Goal: Task Accomplishment & Management: Manage account settings

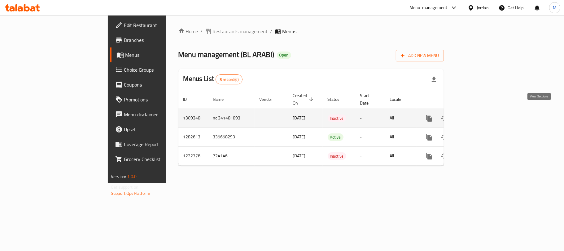
click at [482, 112] on link "enhanced table" at bounding box center [474, 118] width 15 height 15
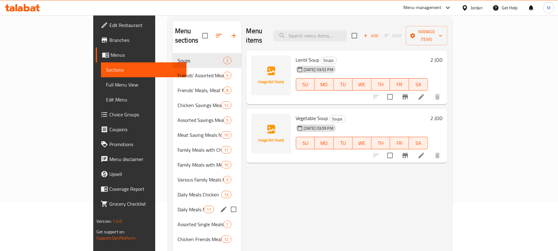
scroll to position [46, 0]
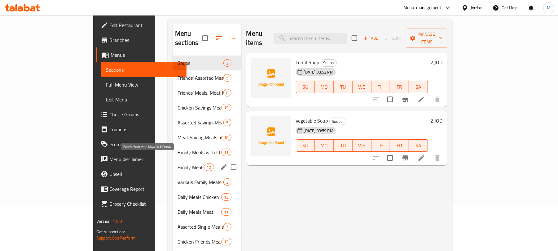
click at [178, 163] on span "Family Meals with Meat for 8 People" at bounding box center [191, 166] width 26 height 7
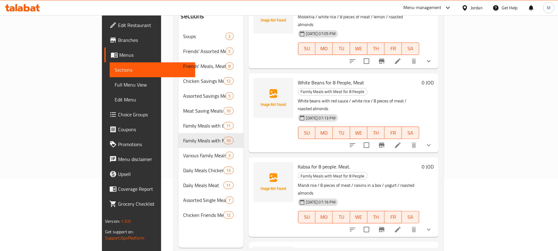
scroll to position [87, 0]
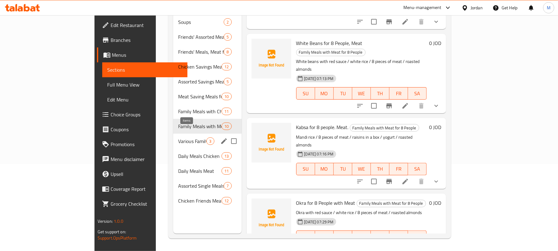
click at [206, 137] on div "3" at bounding box center [210, 140] width 8 height 7
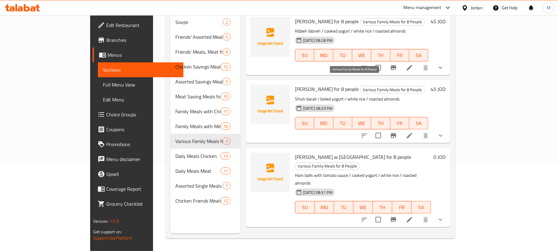
scroll to position [46, 0]
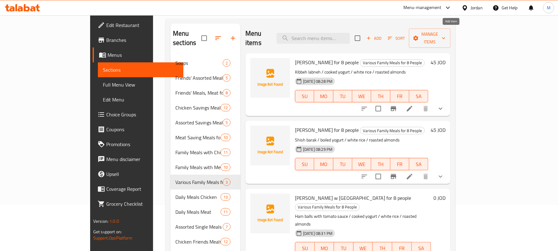
click at [382, 35] on span "Add" at bounding box center [374, 38] width 17 height 7
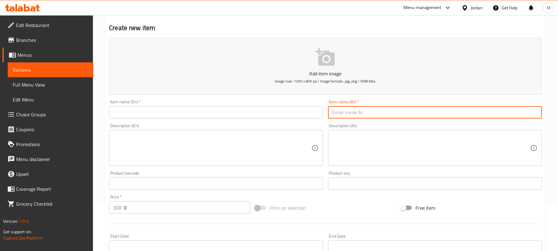
click at [349, 115] on input "text" at bounding box center [435, 112] width 214 height 12
paste input "فريكة تكفي 8 اشخاص"
type input "فريكة تكفي 8 اشخاص"
click at [371, 151] on textarea at bounding box center [431, 147] width 198 height 29
paste textarea "فريكة، 8 دجاج او لحمة حسب الطلب، لبن و لوز محمص"
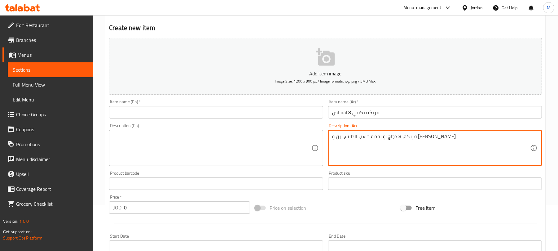
type textarea "فريكة، 8 دجاج او لحمة حسب الطلب، لبن و لوز محمص"
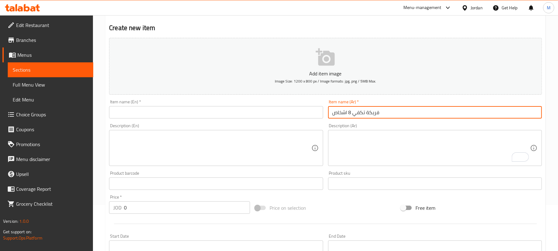
click at [379, 114] on input "فريكة تكفي 8 اشخاص" at bounding box center [435, 112] width 214 height 12
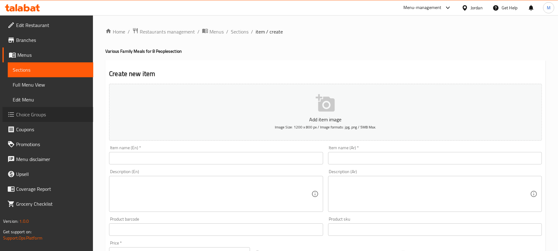
click at [40, 115] on span "Choice Groups" at bounding box center [52, 114] width 72 height 7
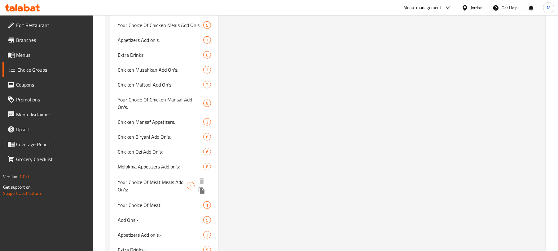
scroll to position [500, 0]
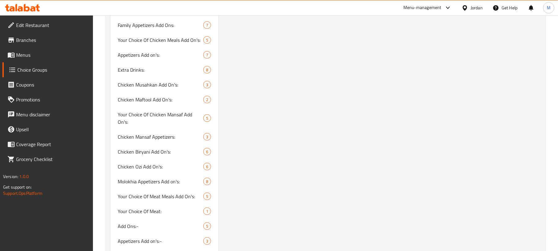
click at [288, 183] on div "Your Choice Of Meat Or Chicken (ID: 818962) Your Choice Of Meat Or Chicken ​ إخ…" at bounding box center [380, 29] width 325 height 918
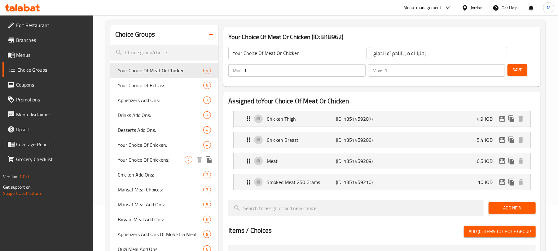
scroll to position [4, 0]
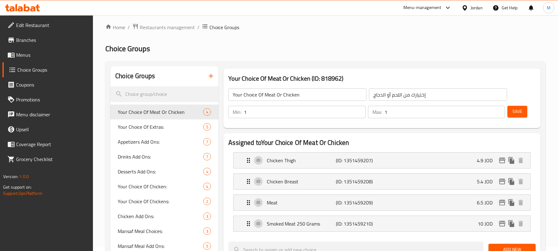
click at [210, 76] on icon "button" at bounding box center [211, 76] width 4 height 4
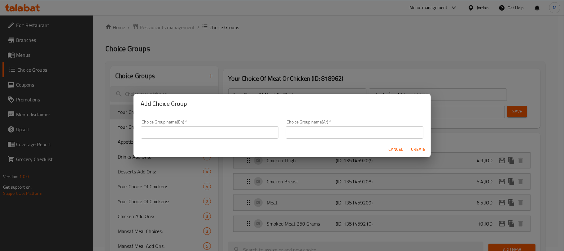
click at [179, 128] on input "text" at bounding box center [210, 132] width 138 height 12
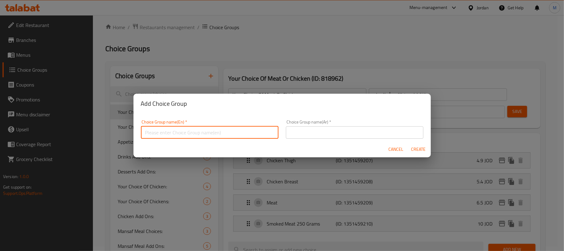
type input "Your Choice Of:"
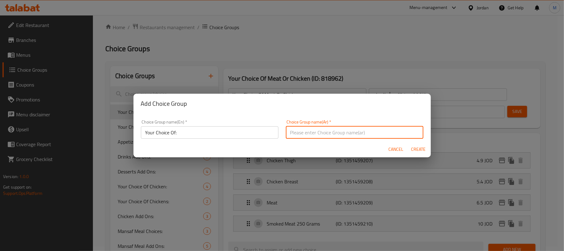
click at [294, 133] on input "text" at bounding box center [355, 132] width 138 height 12
type input "إختيارك من:"
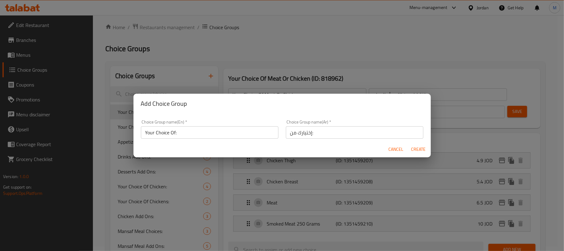
click at [429, 149] on div "Cancel Create" at bounding box center [282, 149] width 297 height 16
click at [422, 149] on span "Create" at bounding box center [418, 149] width 15 height 8
type input "Your Choice Of:"
type input "إختيارك من:"
type input "0"
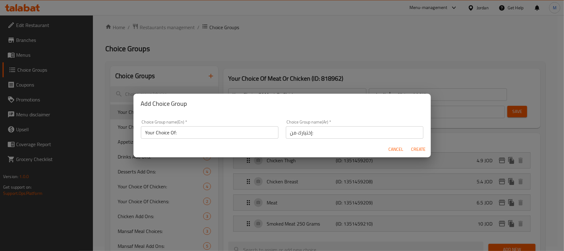
type input "0"
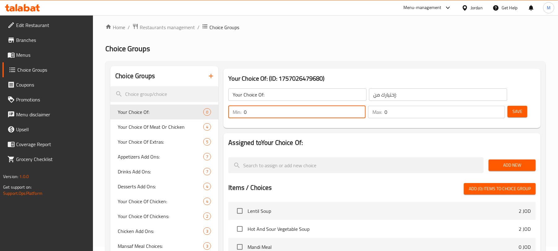
click at [283, 113] on input "0" at bounding box center [304, 112] width 121 height 12
type input "1"
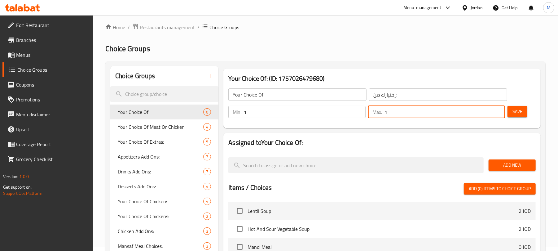
type input "1"
click at [526, 167] on span "Add New" at bounding box center [512, 165] width 37 height 8
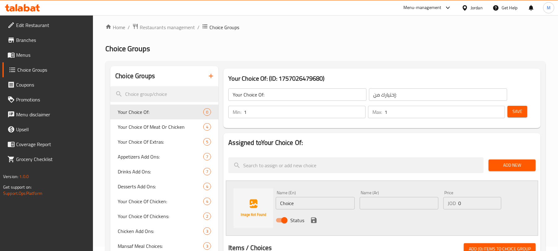
click at [389, 203] on input "text" at bounding box center [399, 203] width 79 height 12
paste input "دجاج"
type input "دجاج"
type input "30"
click at [319, 205] on input "Choice" at bounding box center [315, 203] width 79 height 12
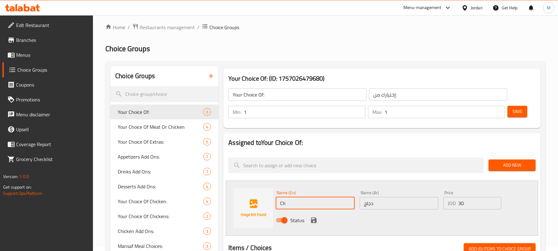
type input "Chicken"
click at [314, 218] on icon "save" at bounding box center [313, 219] width 7 height 7
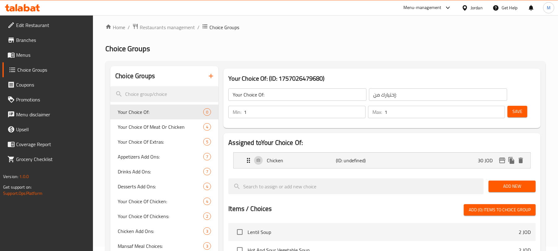
click at [513, 181] on button "Add New" at bounding box center [512, 185] width 47 height 11
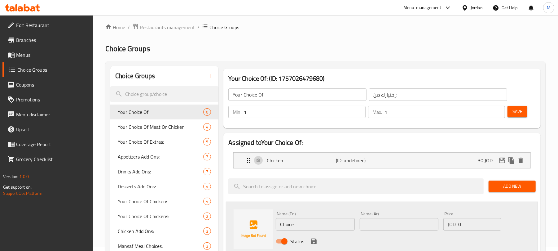
click at [336, 219] on input "Choice" at bounding box center [315, 224] width 79 height 12
type input "Meat"
type input "لحم"
click at [473, 226] on input "0" at bounding box center [479, 224] width 43 height 12
type input "45"
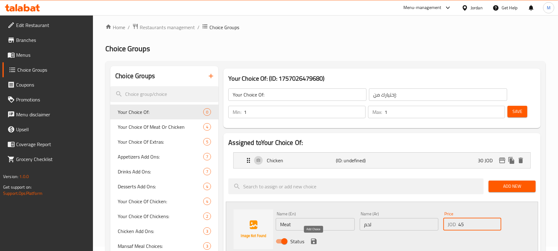
click at [315, 242] on icon "save" at bounding box center [314, 241] width 6 height 6
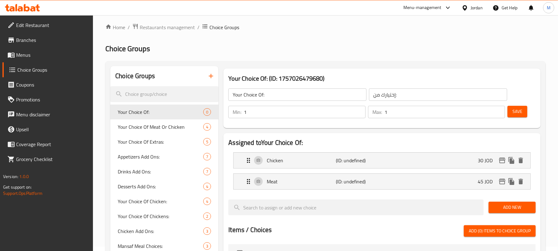
click at [515, 208] on span "Add New" at bounding box center [512, 207] width 37 height 8
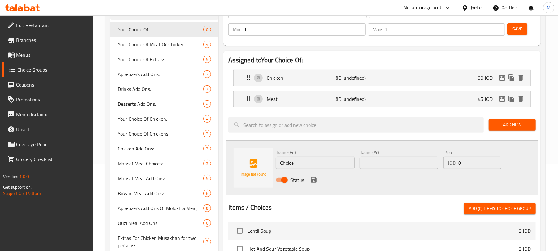
scroll to position [87, 0]
click at [397, 166] on input "text" at bounding box center [399, 162] width 79 height 12
paste input "لحم مدخن 250 غرام"
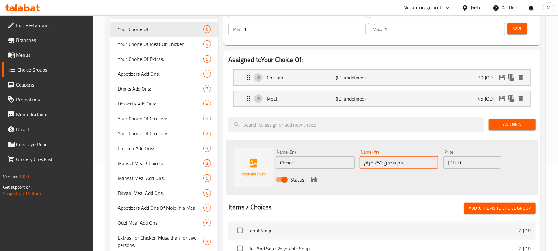
type input "لحم مدخن 250 غرام"
click at [294, 161] on input "Choice" at bounding box center [315, 162] width 79 height 12
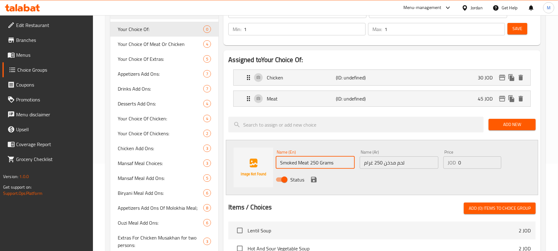
type input "Smoked Meat 250 Grams"
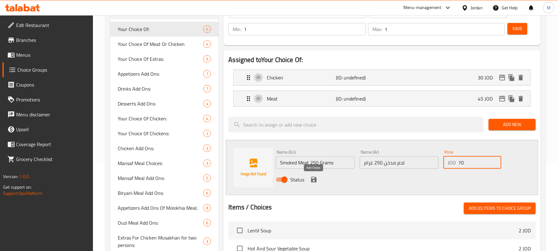
type input "70"
drag, startPoint x: 312, startPoint y: 180, endPoint x: 320, endPoint y: 180, distance: 8.4
click at [312, 180] on icon "save" at bounding box center [314, 180] width 6 height 6
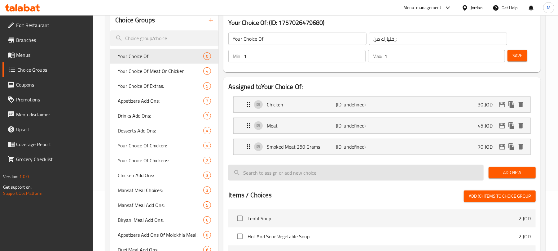
scroll to position [46, 0]
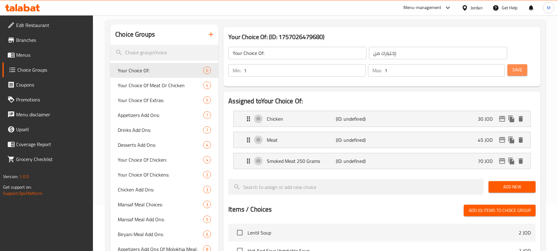
click at [519, 70] on span "Save" at bounding box center [517, 70] width 10 height 8
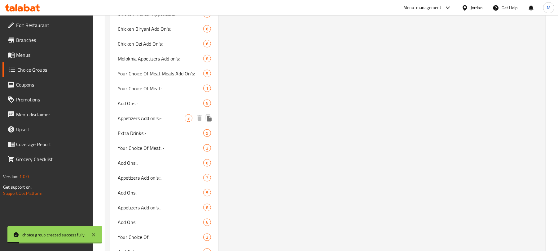
scroll to position [763, 0]
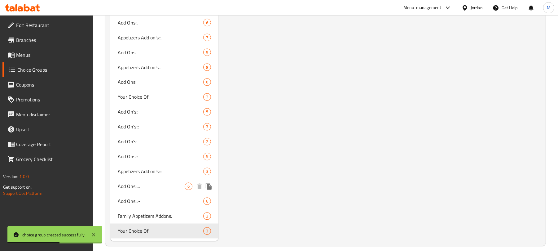
click at [164, 183] on div "Add Ons::... 6" at bounding box center [164, 186] width 108 height 15
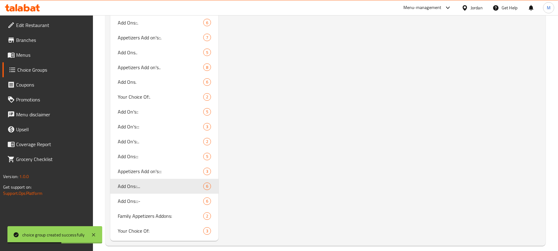
type input "Add Ons::..."
type input "الاضافات::..."
type input "0"
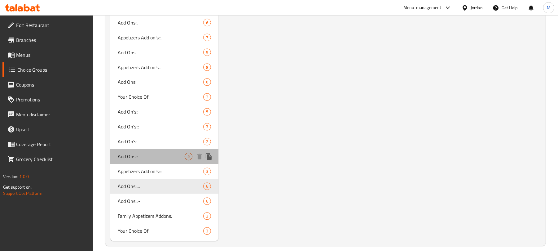
click at [166, 153] on span "Add Ons:::" at bounding box center [151, 156] width 67 height 7
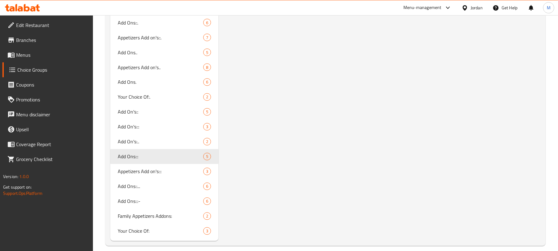
type input "Add Ons:::"
type input "الاضافات:::"
click at [148, 49] on span "Add Ons.." at bounding box center [151, 52] width 67 height 7
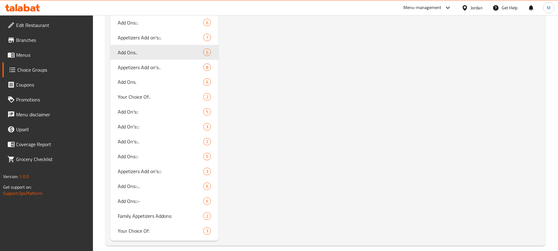
type input "Add Ons.."
type input "الاضافات.."
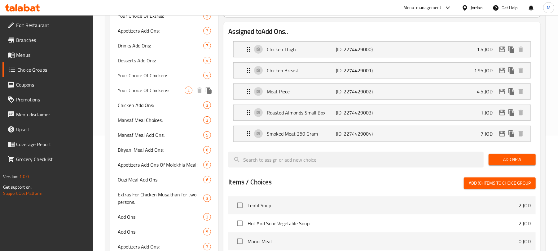
scroll to position [0, 0]
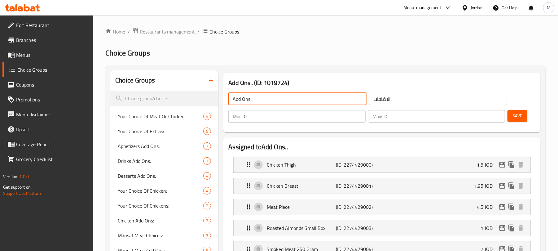
click at [272, 102] on input "Add Ons.." at bounding box center [297, 99] width 138 height 12
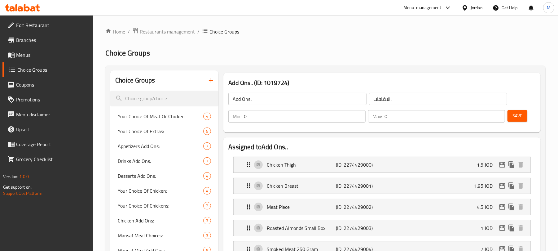
click at [196, 53] on h2 "Choice Groups" at bounding box center [325, 53] width 440 height 10
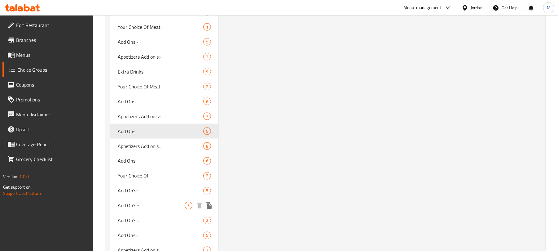
scroll to position [680, 0]
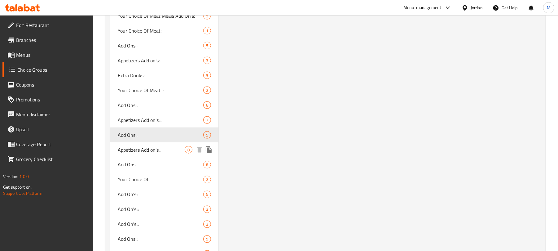
click at [166, 146] on span "Appetizers Add on's.." at bounding box center [151, 149] width 67 height 7
type input "Appetizers Add on's.."
type input "اضافات المقبلات.."
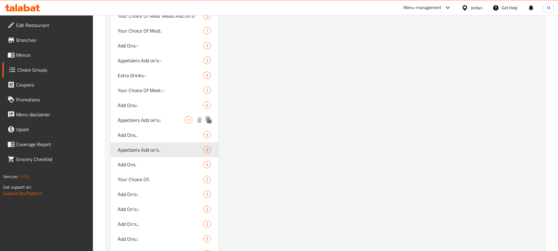
click at [169, 116] on span "Appetizers Add on's::." at bounding box center [151, 119] width 67 height 7
type input "Appetizers Add on's::."
type input "اضافات المقبلات::."
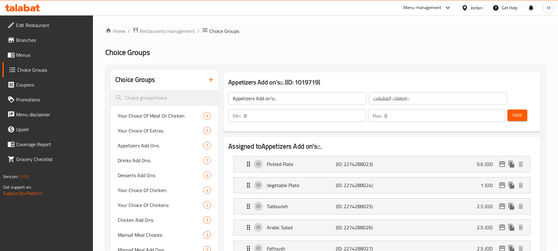
scroll to position [0, 0]
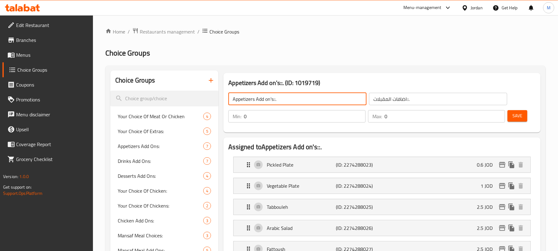
click at [283, 101] on input "Appetizers Add on's::." at bounding box center [297, 99] width 138 height 12
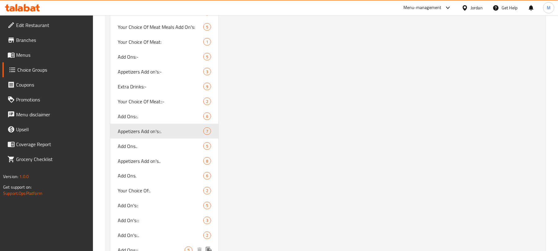
scroll to position [639, 0]
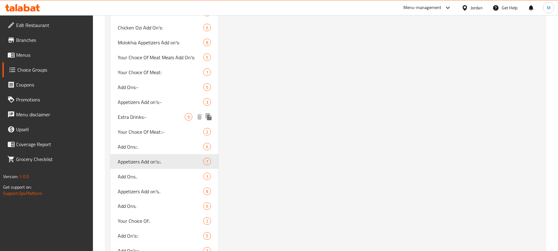
click at [159, 113] on span "Extra Drinks:-" at bounding box center [151, 116] width 67 height 7
type input "Extra Drinks:-"
type input "إضافات مشروبات:-"
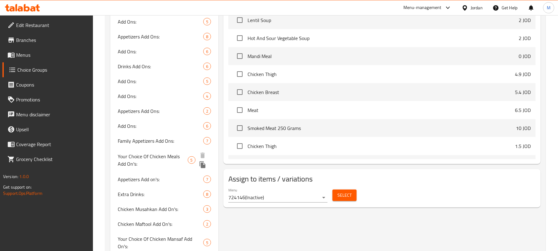
scroll to position [474, 0]
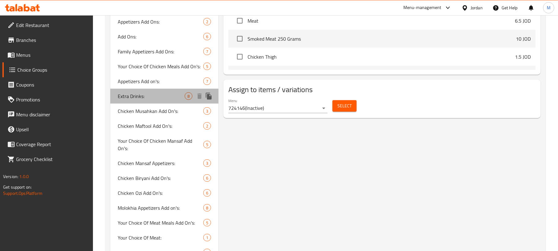
click at [161, 99] on span "Extra Drinks:" at bounding box center [151, 95] width 67 height 7
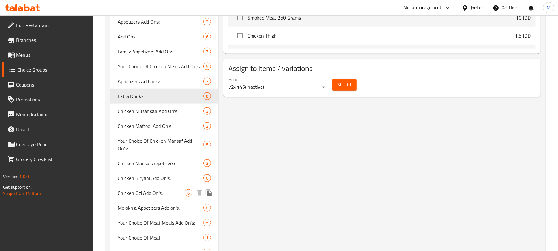
type input "Extra Drinks:"
type input "إضافات مشروبات:"
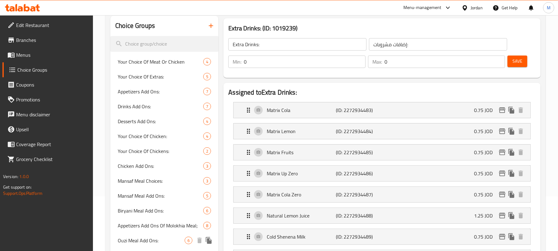
scroll to position [0, 0]
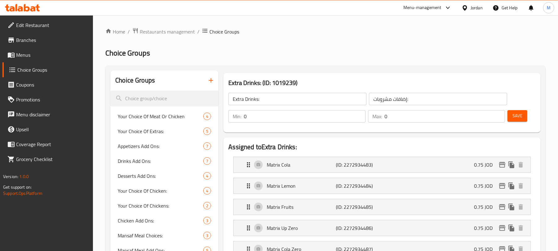
click at [268, 98] on input "Extra Drinks:" at bounding box center [297, 99] width 138 height 12
click at [158, 48] on h2 "Choice Groups" at bounding box center [325, 53] width 440 height 10
click at [42, 52] on span "Menus" at bounding box center [52, 54] width 72 height 7
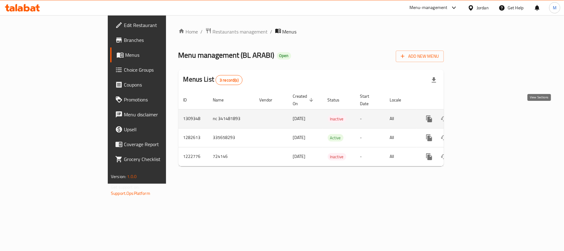
click at [477, 116] on icon "enhanced table" at bounding box center [474, 119] width 6 height 6
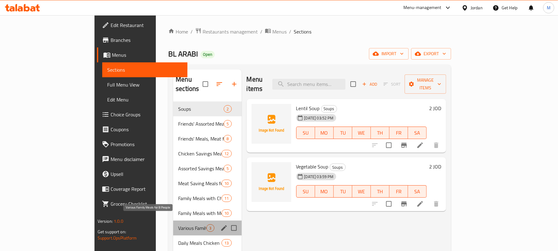
click at [178, 224] on span "Various Family Meals for 8 People" at bounding box center [192, 227] width 28 height 7
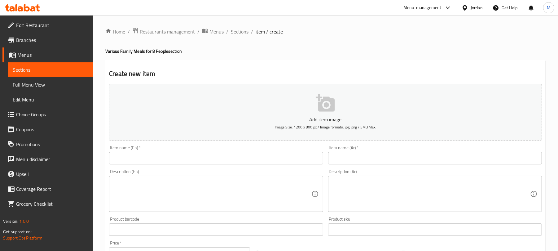
click at [381, 190] on textarea at bounding box center [431, 193] width 198 height 29
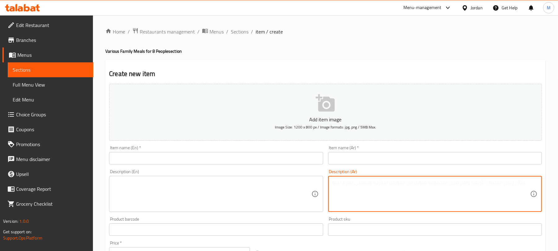
paste textarea "فريكة، 8 دجاج او لحمة حسب الطلب، لبن و [PERSON_NAME]"
drag, startPoint x: 333, startPoint y: 183, endPoint x: 320, endPoint y: 185, distance: 12.5
click at [320, 185] on div "Add item image Image Size: 1200 x 800 px / Image formats: jpg, png / 5MB Max. I…" at bounding box center [326, 214] width 438 height 267
type textarea "فريكة، 8 دجاج او لحمة حسب الطلب، لبن و [PERSON_NAME]"
paste textarea "فريكة، 8 دجاج او لحمة حسب الطلب، لبن و [PERSON_NAME]"
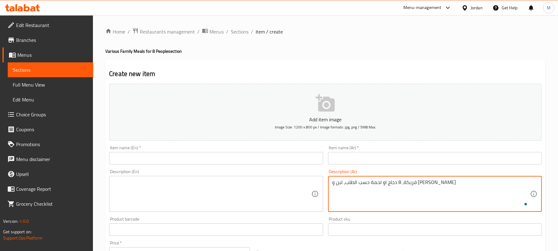
type textarea "فريكة، 8 دجاج او لحمة حسب الطلب، لبن و [PERSON_NAME]"
click at [374, 159] on input "text" at bounding box center [435, 158] width 214 height 12
paste input "فريكة تكفي 8 اشخاص"
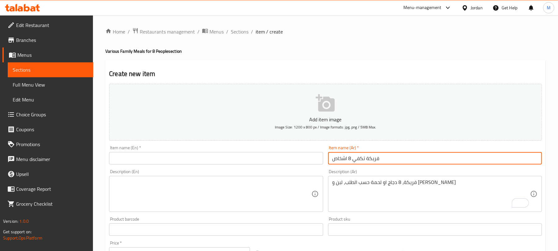
type input "فريكة تكفي 8 اشخاص"
click at [345, 63] on div "Create new item Add item image Image Size: 1200 x 800 px / Image formats: jpg, …" at bounding box center [325, 240] width 440 height 361
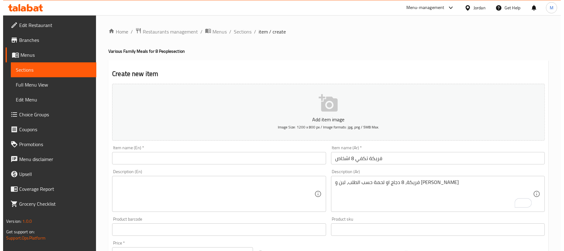
scroll to position [187, 0]
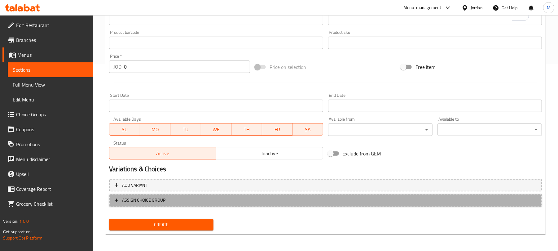
click at [301, 199] on span "ASSIGN CHOICE GROUP" at bounding box center [326, 200] width 422 height 8
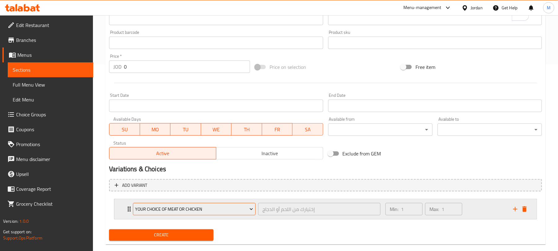
click at [219, 203] on button "Your Choice Of Meat Or Chicken" at bounding box center [194, 209] width 123 height 12
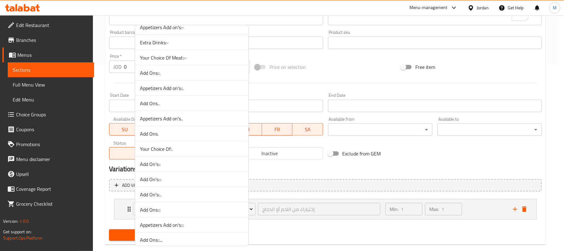
scroll to position [686, 0]
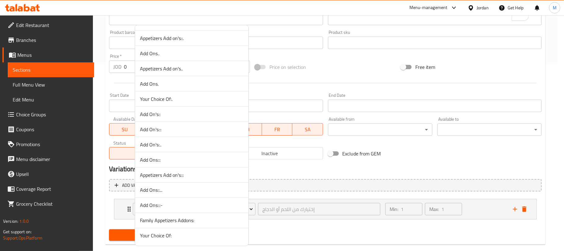
click at [176, 237] on span "Your Choice Of:" at bounding box center [191, 235] width 103 height 7
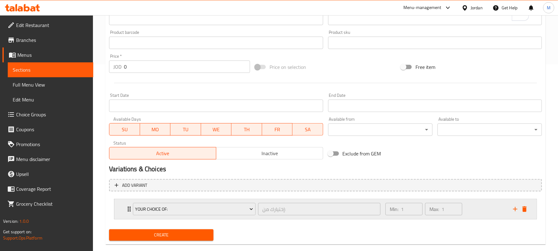
click at [513, 209] on icon "add" at bounding box center [515, 209] width 4 height 4
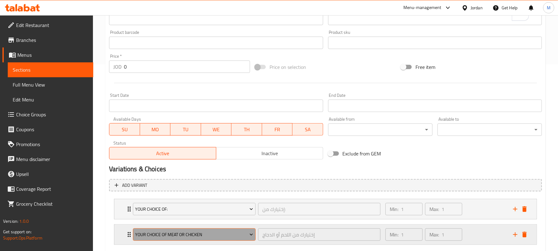
click at [222, 240] on button "Your Choice Of Meat Or Chicken" at bounding box center [194, 234] width 123 height 12
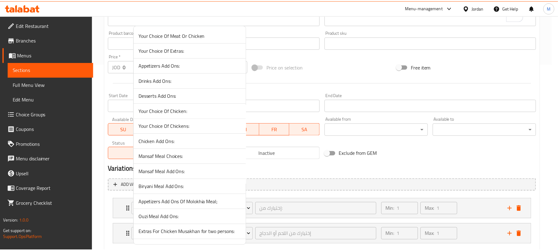
scroll to position [603, 0]
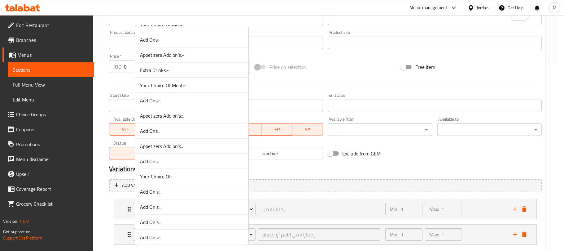
click at [189, 134] on span "Add Ons.." at bounding box center [191, 130] width 103 height 7
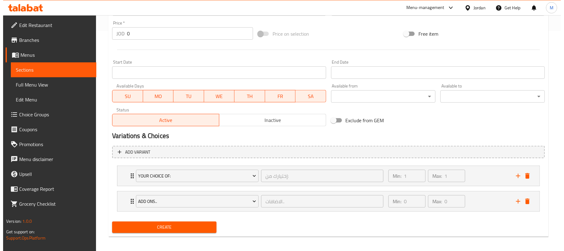
scroll to position [223, 0]
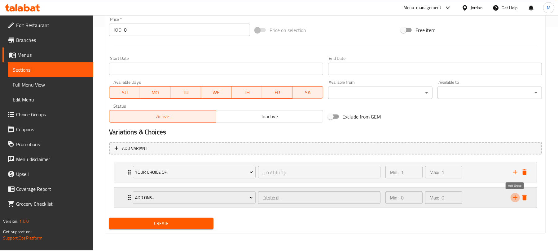
click at [515, 201] on icon "add" at bounding box center [515, 197] width 7 height 7
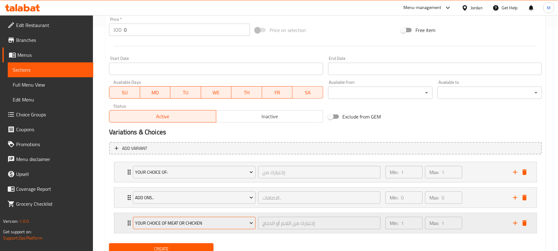
click at [214, 226] on span "Your Choice Of Meat Or Chicken" at bounding box center [194, 223] width 118 height 8
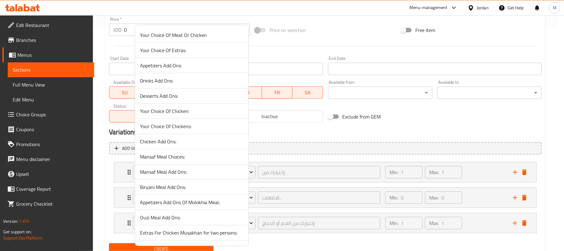
scroll to position [587, 0]
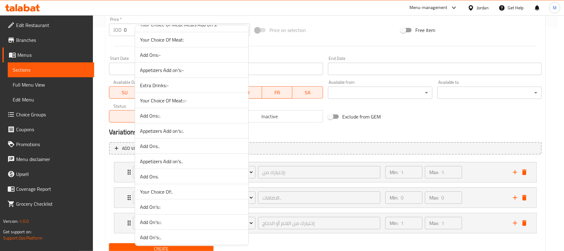
click at [187, 134] on span "Appetizers Add on's::." at bounding box center [191, 130] width 103 height 7
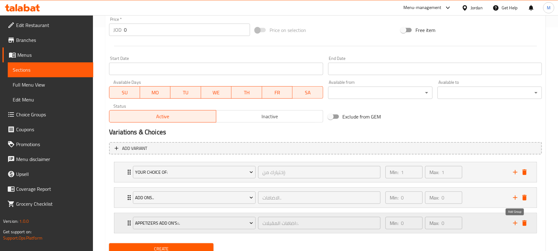
click at [516, 226] on icon "add" at bounding box center [515, 222] width 7 height 7
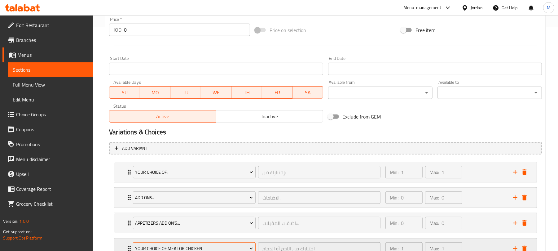
click at [213, 249] on span "Your Choice Of Meat Or Chicken" at bounding box center [194, 248] width 118 height 8
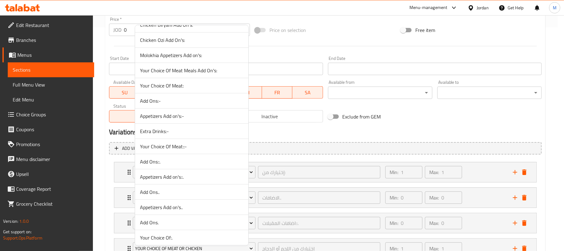
scroll to position [358, 0]
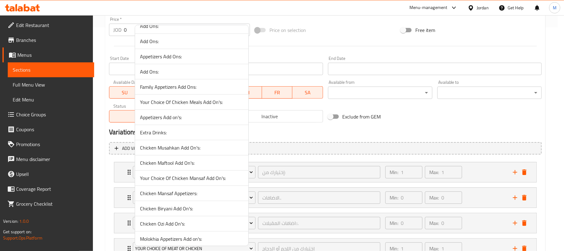
click at [176, 133] on span "Extra Drinks:" at bounding box center [191, 132] width 103 height 7
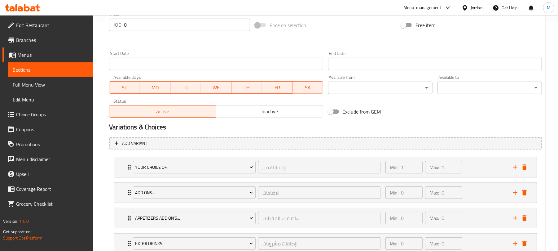
scroll to position [275, 0]
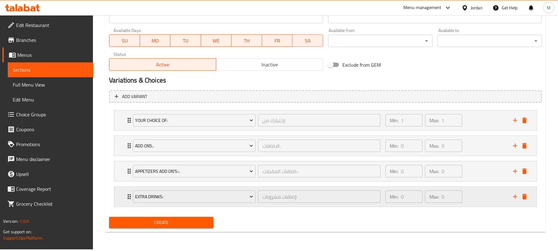
click at [489, 195] on div "Min: 0 ​ Max: 0 ​" at bounding box center [446, 197] width 128 height 20
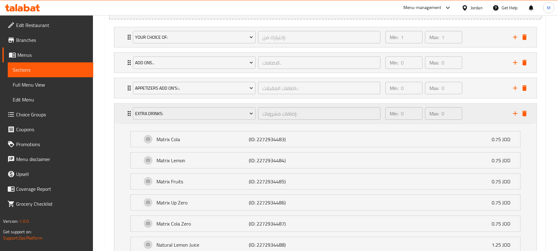
scroll to position [358, 0]
click at [475, 113] on div "Min: 0 ​ Max: 0 ​" at bounding box center [446, 114] width 128 height 20
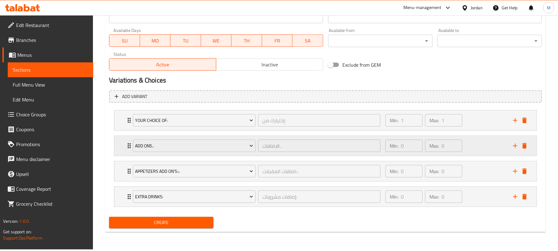
scroll to position [275, 0]
click at [475, 174] on div "Min: 0 ​ Max: 0 ​" at bounding box center [446, 171] width 128 height 20
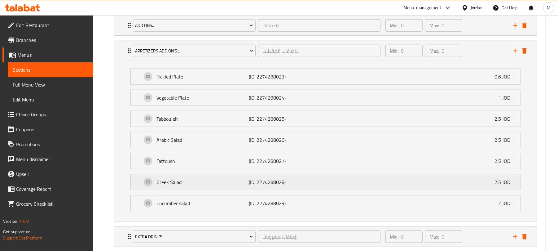
scroll to position [354, 0]
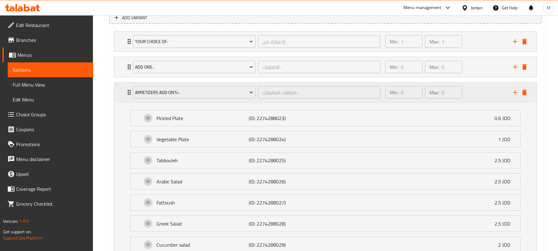
click at [471, 93] on div "Min: 0 ​ Max: 0 ​" at bounding box center [446, 92] width 128 height 20
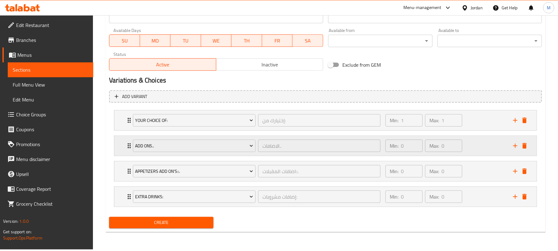
click at [473, 143] on div "Min: 0 ​ Max: 0 ​" at bounding box center [446, 146] width 128 height 20
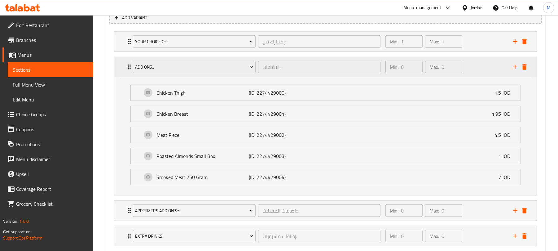
click at [479, 64] on div "Min: 0 ​ Max: 0 ​" at bounding box center [446, 67] width 128 height 20
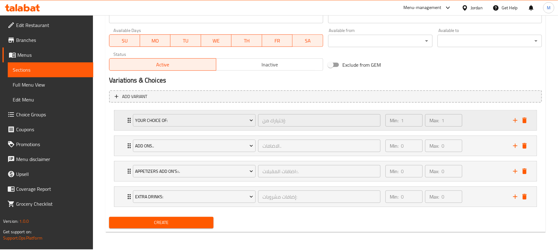
click at [474, 125] on div "Min: 1 ​ Max: 1 ​" at bounding box center [446, 120] width 128 height 20
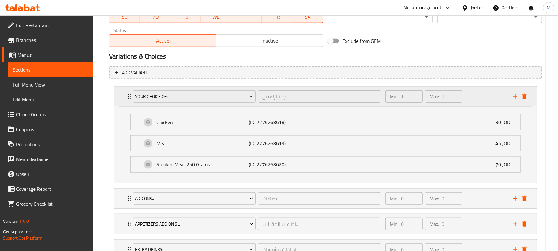
scroll to position [351, 0]
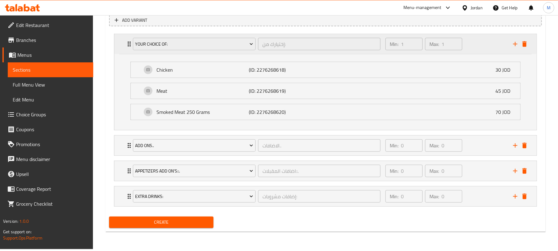
click at [481, 40] on div "Min: 1 ​ Max: 1 ​" at bounding box center [446, 44] width 128 height 20
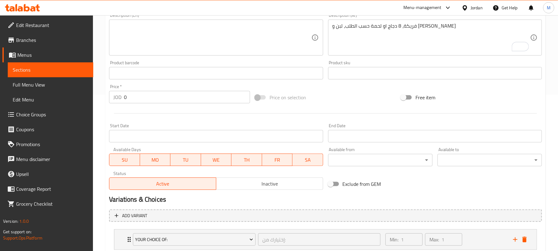
scroll to position [68, 0]
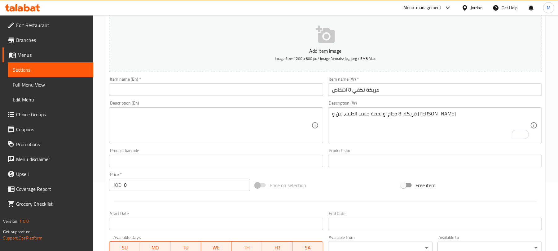
click at [364, 90] on input "فريكة تكفي 8 اشخاص" at bounding box center [435, 89] width 214 height 12
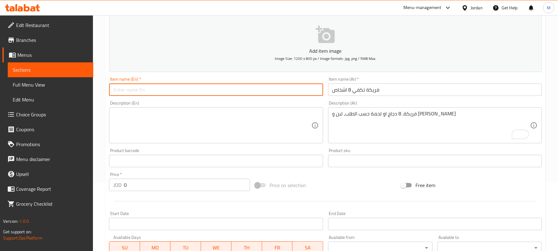
click at [169, 92] on input "text" at bounding box center [216, 89] width 214 height 12
paste input "Freekeh for 8 people"
click at [144, 90] on input "Freekeh for 8 people" at bounding box center [216, 89] width 214 height 12
type input "Freekeh for 8 People"
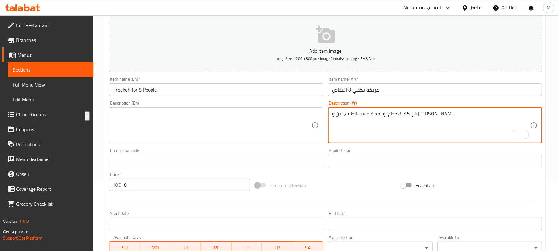
click at [185, 121] on textarea at bounding box center [212, 125] width 198 height 29
paste textarea "Freekeh, 8 chicken or meat as requested, yogurt and roasted almonds"
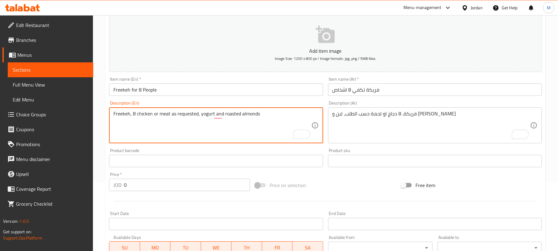
click at [215, 92] on input "Freekeh for 8 People" at bounding box center [216, 89] width 214 height 12
click at [172, 115] on textarea "Freekeh, 8 chicken or meat as requested, yogurt and roasted almonds" at bounding box center [212, 125] width 198 height 29
type textarea "Freekeh, 8 chicken or meat as per request, yogurt and roasted almonds"
click at [202, 90] on input "Freekeh for 8 People" at bounding box center [216, 89] width 214 height 12
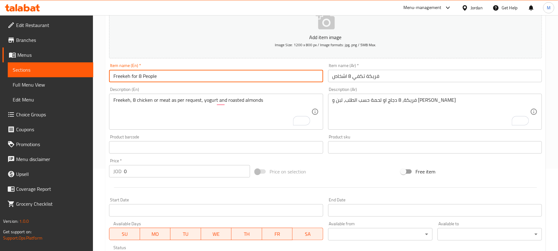
scroll to position [82, 0]
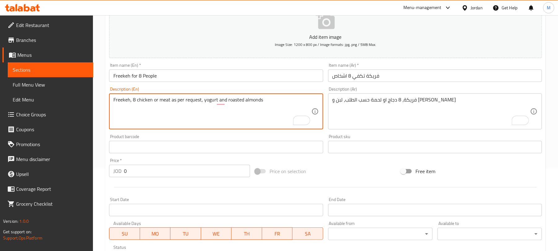
click at [268, 77] on input "Freekeh for 8 People" at bounding box center [216, 75] width 214 height 12
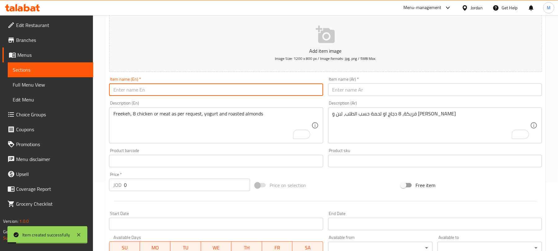
scroll to position [0, 0]
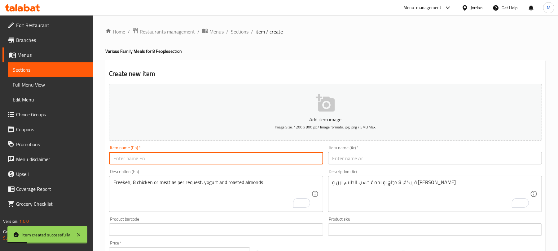
click at [244, 35] on span "Sections" at bounding box center [240, 31] width 18 height 7
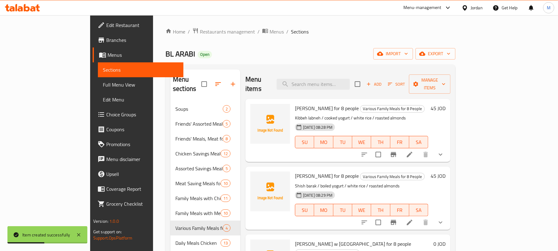
click at [268, 73] on div "Menu items Add Sort Manage items" at bounding box center [347, 83] width 205 height 29
drag, startPoint x: 414, startPoint y: 59, endPoint x: 402, endPoint y: 105, distance: 47.7
click at [414, 59] on div "BL ARABI Open import export" at bounding box center [310, 53] width 290 height 11
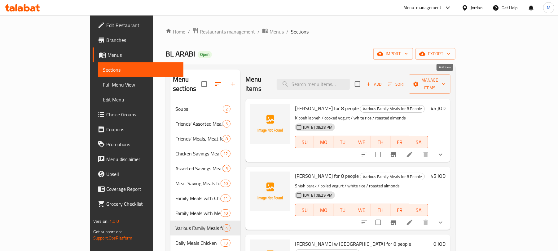
click at [372, 81] on icon "button" at bounding box center [369, 84] width 6 height 6
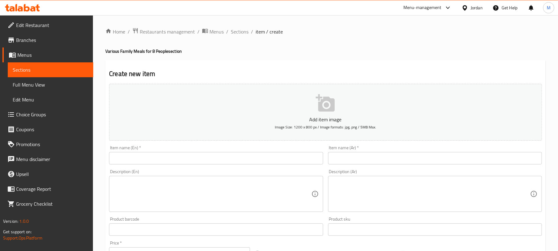
click at [336, 154] on input "text" at bounding box center [435, 158] width 214 height 12
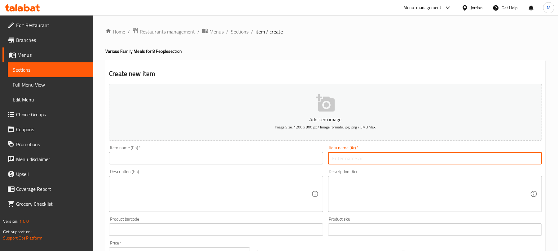
paste input "فريكة بالكريمة تكفي 8 اشخاص"
type input "فريكة بالكريمة تكفي 8 اشخاص"
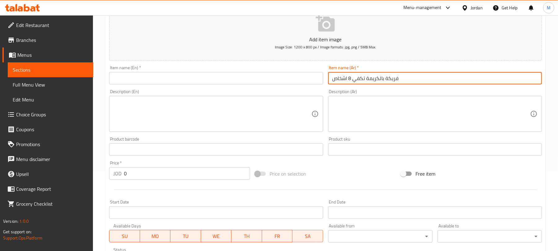
scroll to position [82, 0]
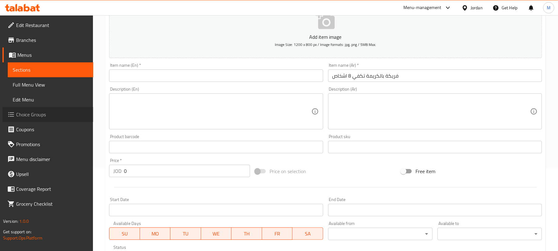
click at [57, 111] on span "Choice Groups" at bounding box center [52, 114] width 72 height 7
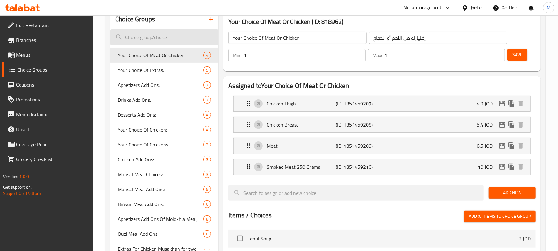
scroll to position [41, 0]
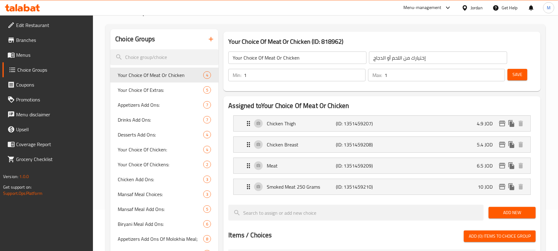
click at [210, 39] on icon "button" at bounding box center [211, 39] width 4 height 4
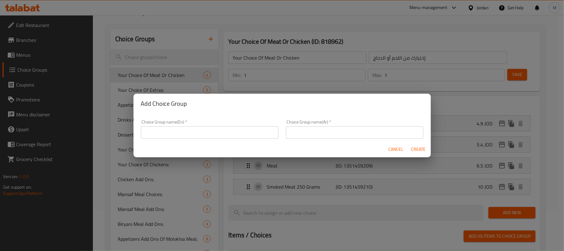
click at [214, 133] on input "text" at bounding box center [210, 132] width 138 height 12
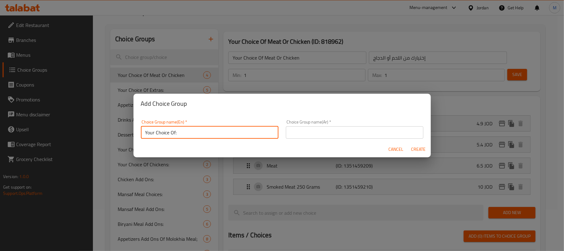
type input "Your Choice Of:"
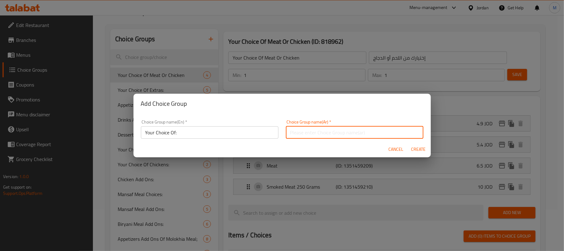
drag, startPoint x: 309, startPoint y: 131, endPoint x: 320, endPoint y: 139, distance: 14.4
click at [309, 131] on input "text" at bounding box center [355, 132] width 138 height 12
type input "إختيارك من:"
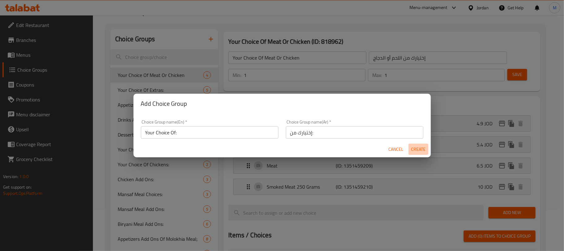
click at [416, 148] on span "Create" at bounding box center [418, 149] width 15 height 8
type input "Your Choice Of:"
type input "إختيارك من:"
type input "0"
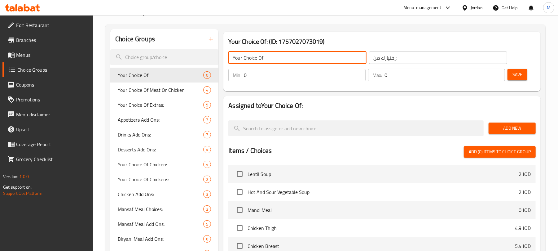
click at [293, 57] on input "Your Choice Of:" at bounding box center [297, 57] width 138 height 12
type input "Your Choice Of:"
click at [250, 75] on input "0" at bounding box center [304, 75] width 121 height 12
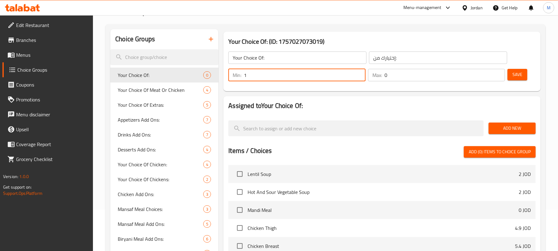
type input "1"
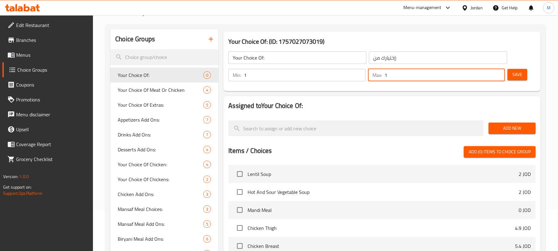
type input "1"
click at [513, 129] on span "Add New" at bounding box center [512, 128] width 37 height 8
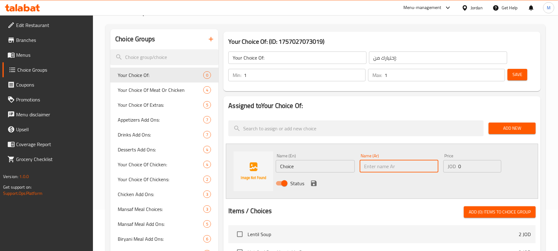
click at [382, 167] on input "text" at bounding box center [399, 166] width 79 height 12
paste input "فريكة"
type input "فريكة"
click at [319, 170] on input "Choice" at bounding box center [315, 166] width 79 height 12
paste input "فريكة"
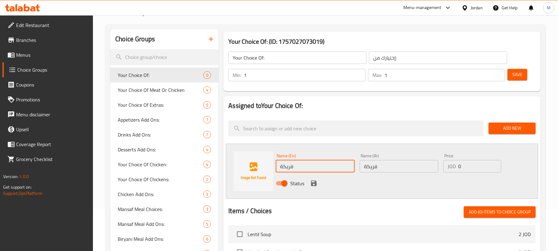
click at [315, 162] on input "فريكة" at bounding box center [315, 166] width 79 height 12
paste input "Freekeh"
type input "Freekeh"
click at [294, 203] on div at bounding box center [381, 203] width 307 height 5
click at [312, 185] on icon "save" at bounding box center [314, 183] width 6 height 6
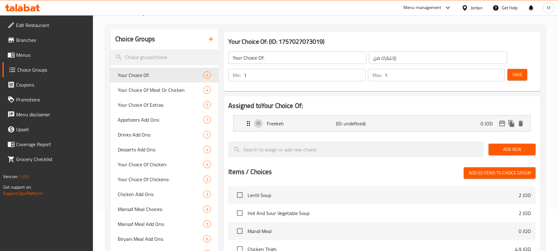
click at [512, 148] on span "Add New" at bounding box center [512, 149] width 37 height 8
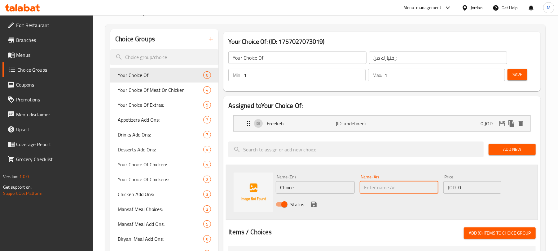
click at [375, 187] on input "text" at bounding box center [399, 187] width 79 height 12
paste input "كريمة"
type input "كريمة"
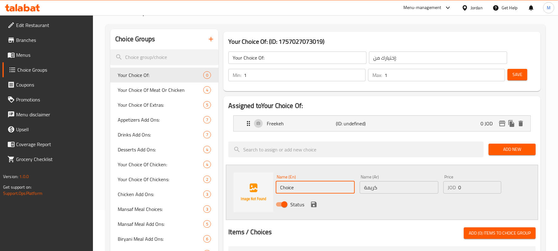
click at [333, 193] on input "Choice" at bounding box center [315, 187] width 79 height 12
type input "Cream"
drag, startPoint x: 313, startPoint y: 204, endPoint x: 564, endPoint y: 121, distance: 264.6
click at [313, 204] on icon "save" at bounding box center [314, 204] width 6 height 6
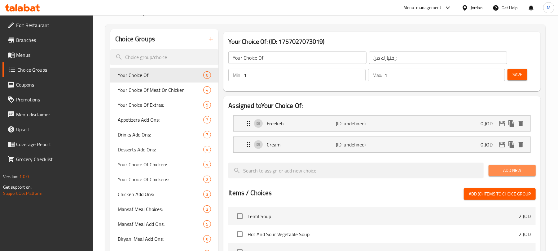
click at [498, 174] on span "Add New" at bounding box center [512, 170] width 37 height 8
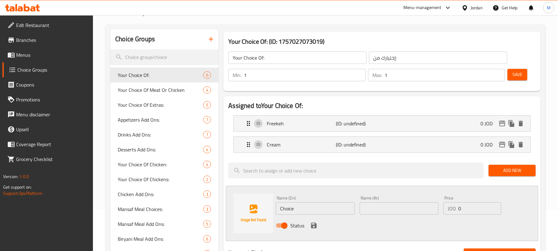
click at [375, 207] on input "text" at bounding box center [399, 208] width 79 height 12
paste input "معكرونة"
type input "معكرونة"
click at [333, 208] on input "Choice" at bounding box center [315, 208] width 79 height 12
type input "Pasta"
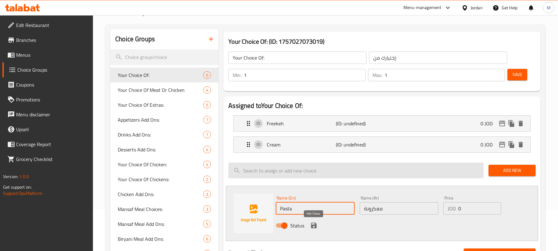
drag, startPoint x: 314, startPoint y: 227, endPoint x: 475, endPoint y: 191, distance: 165.3
click at [314, 227] on icon "save" at bounding box center [313, 225] width 7 height 7
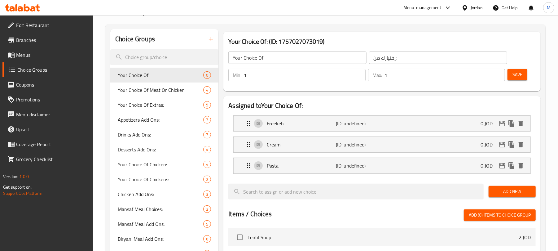
click at [505, 192] on span "Add New" at bounding box center [512, 191] width 37 height 8
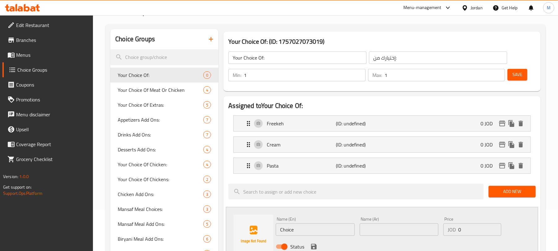
drag, startPoint x: 390, startPoint y: 230, endPoint x: 309, endPoint y: 232, distance: 81.5
click at [390, 230] on input "text" at bounding box center [399, 229] width 79 height 12
paste input "دجاج"
type input "دجاج"
click at [302, 231] on input "Choice" at bounding box center [315, 229] width 79 height 12
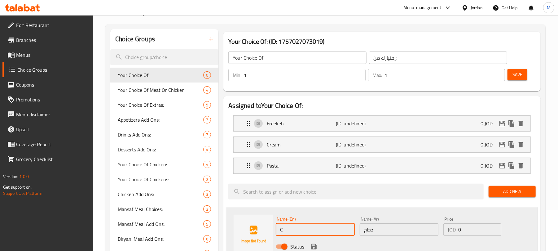
type input "Chicken"
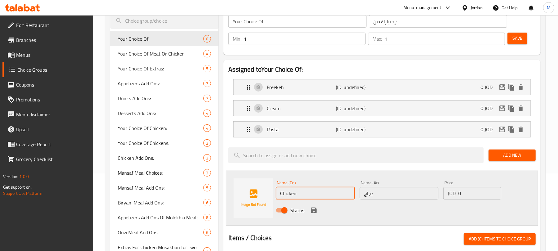
scroll to position [124, 0]
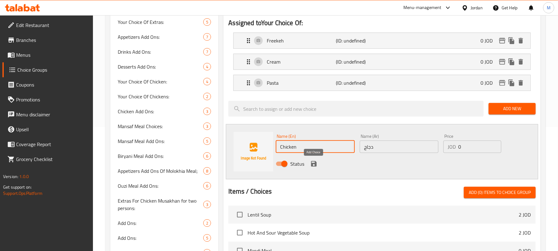
click at [315, 163] on icon "save" at bounding box center [314, 164] width 6 height 6
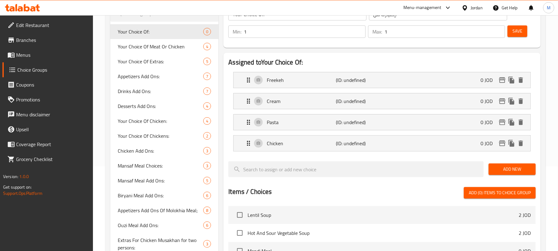
scroll to position [41, 0]
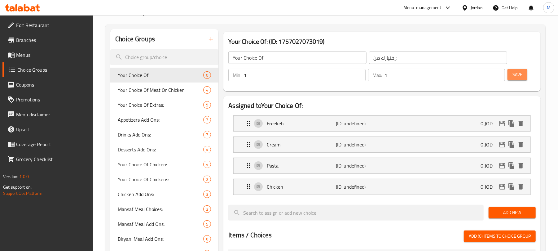
click at [518, 74] on span "Save" at bounding box center [517, 75] width 10 height 8
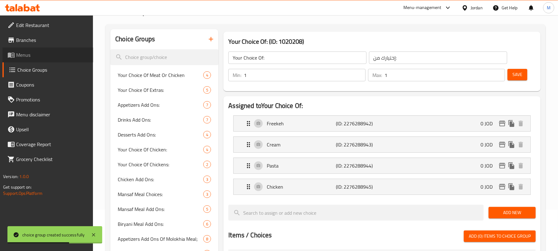
click at [49, 59] on link "Menus" at bounding box center [47, 54] width 91 height 15
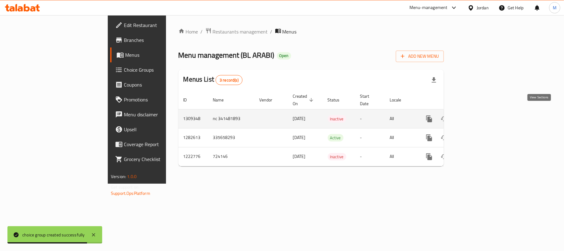
click at [477, 116] on icon "enhanced table" at bounding box center [474, 119] width 6 height 6
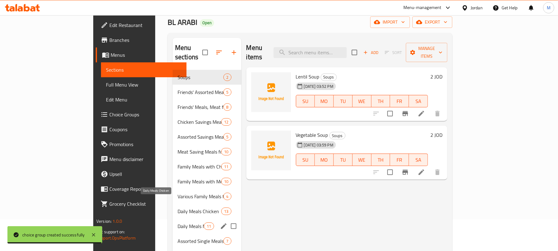
scroll to position [82, 0]
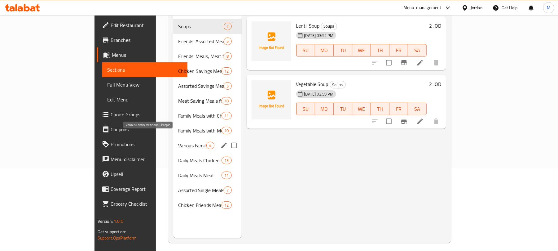
click at [178, 142] on span "Various Family Meals for 8 People" at bounding box center [192, 145] width 28 height 7
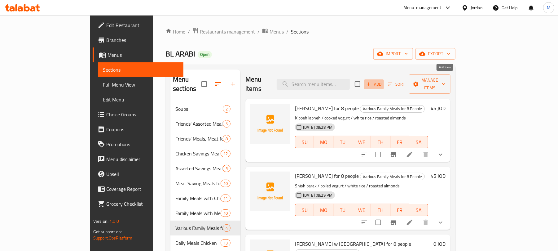
click at [382, 81] on span "Add" at bounding box center [374, 84] width 17 height 7
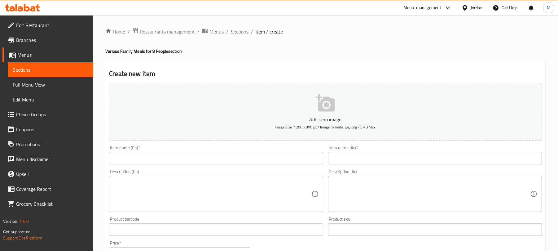
click at [356, 159] on input "text" at bounding box center [435, 158] width 214 height 12
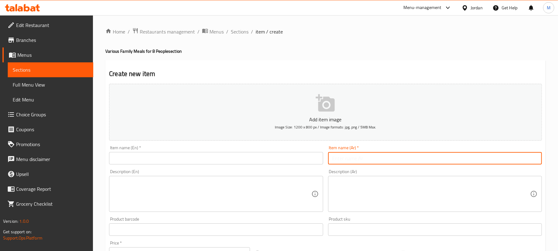
paste input "فريكة بالكريمة تكفي 8 اشخاص"
type input "فريكة بالكريمة تكفي 8 اشخاص"
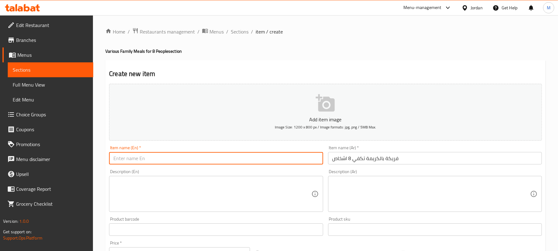
click at [180, 154] on input "text" at bounding box center [216, 158] width 214 height 12
paste input "Freekeh with cream, enough for 8 people"
click at [167, 157] on input "Freekeh With Cream Enough for 8 People" at bounding box center [216, 158] width 214 height 12
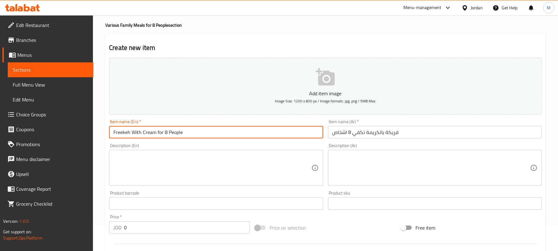
scroll to position [124, 0]
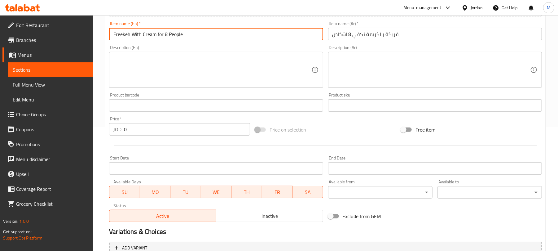
type input "Freekeh With Cream for 8 People"
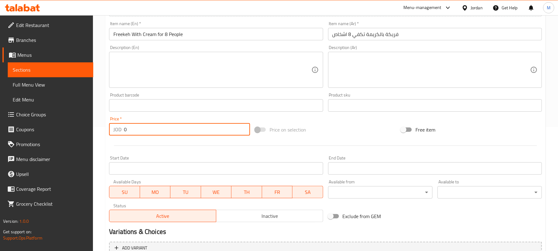
click at [161, 131] on input "0" at bounding box center [187, 129] width 126 height 12
paste input "45"
type input "45"
click at [171, 147] on div at bounding box center [326, 145] width 438 height 15
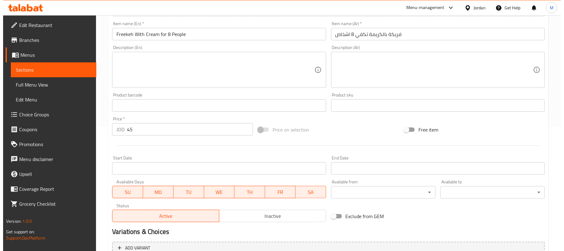
scroll to position [187, 0]
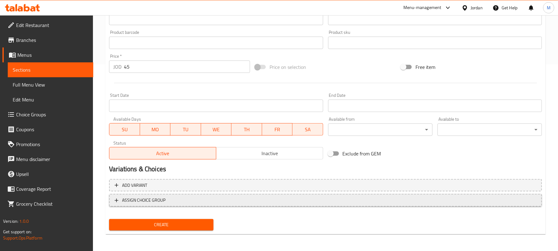
click at [215, 198] on span "ASSIGN CHOICE GROUP" at bounding box center [326, 200] width 422 height 8
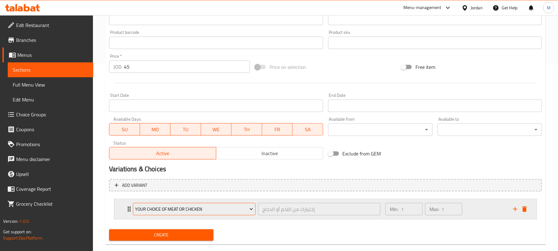
click at [176, 211] on span "Your Choice Of Meat Or Chicken" at bounding box center [194, 209] width 118 height 8
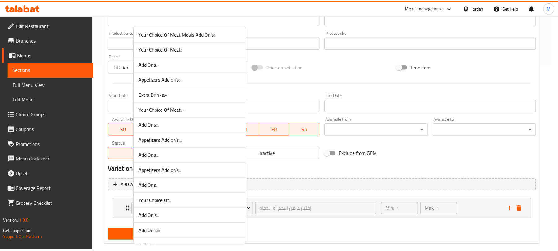
scroll to position [702, 0]
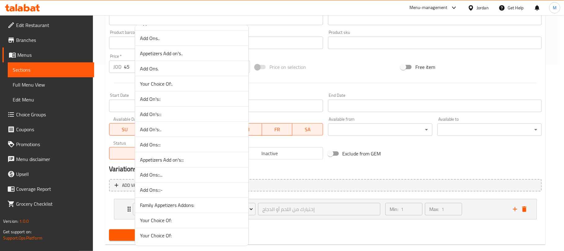
click at [176, 236] on span "Your Choice Of:" at bounding box center [191, 235] width 103 height 7
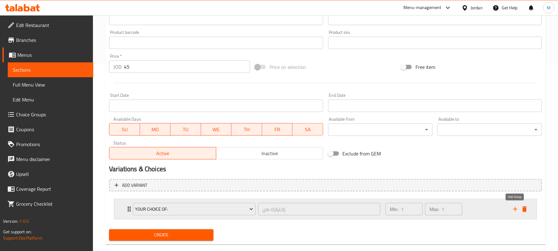
click at [513, 209] on icon "add" at bounding box center [515, 208] width 7 height 7
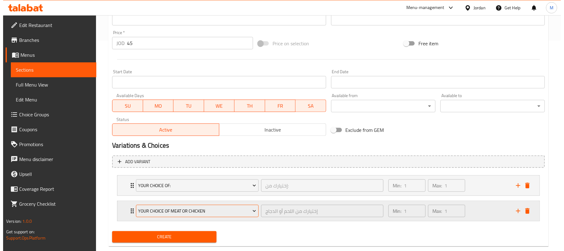
scroll to position [223, 0]
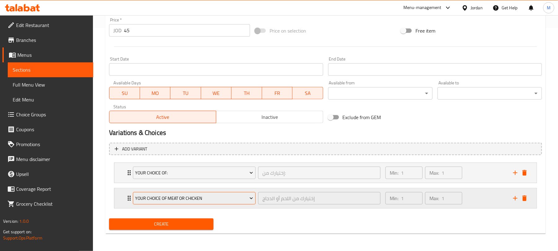
click at [152, 194] on span "Your Choice Of Meat Or Chicken" at bounding box center [194, 198] width 118 height 8
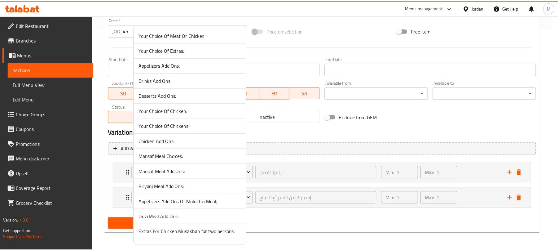
scroll to position [587, 0]
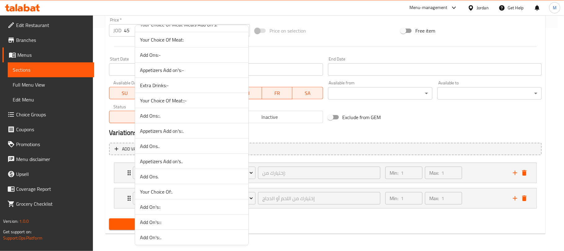
click at [189, 150] on span "Add Ons.." at bounding box center [191, 145] width 103 height 7
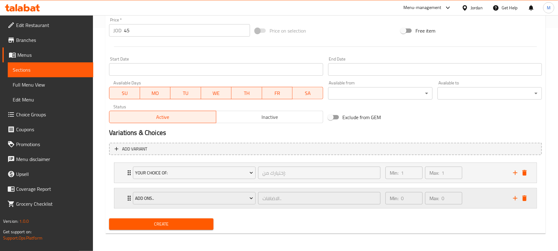
click at [473, 205] on div "Min: 0 ​ Max: 0 ​" at bounding box center [446, 198] width 128 height 20
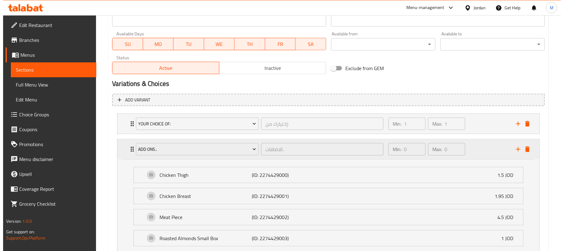
scroll to position [342, 0]
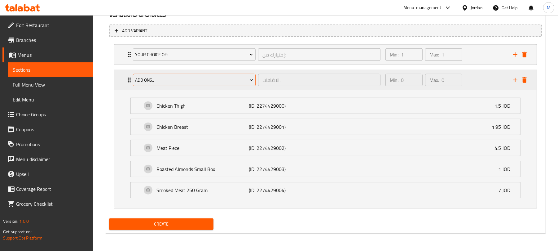
click at [180, 78] on span "Add Ons.." at bounding box center [194, 80] width 118 height 8
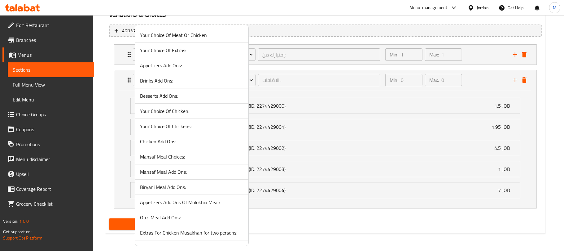
scroll to position [587, 0]
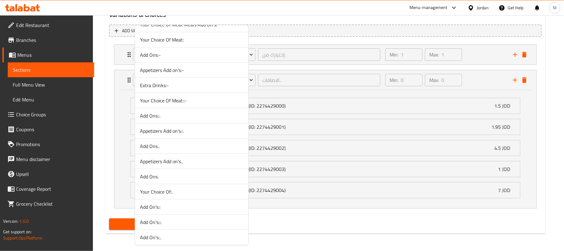
click at [193, 134] on span "Appetizers Add on's::." at bounding box center [191, 130] width 103 height 7
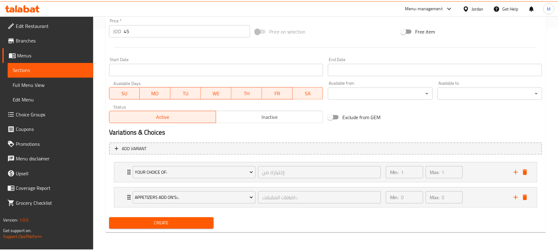
scroll to position [223, 0]
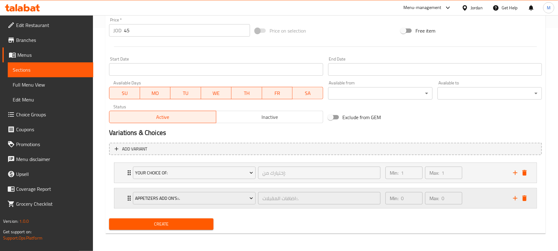
click at [492, 196] on div "Min: 0 ​ Max: 0 ​" at bounding box center [446, 198] width 128 height 20
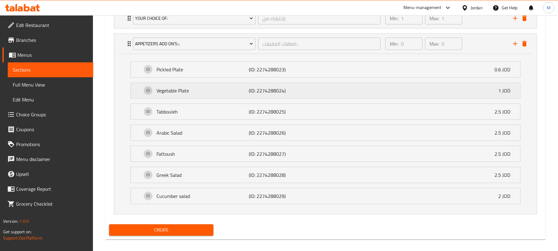
scroll to position [385, 0]
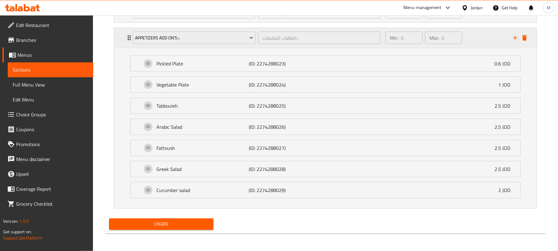
click at [469, 37] on div "Min: 0 ​ Max: 0 ​" at bounding box center [446, 38] width 128 height 20
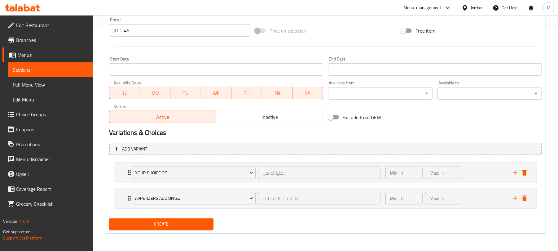
scroll to position [223, 0]
click at [514, 199] on icon "add" at bounding box center [515, 197] width 7 height 7
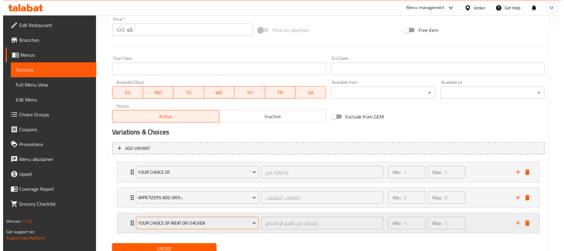
scroll to position [249, 0]
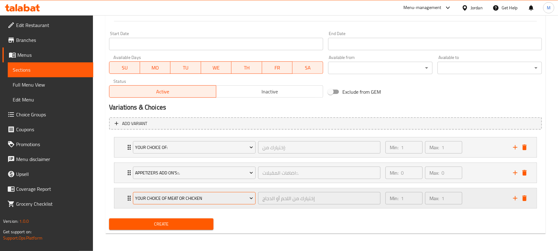
click at [162, 196] on span "Your Choice Of Meat Or Chicken" at bounding box center [194, 198] width 118 height 8
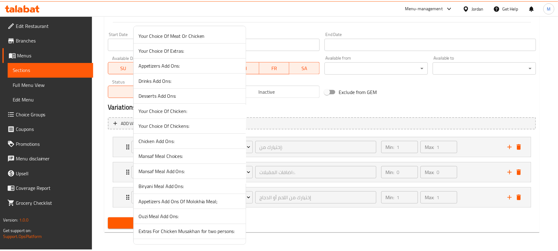
scroll to position [358, 0]
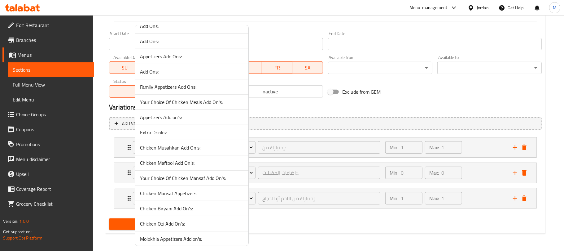
click at [180, 136] on span "Extra Drinks:" at bounding box center [191, 132] width 103 height 7
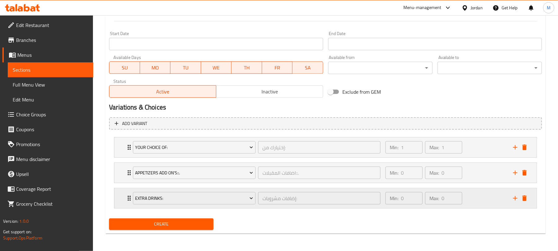
click at [484, 203] on div "Min: 0 ​ Max: 0 ​" at bounding box center [446, 198] width 128 height 20
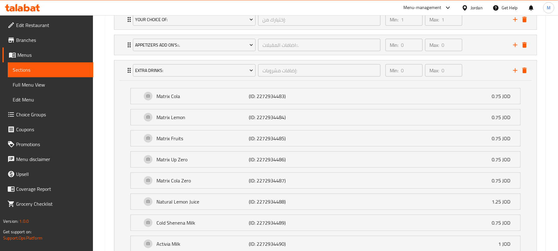
scroll to position [361, 0]
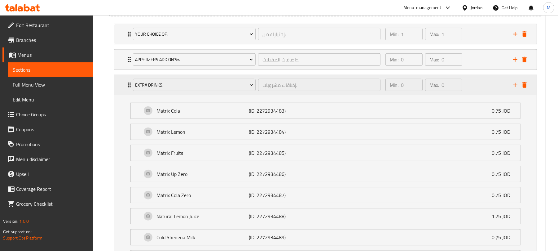
click at [475, 89] on div "Min: 0 ​ Max: 0 ​" at bounding box center [446, 85] width 128 height 20
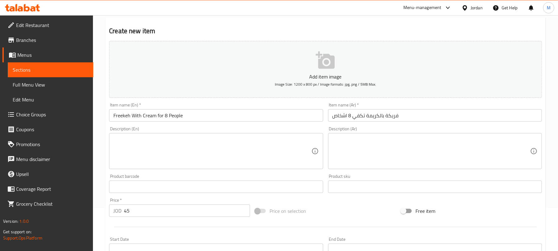
scroll to position [249, 0]
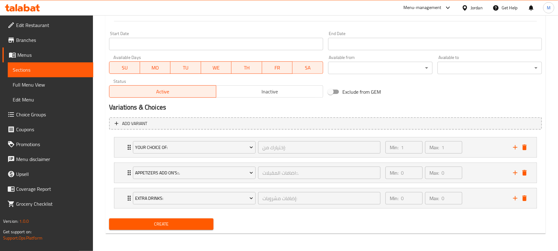
click at [150, 224] on span "Create" at bounding box center [161, 224] width 95 height 8
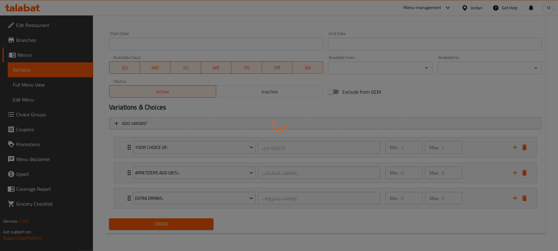
type input "0"
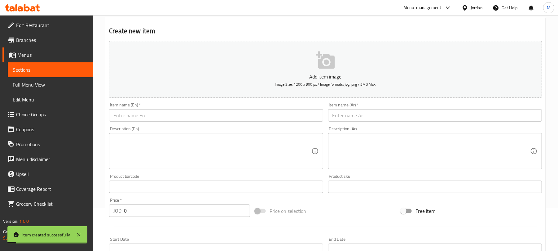
scroll to position [0, 0]
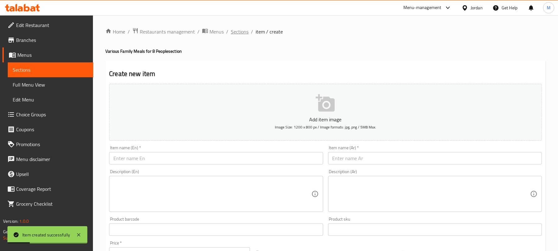
click at [244, 31] on span "Sections" at bounding box center [240, 31] width 18 height 7
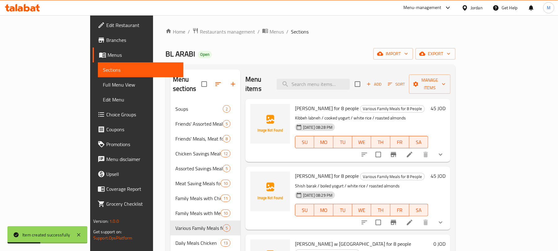
click at [249, 85] on h2 "Menu items" at bounding box center [257, 84] width 24 height 19
click at [226, 77] on button "button" at bounding box center [233, 84] width 15 height 15
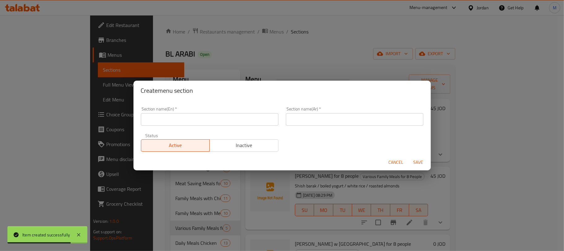
click at [249, 123] on input "text" at bounding box center [210, 119] width 138 height 12
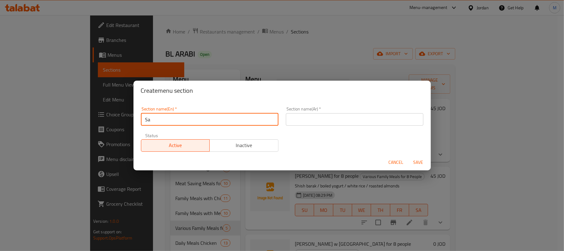
type input "Salads"
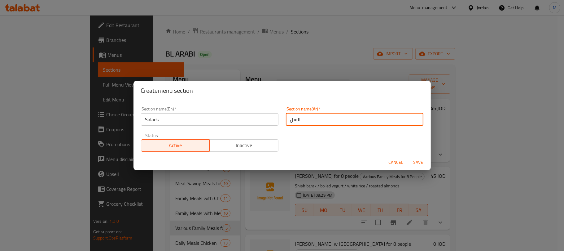
type input "السلطات"
click at [409, 156] on button "Save" at bounding box center [419, 161] width 20 height 11
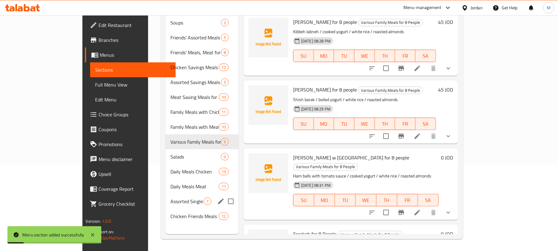
scroll to position [87, 0]
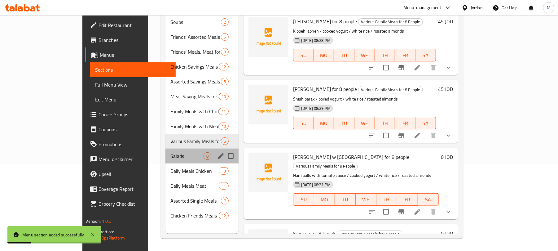
click at [165, 152] on div "Salads 0" at bounding box center [201, 155] width 73 height 15
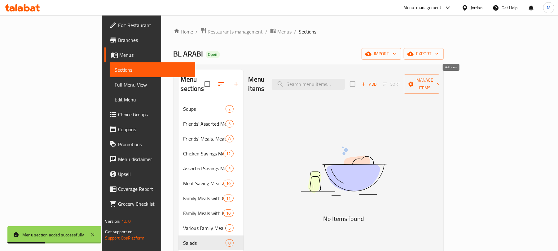
click at [377, 81] on span "Add" at bounding box center [369, 84] width 17 height 7
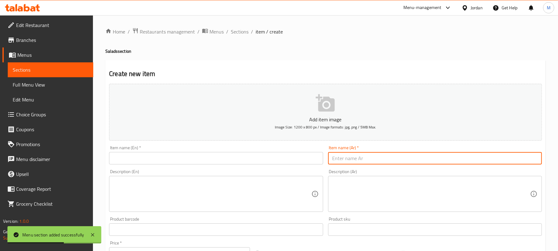
click at [340, 161] on input "text" at bounding box center [435, 158] width 214 height 12
paste input "سلطة عربية"
type input "سلطة عربية"
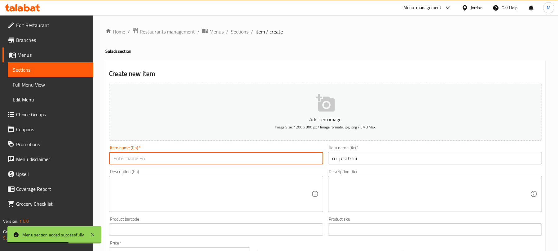
click at [291, 161] on input "text" at bounding box center [216, 158] width 214 height 12
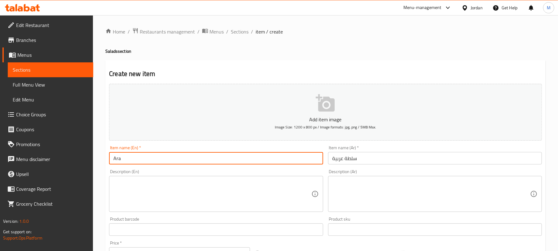
type input "Arabic Salad"
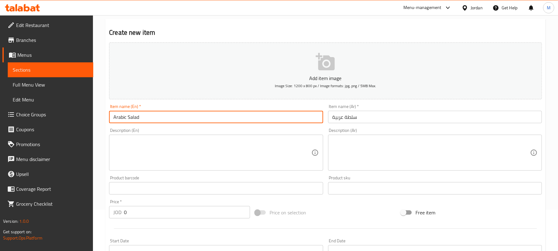
click at [178, 215] on input "0" at bounding box center [187, 212] width 126 height 12
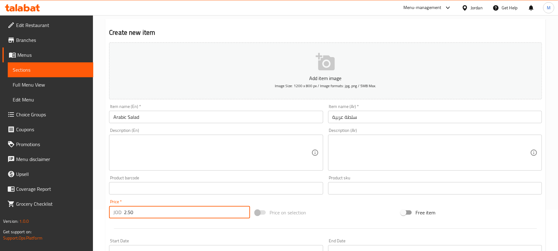
type input "2.50"
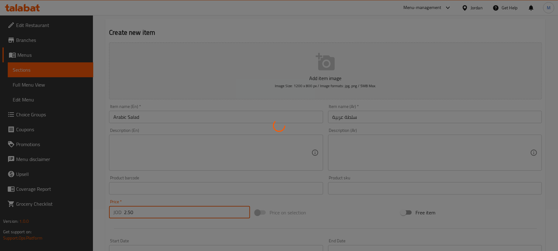
type input "0"
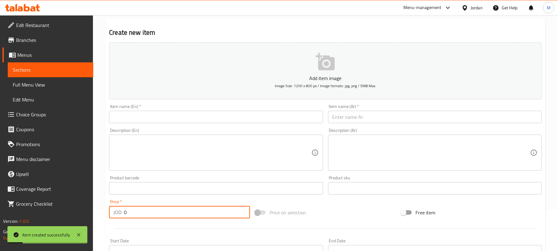
click at [365, 116] on input "text" at bounding box center [435, 117] width 214 height 12
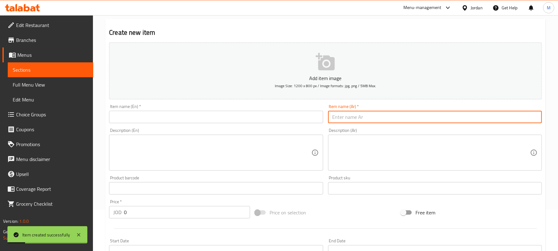
paste input "فتوش"
type input "فتوش"
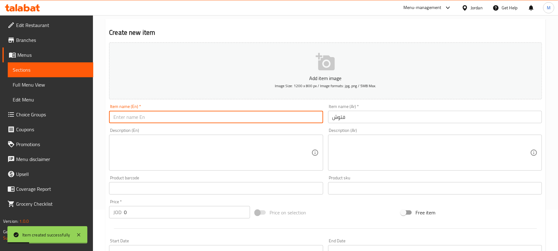
click at [254, 118] on input "text" at bounding box center [216, 117] width 214 height 12
type input "Fattoush"
click at [137, 217] on input "0" at bounding box center [187, 212] width 126 height 12
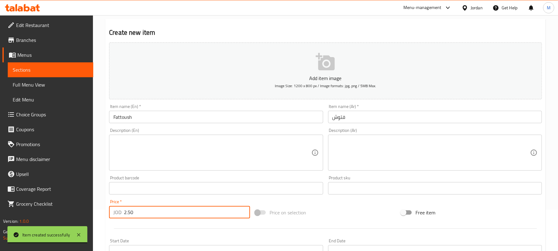
type input "2.50"
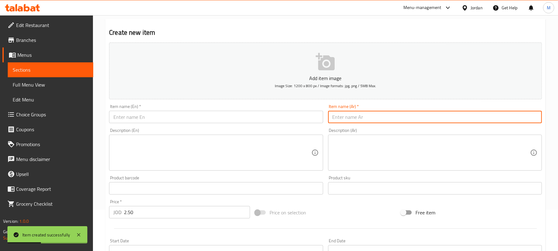
drag, startPoint x: 366, startPoint y: 119, endPoint x: 358, endPoint y: 118, distance: 7.2
click at [366, 119] on input "text" at bounding box center [435, 117] width 214 height 12
paste input "خيار باللبن"
type input "خيار باللبن"
click at [285, 115] on input "text" at bounding box center [216, 117] width 214 height 12
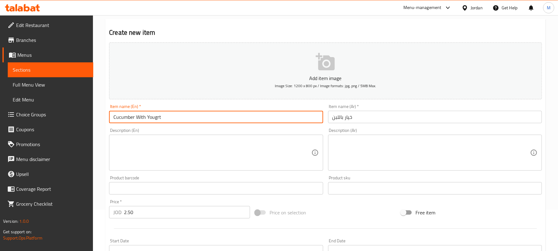
click at [363, 118] on input "خيار باللبن" at bounding box center [435, 117] width 214 height 12
click at [154, 120] on input "Cucumber With Yougrt" at bounding box center [216, 117] width 214 height 12
paste input "yogu"
type input "Cucumber With Yogurt"
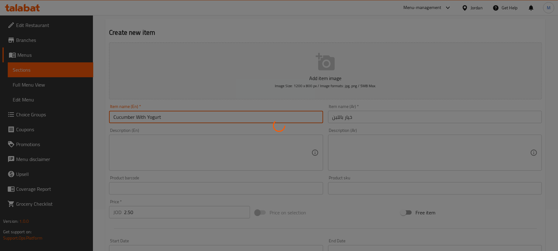
type input "0"
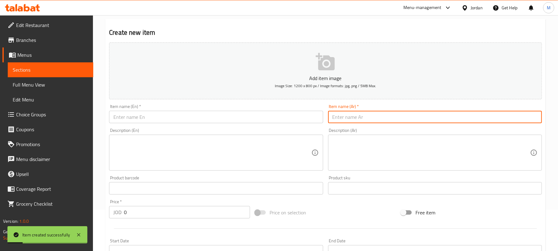
click at [346, 117] on input "text" at bounding box center [435, 117] width 214 height 12
paste input "سلطة اليونانية"
click at [346, 120] on input "سلطة اليونانية" at bounding box center [435, 117] width 214 height 12
type input "سلطة يونانية"
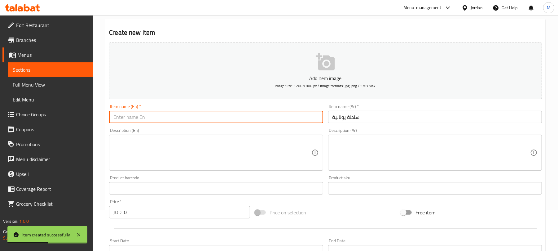
click at [283, 120] on input "text" at bounding box center [216, 117] width 214 height 12
type input "Green Salad"
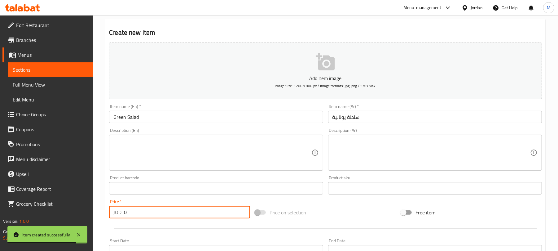
click at [183, 215] on input "0" at bounding box center [187, 212] width 126 height 12
type input "3"
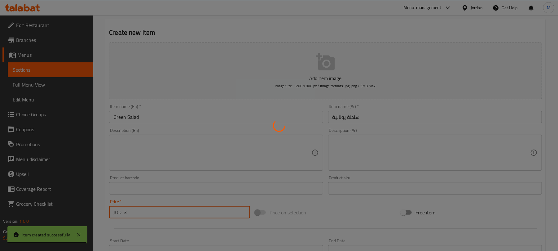
type input "0"
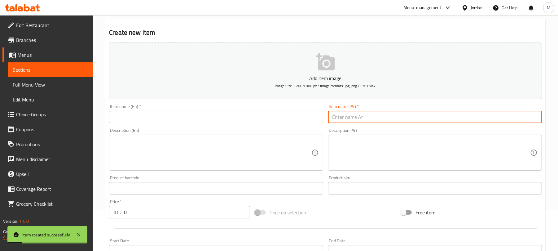
click at [374, 113] on input "text" at bounding box center [435, 117] width 214 height 12
paste input "جرجير"
type input "جرجير"
click at [180, 209] on input "0" at bounding box center [187, 212] width 126 height 12
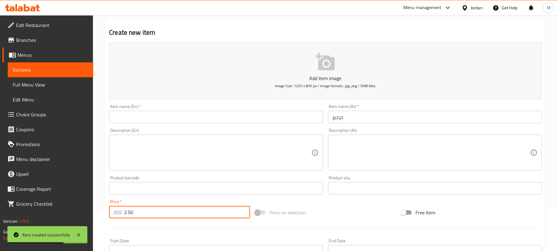
type input "2.50"
click at [202, 102] on div "Add item image Image Size: 1200 x 800 px / Image formats: jpg, png / 5MB Max." at bounding box center [326, 71] width 438 height 62
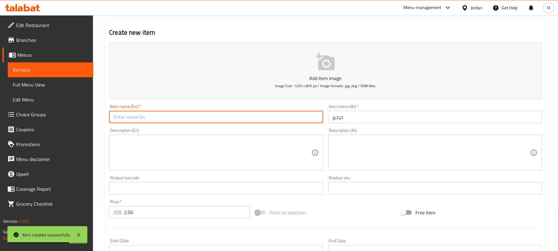
click at [196, 113] on input "text" at bounding box center [216, 117] width 214 height 12
paste input "arugula"
type input "Arugula"
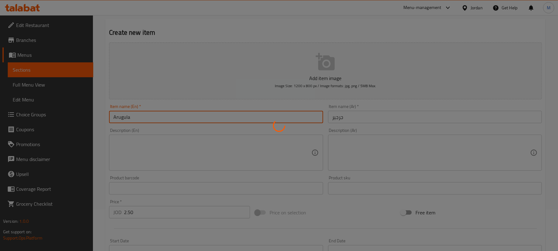
type input "0"
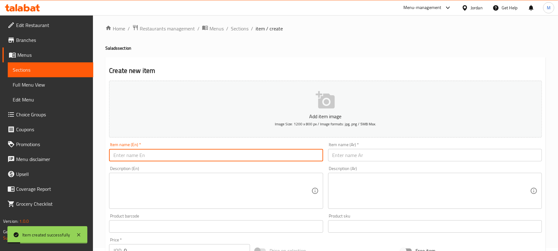
scroll to position [0, 0]
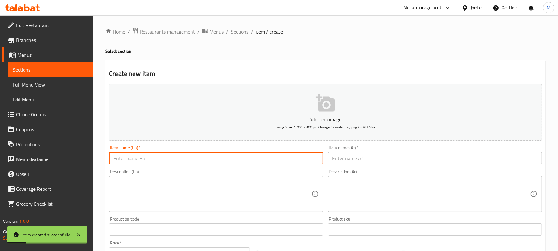
click at [240, 34] on span "Sections" at bounding box center [240, 31] width 18 height 7
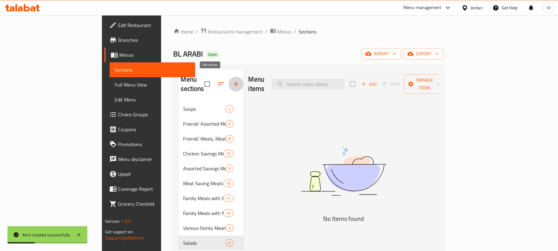
click at [232, 81] on icon "button" at bounding box center [235, 83] width 7 height 7
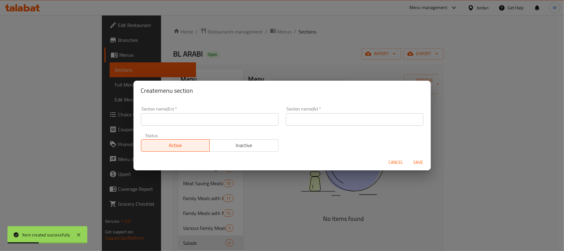
click at [222, 123] on input "text" at bounding box center [210, 119] width 138 height 12
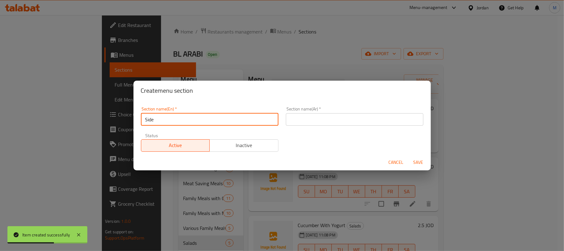
type input "Side Dishes"
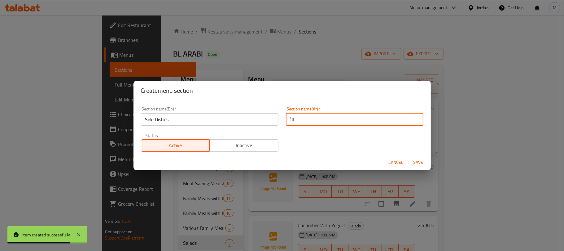
type input "الأطباق الجانبية"
click at [409, 156] on button "Save" at bounding box center [419, 161] width 20 height 11
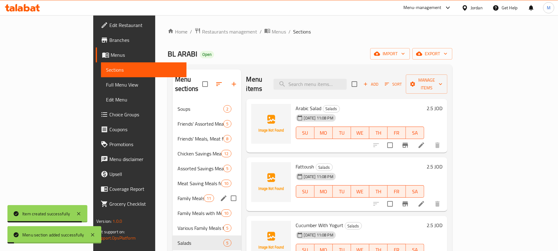
scroll to position [41, 0]
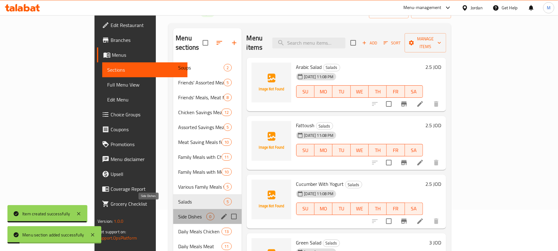
click at [178, 213] on span "Side Dishes" at bounding box center [192, 216] width 28 height 7
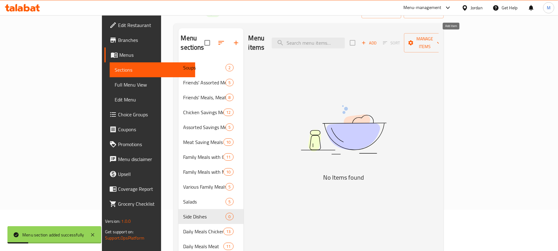
click at [367, 40] on icon "button" at bounding box center [364, 43] width 6 height 6
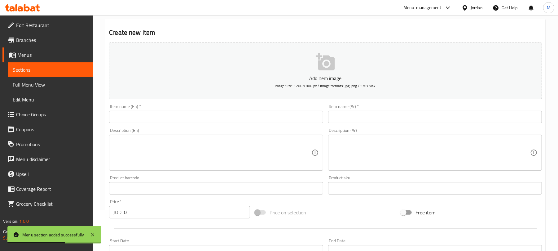
drag, startPoint x: 171, startPoint y: 2, endPoint x: 45, endPoint y: 117, distance: 170.4
click at [44, 119] on link "Choice Groups" at bounding box center [47, 114] width 91 height 15
click at [45, 155] on span "Menu disclaimer" at bounding box center [52, 158] width 72 height 7
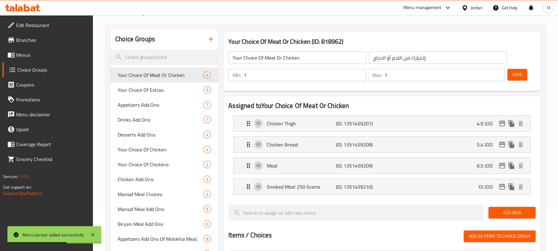
click at [211, 40] on icon "button" at bounding box center [211, 39] width 4 height 4
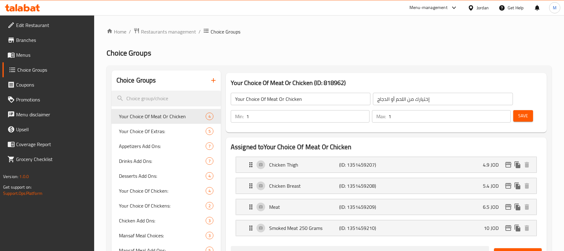
click at [211, 81] on icon "button" at bounding box center [213, 80] width 4 height 4
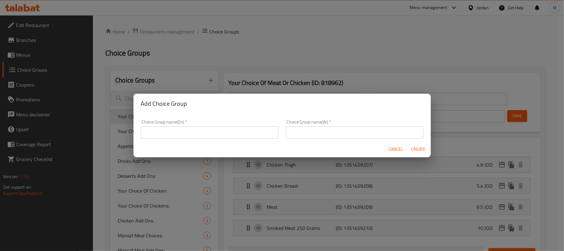
click at [186, 130] on input "text" at bounding box center [210, 132] width 138 height 12
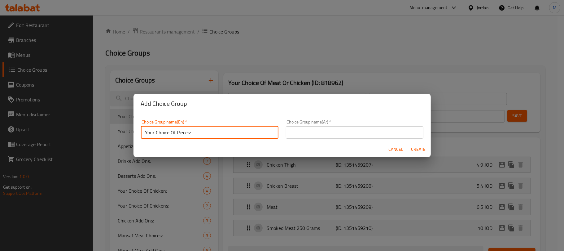
type input "Your Choice Of Pieces:"
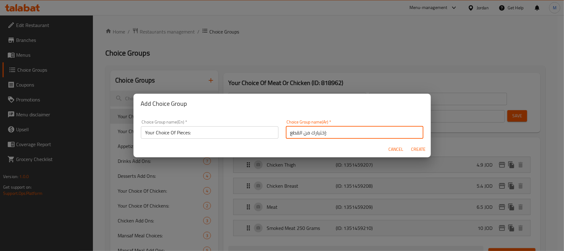
type input "إختيارك من القطع:"
click at [420, 148] on span "Create" at bounding box center [418, 149] width 15 height 8
type input "Your Choice Of Pieces:"
type input "إختيارك من القطع:"
type input "0"
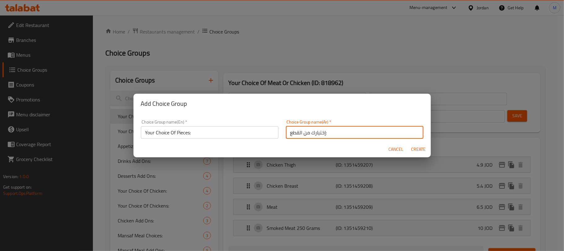
type input "0"
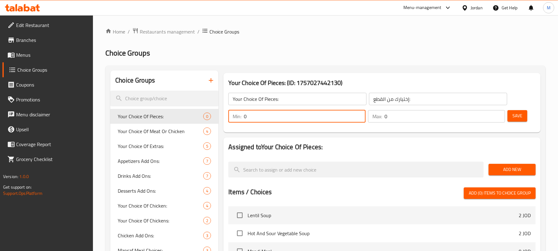
click at [279, 117] on input "0" at bounding box center [304, 116] width 121 height 12
type input "1"
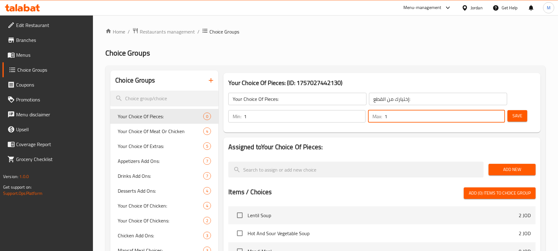
type input "1"
click at [500, 165] on span "Add New" at bounding box center [512, 169] width 37 height 8
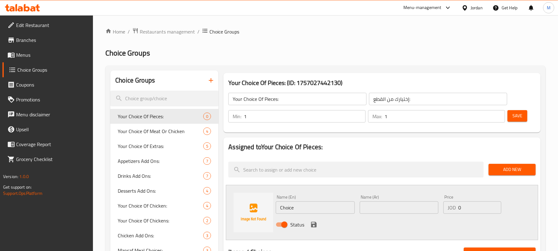
click at [378, 203] on input "text" at bounding box center [399, 207] width 79 height 12
paste input "قطع"
type input "قطع"
click at [321, 205] on input "Choice" at bounding box center [315, 207] width 79 height 12
type input "Piece"
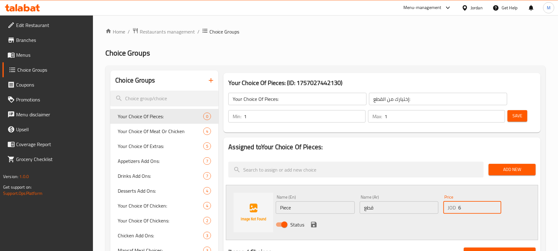
type input "6"
click at [313, 222] on icon "save" at bounding box center [314, 225] width 6 height 6
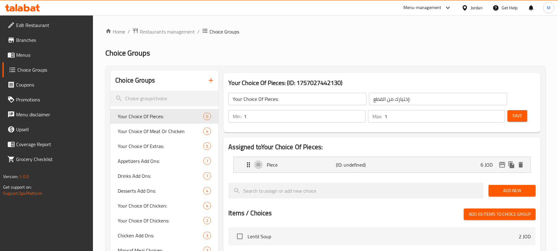
click at [515, 188] on span "Add New" at bounding box center [512, 191] width 37 height 8
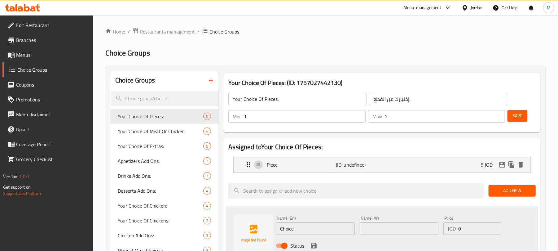
click at [301, 227] on input "Choice" at bounding box center [315, 228] width 79 height 12
type input "6 Pieces"
type input "6 قطع"
type input "3.85"
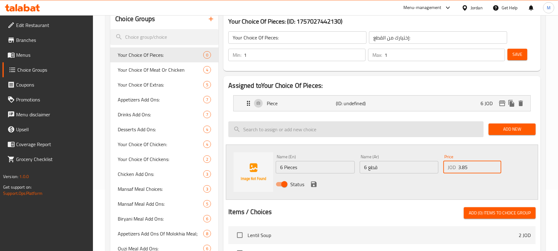
scroll to position [82, 0]
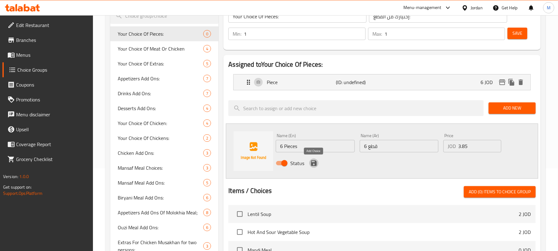
click at [314, 162] on icon "save" at bounding box center [313, 162] width 7 height 7
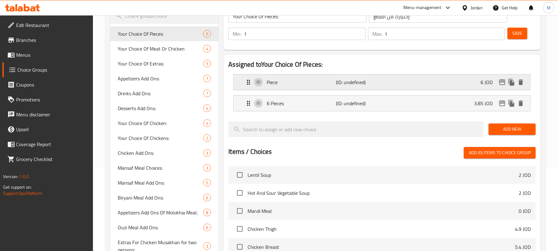
click at [320, 82] on p "Piece" at bounding box center [301, 81] width 69 height 7
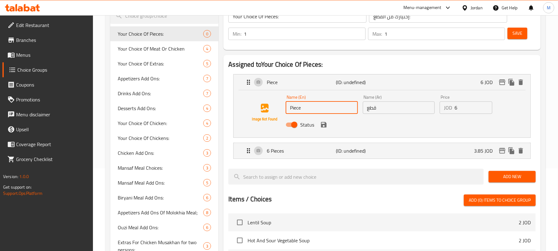
click at [289, 109] on input "Piece" at bounding box center [322, 107] width 72 height 12
type input "8 Piece"
click at [367, 109] on input "قطع" at bounding box center [399, 107] width 72 height 12
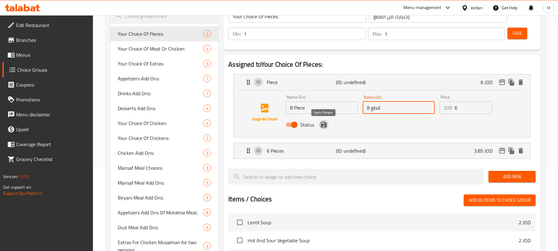
click at [325, 126] on icon "save" at bounding box center [324, 125] width 6 height 6
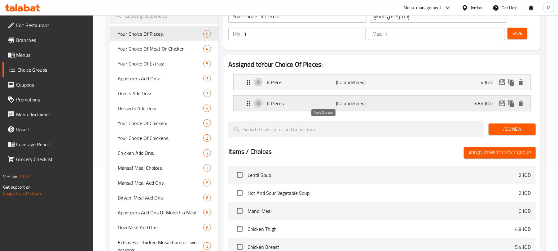
type input "8 قطع"
click at [513, 126] on span "Add New" at bounding box center [512, 129] width 37 height 8
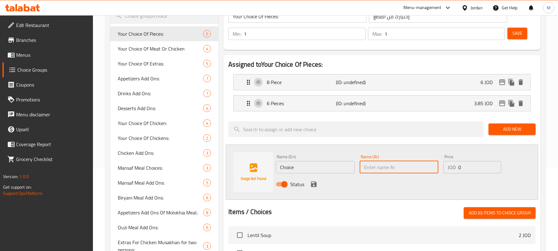
click at [382, 165] on input "text" at bounding box center [399, 167] width 79 height 12
paste input "قطع"
type input "3 قطع"
click at [335, 168] on input "Choice" at bounding box center [315, 167] width 79 height 12
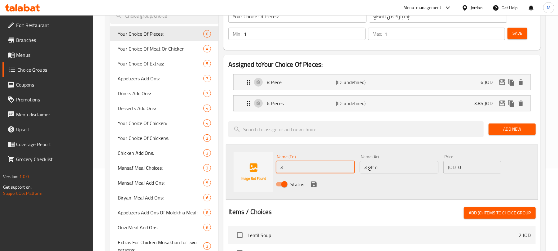
type input "3 Pieces"
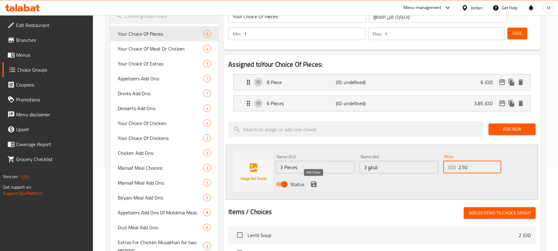
type input "2.50"
click at [314, 184] on icon "save" at bounding box center [314, 184] width 6 height 6
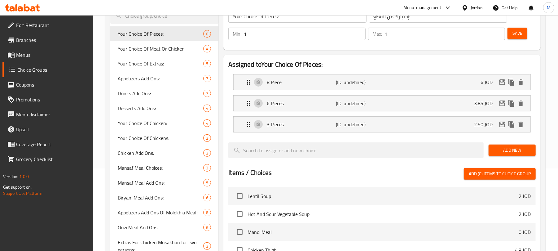
click at [521, 38] on button "Save" at bounding box center [518, 33] width 20 height 11
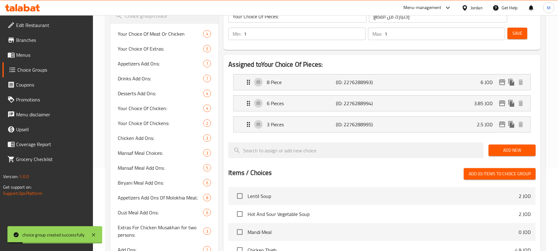
click at [51, 51] on span "Menus" at bounding box center [52, 54] width 72 height 7
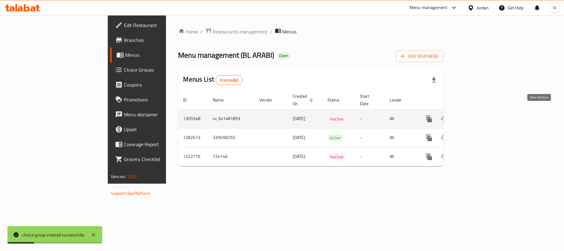
click at [478, 115] on icon "enhanced table" at bounding box center [473, 118] width 7 height 7
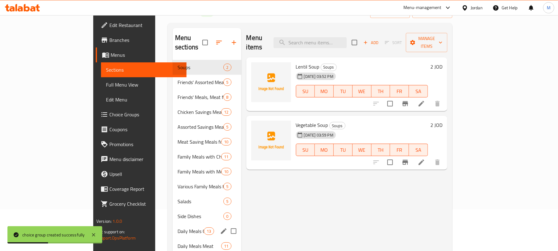
scroll to position [87, 0]
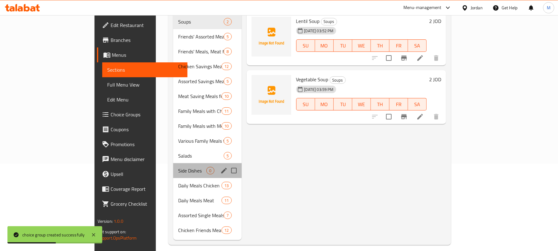
click at [173, 163] on div "Side Dishes 0" at bounding box center [207, 170] width 68 height 15
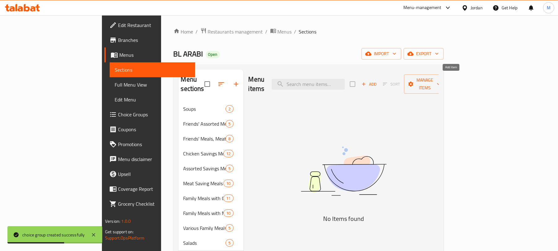
click at [377, 81] on span "Add" at bounding box center [369, 84] width 17 height 7
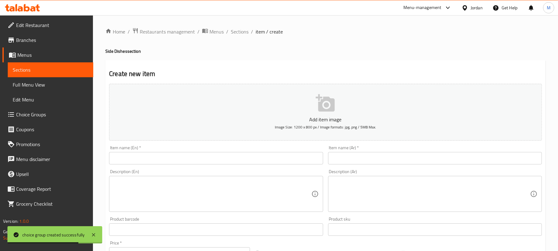
click at [347, 166] on div "Item name (Ar)   * Item name (Ar) *" at bounding box center [435, 155] width 219 height 24
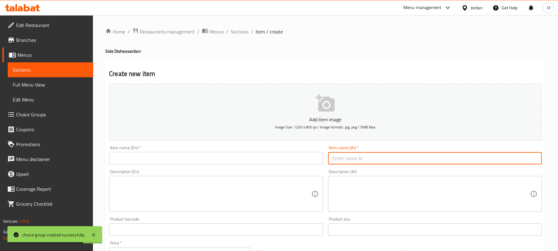
click at [348, 161] on input "text" at bounding box center [435, 158] width 214 height 12
paste input "كبة"
type input "كبة"
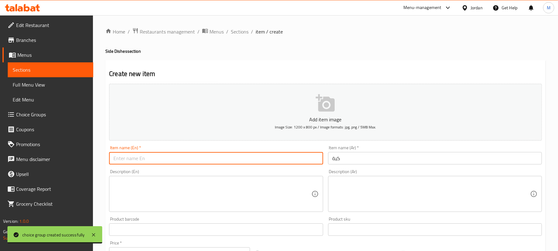
drag, startPoint x: 155, startPoint y: 160, endPoint x: 157, endPoint y: 156, distance: 4.0
click at [155, 160] on input "text" at bounding box center [216, 158] width 214 height 12
paste input "Kibbeh"
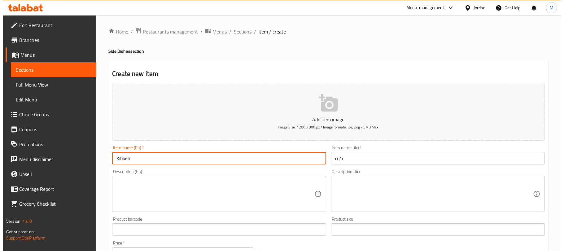
scroll to position [187, 0]
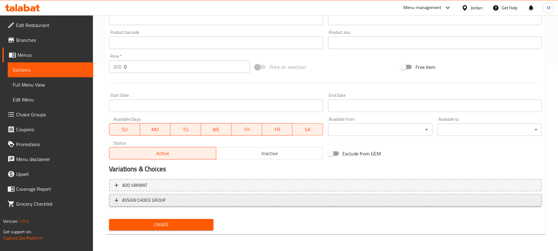
type input "Kibbeh"
click at [236, 204] on span "ASSIGN CHOICE GROUP" at bounding box center [326, 200] width 422 height 8
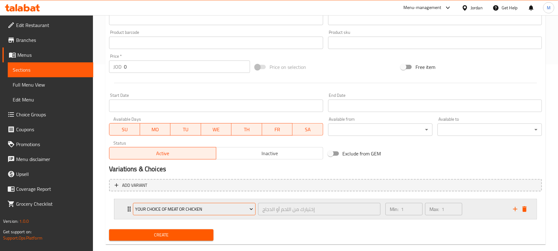
click at [175, 210] on span "Your Choice Of Meat Or Chicken" at bounding box center [194, 209] width 118 height 8
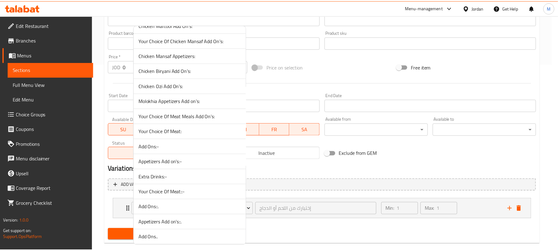
scroll to position [717, 0]
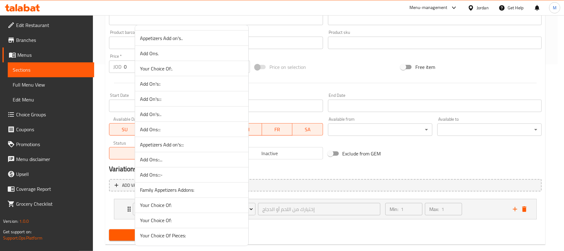
click at [173, 238] on span "Your Choice Of Pieces:" at bounding box center [191, 235] width 103 height 7
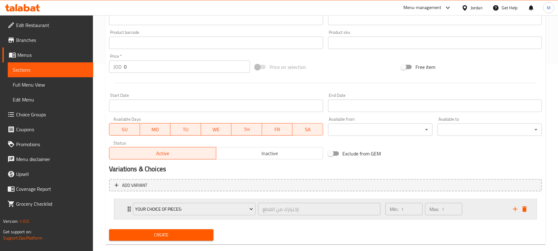
click at [475, 204] on div "Min: 1 ​ Max: 1 ​" at bounding box center [446, 209] width 128 height 20
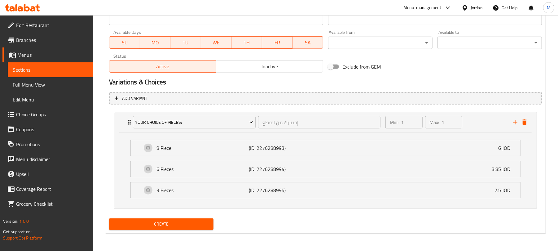
scroll to position [274, 0]
click at [196, 223] on span "Create" at bounding box center [161, 224] width 95 height 8
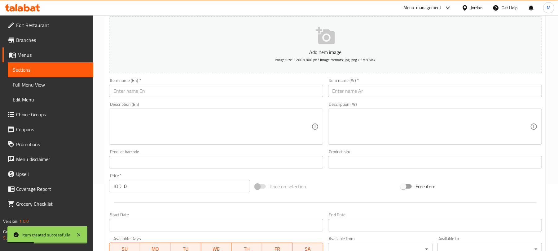
scroll to position [0, 0]
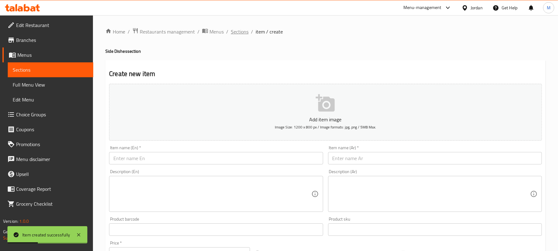
click at [238, 34] on span "Sections" at bounding box center [240, 31] width 18 height 7
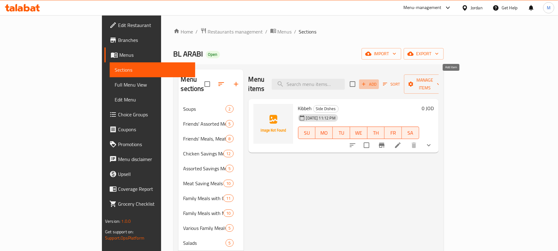
click at [377, 82] on span "Add" at bounding box center [369, 84] width 17 height 7
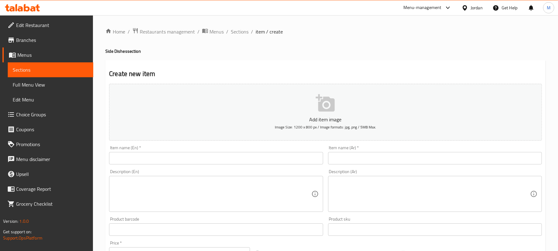
click at [378, 158] on input "text" at bounding box center [435, 158] width 214 height 12
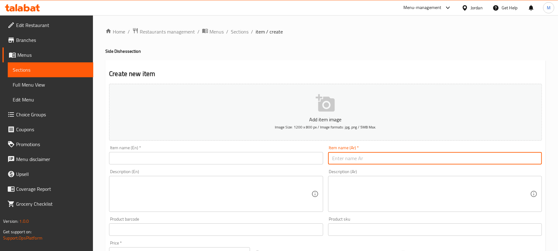
paste input "طبق بامية"
type input "طبق بامية"
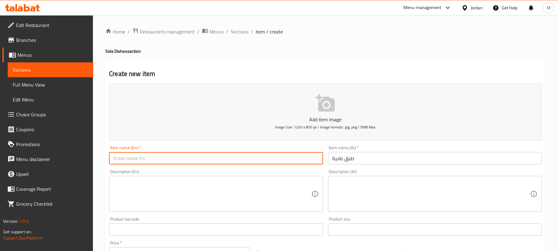
click at [306, 159] on input "text" at bounding box center [216, 158] width 214 height 12
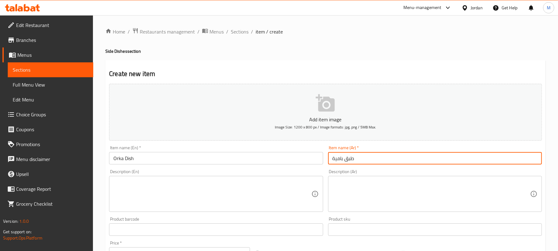
click at [350, 164] on input "طبق بامية" at bounding box center [435, 158] width 214 height 12
click at [117, 159] on input "Orka Dish" at bounding box center [216, 158] width 214 height 12
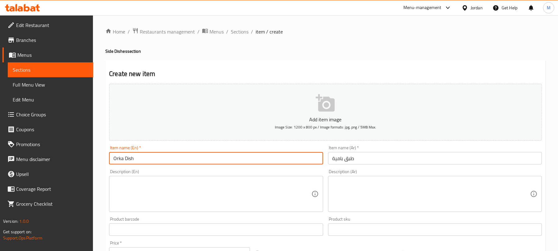
click at [117, 159] on input "Orka Dish" at bounding box center [216, 158] width 214 height 12
paste input "kra"
type input "Okra Dish"
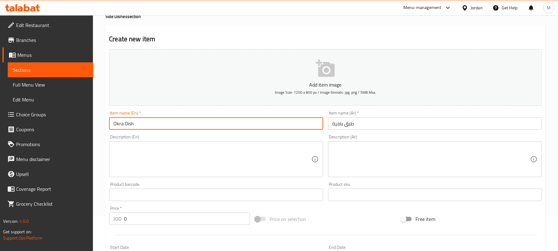
scroll to position [82, 0]
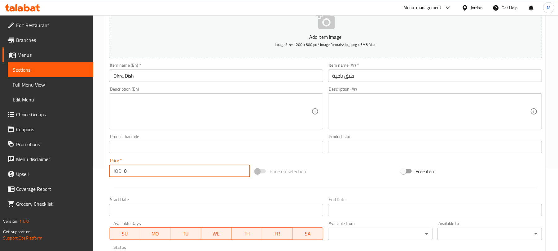
click at [161, 168] on input "0" at bounding box center [187, 171] width 126 height 12
type input "2.50"
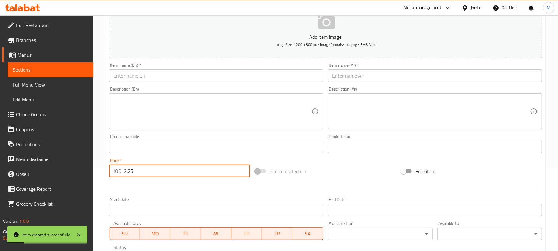
type input "2.25"
drag, startPoint x: 365, startPoint y: 74, endPoint x: 360, endPoint y: 73, distance: 5.4
click at [365, 74] on input "text" at bounding box center [435, 75] width 214 height 12
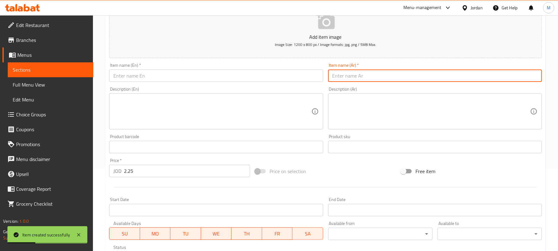
paste input "طبق ملوخية"
type input "طبق ملوخية"
click at [280, 72] on input "text" at bounding box center [216, 75] width 214 height 12
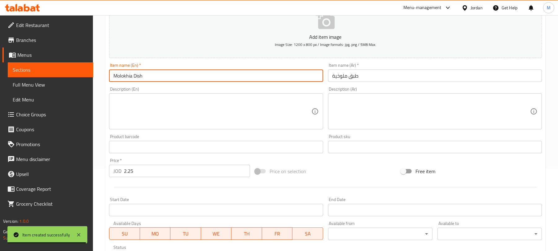
type input "Molokhia Dish"
click at [183, 174] on input "0" at bounding box center [187, 171] width 126 height 12
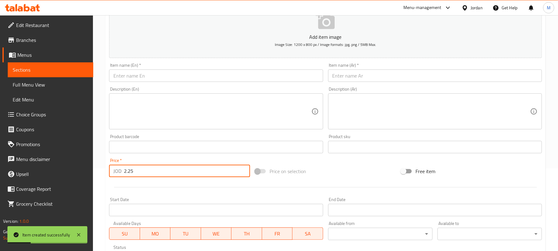
type input "2.25"
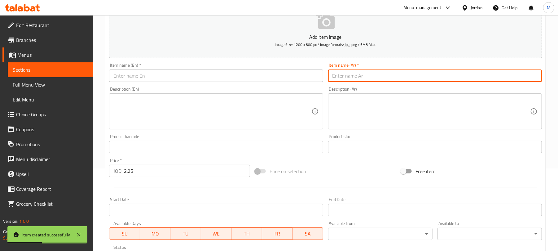
drag, startPoint x: 353, startPoint y: 73, endPoint x: 340, endPoint y: 72, distance: 12.7
click at [353, 73] on input "text" at bounding box center [435, 75] width 214 height 12
paste input "طبق فاصولياء"
type input "طبق فاصولياء"
click at [252, 71] on input "text" at bounding box center [216, 75] width 214 height 12
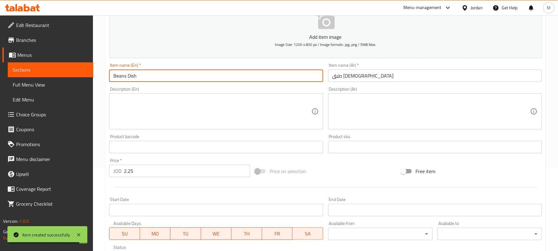
type input "Beans Dish"
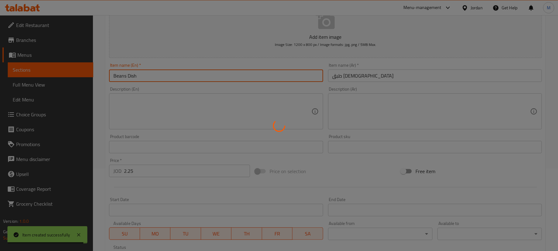
type input "0"
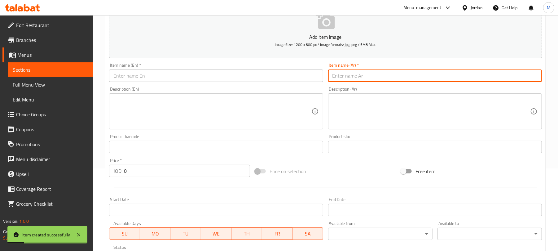
click at [348, 77] on input "text" at bounding box center [435, 75] width 214 height 12
paste input "علبة لبن"
type input "علبة لبن"
click at [140, 76] on input "text" at bounding box center [216, 75] width 214 height 12
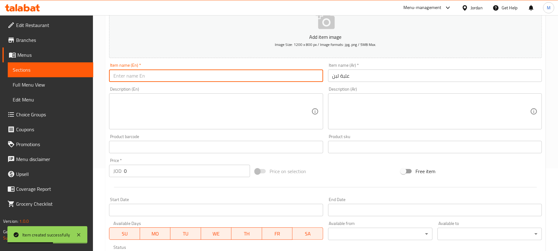
paste input "yogurt"
type input "Yogurt Box"
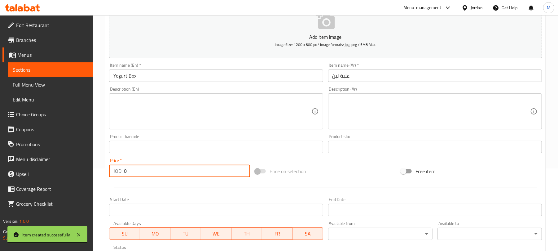
click at [157, 166] on input "0" at bounding box center [187, 171] width 126 height 12
paste input ".60"
type input "0.60"
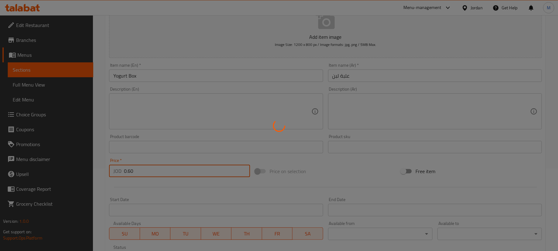
type input "0"
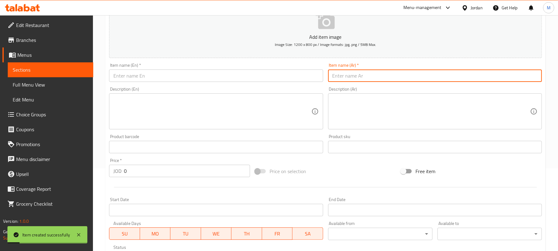
click at [355, 71] on input "text" at bounding box center [435, 75] width 214 height 12
paste input "ارز منسف"
type input "ارز منسف"
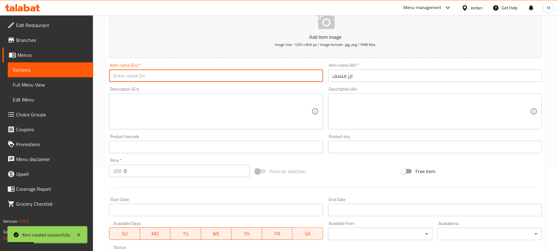
drag, startPoint x: 203, startPoint y: 73, endPoint x: 191, endPoint y: 75, distance: 11.3
click at [203, 73] on input "text" at bounding box center [216, 75] width 214 height 12
paste input "Mansaf rice"
click at [133, 80] on input "Mansaf rice" at bounding box center [216, 75] width 214 height 12
type input "Mansaf Rice"
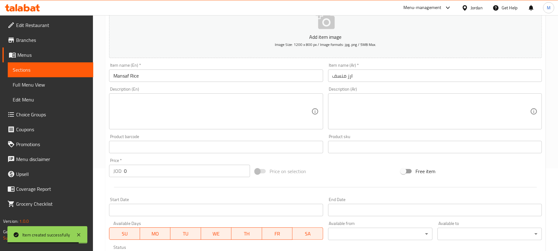
click at [160, 163] on div "Price   * JOD 0 Price *" at bounding box center [179, 167] width 141 height 19
click at [160, 168] on input "0" at bounding box center [187, 171] width 126 height 12
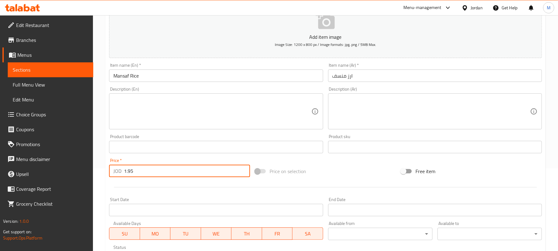
type input "1.95"
type input "0"
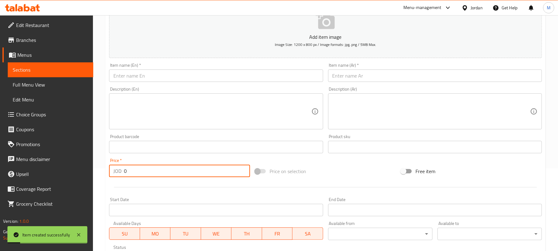
click at [366, 76] on input "text" at bounding box center [435, 75] width 214 height 12
paste input "جميد"
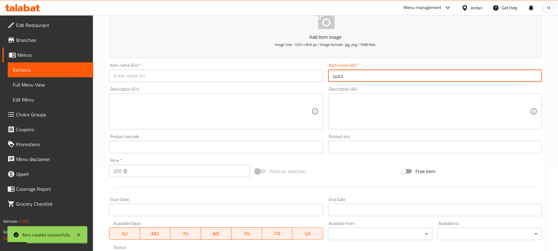
type input "جميد"
drag, startPoint x: 228, startPoint y: 77, endPoint x: 229, endPoint y: 73, distance: 4.5
click at [228, 77] on input "text" at bounding box center [216, 75] width 214 height 12
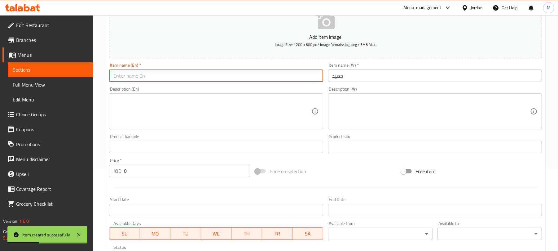
paste input "Jameed"
type input "Jameed"
click at [195, 171] on input "0" at bounding box center [187, 171] width 126 height 12
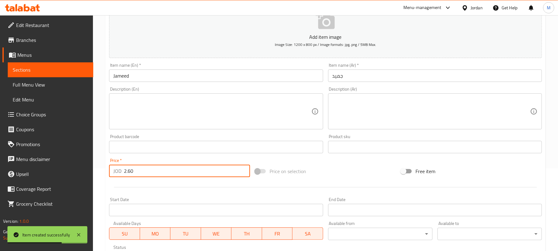
type input "2.60"
type input "0.50"
click at [360, 77] on input "text" at bounding box center [435, 75] width 214 height 12
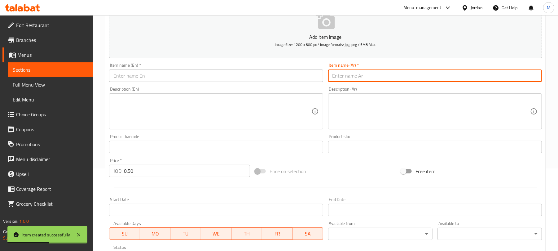
paste input "صوص الدقوس"
type input "صوص الدقوس"
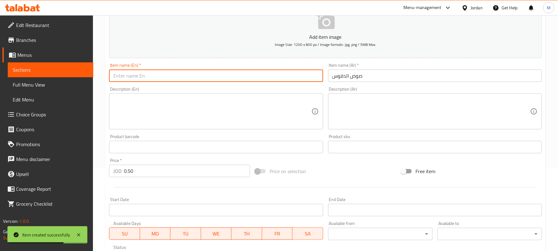
click at [182, 73] on input "text" at bounding box center [216, 75] width 214 height 12
paste input "Daqoos sauce"
click at [131, 81] on input "Daqoos sauce" at bounding box center [216, 75] width 214 height 12
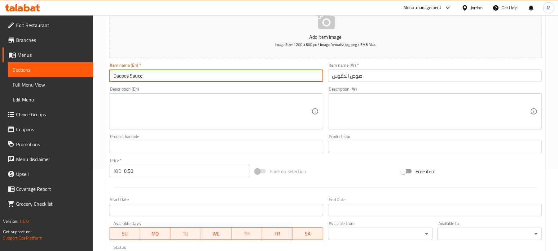
type input "Daqoos Sauce"
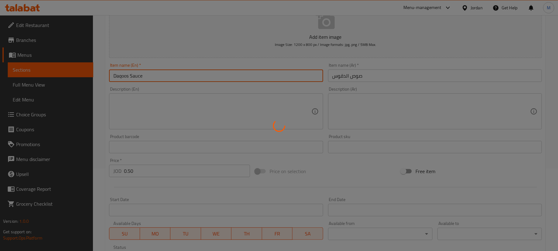
type input "0"
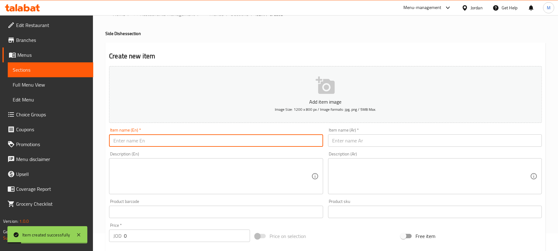
scroll to position [0, 0]
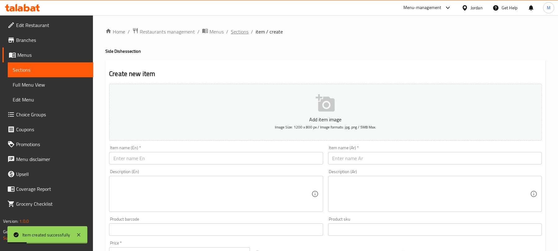
click at [244, 31] on span "Sections" at bounding box center [240, 31] width 18 height 7
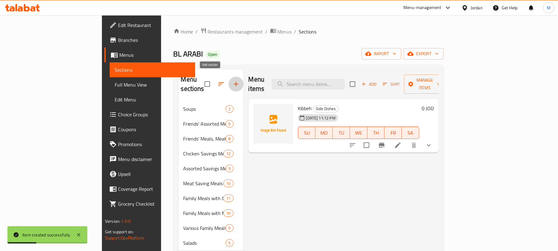
click at [232, 80] on icon "button" at bounding box center [235, 83] width 7 height 7
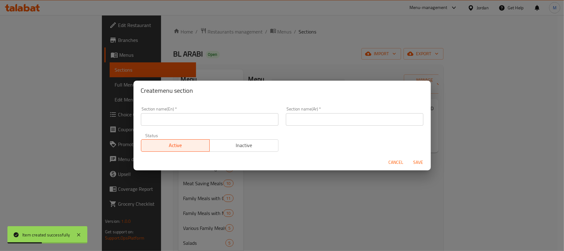
click at [261, 119] on input "text" at bounding box center [210, 119] width 138 height 12
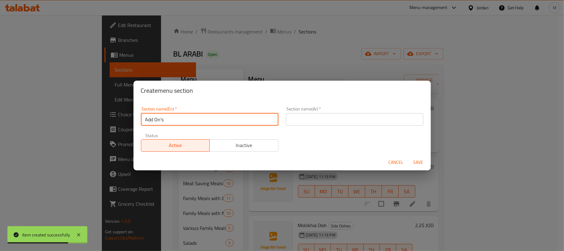
type input "Add On's"
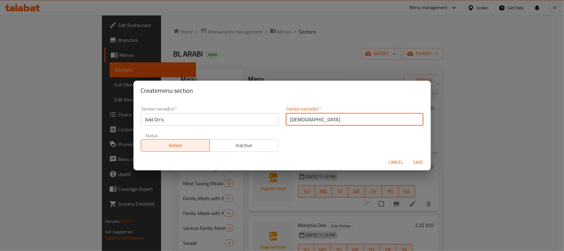
type input "الإضافات"
click at [409, 156] on button "Save" at bounding box center [419, 161] width 20 height 11
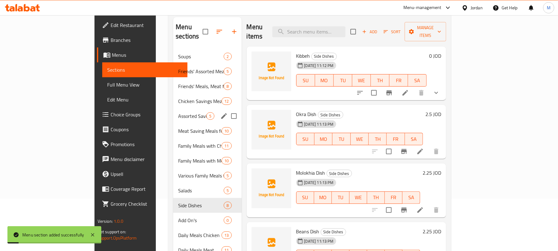
scroll to position [99, 0]
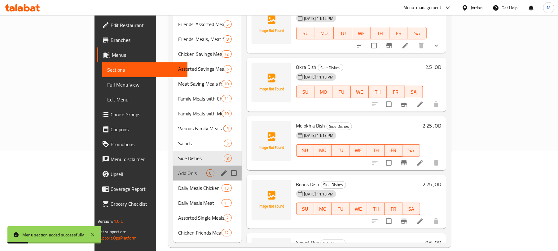
drag, startPoint x: 131, startPoint y: 159, endPoint x: 150, endPoint y: 158, distance: 19.3
click at [173, 165] on div "Add On's 0" at bounding box center [207, 172] width 68 height 15
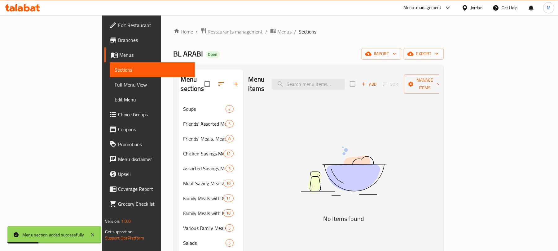
click at [377, 81] on span "Add" at bounding box center [369, 84] width 17 height 7
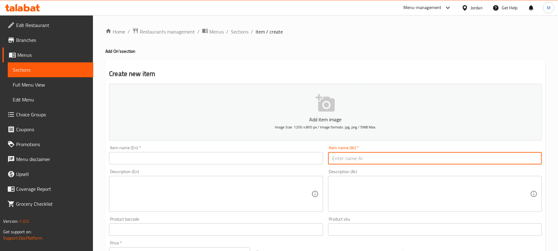
click at [358, 160] on input "text" at bounding box center [435, 158] width 214 height 12
paste input "مخلل"
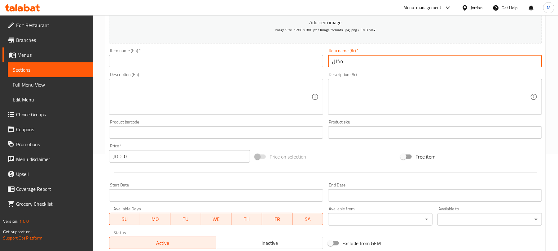
scroll to position [82, 0]
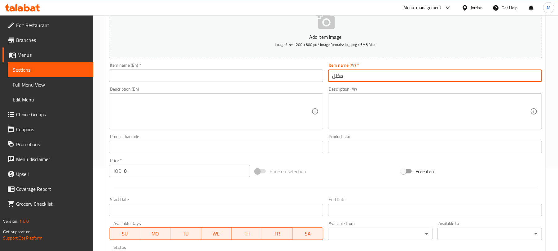
type input "مخلل"
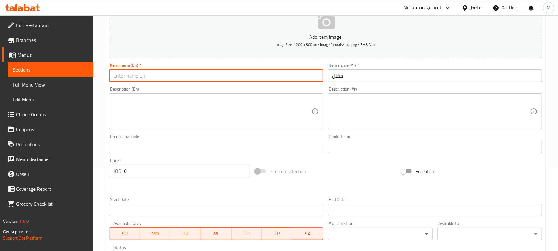
click at [146, 75] on input "text" at bounding box center [216, 75] width 214 height 12
type input "Pickles"
click at [174, 169] on input "0" at bounding box center [187, 171] width 126 height 12
paste input ".60"
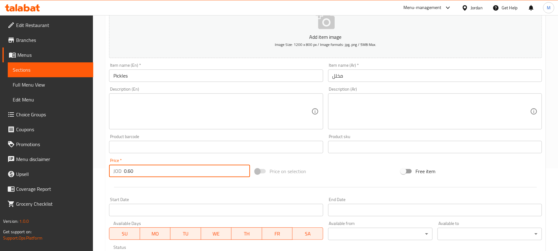
type input "0.60"
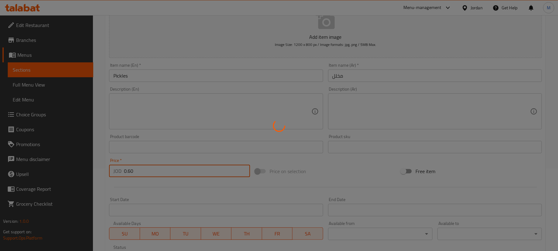
type input "0"
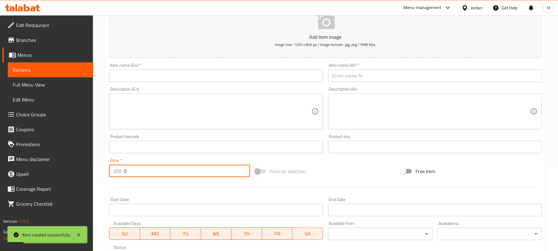
click at [361, 77] on input "text" at bounding box center [435, 75] width 214 height 12
paste input "صحن خضار"
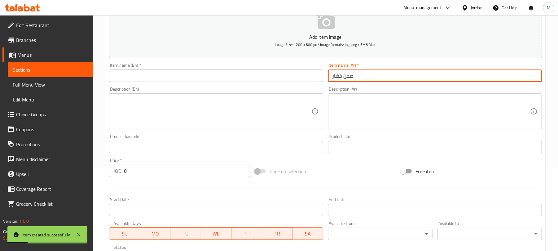
type input "صحن خضار"
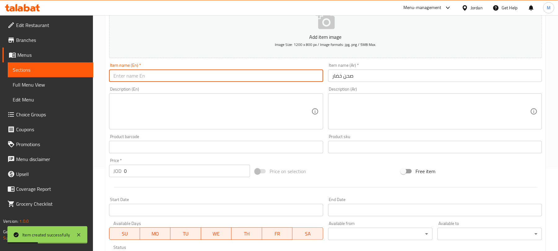
click at [128, 78] on input "text" at bounding box center [216, 75] width 214 height 12
paste input "Vegetable plate"
click at [139, 77] on input "Vegetable plate" at bounding box center [216, 75] width 214 height 12
type input "Vegetable Plate"
click at [195, 168] on input "0" at bounding box center [187, 171] width 126 height 12
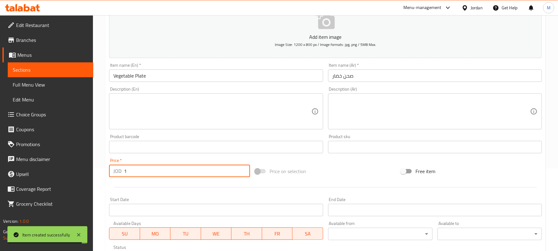
type input "1"
drag, startPoint x: 370, startPoint y: 76, endPoint x: 249, endPoint y: 75, distance: 120.9
click at [370, 76] on input "text" at bounding box center [435, 75] width 214 height 12
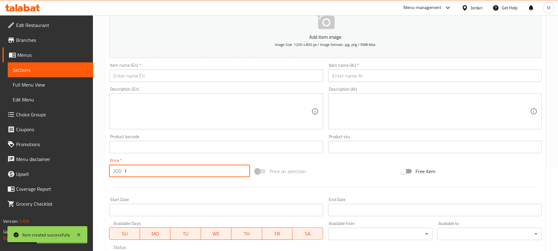
paste input "لوز"
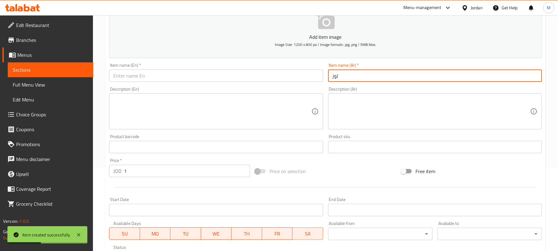
type input "لوز"
click at [245, 75] on input "text" at bounding box center [216, 75] width 214 height 12
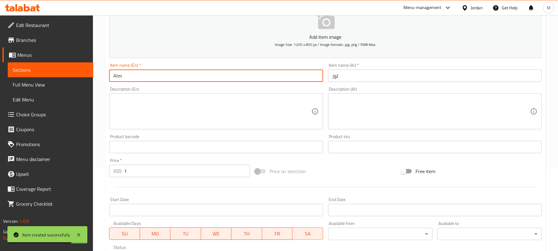
type input "Almond"
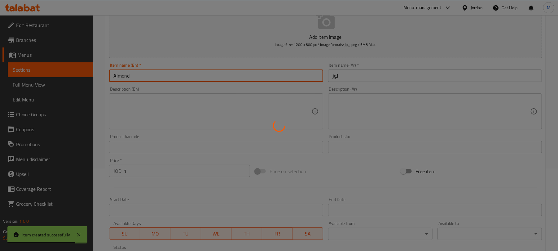
type input "0"
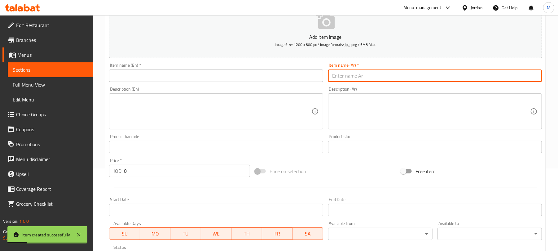
click at [373, 79] on input "text" at bounding box center [435, 75] width 214 height 12
paste input "فخد دجاج"
type input "فخد دجاج"
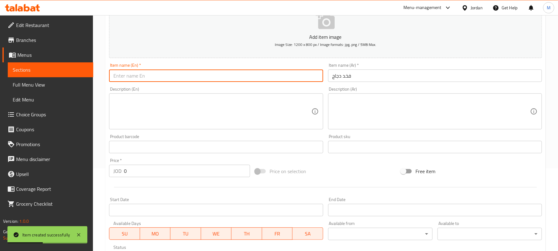
click at [143, 78] on input "text" at bounding box center [216, 75] width 214 height 12
paste input "Chicken thigh"
click at [132, 81] on input "Chicken thigh" at bounding box center [216, 75] width 214 height 12
type input "Chicken Thigh"
click at [191, 174] on input "0" at bounding box center [187, 171] width 126 height 12
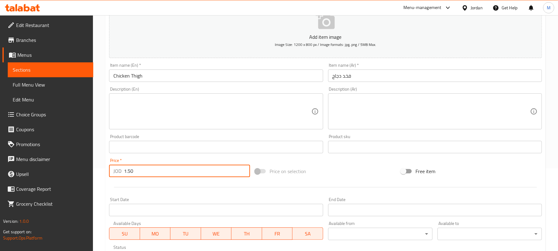
type input "1.50"
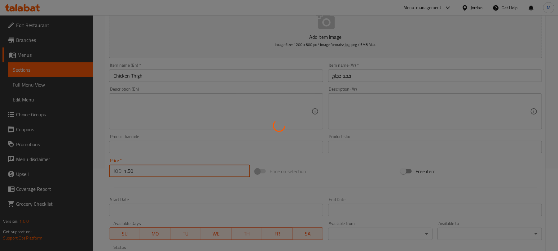
type input "0"
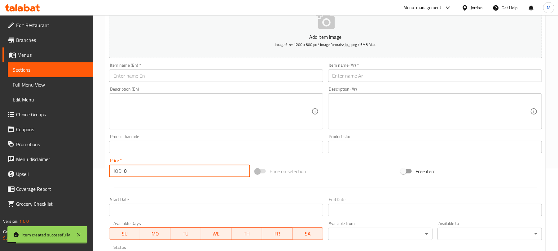
click at [370, 80] on input "text" at bounding box center [435, 75] width 214 height 12
paste input "صدر دجاج"
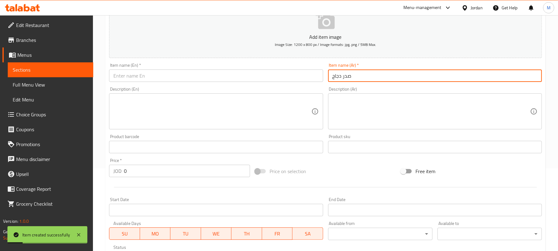
type input "صدر دجاج"
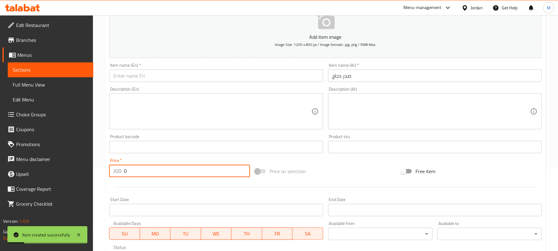
click at [166, 167] on input "0" at bounding box center [187, 171] width 126 height 12
type input "1.95"
click at [147, 75] on input "text" at bounding box center [216, 75] width 214 height 12
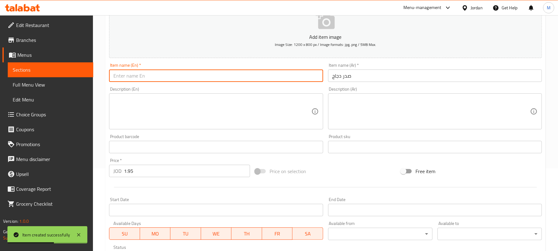
paste input "Chicken breast"
type input "Chicken Breast"
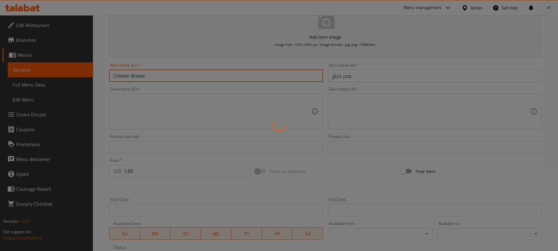
type input "0"
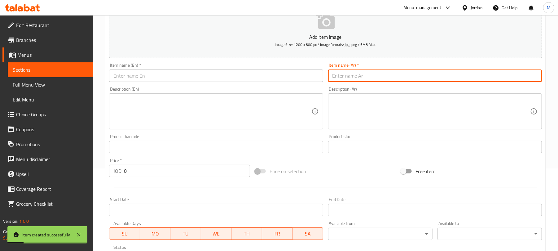
drag, startPoint x: 363, startPoint y: 77, endPoint x: 306, endPoint y: 76, distance: 56.1
click at [363, 77] on input "text" at bounding box center [435, 75] width 214 height 12
paste input "قطعة لحم"
type input "قطعة لحم"
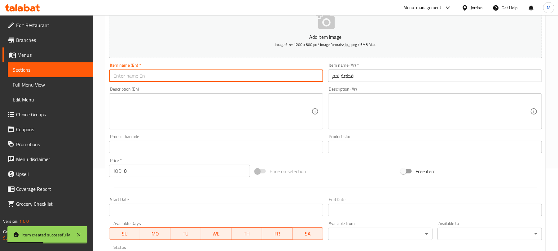
drag, startPoint x: 231, startPoint y: 72, endPoint x: 233, endPoint y: 75, distance: 4.2
click at [231, 72] on input "text" at bounding box center [216, 75] width 214 height 12
type input "Meat Piece"
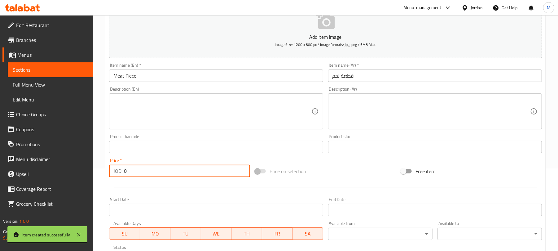
click at [185, 174] on input "0" at bounding box center [187, 171] width 126 height 12
paste input "4.75"
type input "4.75"
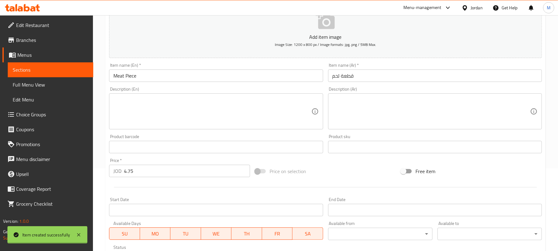
type input "0"
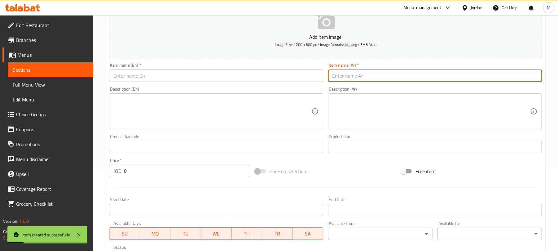
click at [353, 76] on input "text" at bounding box center [435, 75] width 214 height 12
paste input "لحمة مدخن 250 غرام"
type input "لحمة مدخن 250 غرام"
click at [158, 80] on input "text" at bounding box center [216, 75] width 214 height 12
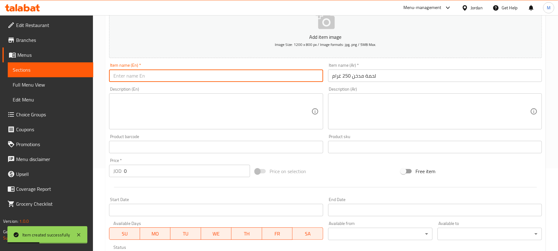
paste input "Smoked beef 250g"
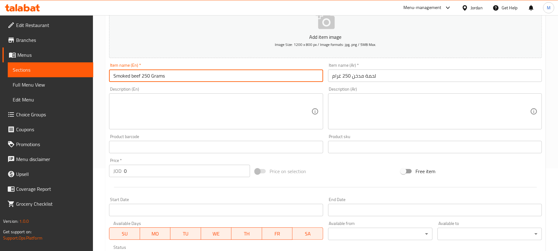
click at [134, 77] on input "Smoked beef 250 Grams" at bounding box center [216, 75] width 214 height 12
type input "Smoked Meat 250 Grams"
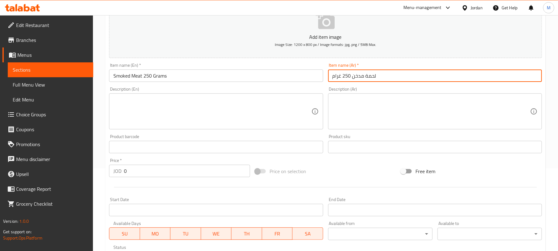
click at [341, 76] on input "لحمة مدخن 250 غرام" at bounding box center [435, 75] width 214 height 12
type input "لحمة مدخن 250 جرام"
click at [191, 175] on input "0" at bounding box center [187, 171] width 126 height 12
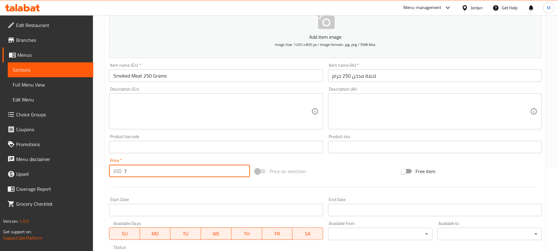
type input "7"
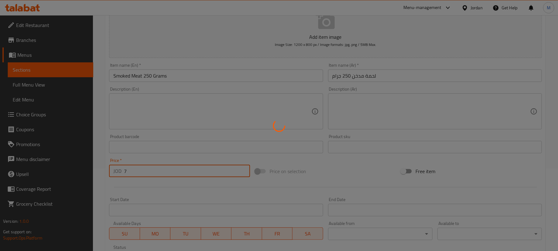
type input "0"
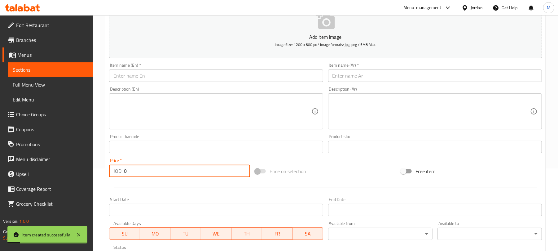
drag, startPoint x: 346, startPoint y: 81, endPoint x: 347, endPoint y: 77, distance: 3.2
click at [346, 81] on input "text" at bounding box center [435, 75] width 214 height 12
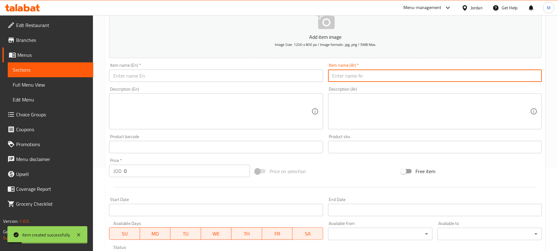
paste input "هلابينو"
type input "هلابينو"
drag, startPoint x: 168, startPoint y: 73, endPoint x: 165, endPoint y: 78, distance: 5.8
click at [168, 73] on input "text" at bounding box center [216, 75] width 214 height 12
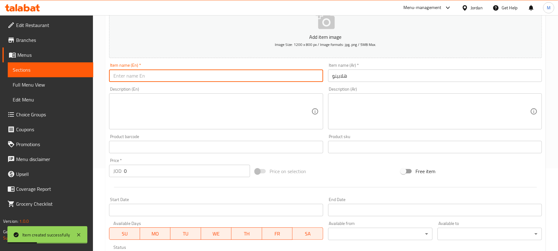
paste input "Jalapeno"
type input "Jalapeno"
click at [132, 175] on input "0" at bounding box center [187, 171] width 126 height 12
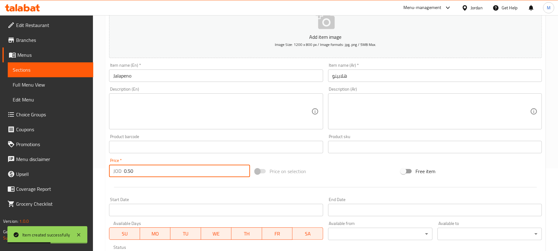
type input "0.50"
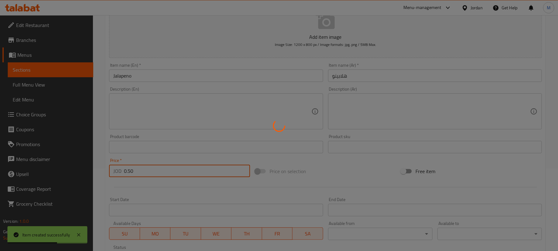
type input "0"
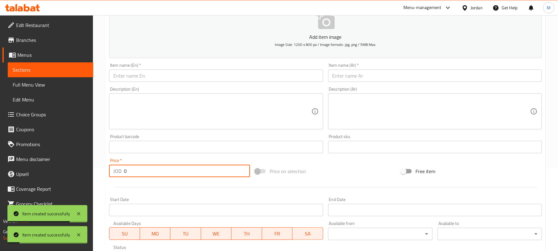
drag, startPoint x: 347, startPoint y: 75, endPoint x: 340, endPoint y: 81, distance: 9.2
click at [347, 75] on input "text" at bounding box center [435, 75] width 214 height 12
paste input "فلفل حار"
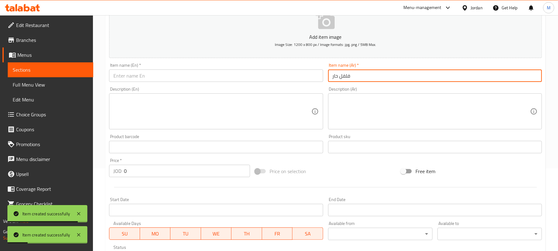
type input "فلفل حار"
click at [184, 169] on input "0" at bounding box center [187, 171] width 126 height 12
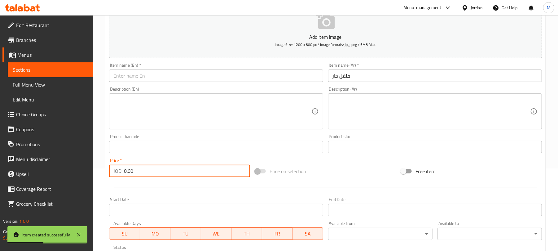
type input "0.60"
click at [149, 76] on input "text" at bounding box center [216, 75] width 214 height 12
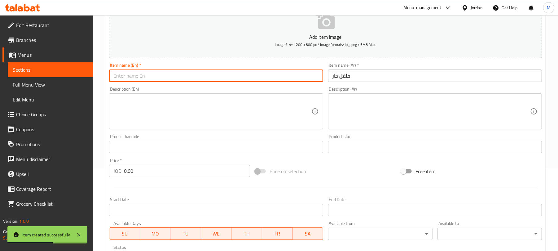
paste input "Hot pepper"
click at [124, 77] on input "Hot pepper" at bounding box center [216, 75] width 214 height 12
type input "Hot Pepper"
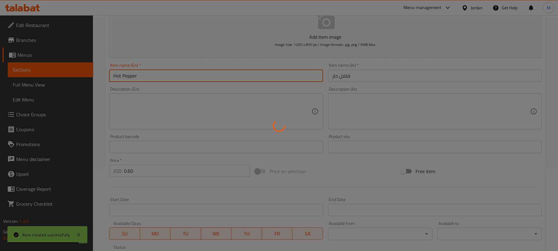
type input "0"
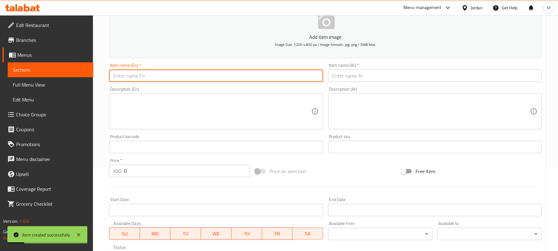
click at [349, 81] on input "text" at bounding box center [435, 75] width 214 height 12
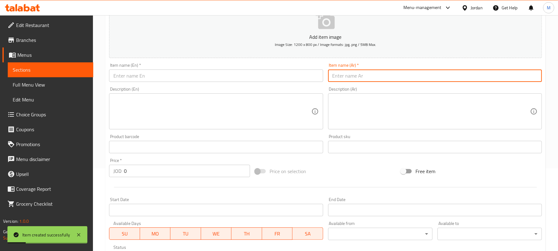
paste input "علبة ليمون"
type input "علبة ليمون"
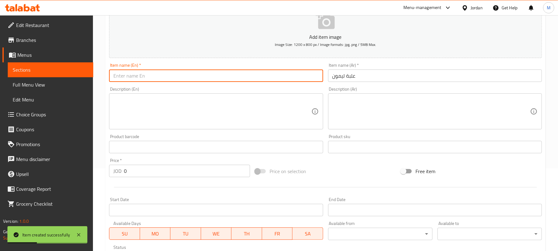
click at [164, 76] on input "text" at bounding box center [216, 75] width 214 height 12
paste input "Lemon"
type input "Lemon Box"
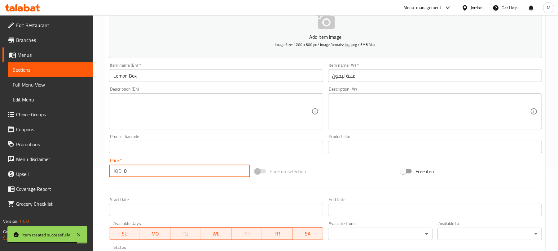
click at [169, 174] on input "0" at bounding box center [187, 171] width 126 height 12
type input "0.75"
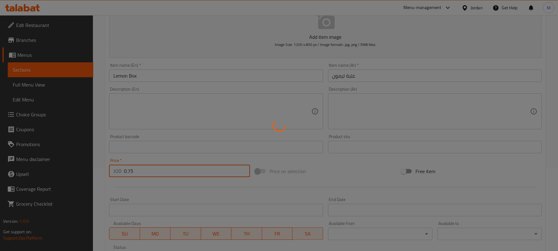
type input "0"
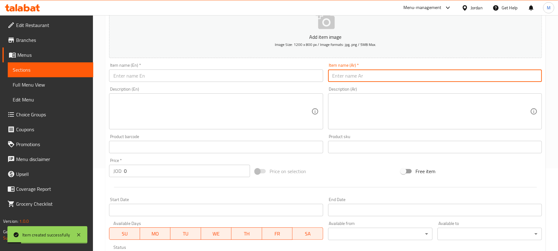
drag, startPoint x: 355, startPoint y: 75, endPoint x: 183, endPoint y: 92, distance: 172.2
click at [355, 75] on input "text" at bounding box center [435, 75] width 214 height 12
paste input "علبة زيت زيتون"
type input "علبة زيت زيتون"
click at [182, 79] on input "text" at bounding box center [216, 75] width 214 height 12
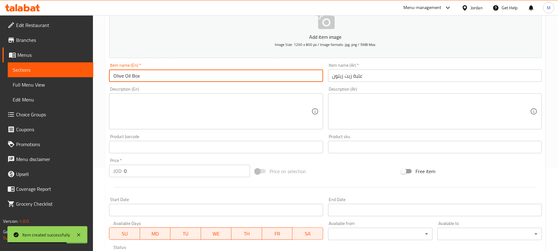
type input "Olive Oil Box"
click at [179, 175] on input "0" at bounding box center [187, 171] width 126 height 12
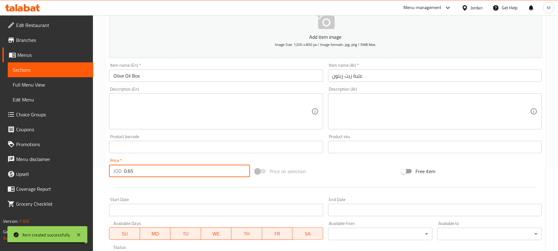
type input "0.65"
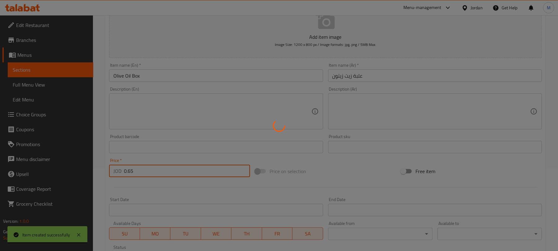
type input "0"
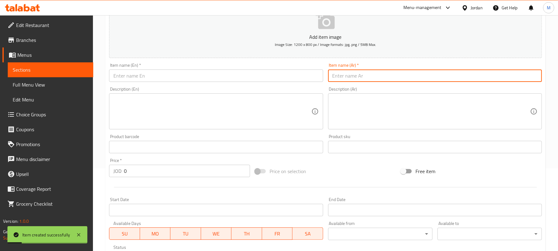
drag, startPoint x: 373, startPoint y: 71, endPoint x: 269, endPoint y: 69, distance: 104.1
click at [373, 71] on input "text" at bounding box center [435, 75] width 214 height 12
paste input "صحن زيتون"
type input "صحن زيتون"
drag, startPoint x: 232, startPoint y: 73, endPoint x: 227, endPoint y: 85, distance: 12.4
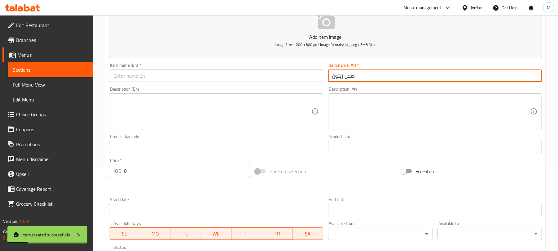
click at [232, 73] on input "text" at bounding box center [216, 75] width 214 height 12
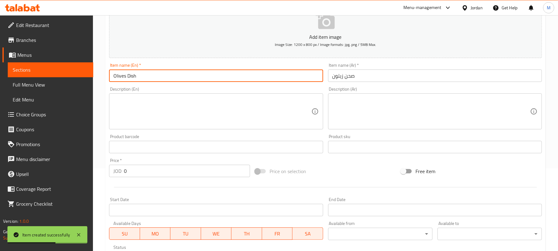
type input "Olives Dish"
click at [191, 169] on input "0" at bounding box center [187, 171] width 126 height 12
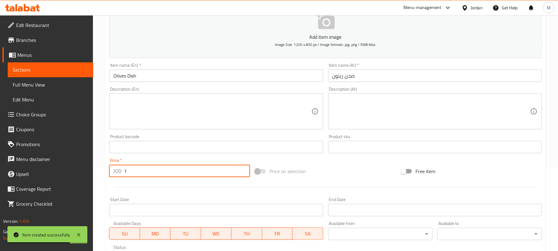
type input "1"
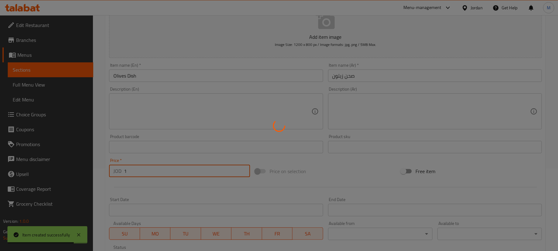
type input "0"
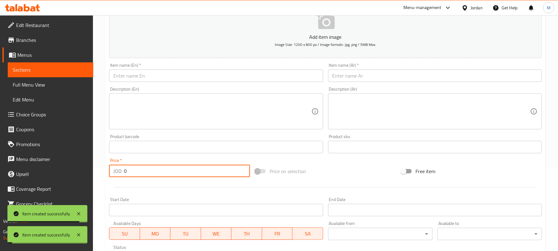
scroll to position [0, 0]
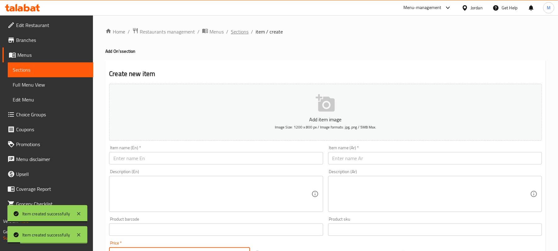
click at [236, 34] on span "Sections" at bounding box center [240, 31] width 18 height 7
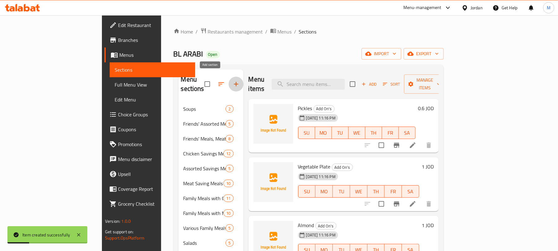
click at [232, 80] on icon "button" at bounding box center [235, 83] width 7 height 7
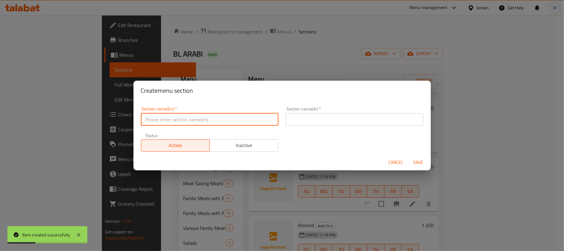
drag, startPoint x: 222, startPoint y: 121, endPoint x: 219, endPoint y: 121, distance: 3.2
click at [222, 121] on input "text" at bounding box center [210, 119] width 138 height 12
type input "Drinks"
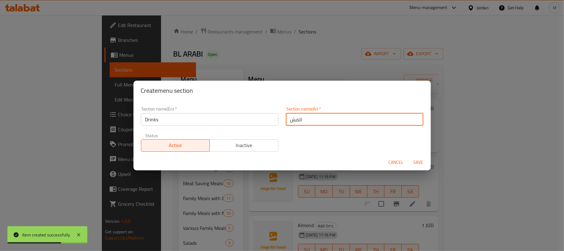
type input "المشروبات"
click at [409, 156] on button "Save" at bounding box center [419, 161] width 20 height 11
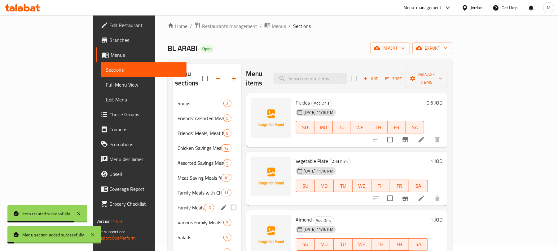
scroll to position [114, 0]
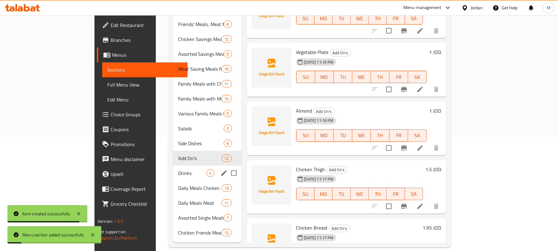
click at [173, 165] on div "Drinks 0" at bounding box center [207, 172] width 68 height 15
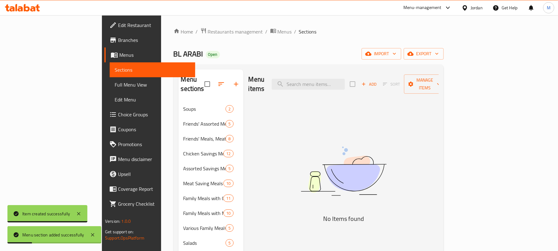
click at [377, 81] on span "Add" at bounding box center [369, 84] width 17 height 7
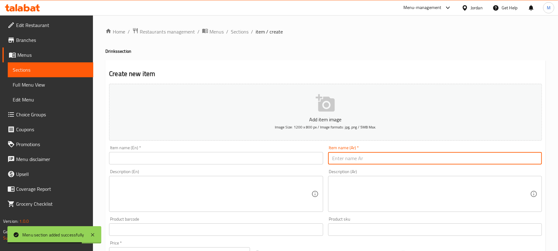
click at [378, 155] on input "text" at bounding box center [435, 158] width 214 height 12
paste input "ماتريكس كولا"
type input "ماتريكس كولا"
drag, startPoint x: 194, startPoint y: 165, endPoint x: 197, endPoint y: 155, distance: 10.9
click at [194, 164] on div "Item name (En)   * Item name (En) *" at bounding box center [216, 155] width 219 height 24
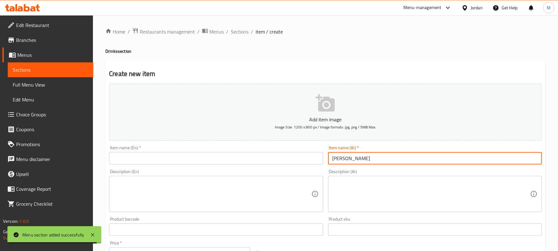
click at [194, 159] on input "text" at bounding box center [216, 158] width 214 height 12
paste input "Matrix Cola"
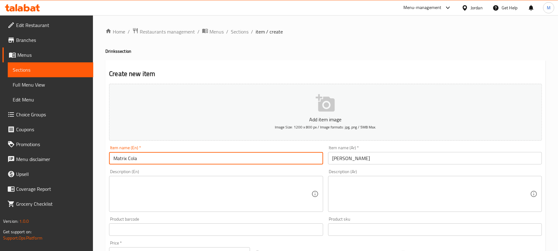
type input "Matrix Cola"
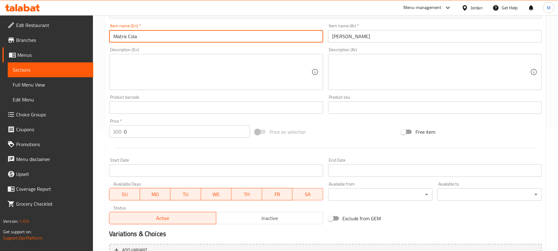
scroll to position [124, 0]
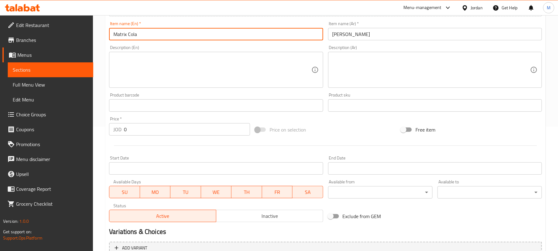
click at [185, 128] on input "0" at bounding box center [187, 129] width 126 height 12
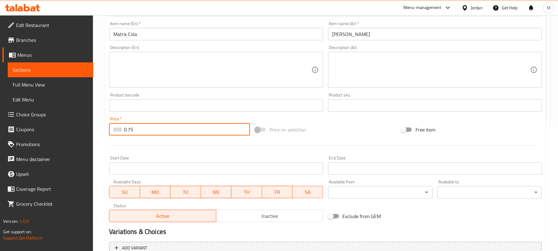
type input "0.75"
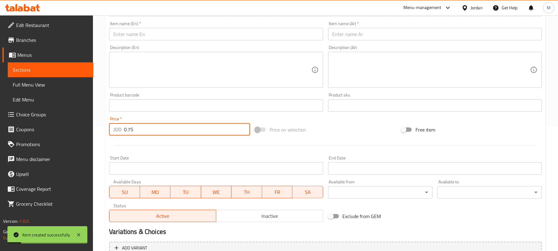
type input "0.75"
drag, startPoint x: 372, startPoint y: 34, endPoint x: 374, endPoint y: 28, distance: 6.9
click at [372, 34] on input "text" at bounding box center [435, 34] width 214 height 12
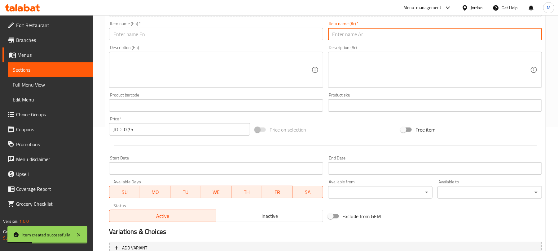
paste input "ماتريكس ليمون"
type input "ماتريكس ليمون"
click at [216, 35] on input "text" at bounding box center [216, 34] width 214 height 12
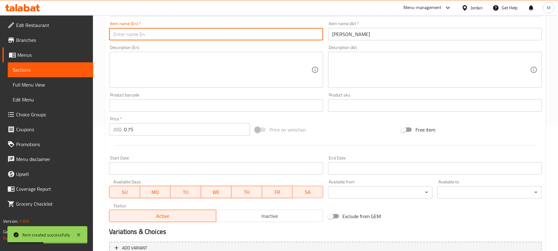
paste input "Matrix Lemon"
type input "Matrix Lemon"
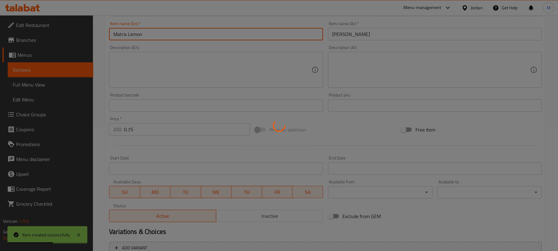
type input "0"
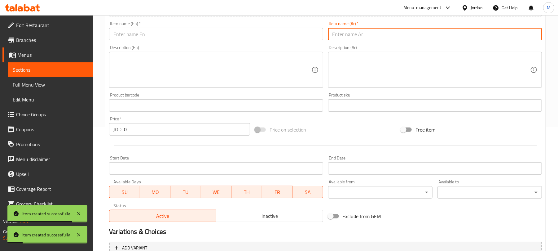
drag, startPoint x: 366, startPoint y: 33, endPoint x: 367, endPoint y: 37, distance: 4.3
click at [366, 33] on input "text" at bounding box center [435, 34] width 214 height 12
paste input "ماتريكس فواكه"
type input "ماتريكس فواكه"
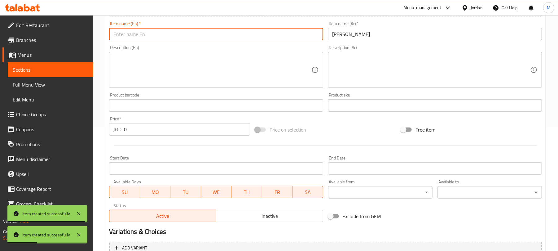
click at [199, 33] on input "text" at bounding box center [216, 34] width 214 height 12
paste input "Matrix Fruits"
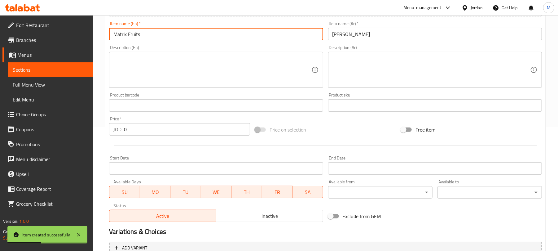
type input "Matrix Fruits"
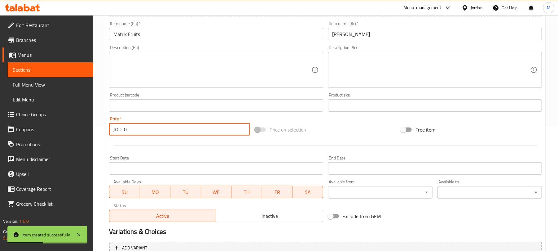
click at [137, 127] on input "0" at bounding box center [187, 129] width 126 height 12
type input "0.75"
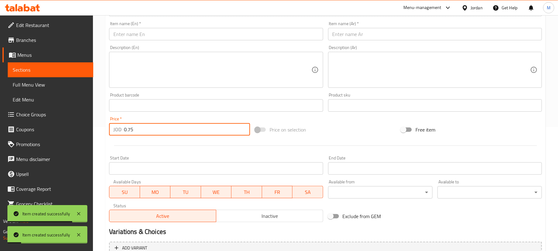
type input "0.75"
drag, startPoint x: 368, startPoint y: 38, endPoint x: 371, endPoint y: 27, distance: 11.4
click at [368, 37] on input "text" at bounding box center [435, 34] width 214 height 12
paste input "ماتريكس اب زيرو"
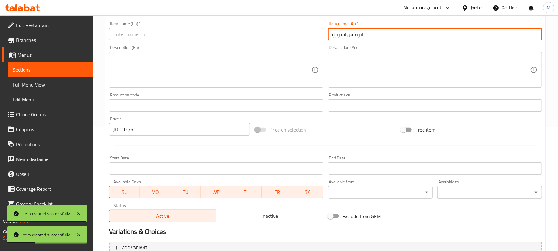
type input "ماتريكس اب زيرو"
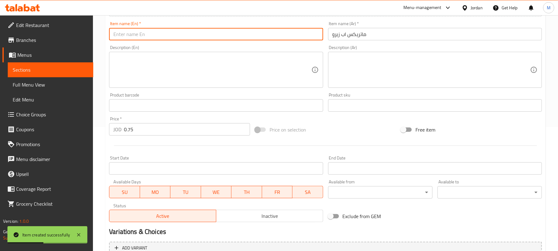
click at [195, 40] on input "text" at bounding box center [216, 34] width 214 height 12
paste input "Matrix Up Zero"
type input "Matrix Up Zero"
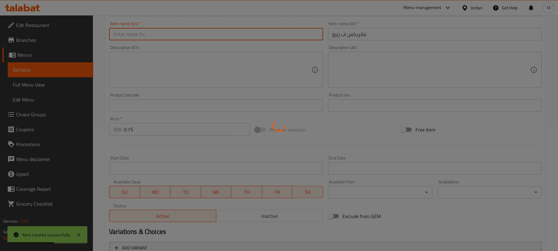
type input "0"
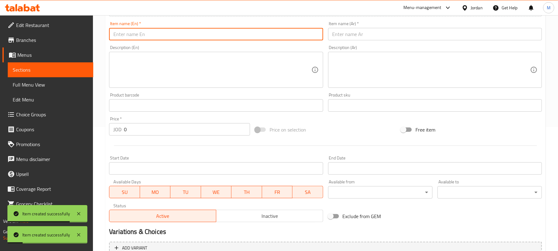
paste input "Matrix Cola Zero"
type input "Matrix Cola Zero"
click at [353, 32] on input "text" at bounding box center [435, 34] width 214 height 12
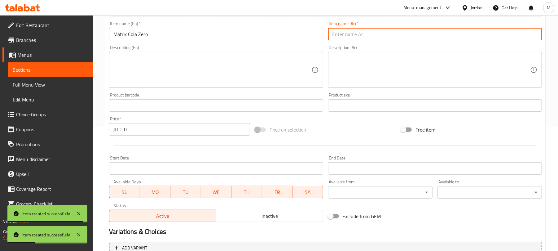
paste input "ماتلريكس كولا زيرو"
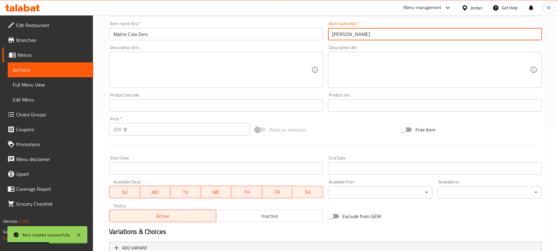
click at [364, 37] on input "ماتلريكس كولا زيرو" at bounding box center [435, 34] width 214 height 12
type input "ماتريكس كولا زيرو"
click at [232, 133] on input "0" at bounding box center [187, 129] width 126 height 12
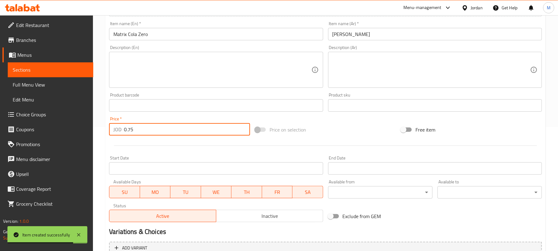
type input "0.75"
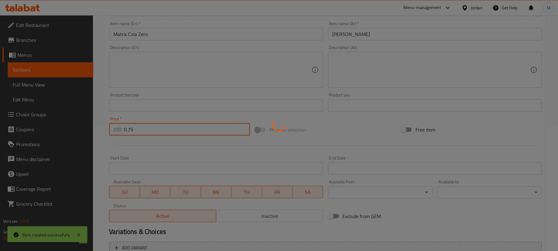
type input "0"
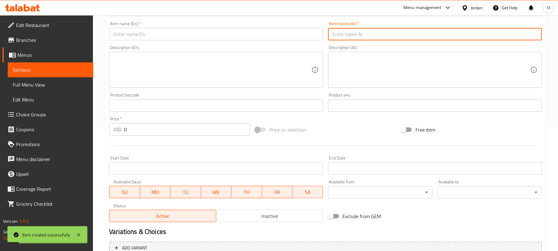
drag, startPoint x: 346, startPoint y: 35, endPoint x: 368, endPoint y: 7, distance: 36.4
click at [346, 35] on input "text" at bounding box center [435, 34] width 214 height 12
paste input "لبن شنينة باردة"
paste input "عصير ليمون طبيعي"
type input "عصير ليمون طبيعي"
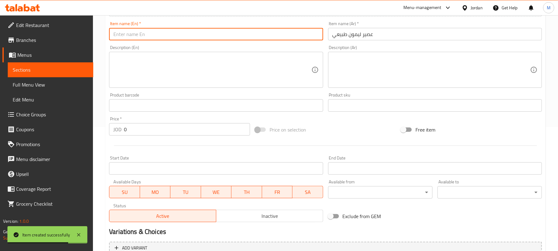
click at [182, 33] on input "text" at bounding box center [216, 34] width 214 height 12
paste input "Natural lemon juice"
click at [146, 35] on input "Natural lemon juice" at bounding box center [216, 34] width 214 height 12
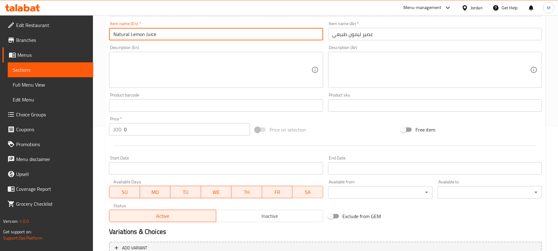
type input "Natural Lemon Juice"
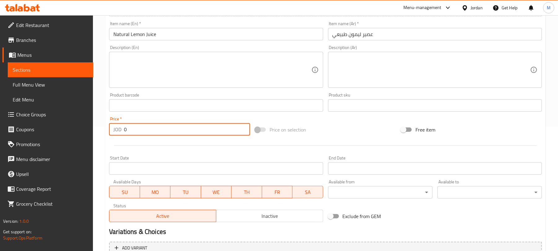
click at [151, 125] on input "0" at bounding box center [187, 129] width 126 height 12
type input "1.25"
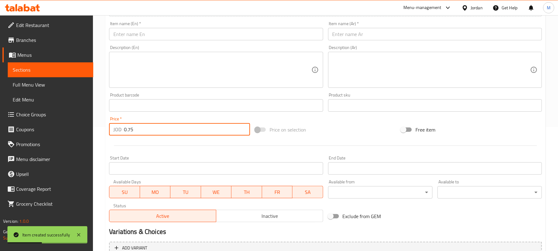
type input "0.75"
click at [345, 36] on input "text" at bounding box center [435, 34] width 214 height 12
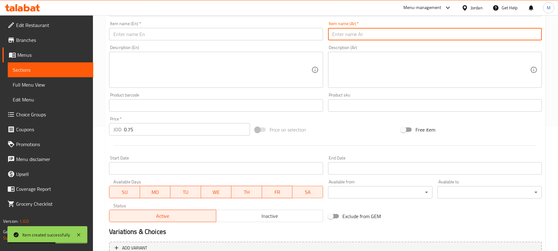
paste input "لبن شنينة باردة"
type input "لبن شنينة باردة"
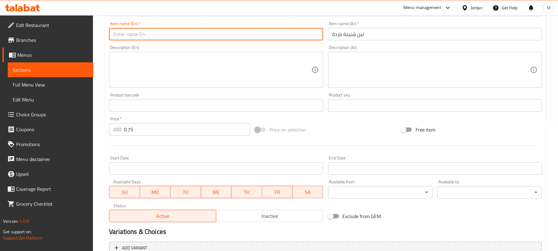
click at [149, 34] on input "text" at bounding box center [216, 34] width 214 height 12
paste input "Cold Shenena Milk"
type input "Cold Shenena Milk"
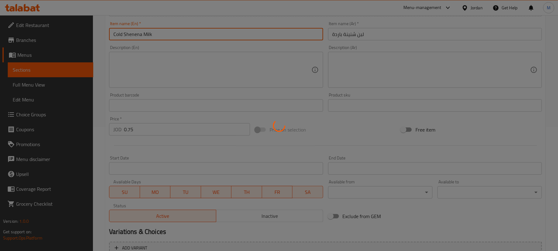
type input "0"
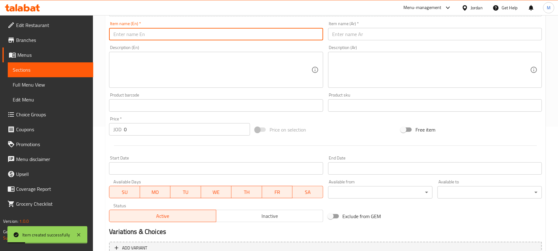
click at [356, 33] on input "text" at bounding box center [435, 34] width 214 height 12
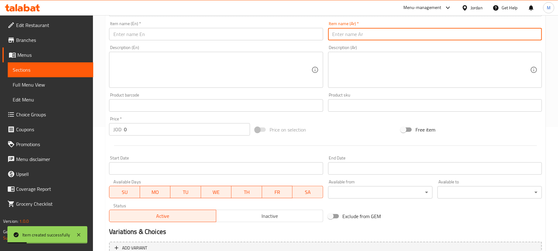
paste input "لبن جميد كاسة ساخنة"
type input "لبن جميد كاسة ساخنة"
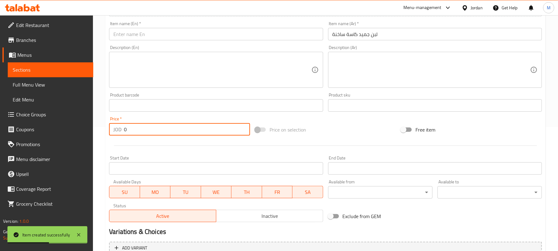
click at [204, 133] on input "0" at bounding box center [187, 129] width 126 height 12
type input "1"
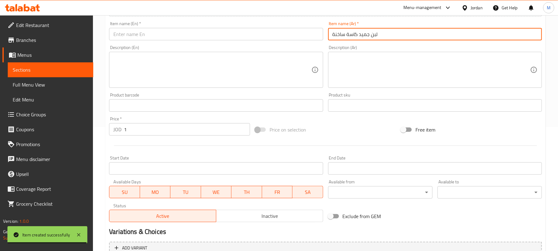
click at [346, 32] on input "لبن جميد كاسة ساخنة" at bounding box center [435, 34] width 214 height 12
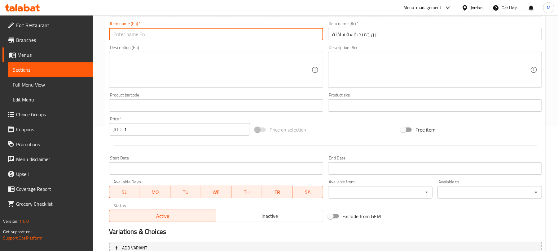
click at [161, 38] on input "text" at bounding box center [216, 34] width 214 height 12
paste input "Jameed Milk Hot Cup"
type input "Jameed Milk Hot Cup"
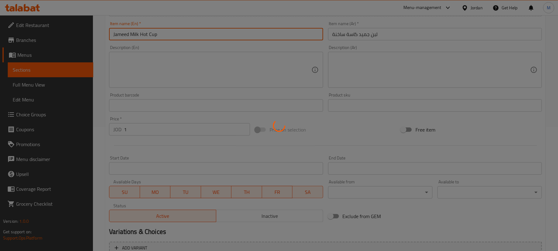
type input "0"
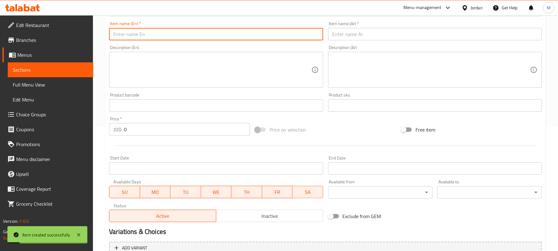
click at [346, 31] on input "text" at bounding box center [435, 34] width 214 height 12
paste input "لبن اكتيفيا"
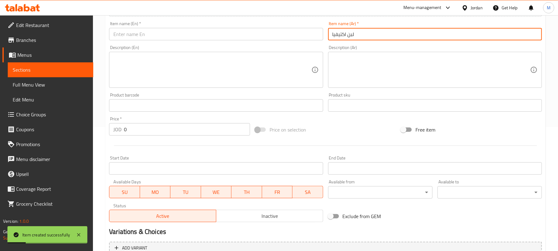
type input "لبن اكتيفيا"
click at [154, 31] on input "text" at bounding box center [216, 34] width 214 height 12
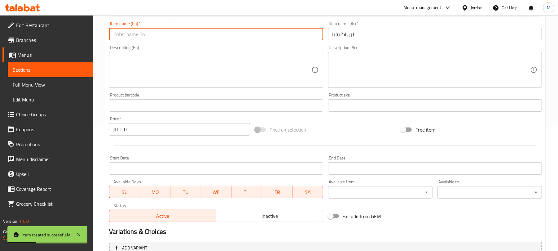
paste input "Activia Milk"
type input "Activia Milk"
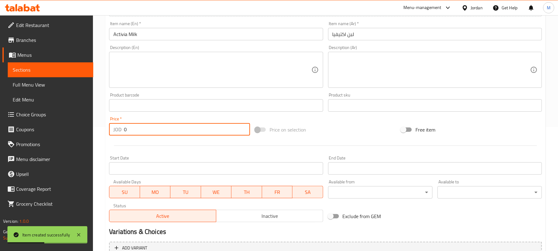
click at [159, 130] on input "0" at bounding box center [187, 129] width 126 height 12
type input "1"
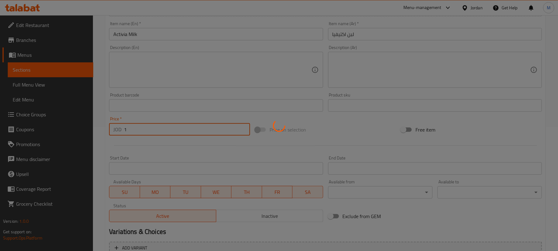
type input "0"
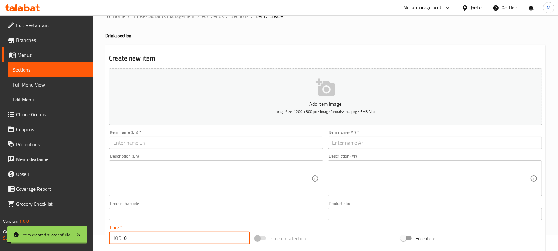
scroll to position [0, 0]
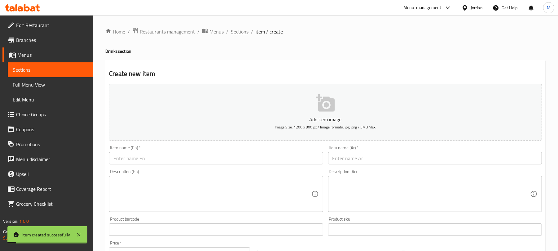
click at [236, 33] on span "Sections" at bounding box center [240, 31] width 18 height 7
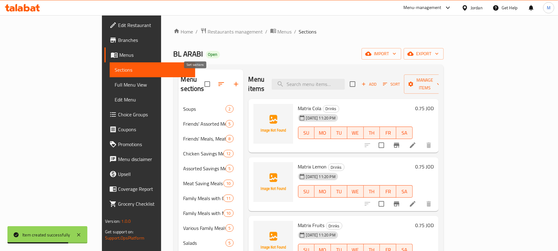
click at [218, 81] on icon "button" at bounding box center [221, 83] width 7 height 7
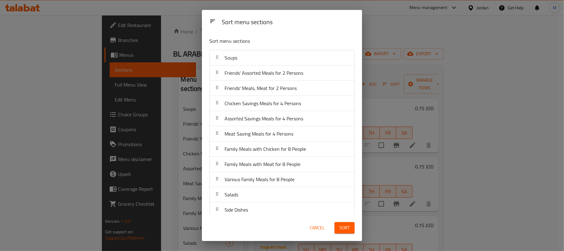
scroll to position [99, 0]
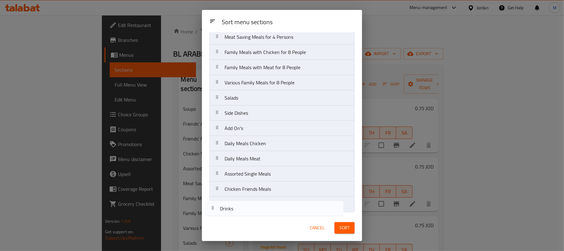
drag, startPoint x: 246, startPoint y: 143, endPoint x: 241, endPoint y: 210, distance: 67.4
click at [241, 210] on nav "Soups Friends' Assorted Meals for 2 Persons Friends' Meals, Meat for 2 Persons …" at bounding box center [281, 82] width 145 height 259
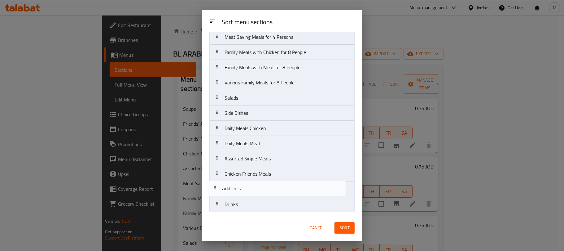
drag, startPoint x: 244, startPoint y: 124, endPoint x: 242, endPoint y: 190, distance: 66.3
click at [242, 190] on nav "Soups Friends' Assorted Meals for 2 Persons Friends' Meals, Meat for 2 Persons …" at bounding box center [281, 82] width 145 height 259
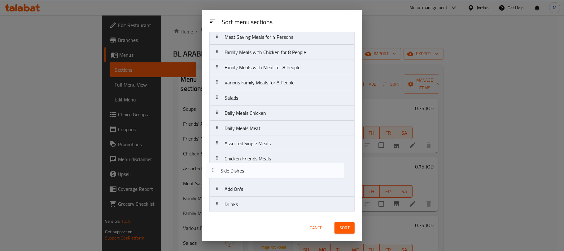
drag, startPoint x: 252, startPoint y: 113, endPoint x: 248, endPoint y: 198, distance: 84.7
click at [248, 198] on nav "Soups Friends' Assorted Meals for 2 Persons Friends' Meals, Meat for 2 Persons …" at bounding box center [281, 82] width 145 height 259
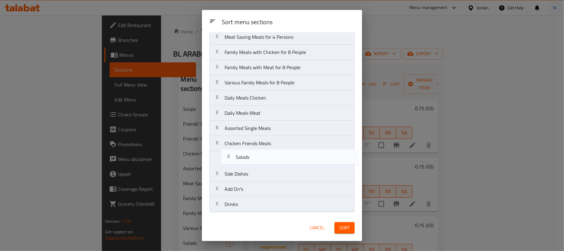
drag, startPoint x: 259, startPoint y: 109, endPoint x: 266, endPoint y: 216, distance: 107.1
click at [266, 218] on div "Sort menu sections Sort menu sections Soups Friends' Assorted Meals for 2 Perso…" at bounding box center [282, 125] width 160 height 231
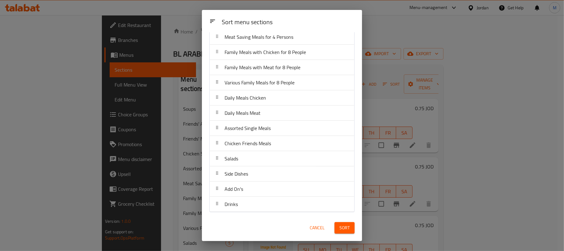
click at [345, 231] on span "Sort" at bounding box center [345, 228] width 10 height 8
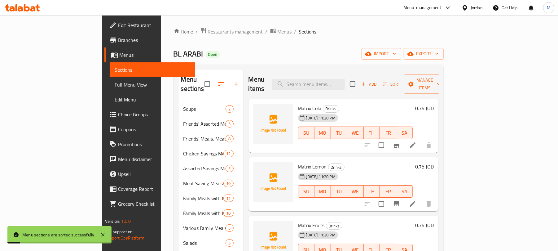
click at [261, 53] on div "BL ARABI Open import export" at bounding box center [309, 53] width 270 height 11
click at [439, 56] on span "export" at bounding box center [424, 54] width 30 height 8
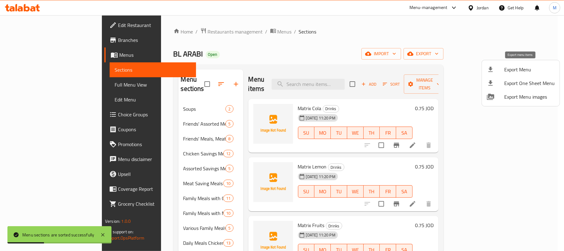
click at [493, 68] on icon at bounding box center [490, 69] width 7 height 7
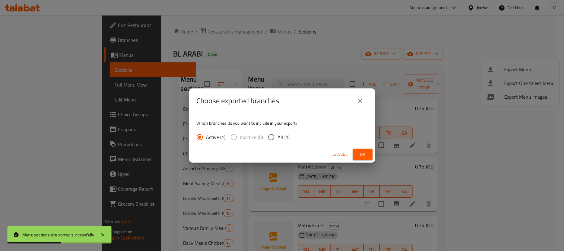
click at [268, 135] on input "All (1)" at bounding box center [271, 136] width 13 height 13
radio input "true"
click at [359, 154] on span "Ok" at bounding box center [363, 154] width 10 height 8
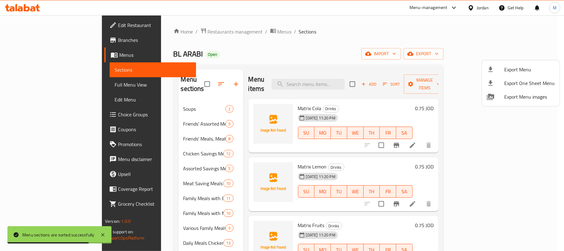
click at [218, 46] on div at bounding box center [282, 125] width 564 height 251
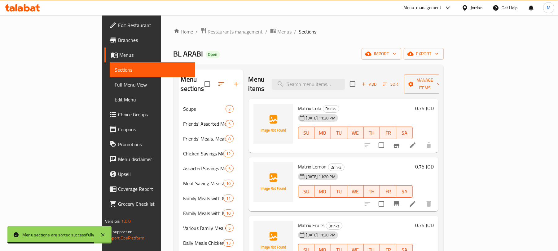
click at [278, 33] on span "Menus" at bounding box center [285, 31] width 14 height 7
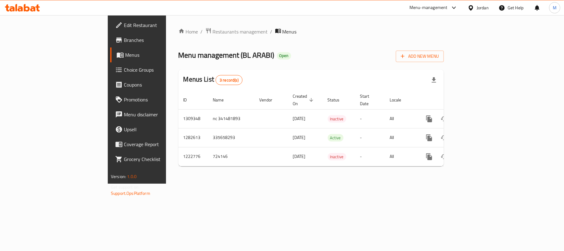
click at [482, 8] on div "Jordan" at bounding box center [483, 7] width 12 height 7
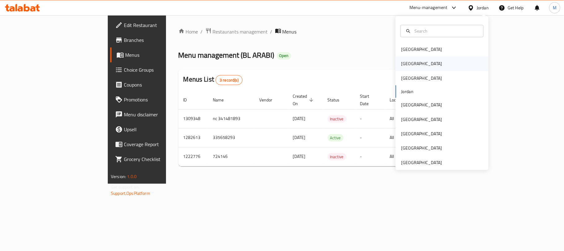
click at [411, 64] on div "[GEOGRAPHIC_DATA]" at bounding box center [442, 63] width 93 height 14
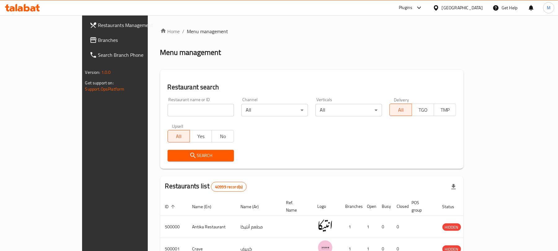
click at [168, 108] on input "search" at bounding box center [201, 110] width 67 height 12
paste input "Palme Bakery"
type input "Palme Bakery"
click button "Search" at bounding box center [201, 155] width 67 height 11
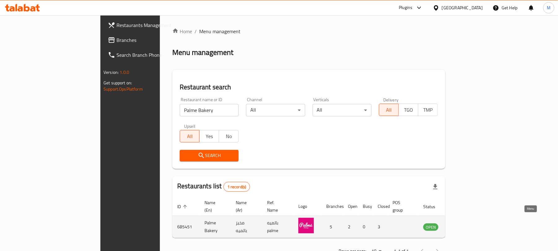
click at [463, 224] on icon "enhanced table" at bounding box center [459, 226] width 7 height 5
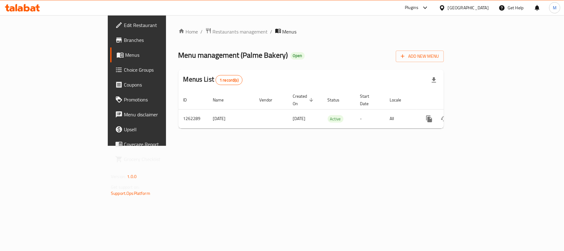
click at [124, 23] on span "Edit Restaurant" at bounding box center [160, 24] width 73 height 7
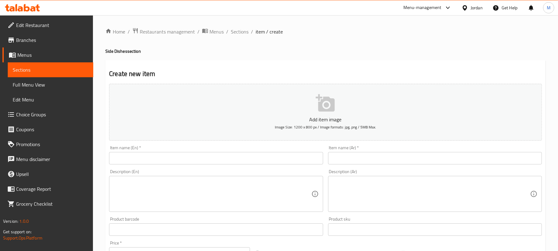
click at [57, 113] on span "Choice Groups" at bounding box center [52, 114] width 72 height 7
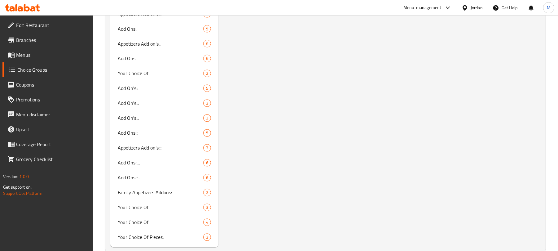
scroll to position [793, 0]
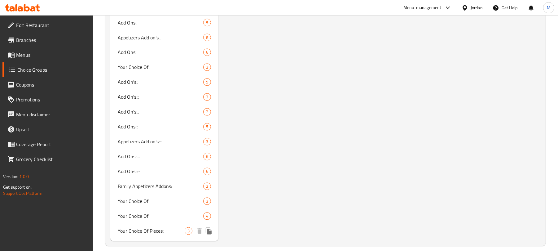
click at [169, 227] on span "Your Choice Of Pieces:" at bounding box center [151, 230] width 67 height 7
type input "Your Choice Of Pieces:"
type input "إختيارك من القطع:"
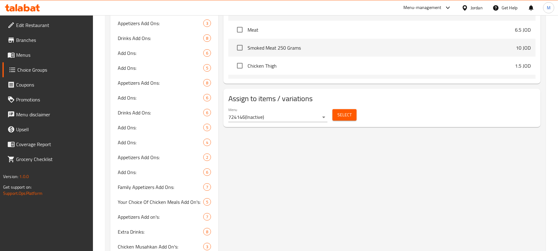
scroll to position [132, 0]
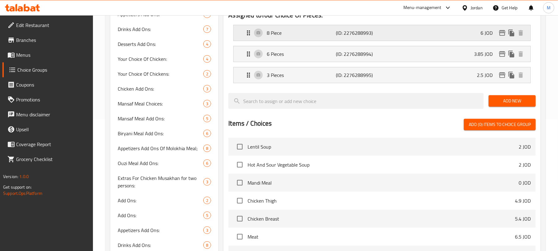
click at [301, 33] on p "8 Piece" at bounding box center [301, 32] width 69 height 7
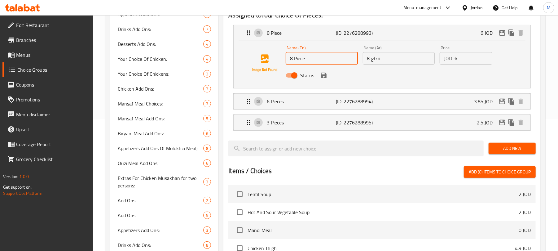
click at [315, 54] on input "8 Piece" at bounding box center [322, 58] width 72 height 12
type input "8 Pieces"
drag, startPoint x: 227, startPoint y: 82, endPoint x: 231, endPoint y: 82, distance: 3.7
click at [227, 82] on div "Assigned to Your Choice Of Pieces: 8 Piece (ID: 2276288993) 6 JOD Name (En) 8 P…" at bounding box center [381, 172] width 317 height 332
click at [327, 78] on icon "save" at bounding box center [323, 75] width 7 height 7
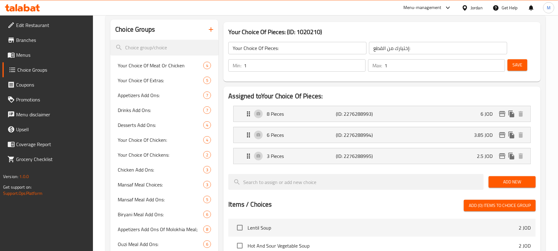
scroll to position [49, 0]
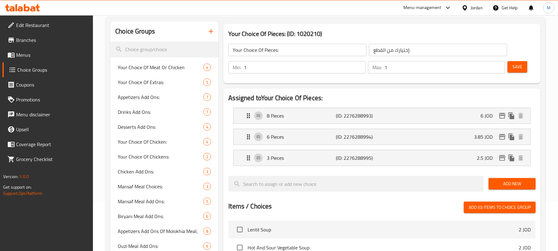
click at [513, 68] on span "Save" at bounding box center [517, 67] width 10 height 8
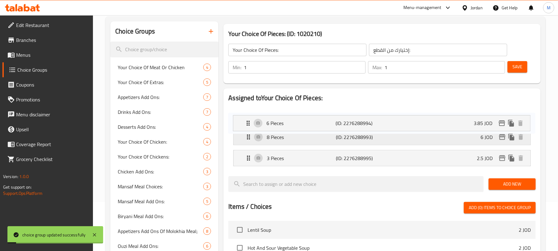
drag, startPoint x: 247, startPoint y: 138, endPoint x: 247, endPoint y: 142, distance: 4.4
click at [247, 117] on nav "8 Pieces (ID: 2276288993) 6 JOD Name (En) 8 Pieces Name (En) Name (Ar) 8 قطع Na…" at bounding box center [381, 137] width 307 height 68
drag, startPoint x: 248, startPoint y: 147, endPoint x: 247, endPoint y: 107, distance: 40.9
click at [247, 107] on nav "6 Pieces (ID: 2276288994) 3.85 JOD Name (En) 6 Pieces Name (En) Name (Ar) 6 قطع…" at bounding box center [381, 137] width 307 height 68
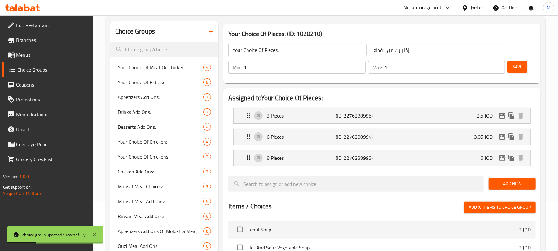
click at [515, 65] on span "Save" at bounding box center [517, 67] width 10 height 8
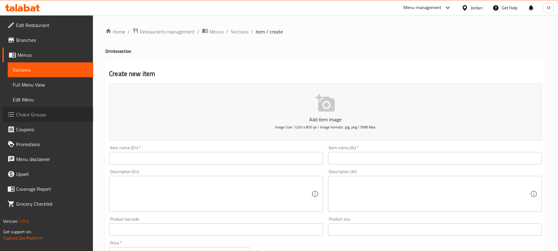
click at [27, 112] on span "Choice Groups" at bounding box center [52, 114] width 72 height 7
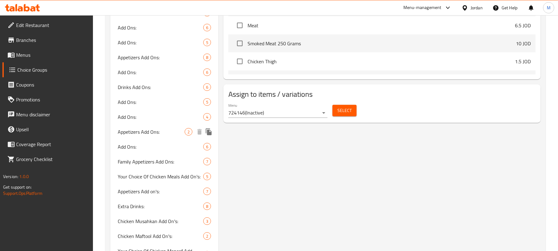
scroll to position [413, 0]
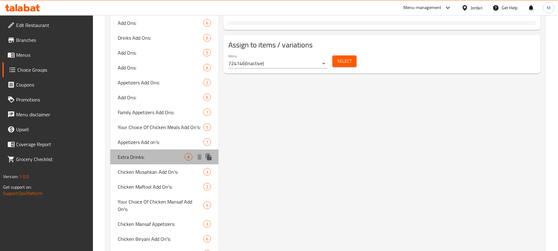
click at [165, 159] on span "Extra Drinks:" at bounding box center [151, 156] width 67 height 7
type input "Extra Drinks:"
type input "إضافات مشروبات:"
type input "0"
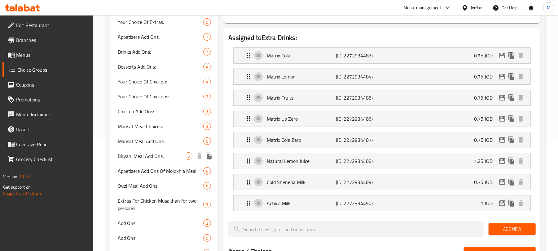
scroll to position [124, 0]
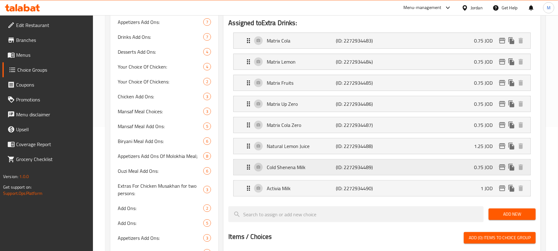
click at [382, 168] on p "(ID: 2272934489)" at bounding box center [359, 166] width 46 height 7
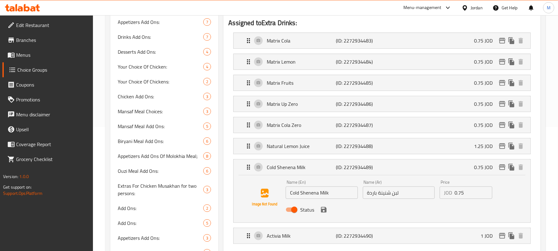
scroll to position [206, 0]
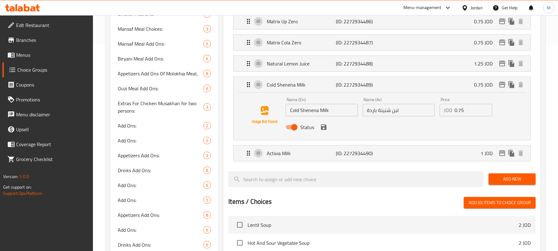
click at [340, 114] on input "Cold Shenena Milk" at bounding box center [322, 110] width 72 height 12
click at [390, 116] on input "لبن شنينة باردة" at bounding box center [399, 110] width 72 height 12
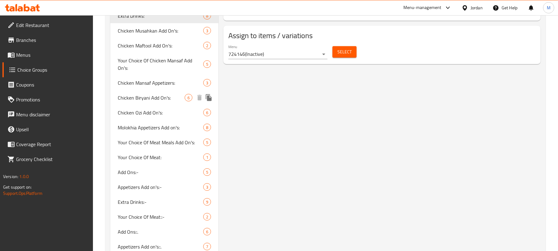
scroll to position [578, 0]
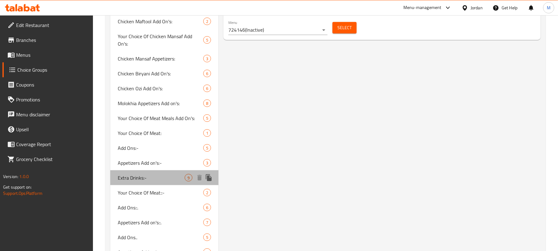
click at [172, 174] on span "Extra Drinks:-" at bounding box center [151, 177] width 67 height 7
type input "Extra Drinks:-"
type input "إضافات مشروبات:-"
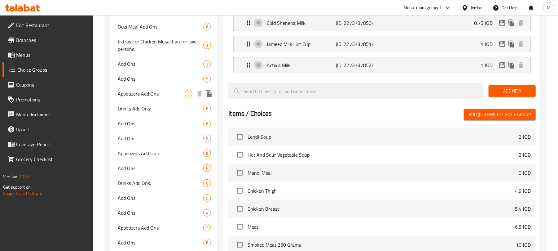
scroll to position [165, 0]
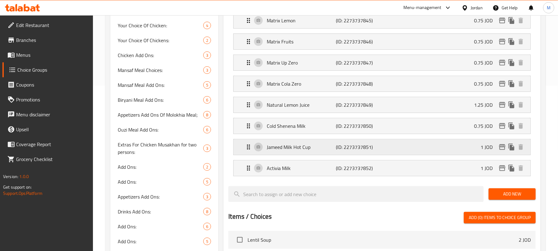
click at [275, 151] on p "Jameed Milk Hot Cup" at bounding box center [301, 146] width 69 height 7
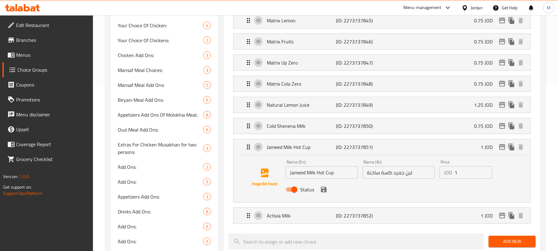
click at [315, 173] on input "Jameed Milk Hot Cup" at bounding box center [322, 172] width 72 height 12
click at [323, 218] on p "Activia Milk" at bounding box center [301, 215] width 69 height 7
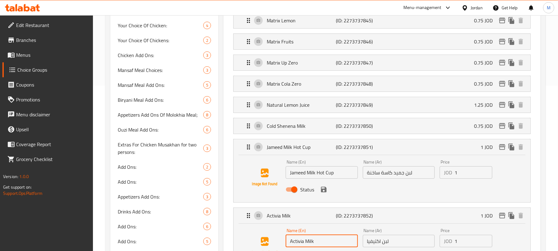
click at [319, 240] on input "Activia Milk" at bounding box center [322, 241] width 72 height 12
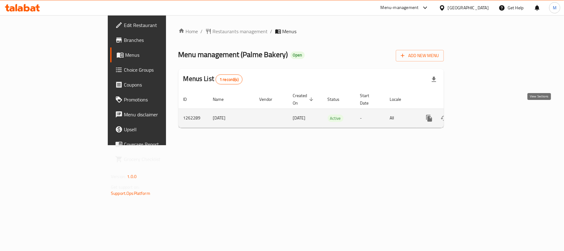
click at [482, 112] on link "enhanced table" at bounding box center [474, 118] width 15 height 15
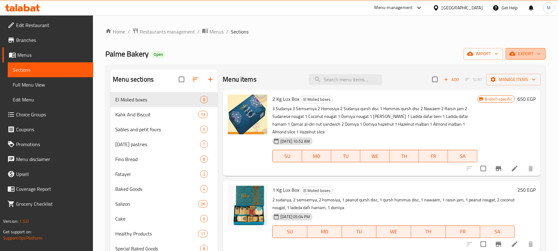
click at [524, 58] on span "export" at bounding box center [526, 54] width 30 height 8
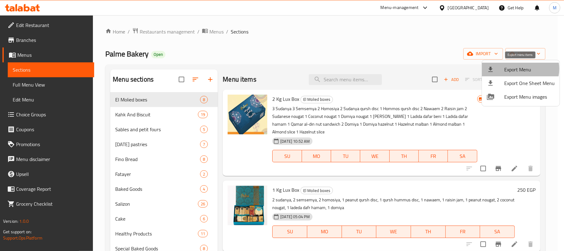
click at [519, 69] on span "Export Menu" at bounding box center [529, 69] width 51 height 7
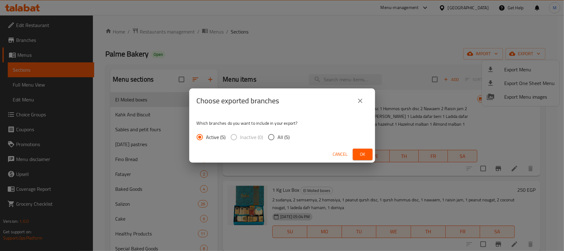
click at [278, 136] on span "All (5)" at bounding box center [284, 136] width 12 height 7
click at [278, 136] on input "All (5)" at bounding box center [271, 136] width 13 height 13
radio input "true"
click at [362, 155] on span "Ok" at bounding box center [363, 154] width 10 height 8
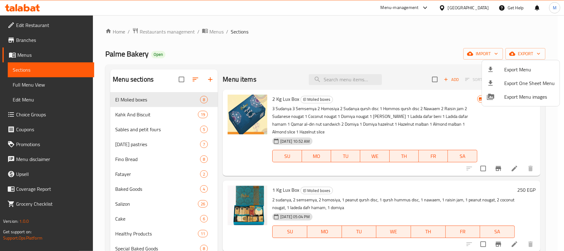
click at [347, 78] on div at bounding box center [282, 125] width 564 height 251
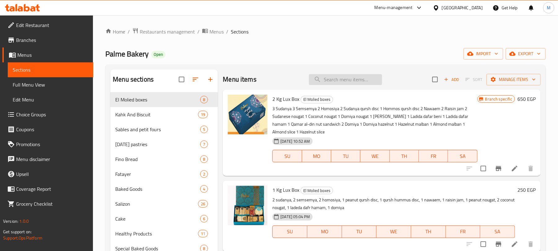
click at [346, 80] on input "search" at bounding box center [345, 79] width 73 height 11
paste input "Roumy Slice"
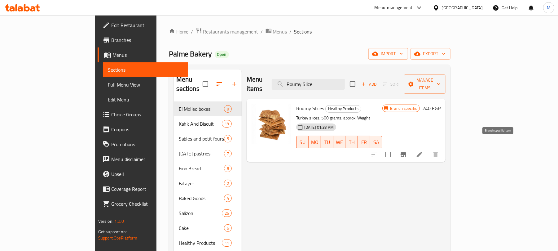
type input "Roumy Slice"
click at [407, 151] on icon "Branch-specific-item" at bounding box center [403, 154] width 7 height 7
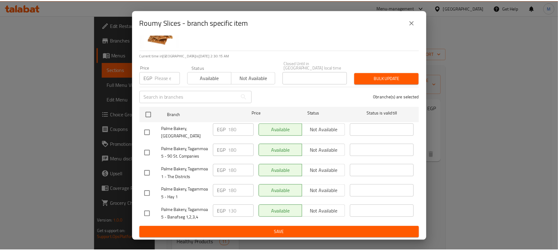
scroll to position [48, 0]
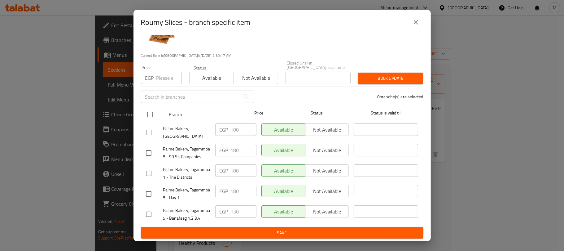
click at [152, 108] on input "checkbox" at bounding box center [149, 114] width 13 height 13
checkbox input "true"
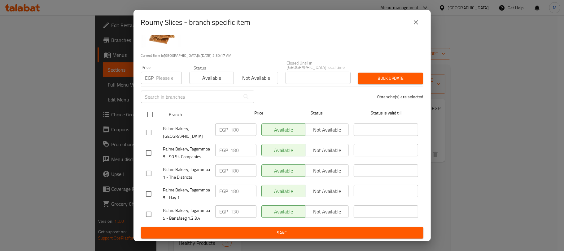
checkbox input "true"
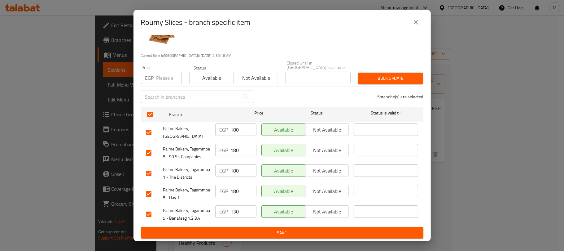
click at [164, 72] on input "number" at bounding box center [168, 78] width 25 height 12
paste input "130.00"
type input "130.00"
click at [381, 74] on span "Bulk update" at bounding box center [390, 78] width 55 height 8
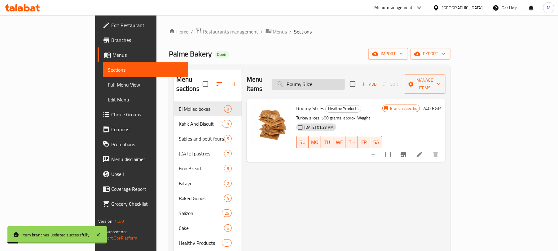
drag, startPoint x: 342, startPoint y: 87, endPoint x: 343, endPoint y: 77, distance: 9.6
click at [342, 86] on div "Menu items Roumy Slice Add Sort Manage items" at bounding box center [346, 83] width 199 height 29
click at [343, 79] on input "Roumy Slice" at bounding box center [308, 84] width 73 height 11
paste input "Sin Slices"
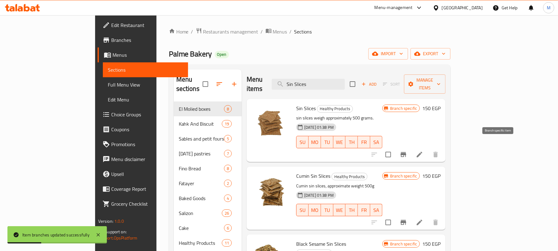
type input "Sin Slices"
click at [407, 151] on icon "Branch-specific-item" at bounding box center [403, 154] width 7 height 7
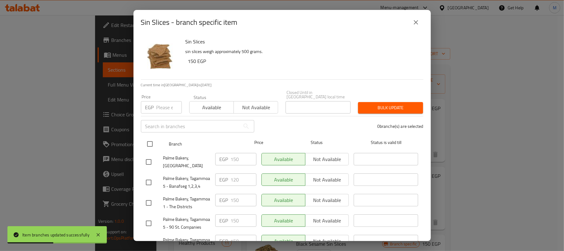
click at [150, 139] on input "checkbox" at bounding box center [149, 143] width 13 height 13
checkbox input "true"
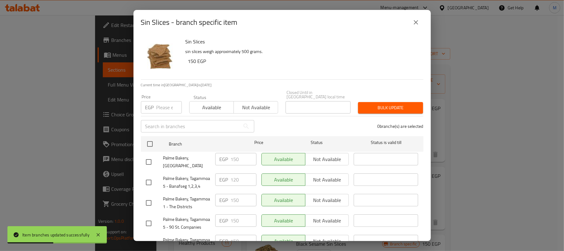
checkbox input "true"
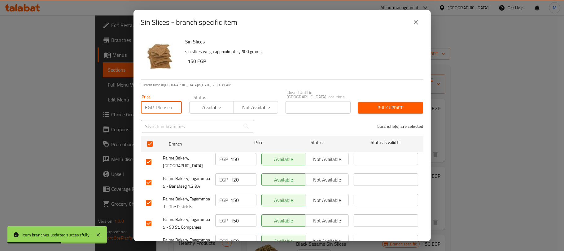
click at [160, 102] on input "number" at bounding box center [168, 107] width 25 height 12
type input "120"
click at [367, 105] on span "Bulk update" at bounding box center [390, 108] width 55 height 8
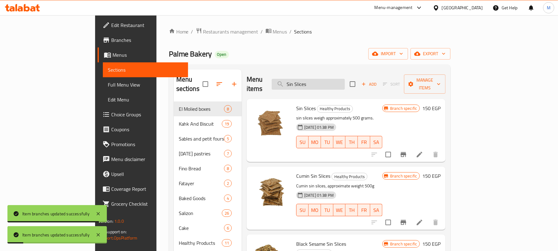
click at [345, 82] on input "Sin Slices" at bounding box center [308, 84] width 73 height 11
paste input "Cumin"
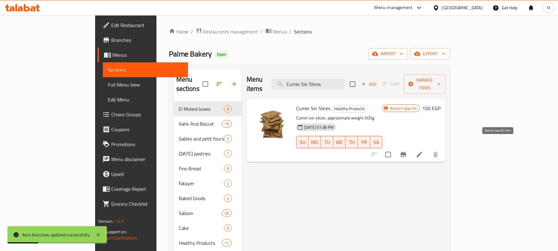
type input "Cumin Sin Slices"
click at [411, 150] on button "Branch-specific-item" at bounding box center [403, 154] width 15 height 15
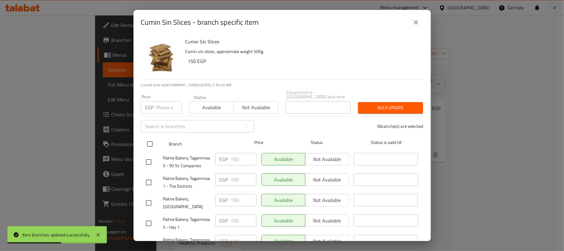
drag, startPoint x: 149, startPoint y: 141, endPoint x: 150, endPoint y: 127, distance: 14.0
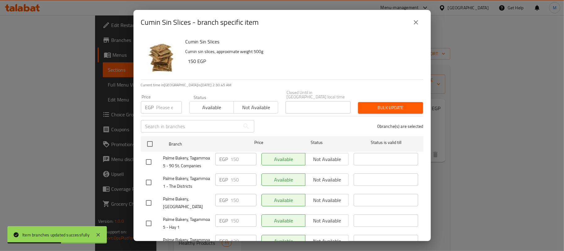
click at [149, 139] on input "checkbox" at bounding box center [149, 143] width 13 height 13
checkbox input "true"
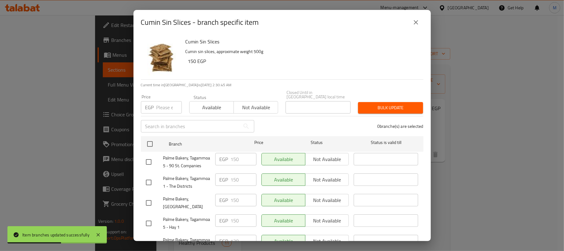
checkbox input "true"
click at [160, 106] on input "number" at bounding box center [168, 107] width 25 height 12
paste input "120.00"
type input "120.00"
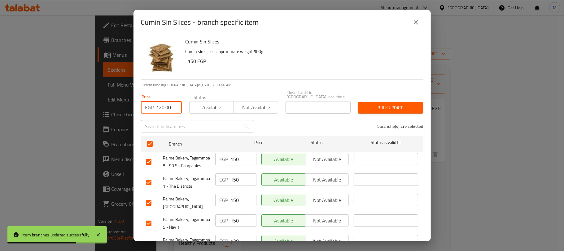
click at [408, 104] on span "Bulk update" at bounding box center [390, 108] width 55 height 8
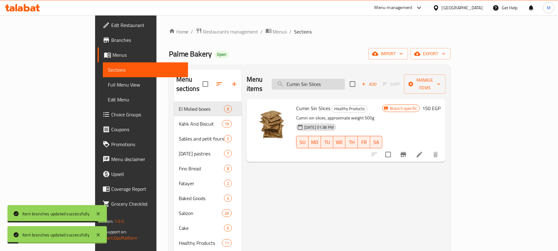
click at [345, 81] on input "Cumin Sin Slices" at bounding box center [308, 84] width 73 height 11
paste input "Black Sesame Sin Slic"
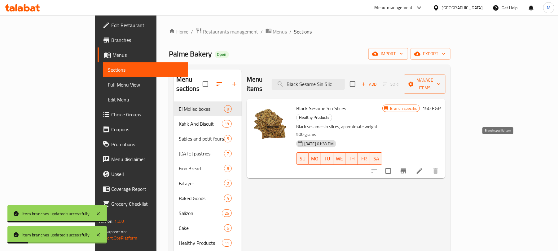
type input "Black Sesame Sin Slic"
click at [407, 167] on icon "Branch-specific-item" at bounding box center [403, 170] width 7 height 7
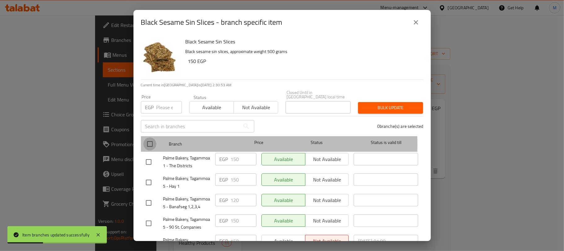
drag, startPoint x: 152, startPoint y: 140, endPoint x: 154, endPoint y: 114, distance: 25.8
click at [152, 139] on input "checkbox" at bounding box center [149, 143] width 13 height 13
checkbox input "true"
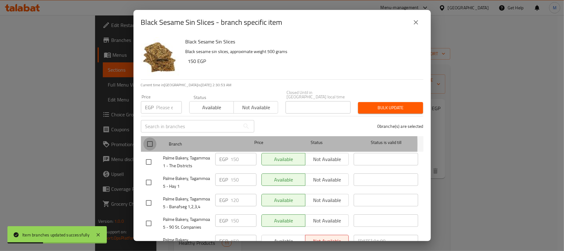
checkbox input "true"
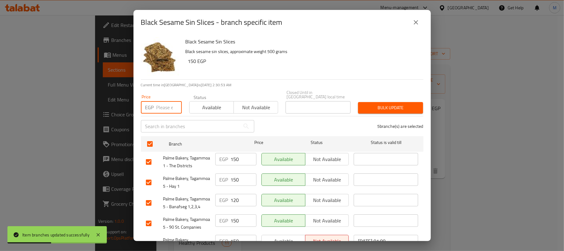
click at [163, 103] on input "number" at bounding box center [168, 107] width 25 height 12
type input "120"
click at [385, 104] on span "Bulk update" at bounding box center [390, 108] width 55 height 8
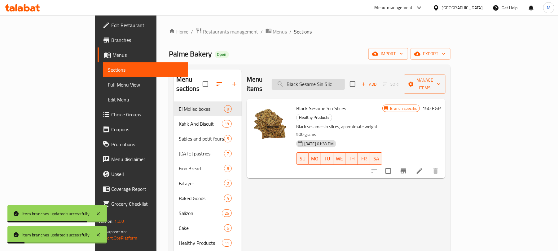
click at [345, 79] on input "Black Sesame Sin Slic" at bounding box center [308, 84] width 73 height 11
paste input "arley Slice"
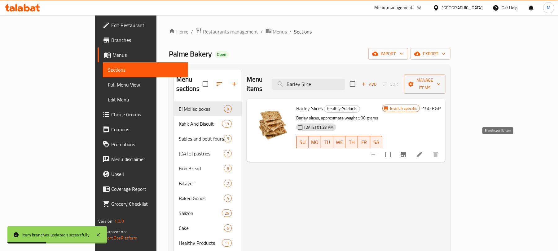
type input "Barley Slice"
click at [411, 151] on button "Branch-specific-item" at bounding box center [403, 154] width 15 height 15
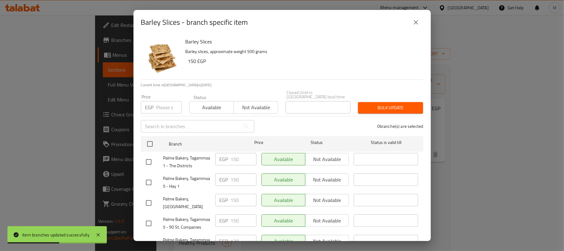
drag, startPoint x: 146, startPoint y: 142, endPoint x: 155, endPoint y: 113, distance: 30.4
click at [147, 141] on input "checkbox" at bounding box center [149, 143] width 13 height 13
checkbox input "true"
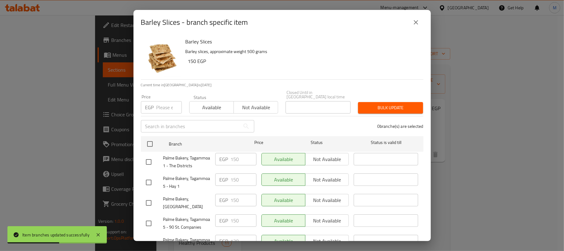
checkbox input "true"
click at [161, 101] on input "number" at bounding box center [168, 107] width 25 height 12
type input "120"
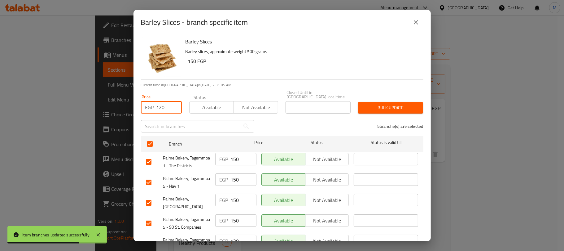
click at [387, 102] on button "Bulk update" at bounding box center [390, 107] width 65 height 11
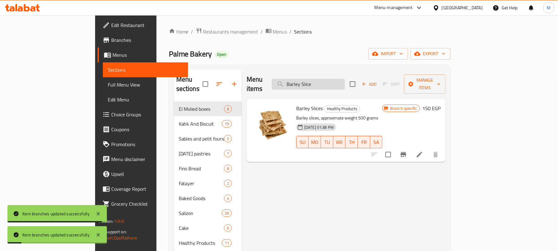
click at [345, 79] on input "Barley Slice" at bounding box center [308, 84] width 73 height 11
paste input "Oats"
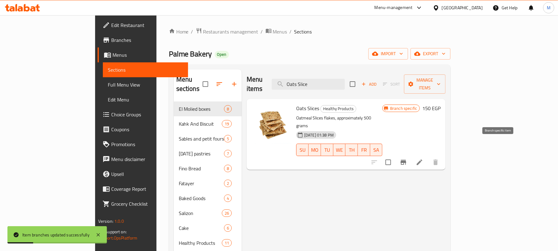
type input "Oats Slice"
click at [407, 158] on icon "Branch-specific-item" at bounding box center [403, 161] width 7 height 7
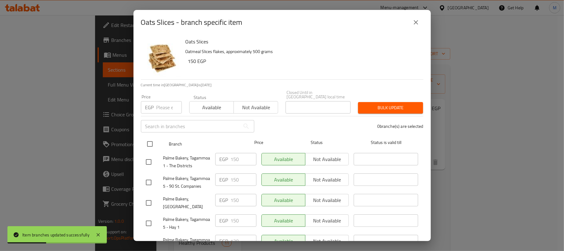
click at [149, 137] on input "checkbox" at bounding box center [149, 143] width 13 height 13
checkbox input "true"
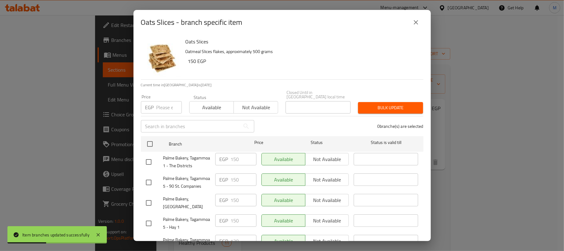
checkbox input "true"
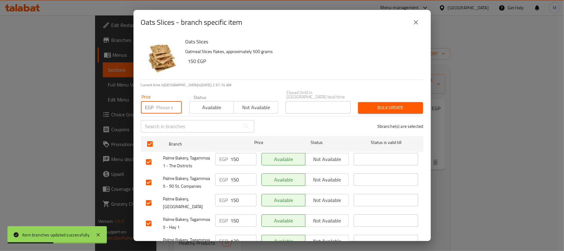
click at [163, 105] on input "number" at bounding box center [168, 107] width 25 height 12
type input "120"
click at [382, 104] on span "Bulk update" at bounding box center [390, 108] width 55 height 8
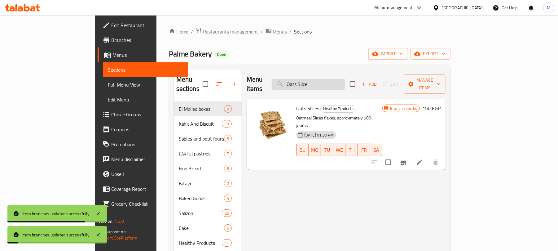
click at [340, 79] on input "Oats Slice" at bounding box center [308, 84] width 73 height 11
paste input "Mix"
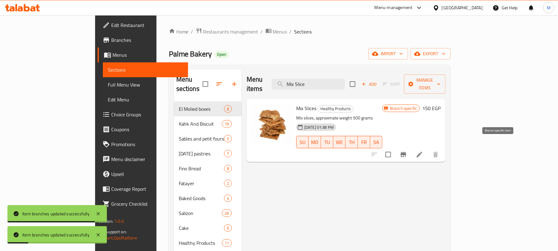
type input "Mix Slice"
click at [407, 151] on icon "Branch-specific-item" at bounding box center [403, 154] width 7 height 7
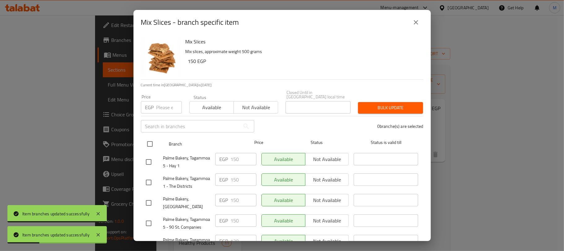
click at [147, 137] on input "checkbox" at bounding box center [149, 143] width 13 height 13
checkbox input "true"
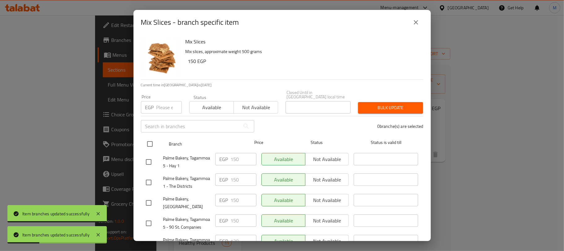
checkbox input "true"
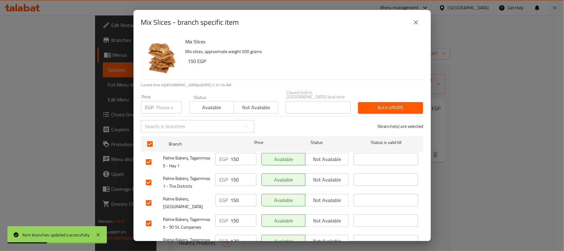
click at [161, 103] on input "number" at bounding box center [168, 107] width 25 height 12
type input "120"
click at [373, 104] on span "Bulk update" at bounding box center [390, 108] width 55 height 8
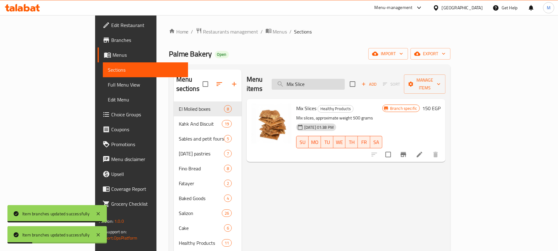
click at [345, 84] on input "Mix Slice" at bounding box center [308, 84] width 73 height 11
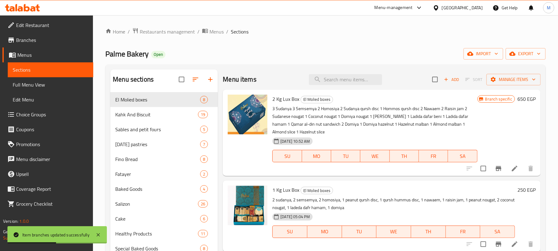
click at [377, 53] on div "Palme Bakery Open import export" at bounding box center [325, 53] width 440 height 11
click at [524, 57] on span "export" at bounding box center [526, 54] width 30 height 8
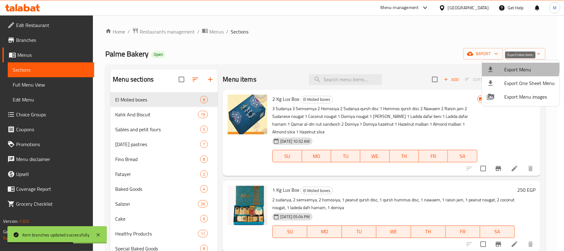
click at [510, 68] on span "Export Menu" at bounding box center [529, 69] width 51 height 7
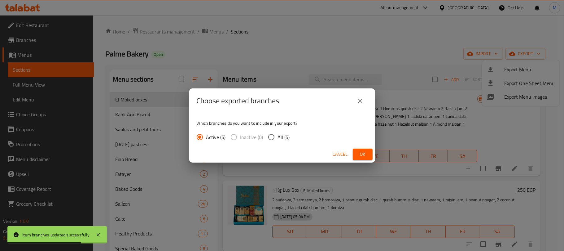
click at [280, 139] on span "All (5)" at bounding box center [284, 136] width 12 height 7
click at [278, 139] on input "All (5)" at bounding box center [271, 136] width 13 height 13
radio input "true"
click at [367, 154] on button "Ok" at bounding box center [363, 153] width 20 height 11
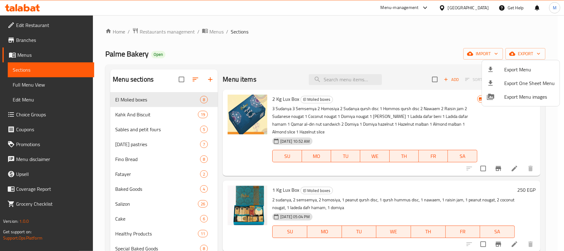
click at [434, 33] on div at bounding box center [282, 125] width 564 height 251
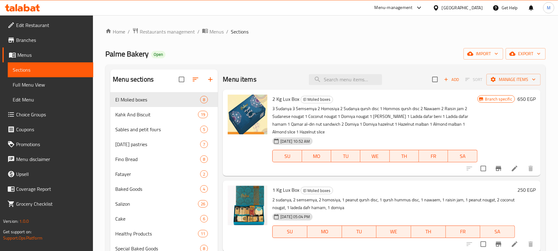
click at [477, 7] on div "[GEOGRAPHIC_DATA]" at bounding box center [462, 7] width 41 height 7
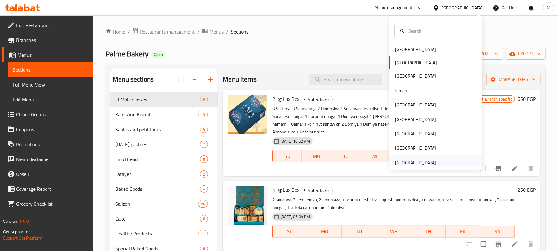
click at [412, 164] on div "[GEOGRAPHIC_DATA]" at bounding box center [415, 162] width 41 height 7
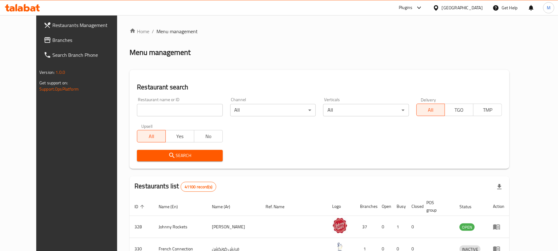
click at [178, 109] on input "search" at bounding box center [180, 110] width 86 height 12
paste input "Al Burtuqal Cafeteri"
type input "Al Burtuqal Cafeteri"
click button "Search" at bounding box center [180, 155] width 86 height 11
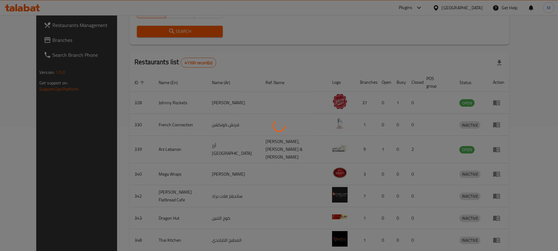
scroll to position [14, 0]
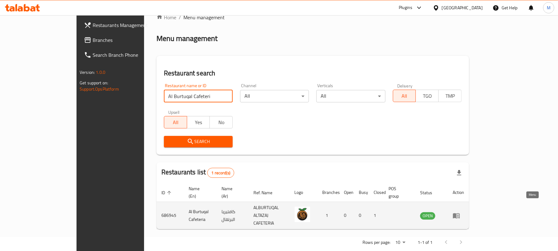
click at [464, 212] on link "enhanced table" at bounding box center [458, 215] width 11 height 7
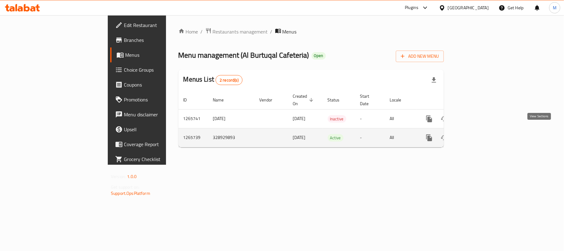
click at [478, 134] on icon "enhanced table" at bounding box center [473, 137] width 7 height 7
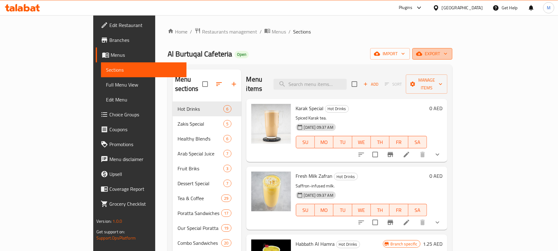
click at [447, 58] on span "export" at bounding box center [432, 54] width 30 height 8
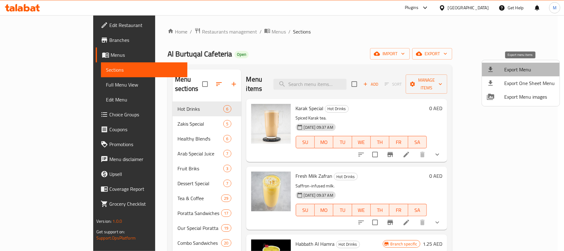
click at [527, 68] on span "Export Menu" at bounding box center [529, 69] width 51 height 7
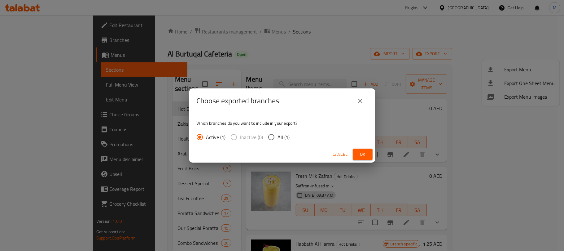
click at [288, 136] on span "All (1)" at bounding box center [284, 136] width 12 height 7
click at [278, 136] on input "All (1)" at bounding box center [271, 136] width 13 height 13
radio input "true"
click at [363, 153] on span "Ok" at bounding box center [363, 154] width 10 height 8
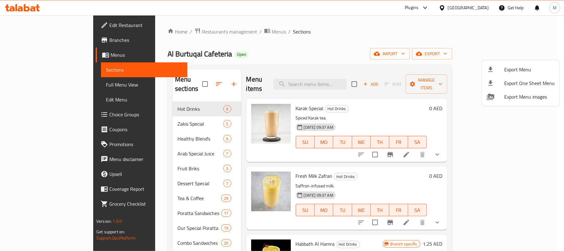
click at [396, 46] on div at bounding box center [282, 125] width 564 height 251
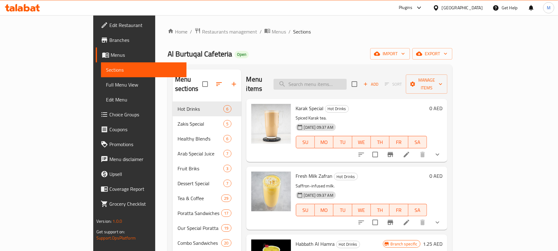
click at [342, 79] on input "search" at bounding box center [310, 84] width 73 height 11
type input "Falooda"
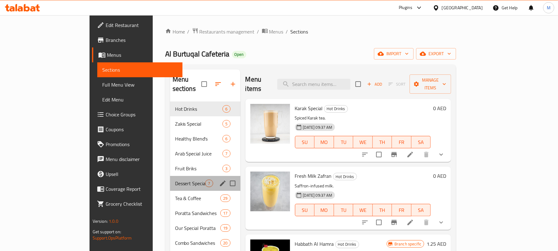
click at [170, 180] on div "Dessert Special 7" at bounding box center [205, 183] width 70 height 15
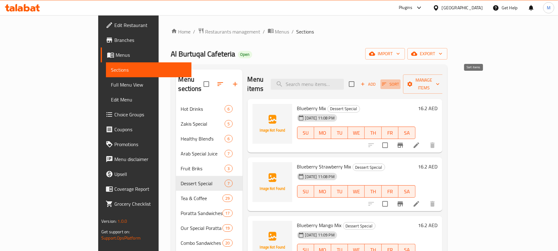
click at [387, 81] on icon "button" at bounding box center [384, 84] width 6 height 6
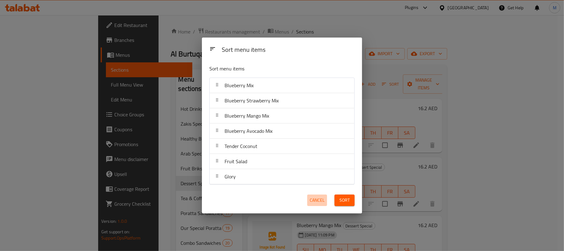
click at [319, 201] on span "Cancel" at bounding box center [317, 200] width 15 height 8
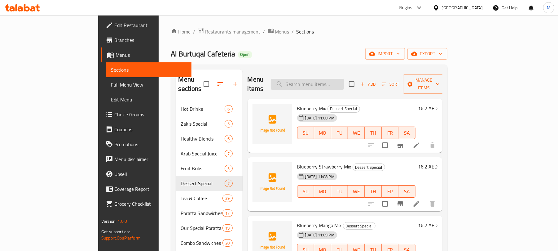
click at [344, 79] on input "search" at bounding box center [307, 84] width 73 height 11
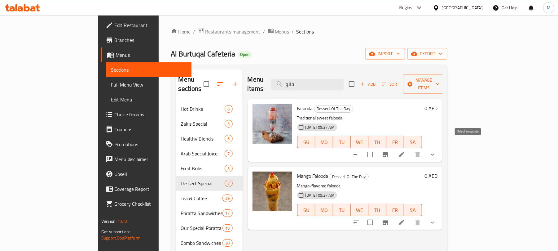
type input "فالو"
click at [377, 148] on input "checkbox" at bounding box center [370, 154] width 13 height 13
checkbox input "true"
click at [440, 147] on button "show more" at bounding box center [432, 154] width 15 height 15
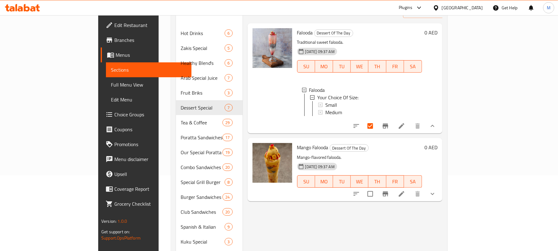
scroll to position [82, 0]
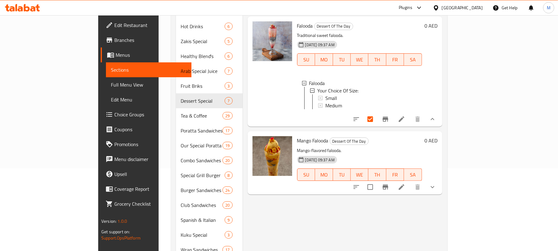
click at [440, 179] on button "show more" at bounding box center [432, 186] width 15 height 15
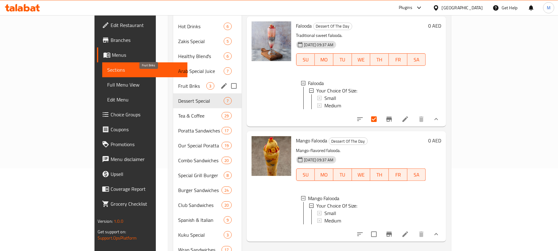
click at [178, 82] on span "Fruit Briks" at bounding box center [192, 85] width 28 height 7
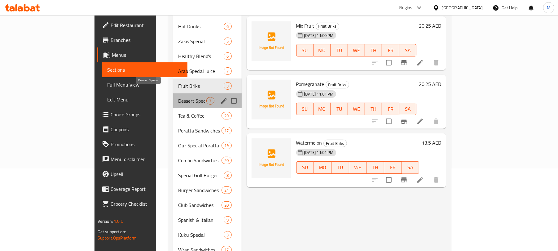
click at [178, 97] on span "Dessert Special" at bounding box center [192, 100] width 28 height 7
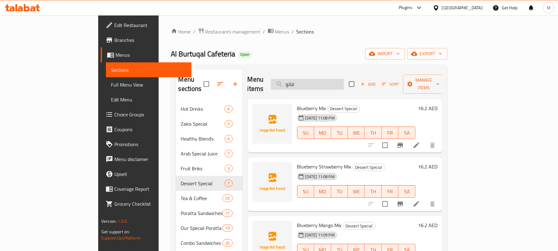
click at [328, 81] on input "فالو" at bounding box center [307, 84] width 73 height 11
paste input "فالو"
type input "فالو"
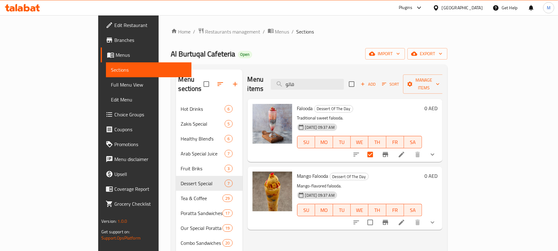
click at [436, 218] on icon "show more" at bounding box center [432, 221] width 7 height 7
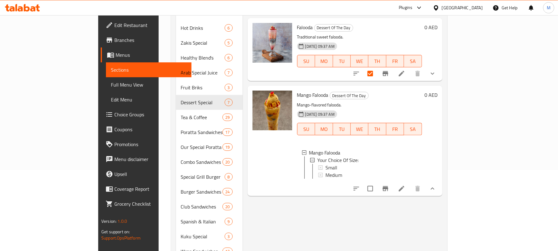
scroll to position [82, 0]
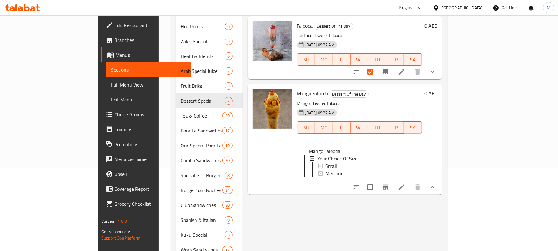
click at [436, 185] on icon "show more" at bounding box center [432, 186] width 7 height 7
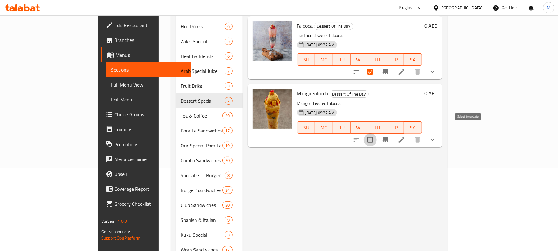
click at [377, 133] on input "checkbox" at bounding box center [370, 139] width 13 height 13
checkbox input "true"
click at [301, 89] on span "Mango Falooda" at bounding box center [312, 93] width 31 height 9
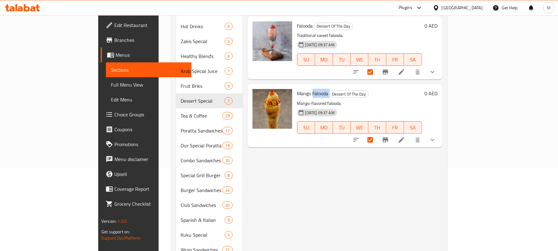
copy h6 "Falooda"
click at [377, 65] on input "checkbox" at bounding box center [370, 71] width 13 height 13
checkbox input "false"
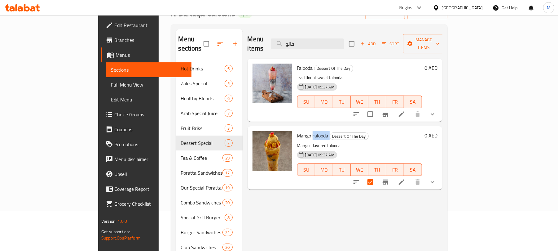
scroll to position [0, 0]
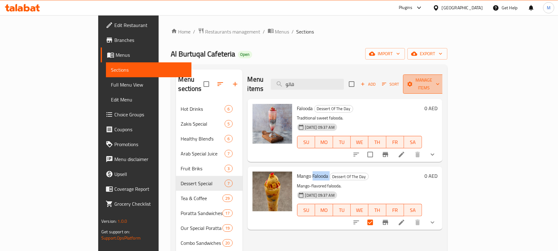
click at [413, 81] on icon "button" at bounding box center [410, 84] width 6 height 6
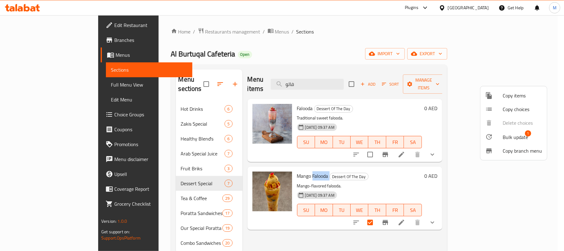
click at [508, 139] on span "Bulk update" at bounding box center [515, 136] width 25 height 7
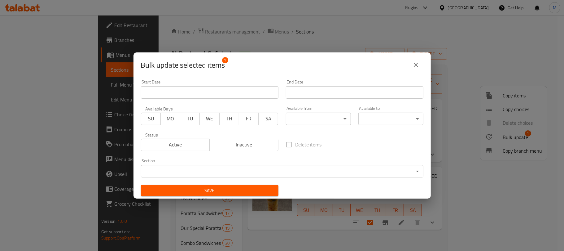
click at [250, 139] on button "Inactive" at bounding box center [243, 145] width 69 height 12
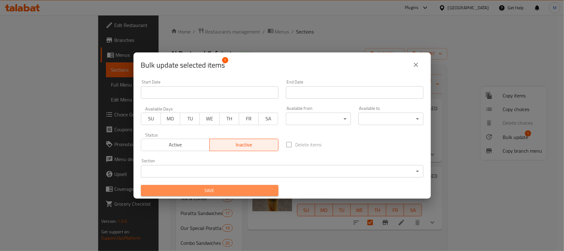
click at [252, 188] on span "Save" at bounding box center [210, 191] width 128 height 8
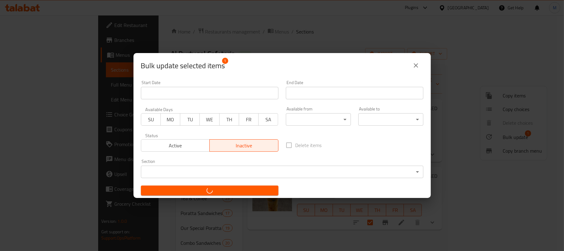
checkbox input "false"
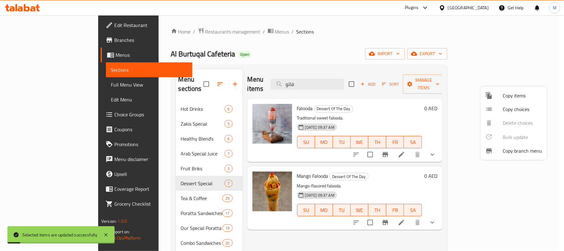
click at [280, 38] on div at bounding box center [282, 125] width 564 height 251
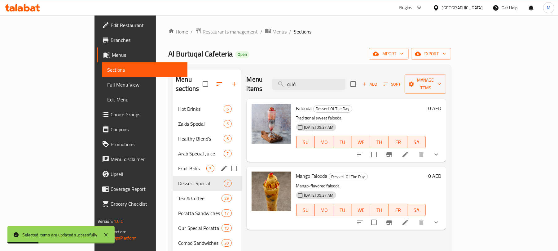
click at [173, 164] on div "Fruit Briks 3" at bounding box center [207, 168] width 68 height 15
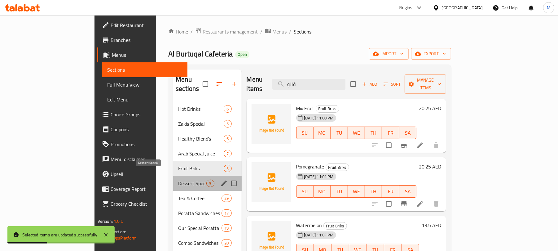
click at [178, 179] on span "Dessert Special" at bounding box center [192, 182] width 28 height 7
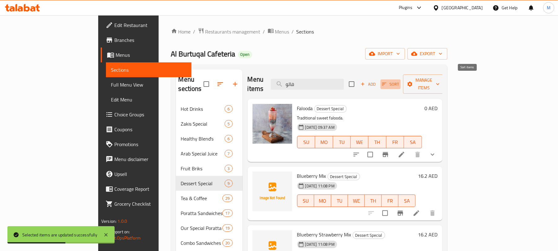
click at [401, 79] on button "Sort" at bounding box center [390, 84] width 20 height 10
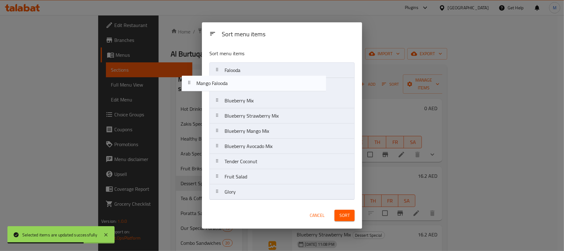
drag, startPoint x: 261, startPoint y: 190, endPoint x: 235, endPoint y: 75, distance: 117.9
click at [235, 75] on nav "Falooda Blueberry Mix Blueberry Strawberry Mix Blueberry Mango Mix Blueberry Av…" at bounding box center [281, 130] width 145 height 137
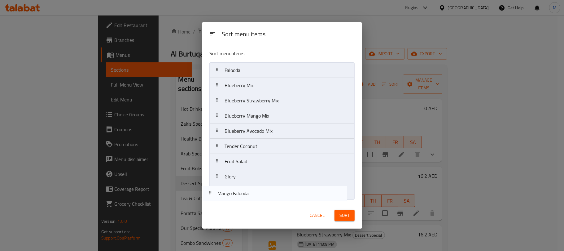
drag, startPoint x: 299, startPoint y: 87, endPoint x: 292, endPoint y: 196, distance: 109.9
click at [292, 196] on nav "Falooda Mango Falooda Blueberry Mix Blueberry Strawberry Mix Blueberry Mango Mi…" at bounding box center [281, 130] width 145 height 137
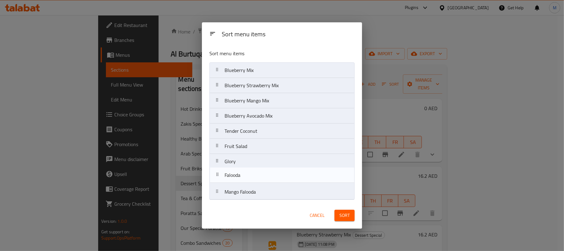
drag, startPoint x: 286, startPoint y: 71, endPoint x: 286, endPoint y: 178, distance: 106.9
click at [286, 178] on nav "Falooda Blueberry Mix Blueberry Strawberry Mix Blueberry Mango Mix Blueberry Av…" at bounding box center [281, 130] width 145 height 137
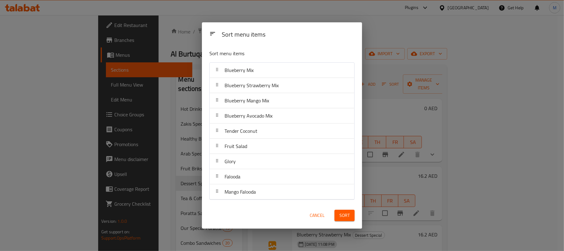
click at [346, 216] on span "Sort" at bounding box center [345, 215] width 10 height 8
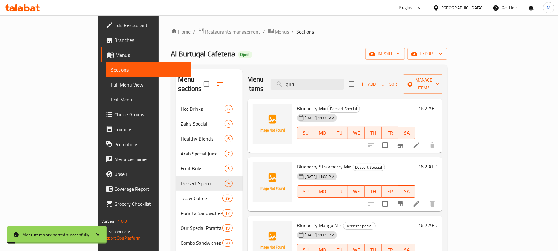
click at [376, 81] on span "Add" at bounding box center [368, 84] width 17 height 7
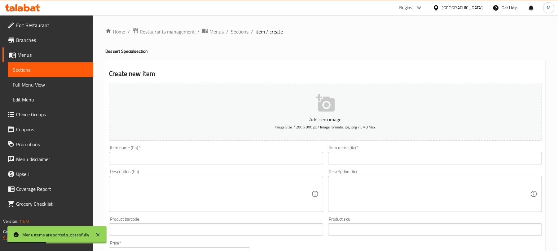
click at [261, 154] on input "text" at bounding box center [216, 158] width 214 height 12
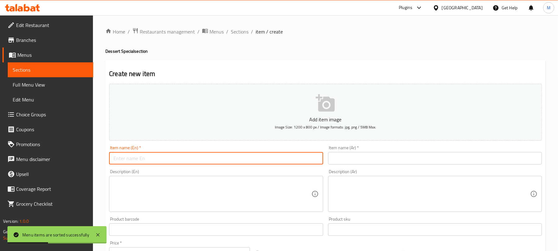
paste input "Falooda"
type input "Falooda"
paste input "Falooda"
type input "Strawberry Falooda"
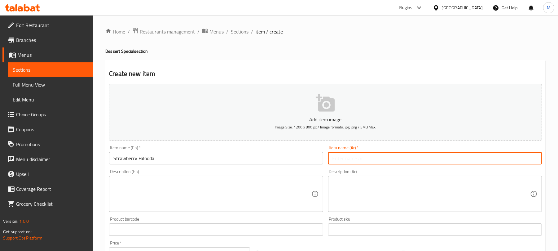
drag, startPoint x: 348, startPoint y: 156, endPoint x: 347, endPoint y: 160, distance: 3.9
click at [348, 156] on input "text" at bounding box center [435, 158] width 214 height 12
paste input "فالودا الفراولة"
click at [345, 161] on input "فالودا الفراولة" at bounding box center [435, 158] width 214 height 12
type input "فالودا فراولة"
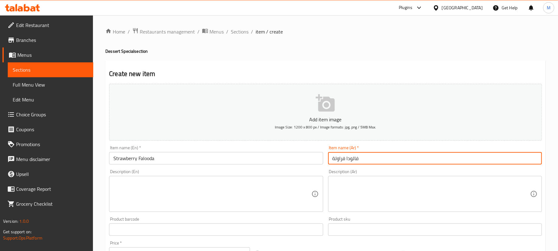
scroll to position [41, 0]
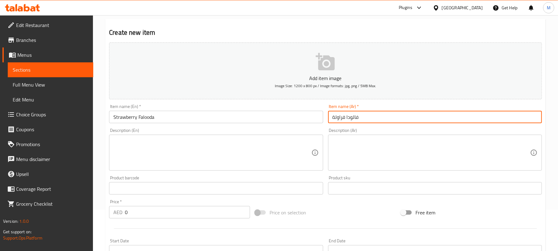
click at [156, 209] on input "0" at bounding box center [187, 212] width 125 height 12
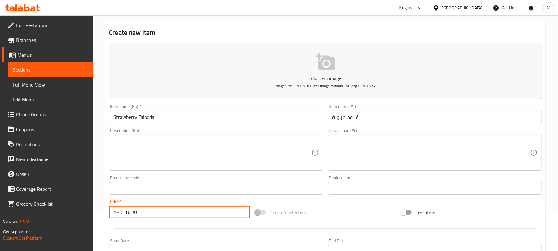
type input "16.20"
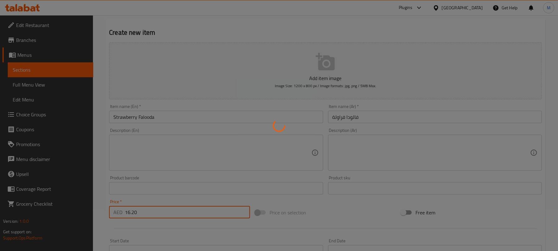
type input "0"
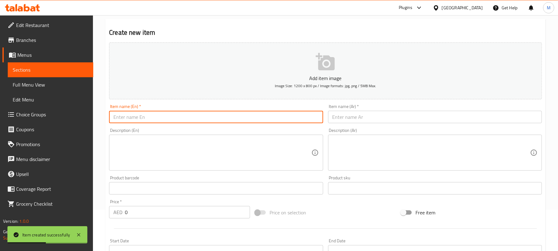
click at [209, 117] on input "text" at bounding box center [216, 117] width 214 height 12
paste input "Falooda Special"
type input "Falooda Special"
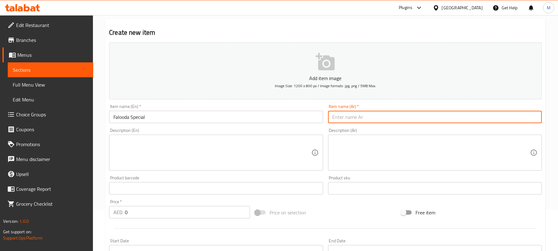
click at [402, 122] on input "text" at bounding box center [435, 117] width 214 height 12
paste input "فالودا سبيشل"
click at [336, 118] on input "فالودا سبيشل" at bounding box center [435, 117] width 214 height 12
type input "فالودا سبيشال"
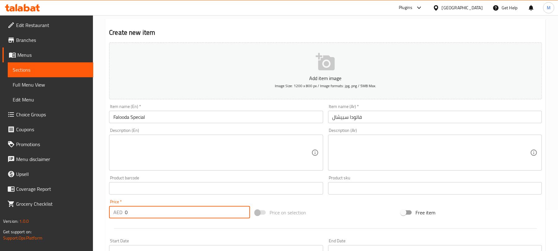
click at [142, 214] on input "0" at bounding box center [187, 212] width 125 height 12
type input "17.55"
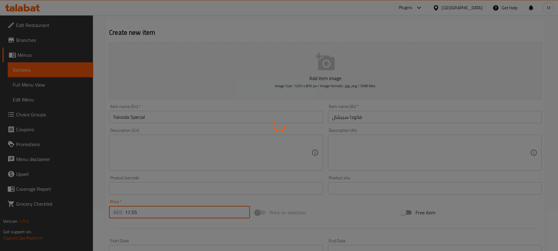
type input "0"
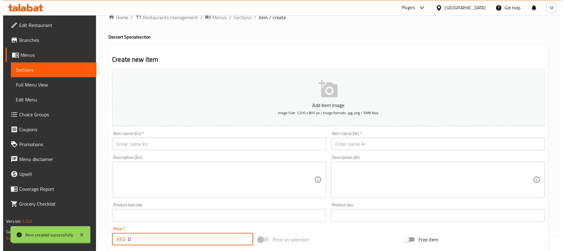
scroll to position [0, 0]
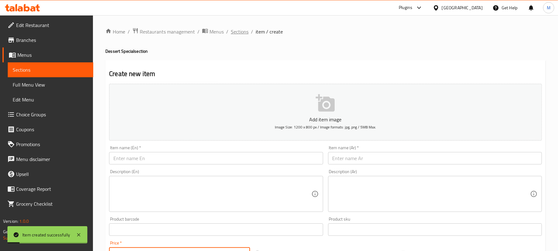
click at [247, 32] on span "Sections" at bounding box center [240, 31] width 18 height 7
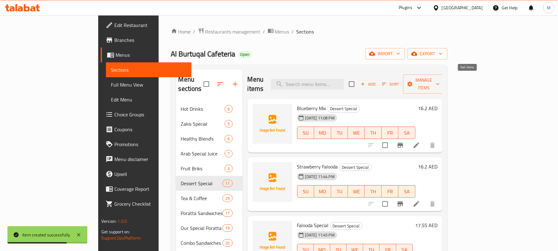
click at [399, 81] on span "Sort" at bounding box center [390, 84] width 17 height 7
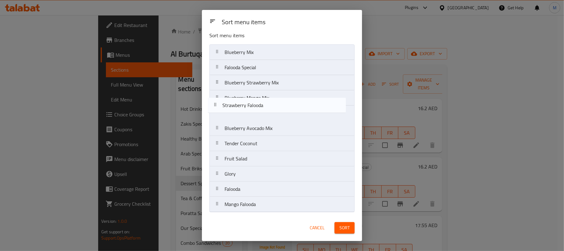
scroll to position [7, 0]
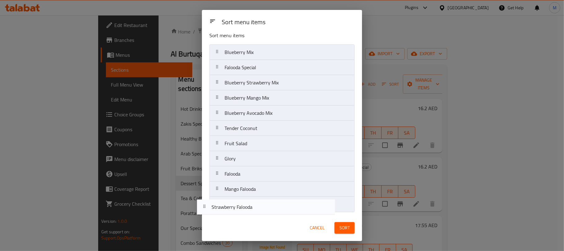
drag, startPoint x: 279, startPoint y: 64, endPoint x: 265, endPoint y: 210, distance: 146.9
click at [265, 210] on nav "Blueberry Mix Strawberry Falooda Falooda Special Blueberry Strawberry Mix Blueb…" at bounding box center [281, 128] width 145 height 168
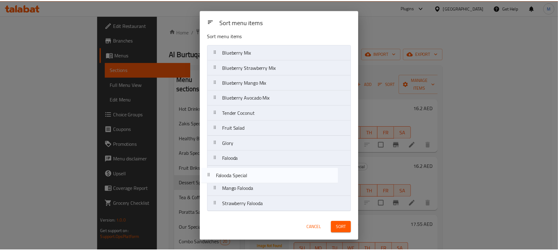
scroll to position [7, 0]
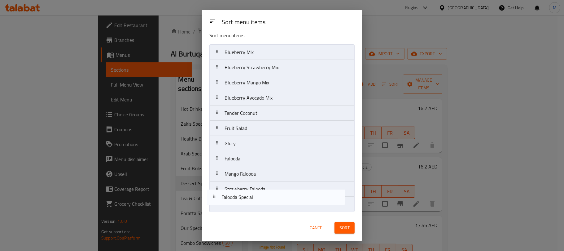
drag, startPoint x: 257, startPoint y: 67, endPoint x: 252, endPoint y: 200, distance: 133.0
click at [252, 200] on nav "Blueberry Mix Falooda Special Blueberry Strawberry Mix Blueberry Mango Mix Blue…" at bounding box center [281, 128] width 145 height 168
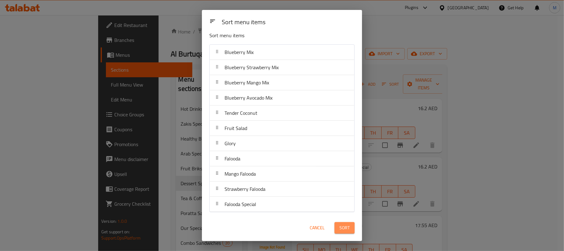
click at [348, 229] on span "Sort" at bounding box center [345, 228] width 10 height 8
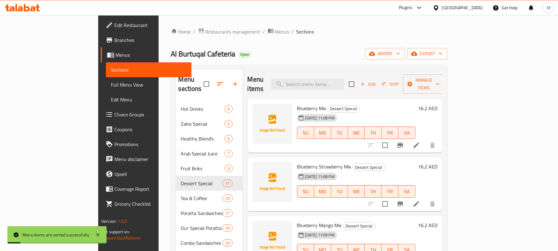
click at [390, 53] on div "Al Burtuqal Cafeteria Open import export" at bounding box center [309, 53] width 276 height 11
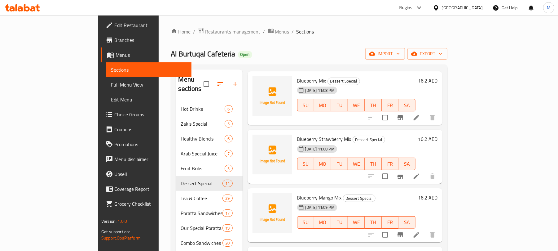
scroll to position [0, 0]
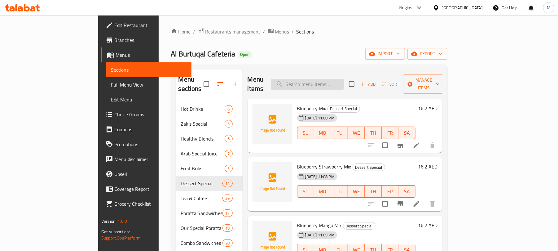
click at [344, 83] on input "search" at bounding box center [307, 84] width 73 height 11
type input "Mojito"
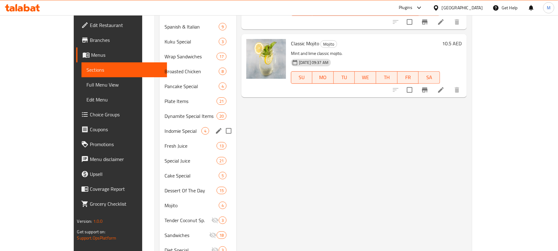
scroll to position [289, 0]
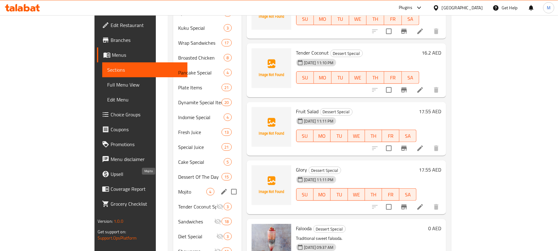
click at [178, 188] on span "Mojito" at bounding box center [192, 191] width 28 height 7
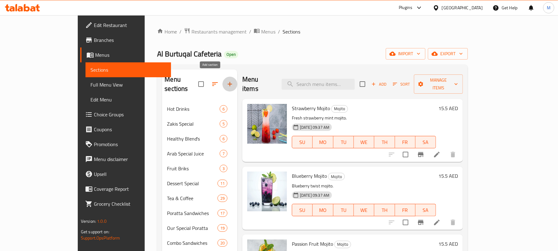
click at [226, 81] on icon "button" at bounding box center [229, 83] width 7 height 7
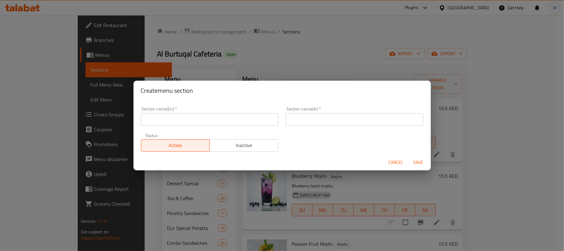
click at [189, 119] on input "text" at bounding box center [210, 119] width 138 height 12
paste input "Falooda"
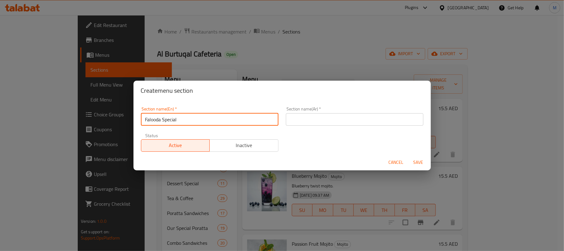
type input "Falooda Special"
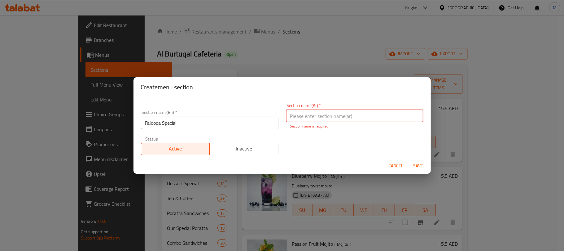
click at [306, 117] on input "text" at bounding box center [355, 116] width 138 height 12
paste input "فالودا سبيشل"
click at [291, 117] on input "فالودا سبيشل" at bounding box center [355, 116] width 138 height 12
type input "فالودا سبيشال"
click at [409, 160] on button "Save" at bounding box center [419, 165] width 20 height 11
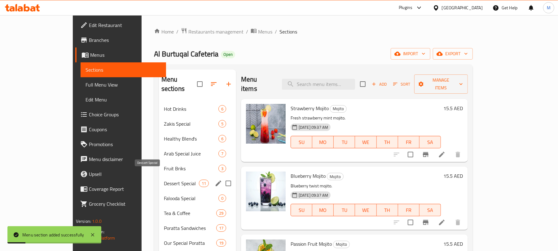
drag, startPoint x: 149, startPoint y: 174, endPoint x: 209, endPoint y: 158, distance: 62.2
click at [164, 179] on span "Dessert Special" at bounding box center [181, 182] width 35 height 7
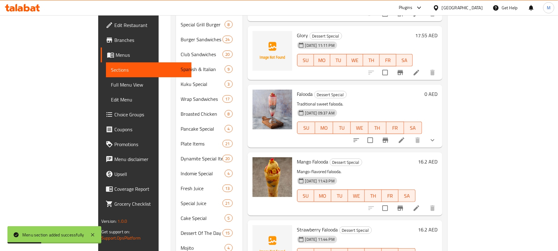
scroll to position [337, 0]
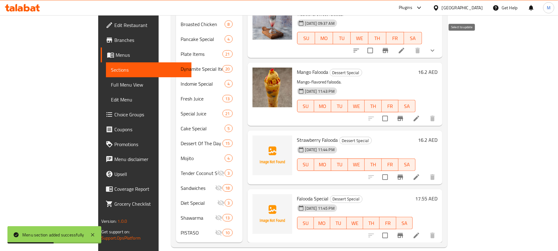
click at [377, 44] on input "checkbox" at bounding box center [370, 50] width 13 height 13
checkbox input "true"
click at [392, 113] on input "checkbox" at bounding box center [385, 118] width 13 height 13
checkbox input "true"
click at [392, 170] on input "checkbox" at bounding box center [385, 176] width 13 height 13
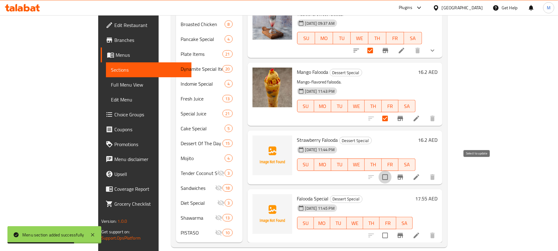
checkbox input "true"
click at [392, 229] on input "checkbox" at bounding box center [385, 235] width 13 height 13
checkbox input "true"
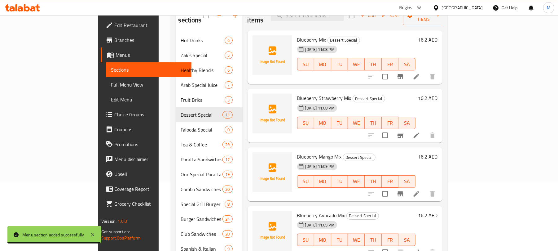
scroll to position [48, 0]
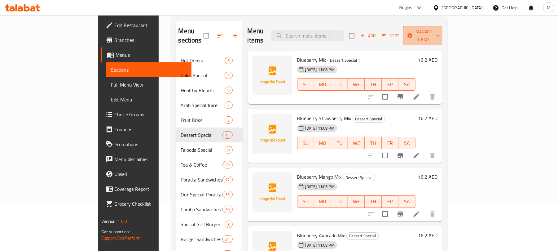
click at [440, 34] on span "Manage items" at bounding box center [424, 35] width 32 height 15
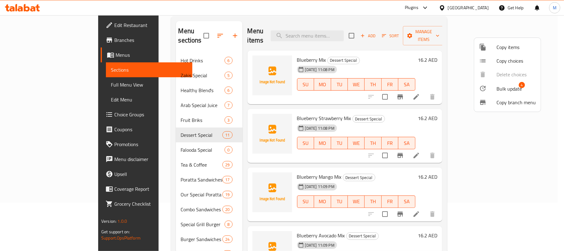
click at [497, 86] on span "Bulk update" at bounding box center [509, 88] width 25 height 7
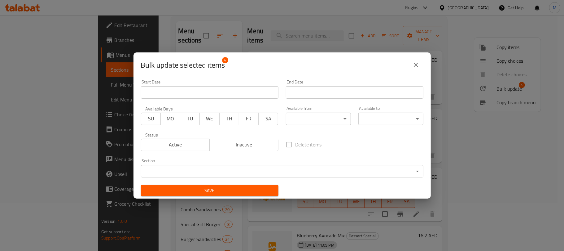
click at [220, 167] on body "​ Plugins United Arab Emirates Get Help M Edit Restaurant Branches Menus Sectio…" at bounding box center [282, 84] width 564 height 235
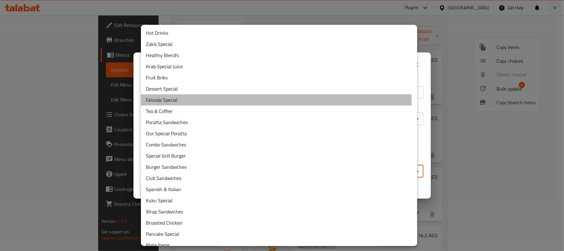
click at [181, 103] on li "Falooda Special" at bounding box center [279, 99] width 276 height 11
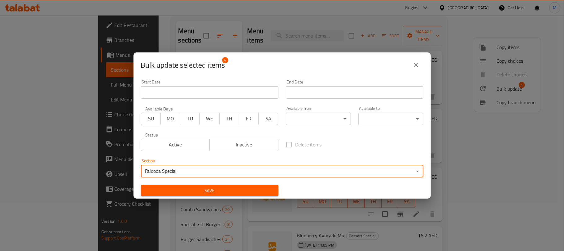
click at [204, 185] on button "Save" at bounding box center [210, 190] width 138 height 11
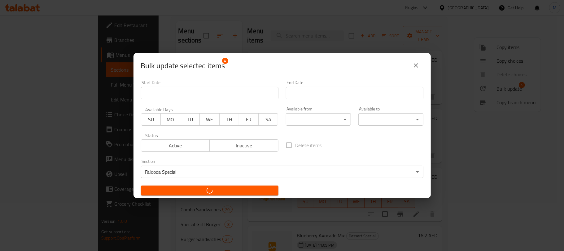
checkbox input "false"
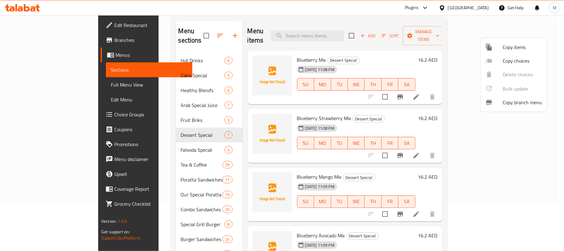
click at [284, 32] on div at bounding box center [282, 125] width 564 height 251
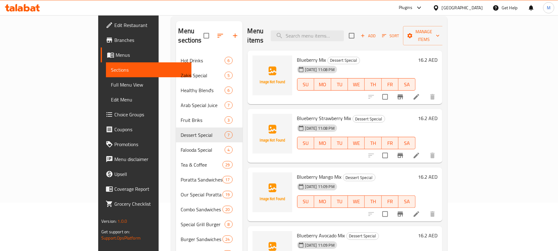
click at [287, 24] on div "Menu items Add Sort Manage items" at bounding box center [345, 35] width 195 height 29
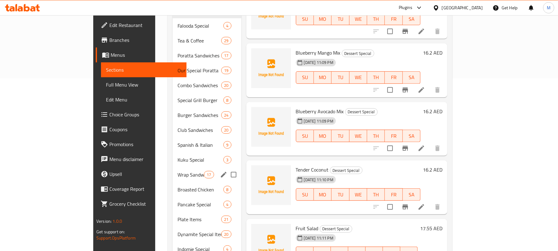
scroll to position [337, 0]
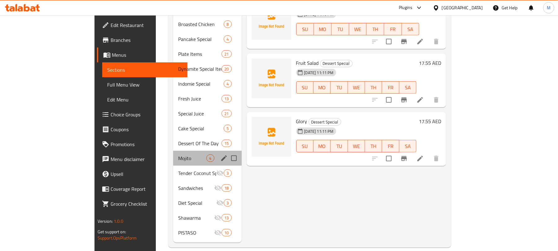
click at [173, 151] on div "Mojito 4" at bounding box center [207, 158] width 68 height 15
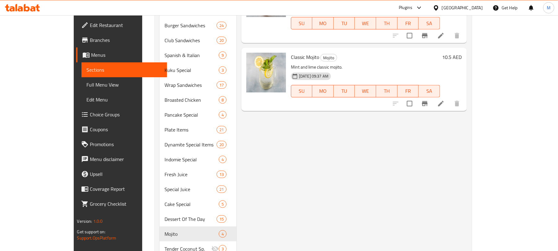
scroll to position [337, 0]
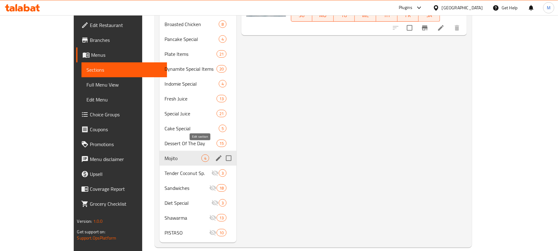
click at [216, 155] on icon "edit" at bounding box center [219, 158] width 6 height 6
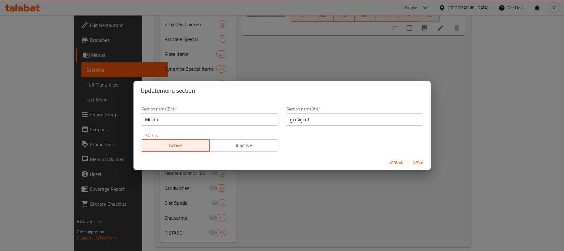
click at [196, 117] on input "Mojito" at bounding box center [210, 119] width 138 height 12
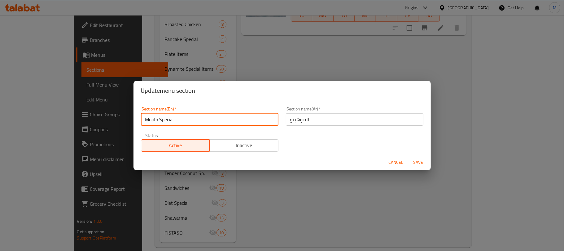
type input "Mojito Special"
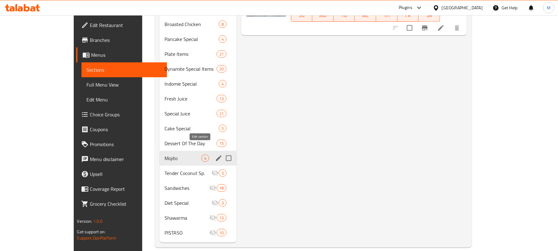
click at [215, 154] on icon "edit" at bounding box center [218, 157] width 7 height 7
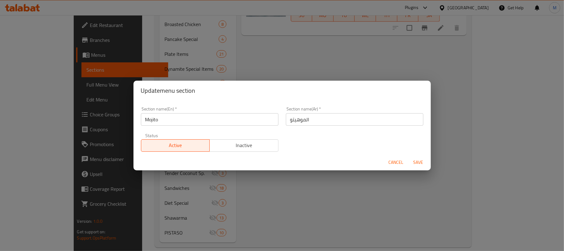
click at [312, 119] on input "الموهيتو" at bounding box center [355, 119] width 138 height 12
paste input "سبيشل"
click at [291, 122] on input "الموهيتو سبيشل" at bounding box center [355, 119] width 138 height 12
type input "الموهيتو سبيشال"
click at [232, 118] on input "Mojito" at bounding box center [210, 119] width 138 height 12
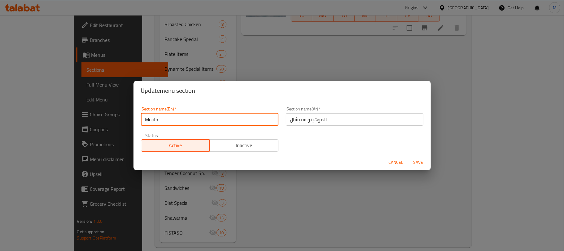
type input "Mojito Special"
click at [409, 156] on button "Save" at bounding box center [419, 161] width 20 height 11
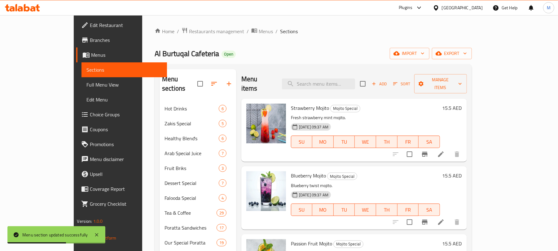
scroll to position [0, 0]
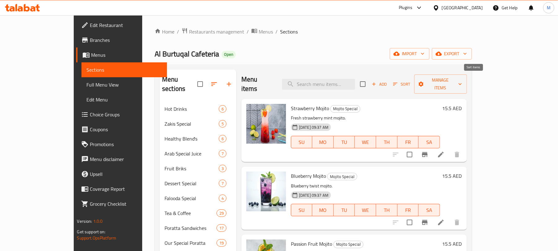
click at [410, 81] on span "Sort" at bounding box center [401, 84] width 17 height 7
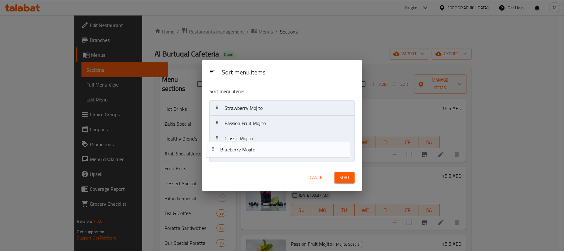
drag, startPoint x: 265, startPoint y: 124, endPoint x: 261, endPoint y: 154, distance: 30.4
click at [261, 154] on nav "Strawberry Mojito Blueberry Mojito Passion Fruit Mojito Classic Mojito" at bounding box center [281, 130] width 145 height 61
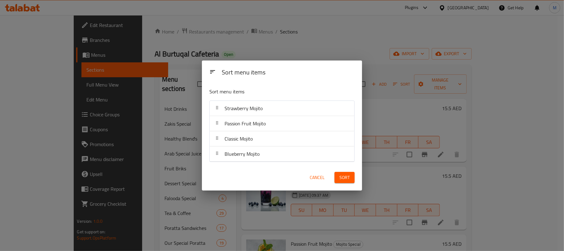
click at [344, 177] on span "Sort" at bounding box center [345, 178] width 10 height 8
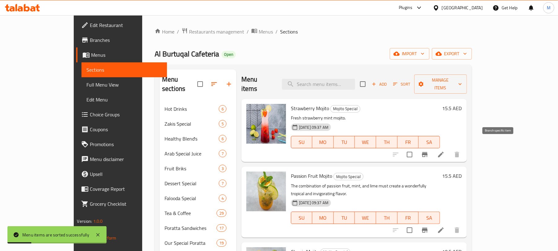
click at [429, 151] on icon "Branch-specific-item" at bounding box center [424, 154] width 7 height 7
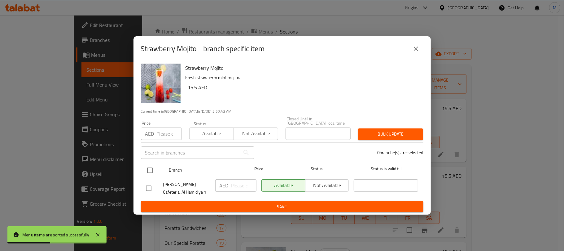
click at [147, 170] on input "checkbox" at bounding box center [149, 170] width 13 height 13
checkbox input "true"
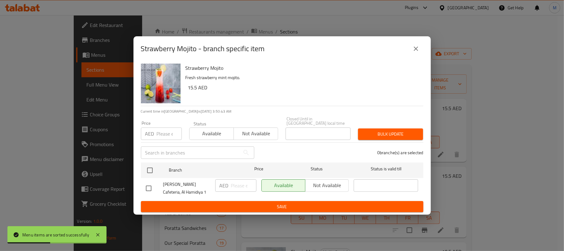
checkbox input "true"
click at [160, 136] on input "number" at bounding box center [169, 133] width 25 height 12
type input "20.25"
click at [398, 135] on span "Bulk update" at bounding box center [390, 134] width 55 height 8
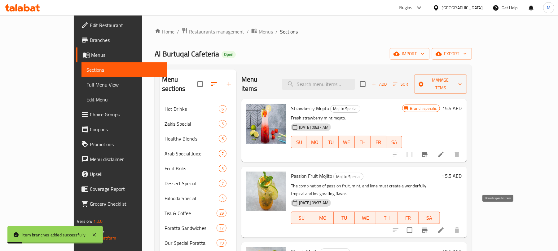
click at [429, 226] on icon "Branch-specific-item" at bounding box center [424, 229] width 7 height 7
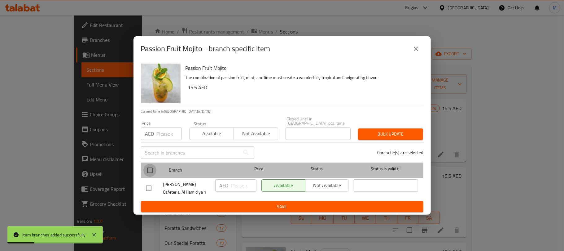
click at [152, 169] on input "checkbox" at bounding box center [149, 170] width 13 height 13
checkbox input "true"
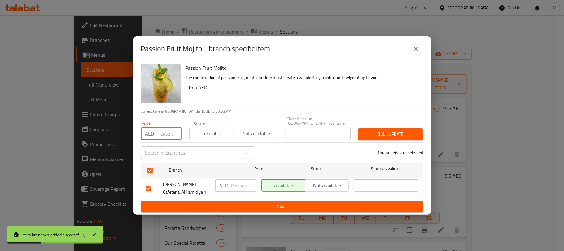
click at [166, 130] on input "number" at bounding box center [169, 133] width 25 height 12
type input "20.25"
click at [379, 135] on span "Bulk update" at bounding box center [390, 134] width 55 height 8
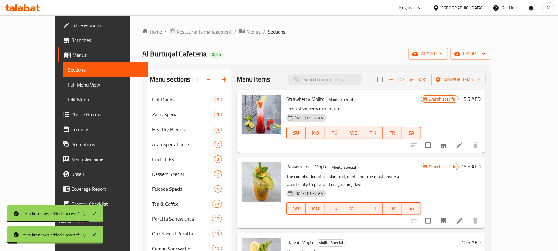
click at [419, 49] on div "Al Burtuqal Cafeteria Open import export" at bounding box center [316, 53] width 349 height 11
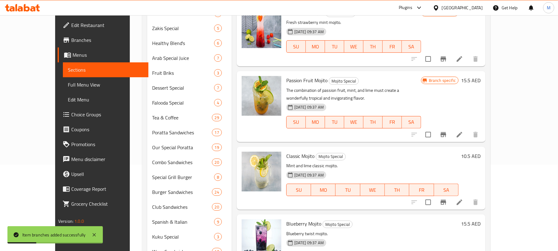
scroll to position [165, 0]
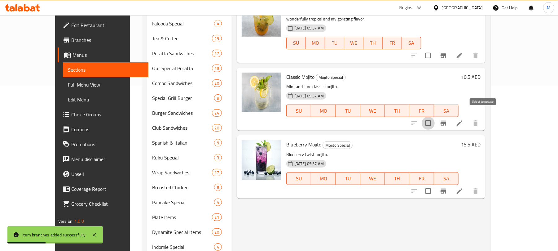
click at [435, 118] on input "checkbox" at bounding box center [428, 123] width 13 height 13
checkbox input "true"
click at [435, 184] on input "checkbox" at bounding box center [428, 190] width 13 height 13
checkbox input "true"
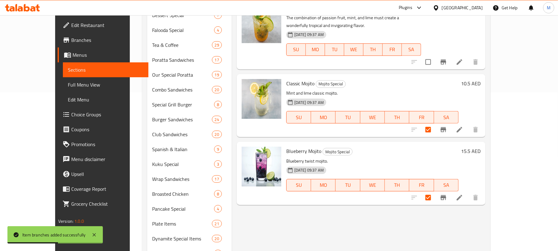
scroll to position [0, 0]
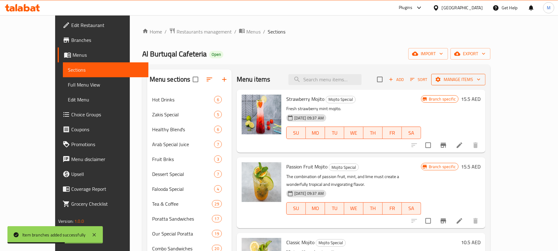
click at [481, 81] on span "Manage items" at bounding box center [458, 80] width 44 height 8
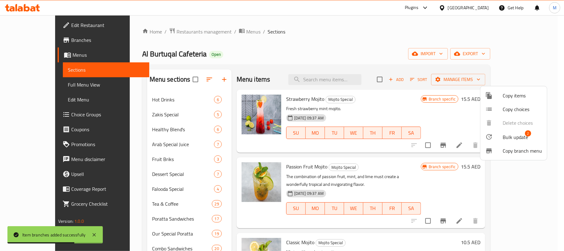
click at [518, 138] on span "Bulk update" at bounding box center [515, 136] width 25 height 7
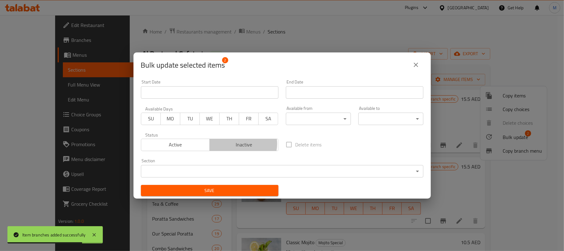
click at [237, 144] on span "Inactive" at bounding box center [244, 144] width 64 height 9
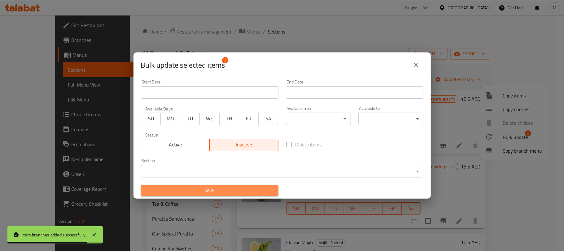
click at [247, 189] on span "Save" at bounding box center [210, 191] width 128 height 8
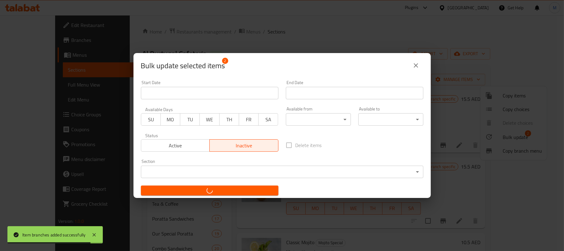
checkbox input "false"
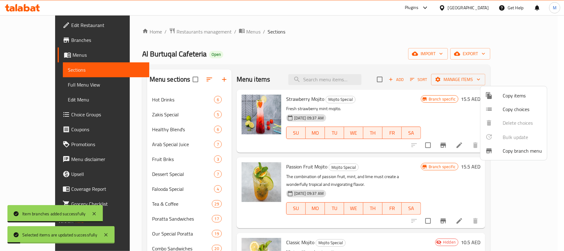
click at [299, 97] on div at bounding box center [282, 125] width 564 height 251
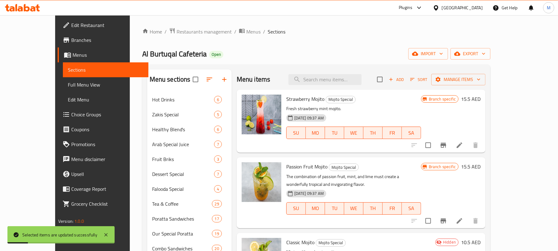
click at [301, 97] on span "Strawberry Mojito" at bounding box center [305, 98] width 38 height 9
copy h6 "Mojito"
click at [406, 84] on button "Add" at bounding box center [396, 80] width 20 height 10
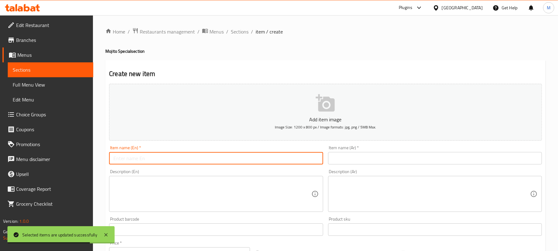
drag, startPoint x: 172, startPoint y: 160, endPoint x: 175, endPoint y: 155, distance: 6.0
click at [172, 160] on input "text" at bounding box center [216, 158] width 214 height 12
paste input "Blue Lagoon Mojito"
type input "Blue Lagoon Mojito"
click at [397, 159] on input "text" at bounding box center [435, 158] width 214 height 12
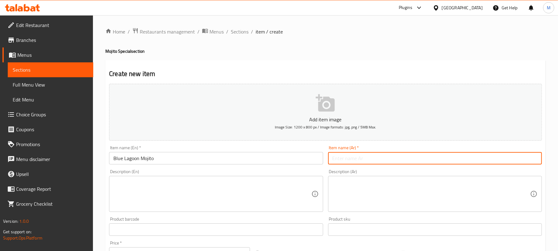
paste input "موهيتو بلو لاجون"
type input "موهيتو بلو لاجون"
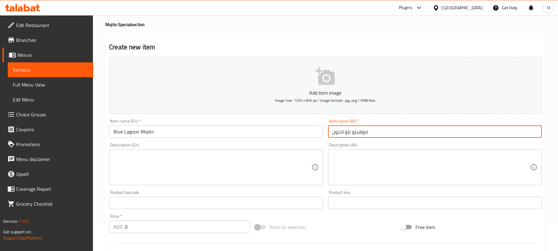
scroll to position [41, 0]
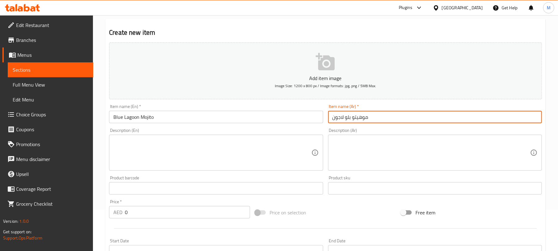
click at [165, 214] on input "0" at bounding box center [187, 212] width 125 height 12
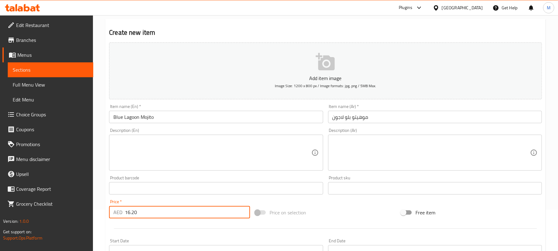
type input "16.20"
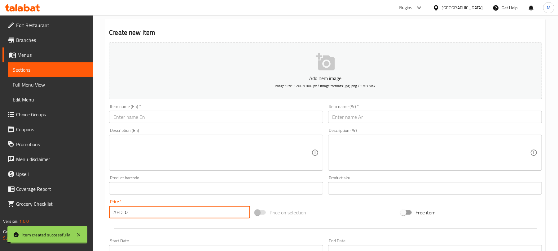
paste input "16.2"
type input "16.20"
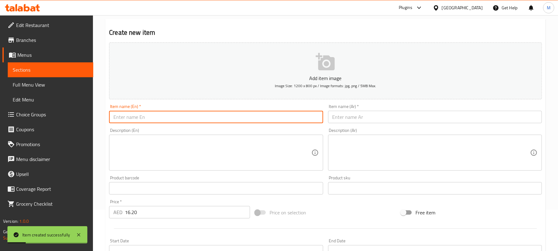
drag, startPoint x: 263, startPoint y: 115, endPoint x: 266, endPoint y: 107, distance: 8.5
click at [263, 115] on input "text" at bounding box center [216, 117] width 214 height 12
paste input "Black Berry Mojito"
type input "Black Berry Mojito"
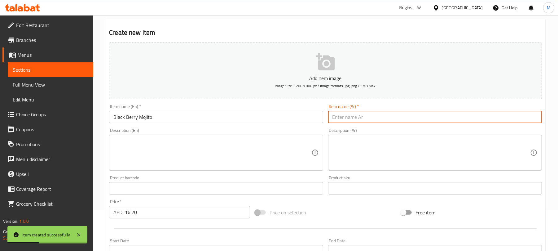
click at [406, 115] on input "text" at bounding box center [435, 117] width 214 height 12
paste input "موهيتو التوت الأسود"
type input "موهيتو التوت الأسود"
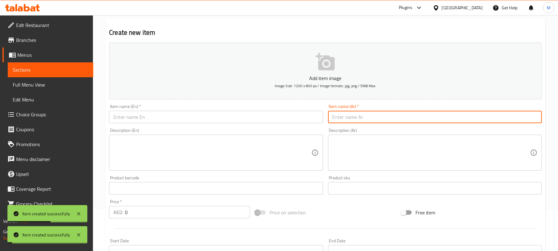
click at [214, 217] on input "0" at bounding box center [187, 212] width 125 height 12
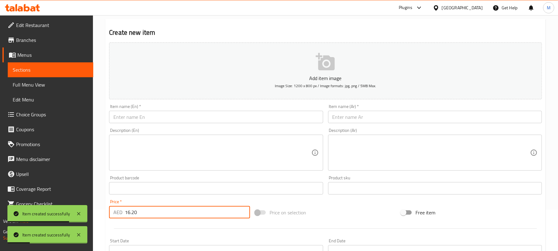
type input "16.20"
click at [288, 113] on input "text" at bounding box center [216, 117] width 214 height 12
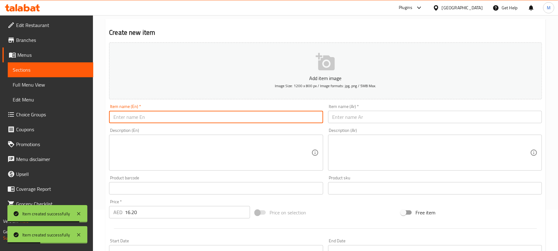
paste input "Watermelon Mojito"
type input "Watermelon Mojito"
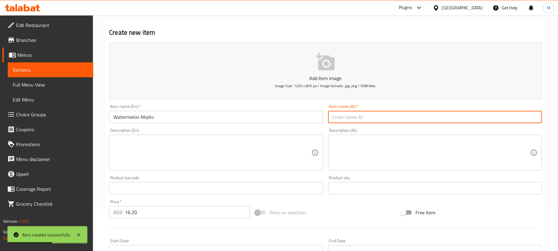
click at [370, 117] on input "text" at bounding box center [435, 117] width 214 height 12
paste input "موهيتو البطيخ"
click at [344, 115] on input "موهيتو البطيخ" at bounding box center [435, 117] width 214 height 12
type input "موهيتو بطيخ"
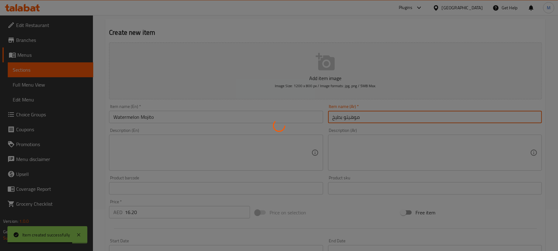
type input "0"
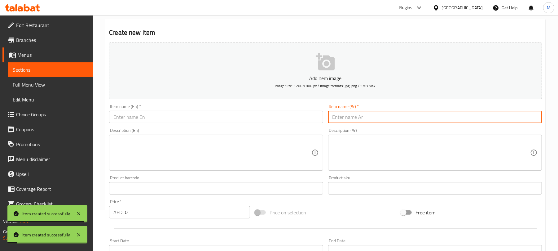
click at [221, 214] on input "0" at bounding box center [187, 212] width 125 height 12
paste input "number"
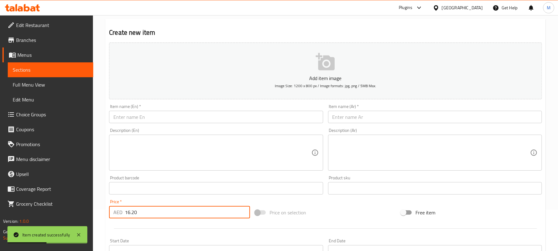
type input "16.20"
drag, startPoint x: 227, startPoint y: 120, endPoint x: 231, endPoint y: 114, distance: 7.3
click at [227, 120] on input "text" at bounding box center [216, 117] width 214 height 12
paste input "Lemon Mojito"
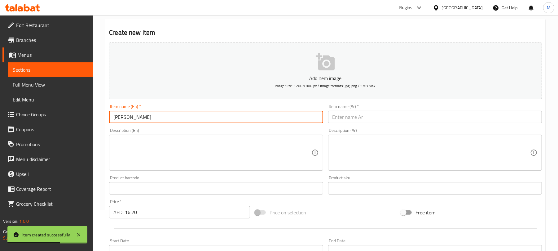
type input "Lemon Mojito"
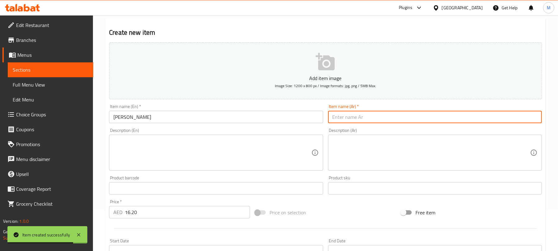
click at [345, 116] on input "text" at bounding box center [435, 117] width 214 height 12
paste input "موهيتو الليمون"
click at [346, 119] on input "موهيتو الليمون" at bounding box center [435, 117] width 214 height 12
type input "موهيتو ليمون"
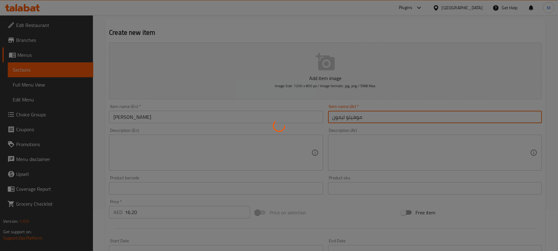
type input "0"
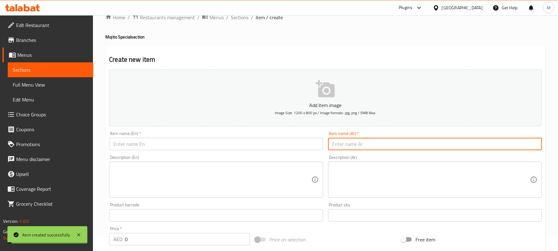
scroll to position [0, 0]
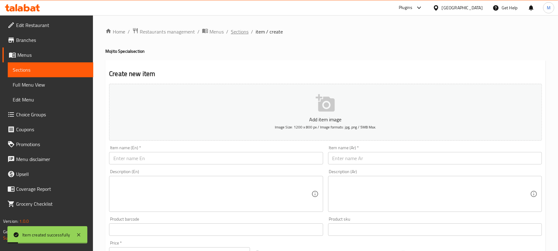
click at [231, 30] on span "Sections" at bounding box center [240, 31] width 18 height 7
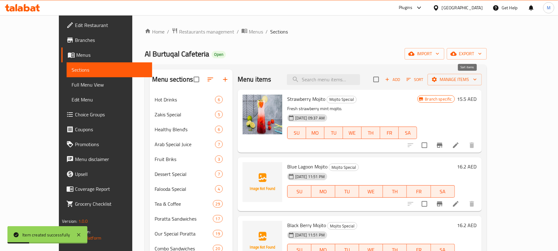
click at [424, 77] on span "Sort" at bounding box center [415, 79] width 17 height 7
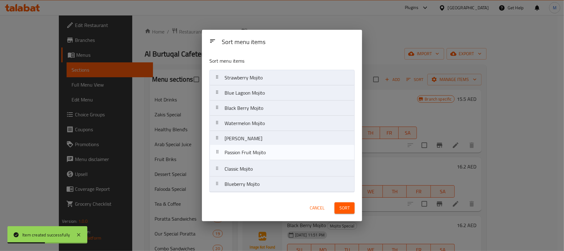
drag, startPoint x: 279, startPoint y: 133, endPoint x: 279, endPoint y: 150, distance: 17.0
click at [279, 150] on nav "Strawberry Mojito Blue Lagoon Mojito Black Berry Mojito Watermelon Mojito Lemon…" at bounding box center [281, 131] width 145 height 122
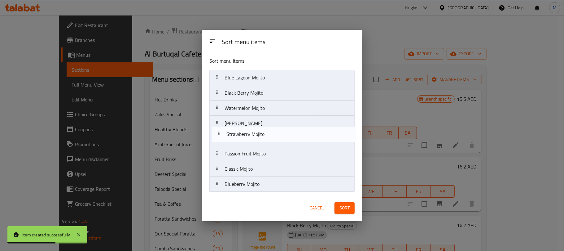
drag, startPoint x: 276, startPoint y: 77, endPoint x: 278, endPoint y: 139, distance: 62.3
click at [278, 139] on nav "Strawberry Mojito Blue Lagoon Mojito Black Berry Mojito Watermelon Mojito Lemon…" at bounding box center [281, 131] width 145 height 122
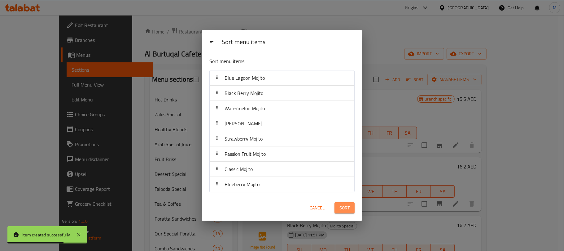
click at [346, 209] on span "Sort" at bounding box center [345, 208] width 10 height 8
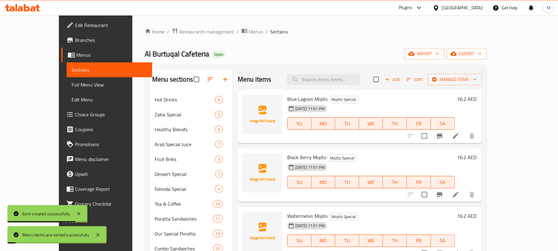
click at [460, 193] on icon at bounding box center [455, 194] width 7 height 7
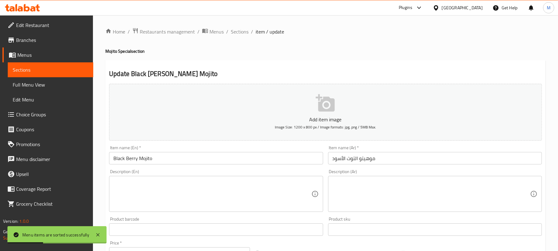
click at [355, 162] on input "موهيتو التوت الأسود" at bounding box center [435, 158] width 214 height 12
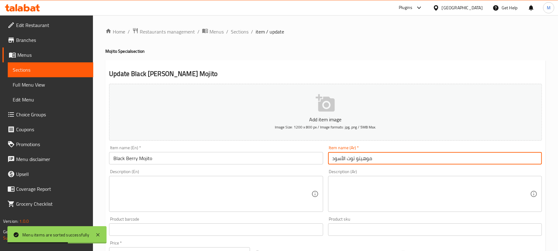
drag, startPoint x: 343, startPoint y: 159, endPoint x: 354, endPoint y: 176, distance: 20.6
click at [344, 159] on input "موهيتو توت الأسود" at bounding box center [435, 158] width 214 height 12
type input "موهيتو توت أسود"
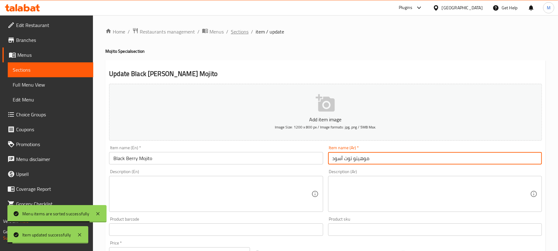
click at [234, 30] on span "Sections" at bounding box center [240, 31] width 18 height 7
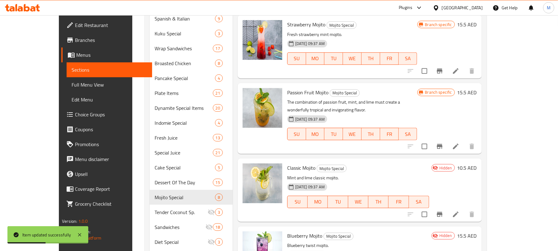
scroll to position [337, 0]
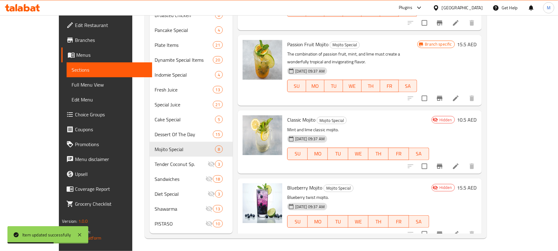
click at [292, 115] on span "Classic Mojito" at bounding box center [301, 119] width 28 height 9
copy h6 "Classic Mojito"
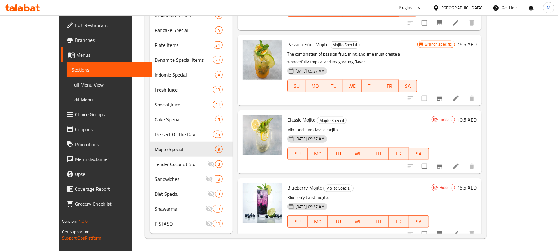
click at [289, 183] on span "Blueberry Mojito" at bounding box center [304, 187] width 35 height 9
copy h6 "Blueberry Mojito"
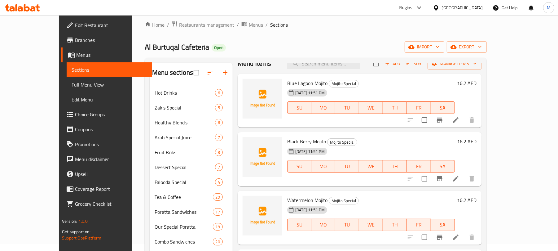
scroll to position [0, 0]
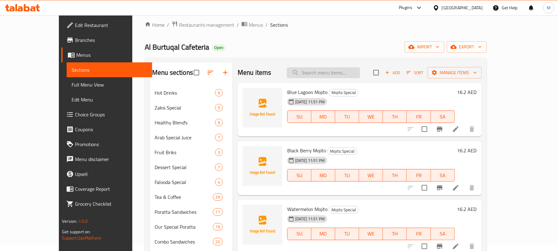
click at [348, 77] on input "search" at bounding box center [323, 72] width 73 height 11
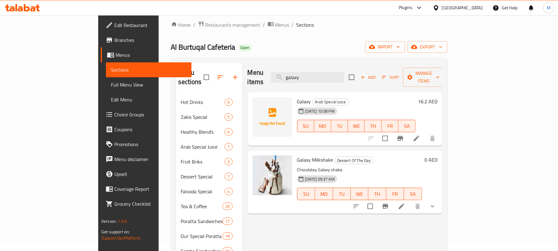
type input "galaxy"
click at [297, 155] on span "Galaxy Milkshake" at bounding box center [315, 159] width 36 height 9
copy h6 "Galaxy Milkshake"
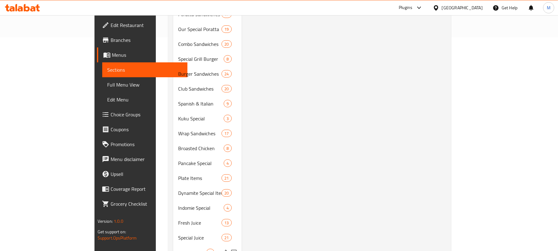
scroll to position [337, 0]
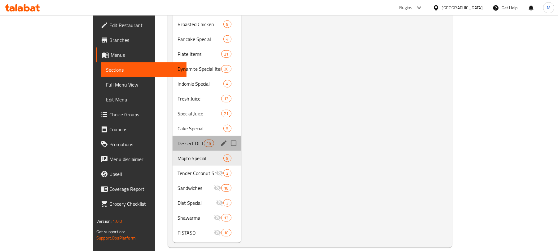
click at [173, 140] on div "Dessert Of The Day 15" at bounding box center [207, 143] width 69 height 15
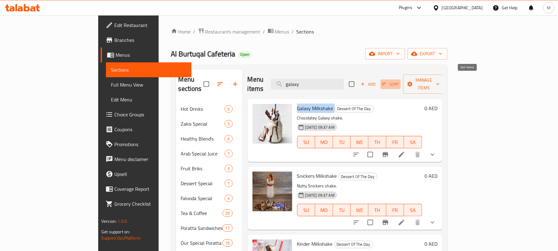
click at [399, 81] on span "Sort" at bounding box center [390, 84] width 17 height 7
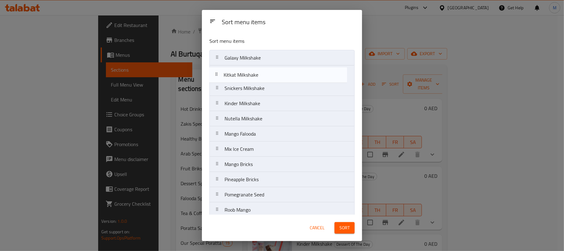
drag, startPoint x: 260, startPoint y: 103, endPoint x: 260, endPoint y: 71, distance: 32.5
click at [260, 71] on nav "Galaxy Milkshake Snickers Milkshake Kinder Milkshake Kitkat Milkshake Nutella M…" at bounding box center [281, 164] width 145 height 228
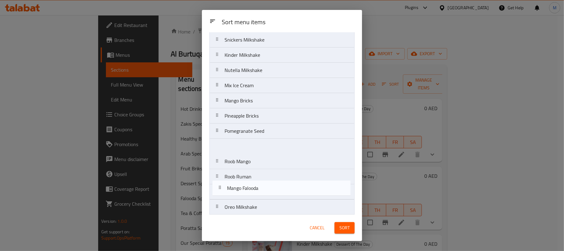
scroll to position [68, 0]
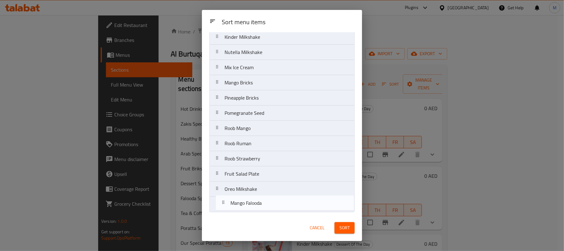
drag, startPoint x: 276, startPoint y: 134, endPoint x: 283, endPoint y: 208, distance: 73.4
click at [283, 208] on nav "Galaxy Milkshake Kitkat Milkshake Snickers Milkshake Kinder Milkshake Nutella M…" at bounding box center [281, 98] width 145 height 228
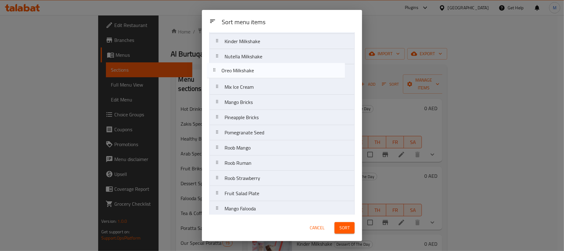
scroll to position [58, 0]
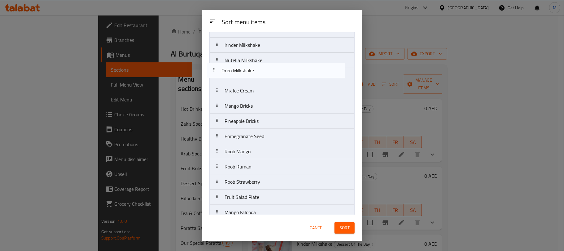
drag, startPoint x: 309, startPoint y: 191, endPoint x: 306, endPoint y: 71, distance: 120.3
click at [306, 71] on nav "Galaxy Milkshake Kitkat Milkshake Snickers Milkshake Kinder Milkshake Nutella M…" at bounding box center [281, 106] width 145 height 228
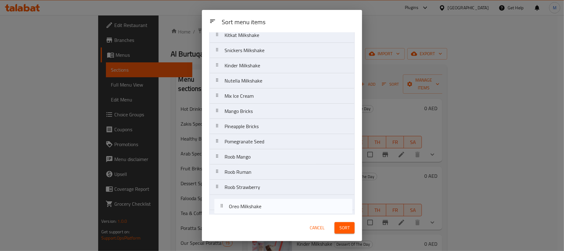
scroll to position [68, 0]
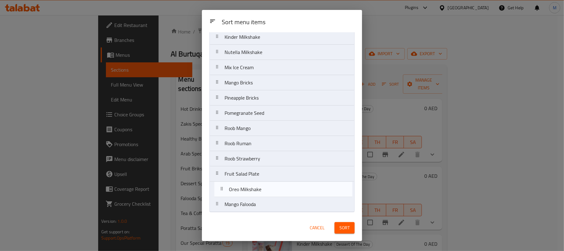
drag, startPoint x: 243, startPoint y: 134, endPoint x: 247, endPoint y: 191, distance: 56.9
click at [247, 191] on nav "Galaxy Milkshake Kitkat Milkshake Snickers Milkshake Kinder Milkshake Nutella M…" at bounding box center [281, 98] width 145 height 228
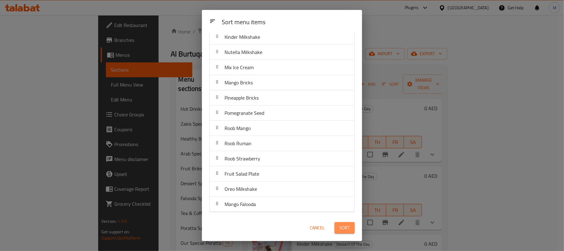
click at [350, 226] on button "Sort" at bounding box center [345, 227] width 20 height 11
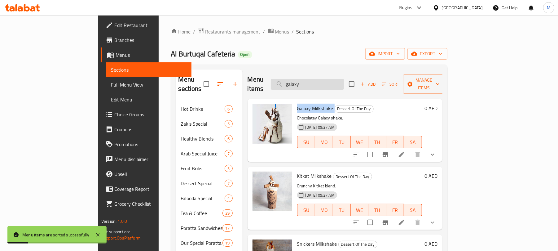
click at [344, 79] on input "galaxy" at bounding box center [307, 84] width 73 height 11
click at [385, 53] on div "Al Burtuqal Cafeteria Open import export" at bounding box center [309, 53] width 276 height 11
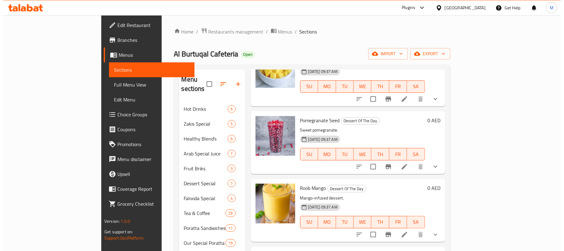
scroll to position [323, 0]
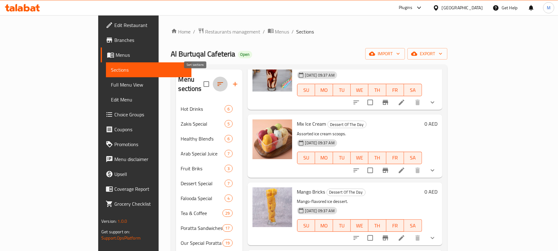
click at [217, 81] on icon "button" at bounding box center [220, 83] width 7 height 7
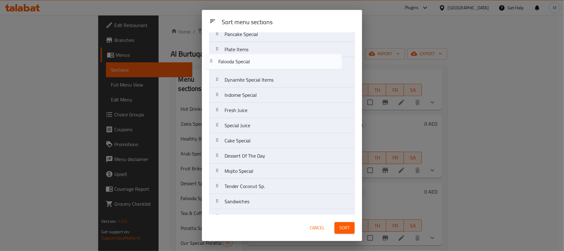
scroll to position [281, 0]
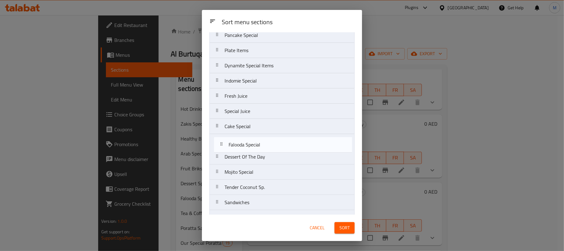
drag, startPoint x: 269, startPoint y: 148, endPoint x: 273, endPoint y: 148, distance: 4.3
click at [273, 148] on nav "Hot Drinks Zakis Special Healthy Blend's Arab Special Juice Fruit Briks Dessert…" at bounding box center [281, 12] width 145 height 486
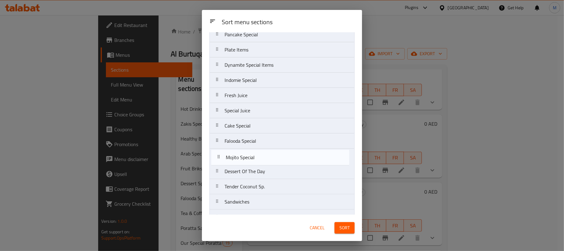
drag, startPoint x: 266, startPoint y: 163, endPoint x: 267, endPoint y: 156, distance: 6.3
click at [267, 156] on nav "Hot Drinks Zakis Special Healthy Blend's Arab Special Juice Fruit Briks Dessert…" at bounding box center [281, 12] width 145 height 486
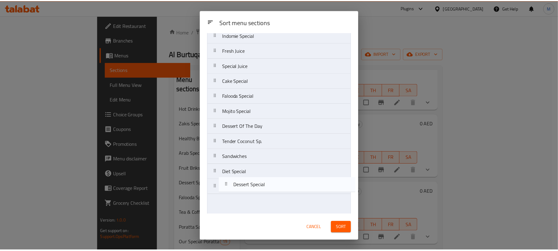
scroll to position [328, 0]
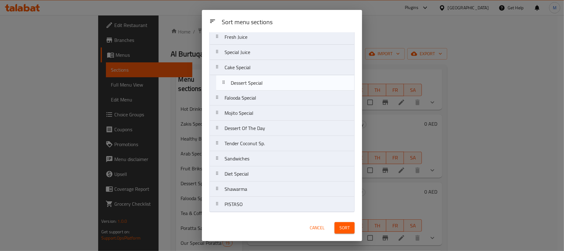
drag, startPoint x: 283, startPoint y: 136, endPoint x: 289, endPoint y: 87, distance: 49.7
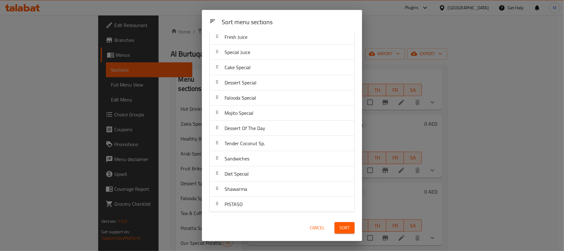
click at [347, 227] on span "Sort" at bounding box center [345, 228] width 10 height 8
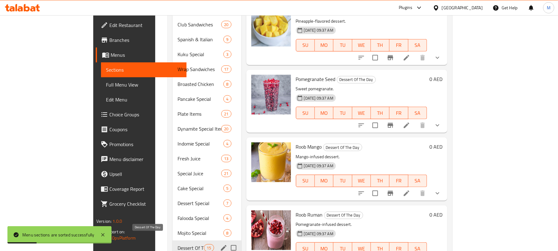
scroll to position [330, 0]
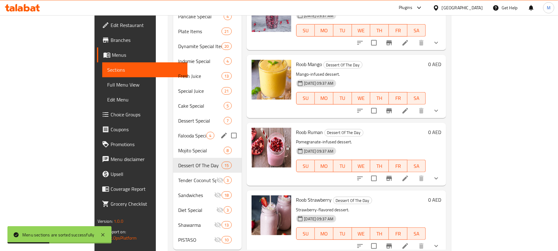
click at [173, 130] on div "Falooda Special 4" at bounding box center [207, 135] width 68 height 15
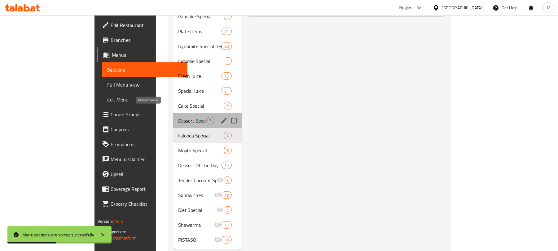
click at [178, 117] on span "Dessert Special" at bounding box center [192, 120] width 28 height 7
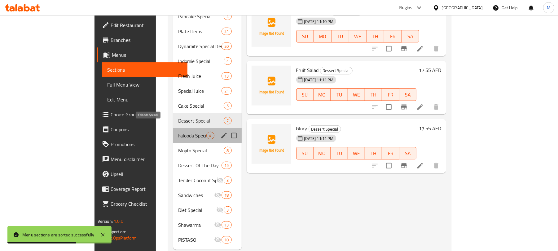
click at [178, 132] on span "Falooda Special" at bounding box center [192, 135] width 28 height 7
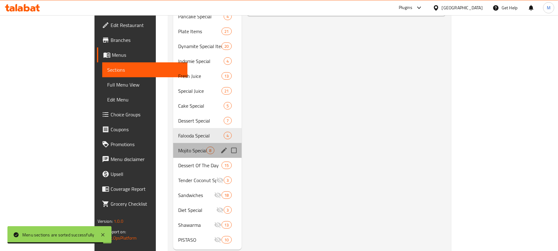
click at [173, 145] on div "Mojito Special 8" at bounding box center [207, 150] width 68 height 15
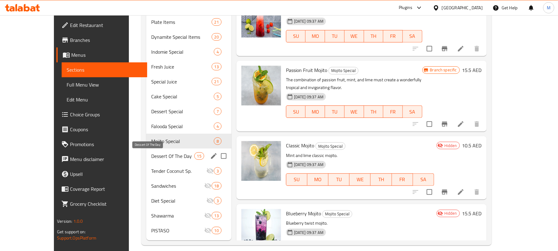
click at [160, 156] on span "Dessert Of The Day" at bounding box center [172, 155] width 43 height 7
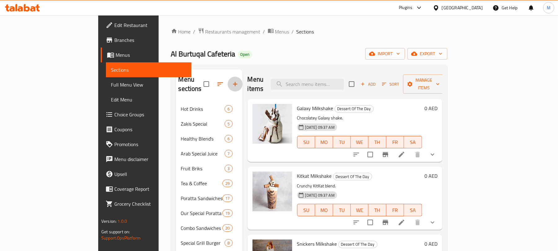
click at [233, 82] on icon "button" at bounding box center [235, 84] width 4 height 4
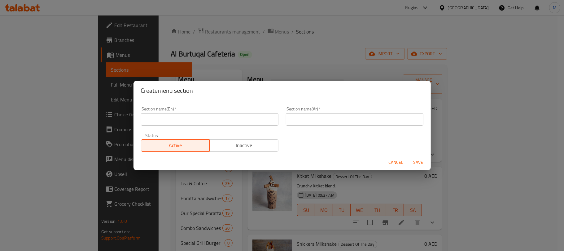
click at [155, 118] on input "text" at bounding box center [210, 119] width 138 height 12
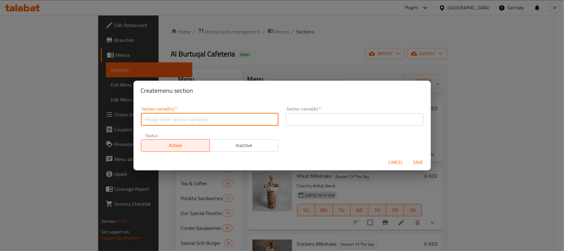
paste input "Crush Milk"
type input "Crush Milk"
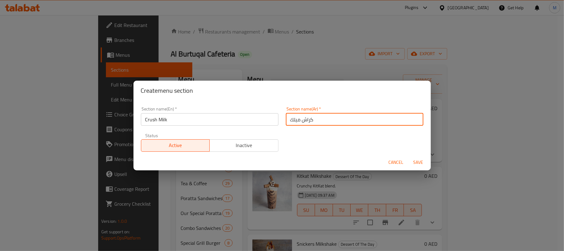
type input "كراش ميلك"
click at [409, 156] on button "Save" at bounding box center [419, 161] width 20 height 11
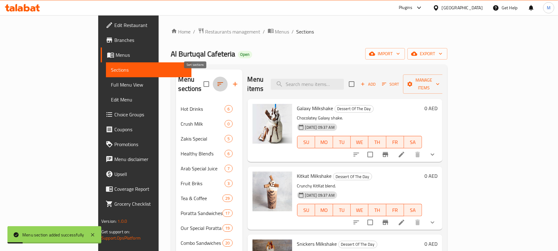
click at [217, 80] on icon "button" at bounding box center [220, 83] width 7 height 7
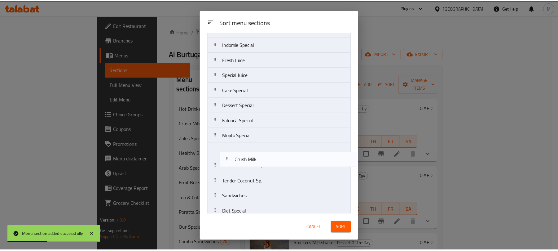
scroll to position [303, 0]
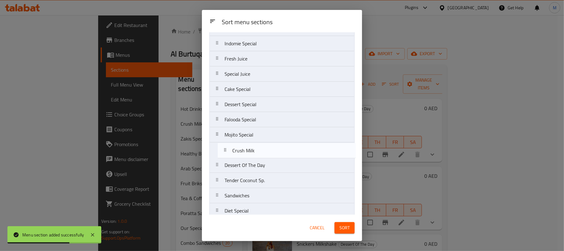
drag, startPoint x: 239, startPoint y: 73, endPoint x: 249, endPoint y: 158, distance: 85.2
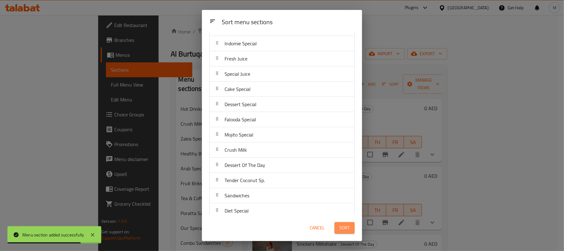
click at [342, 229] on span "Sort" at bounding box center [345, 228] width 10 height 8
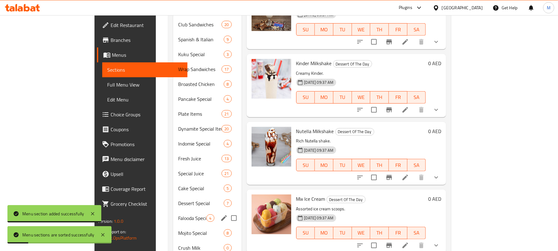
scroll to position [352, 0]
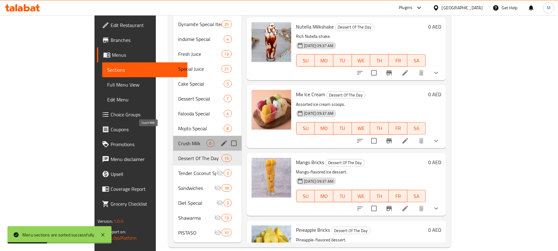
click at [178, 139] on span "Crush Milk" at bounding box center [192, 142] width 28 height 7
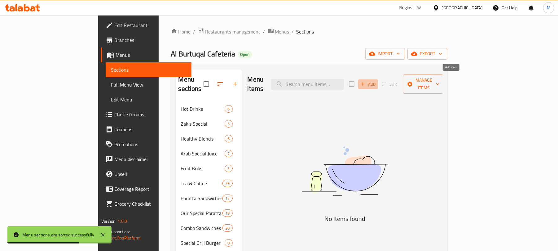
click at [376, 81] on span "Add" at bounding box center [368, 84] width 17 height 7
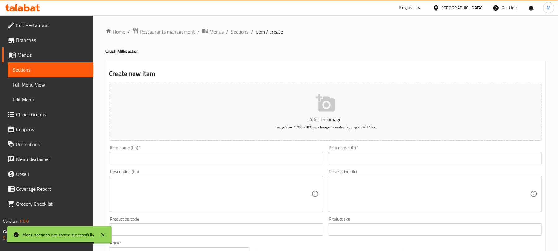
click at [141, 161] on input "text" at bounding box center [216, 158] width 214 height 12
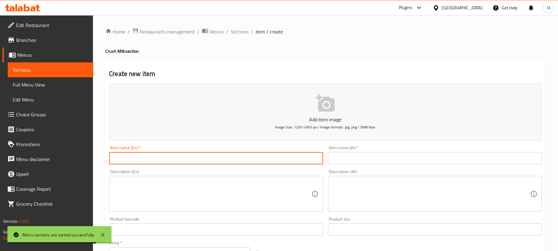
paste input "Galaxy"
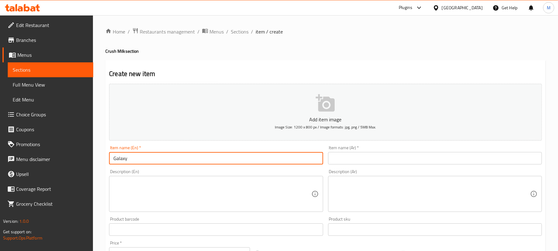
type input "Galaxy"
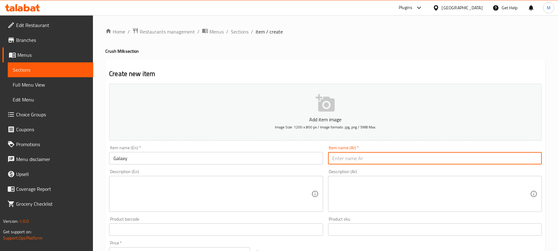
click at [350, 164] on input "text" at bounding box center [435, 158] width 214 height 12
type input "ح"
type input "ج"
type input "جلاكسي"
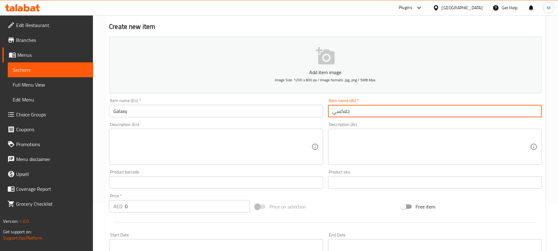
scroll to position [82, 0]
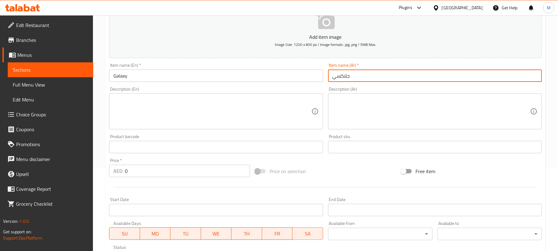
click at [163, 175] on input "0" at bounding box center [187, 171] width 125 height 12
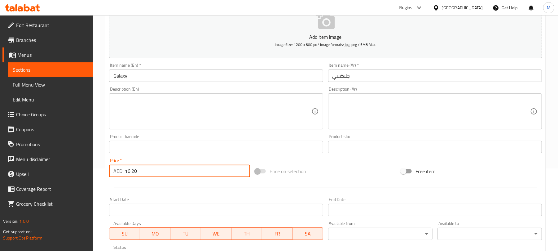
type input "16.20"
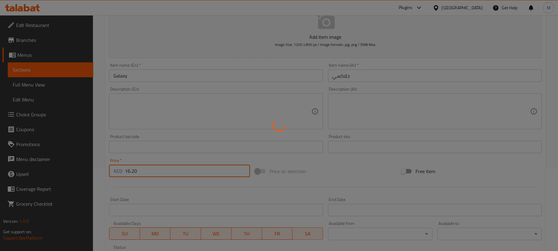
type input "0"
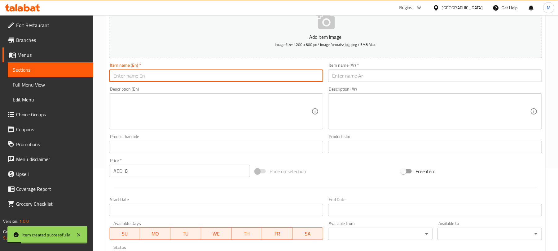
drag, startPoint x: 233, startPoint y: 77, endPoint x: 295, endPoint y: 45, distance: 69.8
click at [233, 77] on input "text" at bounding box center [216, 75] width 214 height 12
paste input "Kitkat"
type input "Kitkat"
click at [400, 76] on input "text" at bounding box center [435, 75] width 214 height 12
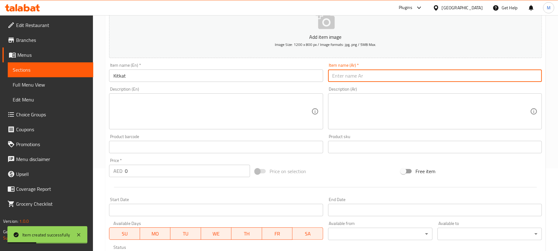
paste input "كيت كات"
type input "كيت كات"
click at [178, 173] on input "0" at bounding box center [187, 171] width 125 height 12
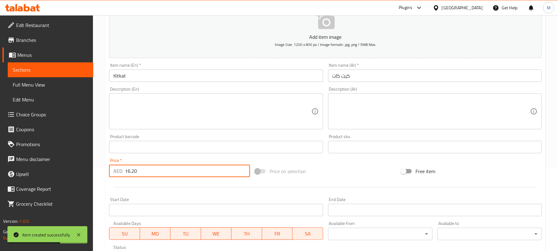
type input "16.20"
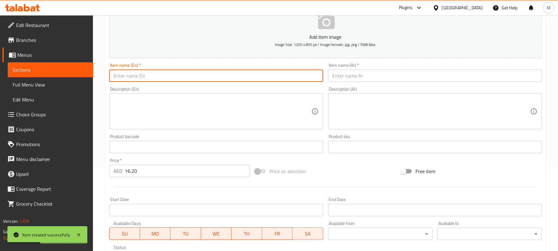
drag, startPoint x: 262, startPoint y: 80, endPoint x: 291, endPoint y: 48, distance: 43.2
click at [262, 80] on input "text" at bounding box center [216, 75] width 214 height 12
paste input "Snickers"
type input "Snickers"
click at [418, 74] on input "text" at bounding box center [435, 75] width 214 height 12
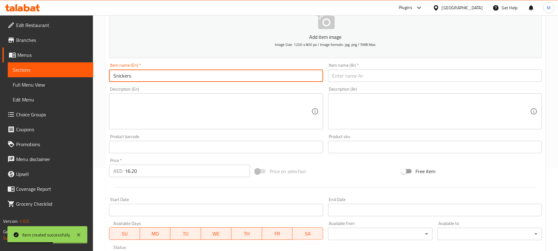
paste input "سنيكرز"
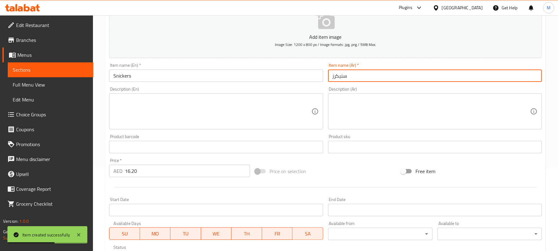
type input "سنيكرز"
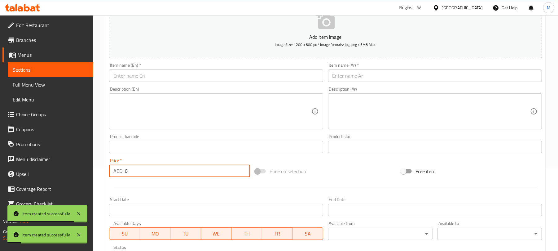
click at [145, 171] on input "0" at bounding box center [187, 171] width 125 height 12
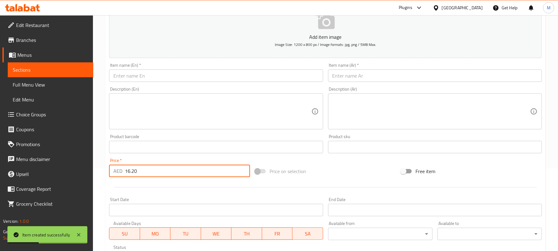
type input "16.20"
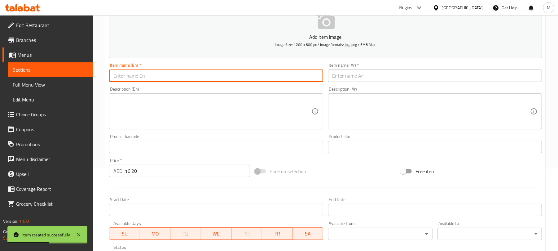
click at [250, 76] on input "text" at bounding box center [216, 75] width 214 height 12
paste input "Lotus"
type input "Lotus"
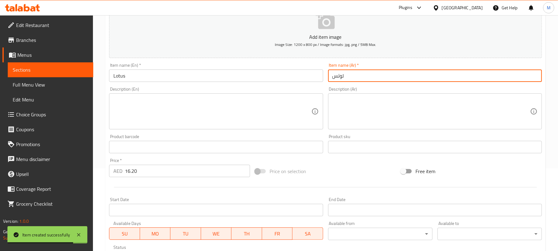
type input "لوتس"
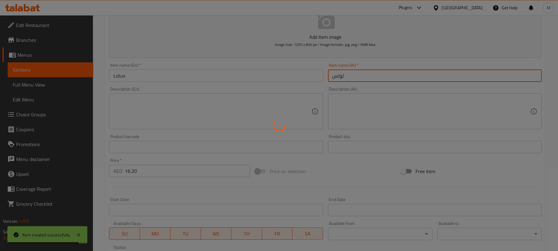
type input "0"
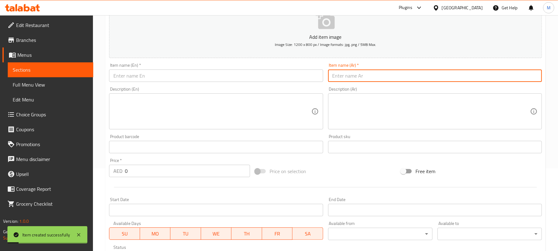
click at [225, 76] on input "text" at bounding box center [216, 75] width 214 height 12
paste input "Kinder"
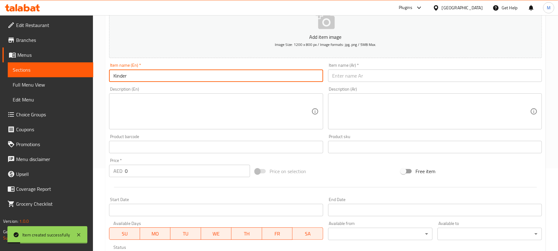
type input "Kinder"
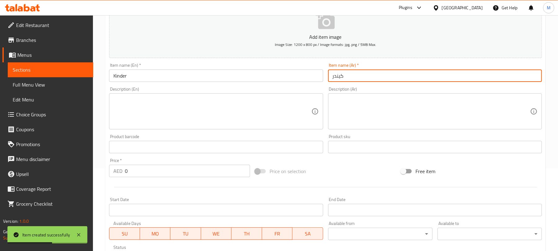
type input "كيندر"
click at [168, 165] on div "Price   * AED 0 Price *" at bounding box center [179, 167] width 141 height 19
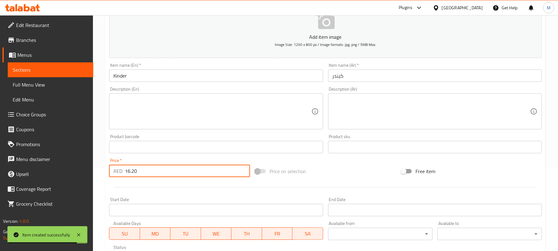
type input "16.20"
type input "13.50"
click at [220, 72] on input "text" at bounding box center [216, 75] width 214 height 12
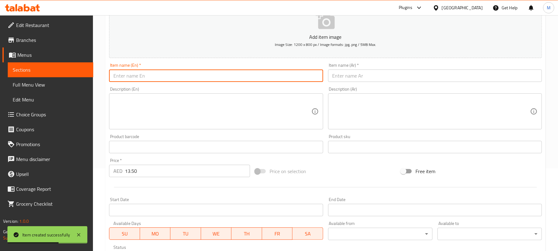
paste input "Cold Coffee"
type input "Cold Coffee"
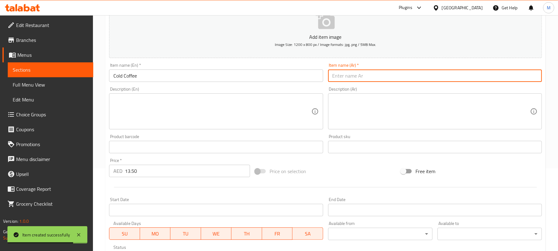
paste input "قهوة باردة"
type input "قهوة باردة"
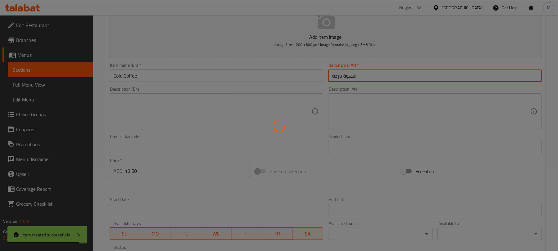
type input "0"
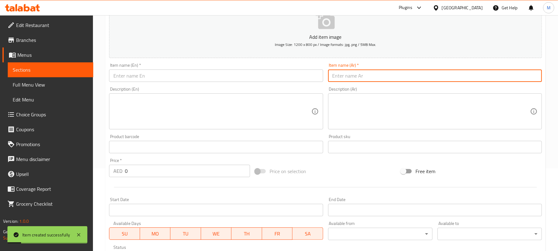
click at [220, 78] on input "text" at bounding box center [216, 75] width 214 height 12
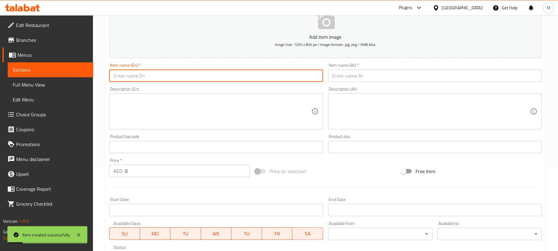
paste input "Mars Shake"
type input "Mars Shake"
click at [340, 77] on input "text" at bounding box center [435, 75] width 214 height 12
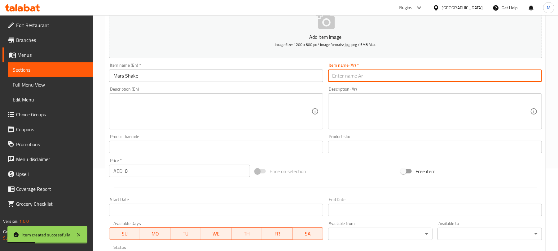
paste input "شيك مارس"
type input "شيك مارس"
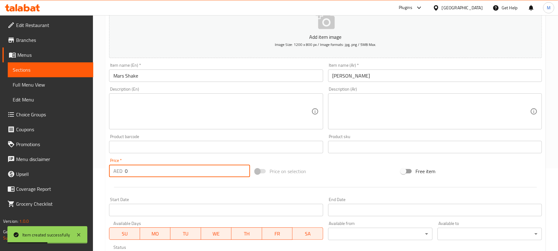
drag, startPoint x: 205, startPoint y: 165, endPoint x: 215, endPoint y: 165, distance: 10.6
click at [205, 165] on input "0" at bounding box center [187, 171] width 125 height 12
type input "16.20"
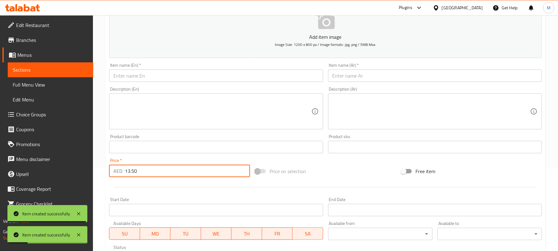
type input "13.50"
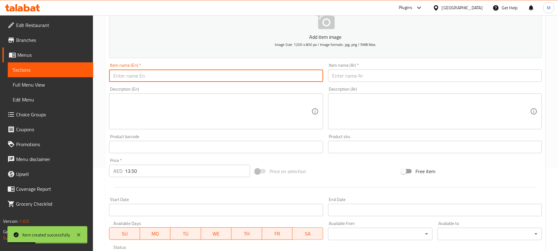
click at [229, 74] on input "text" at bounding box center [216, 75] width 214 height 12
paste input "Pista Shake"
type input "Pista Shake"
click at [352, 75] on input "text" at bounding box center [435, 75] width 214 height 12
paste input "شيك فستق"
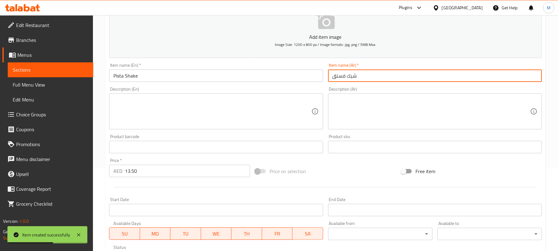
type input "شيك فستق"
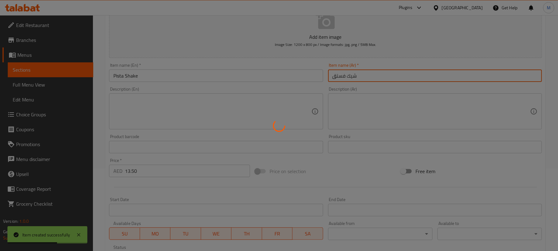
type input "0"
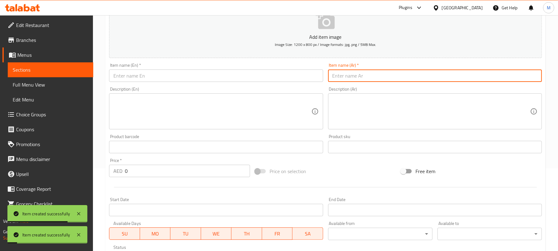
drag, startPoint x: 209, startPoint y: 76, endPoint x: 231, endPoint y: 70, distance: 22.3
click at [209, 76] on input "text" at bounding box center [216, 75] width 214 height 12
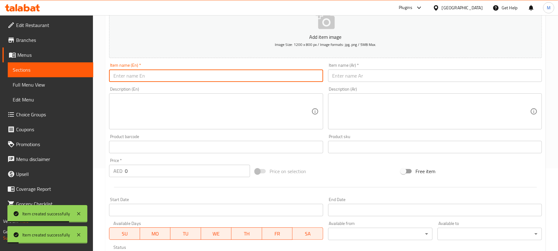
paste input "Vanilla Shake"
type input "Vanilla Shake"
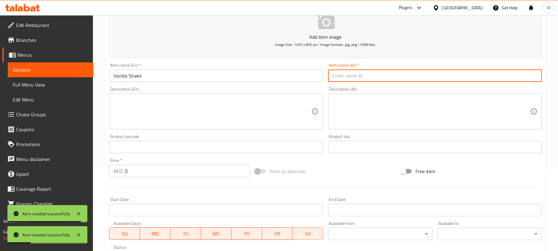
drag, startPoint x: 366, startPoint y: 73, endPoint x: 281, endPoint y: 32, distance: 95.1
click at [366, 73] on input "text" at bounding box center [435, 75] width 214 height 12
paste input "شيك فانيليا"
type input "شيك فانيليا"
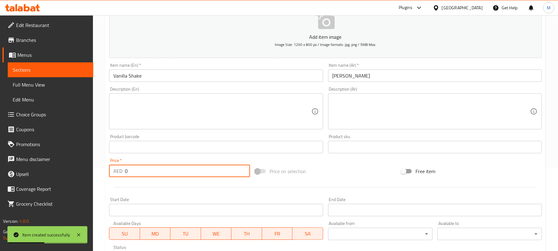
click at [206, 169] on input "0" at bounding box center [187, 171] width 125 height 12
type input "13.50"
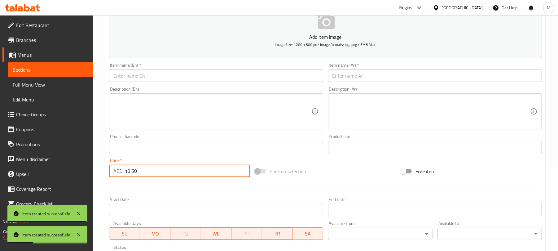
type input "13.50"
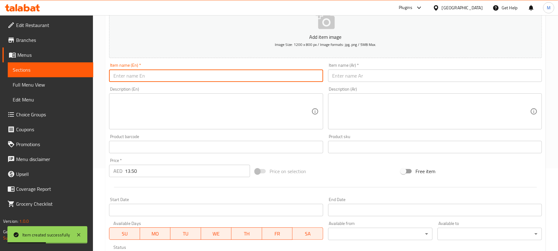
drag, startPoint x: 159, startPoint y: 72, endPoint x: 316, endPoint y: 1, distance: 172.2
click at [159, 72] on input "text" at bounding box center [216, 75] width 214 height 12
paste input "Chocolate Shake"
type input "Chocolate Shake"
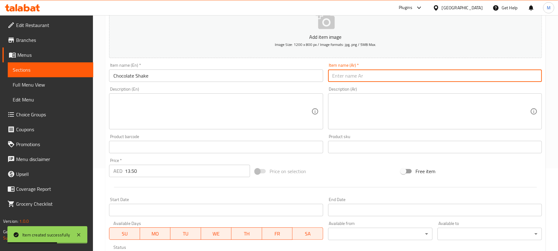
click at [365, 74] on input "text" at bounding box center [435, 75] width 214 height 12
paste input "شيك شوكولاتة"
type input "شيك شوكولاتة"
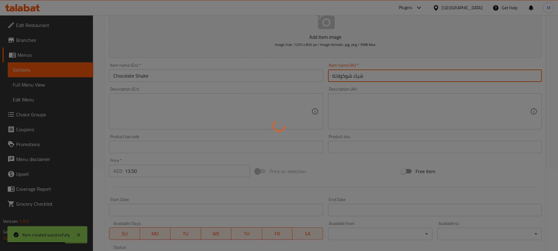
type input "0"
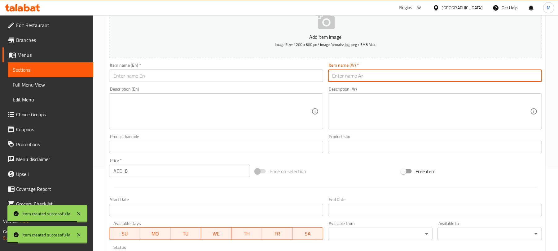
click at [243, 73] on input "text" at bounding box center [216, 75] width 214 height 12
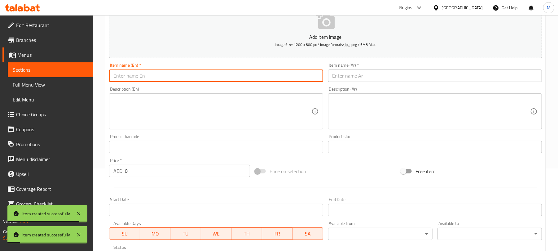
paste input "Strawberry Shake"
type input "Strawberry Shake"
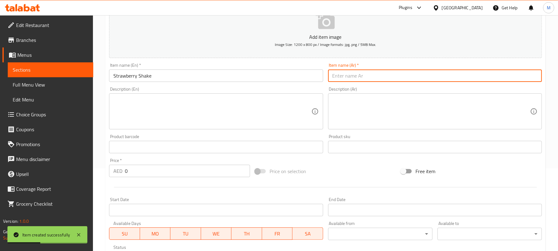
paste input "شيك فراولة"
type input "شيك فراولة"
click at [179, 170] on input "0" at bounding box center [187, 171] width 125 height 12
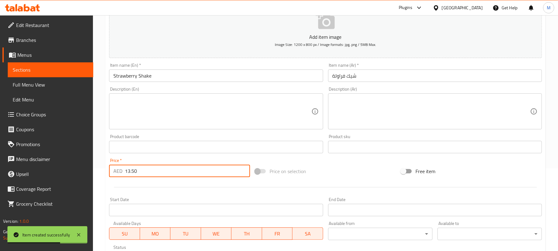
type input "13.50"
type input "16.20"
click at [222, 70] on div "Item name (En)   * Item name (En) *" at bounding box center [216, 72] width 214 height 19
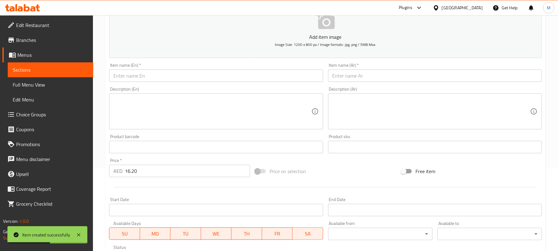
drag, startPoint x: 255, startPoint y: 71, endPoint x: 258, endPoint y: 68, distance: 4.4
click at [255, 71] on input "text" at bounding box center [216, 75] width 214 height 12
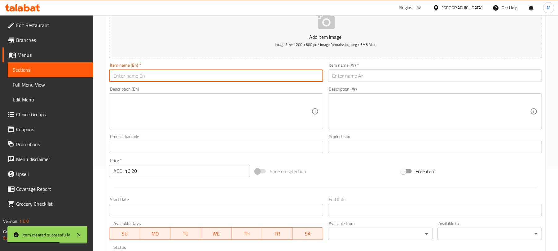
click at [242, 76] on input "text" at bounding box center [216, 75] width 214 height 12
paste input "Nutella Shake"
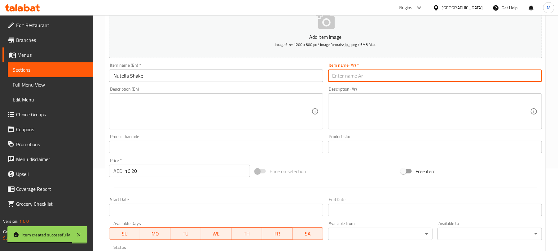
click at [391, 75] on input "text" at bounding box center [435, 75] width 214 height 12
paste input "شيك نوتيلا"
drag, startPoint x: 291, startPoint y: 78, endPoint x: 295, endPoint y: 73, distance: 6.4
click at [291, 78] on input "text" at bounding box center [216, 75] width 214 height 12
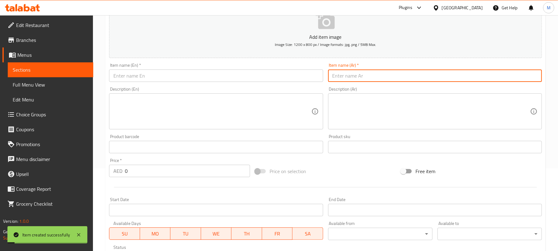
paste input "Cappuccino"
click at [366, 77] on input "text" at bounding box center [435, 75] width 214 height 12
paste input "كابتشينو"
click at [196, 168] on input "0" at bounding box center [187, 171] width 125 height 12
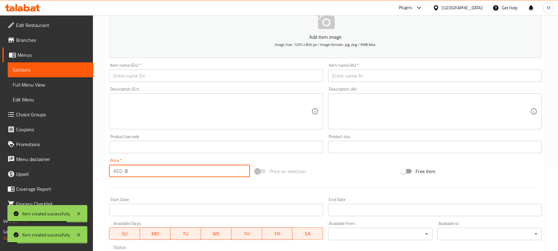
drag, startPoint x: 179, startPoint y: 111, endPoint x: 135, endPoint y: 98, distance: 45.7
click at [178, 111] on textarea at bounding box center [212, 111] width 198 height 29
paste textarea "Oreo Crush Milk Creamy milk blended with crunchy Oreo bits for a sweet, irresis…"
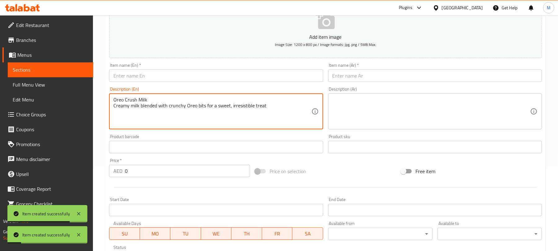
click at [133, 99] on textarea "Oreo Crush Milk Creamy milk blended with crunchy Oreo bits for a sweet, irresis…" at bounding box center [212, 111] width 198 height 29
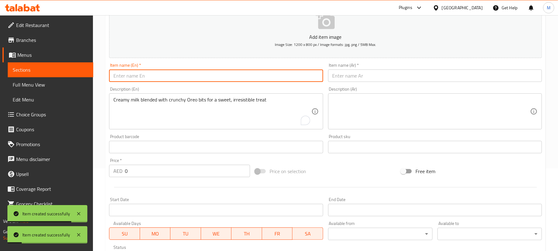
click at [157, 77] on input "text" at bounding box center [216, 75] width 214 height 12
paste input "Oreo Crush Milk"
click at [350, 113] on textarea at bounding box center [431, 111] width 198 height 29
paste textarea "حليب أوريو كراش حليب كريمي ممزوج بقطع أوريو المقرمشة لمتعة حلوة لا تُقاوم"
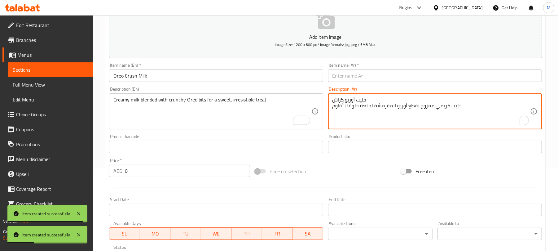
click at [341, 97] on textarea "حليب أوريو كراش حليب كريمي ممزوج بقطع أوريو المقرمشة لمتعة حلوة لا تُقاوم" at bounding box center [431, 111] width 198 height 29
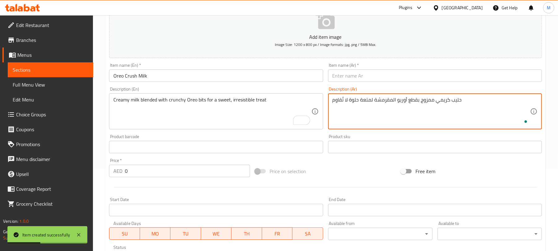
click at [341, 77] on input "text" at bounding box center [435, 75] width 214 height 12
paste input "حليب أوريو كراش"
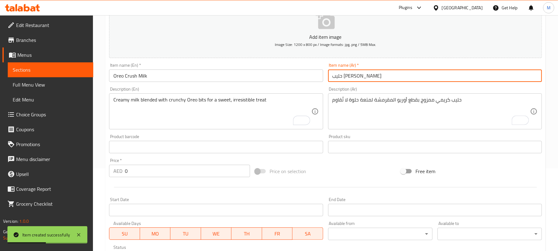
click at [362, 75] on input "حليب أوريو كراش" at bounding box center [435, 75] width 214 height 12
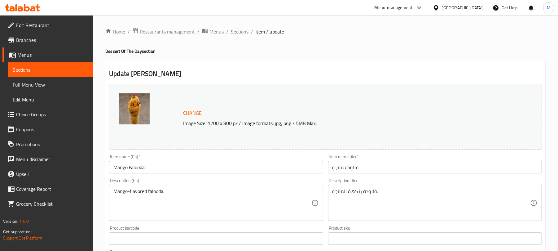
click at [243, 28] on span "Sections" at bounding box center [240, 31] width 18 height 7
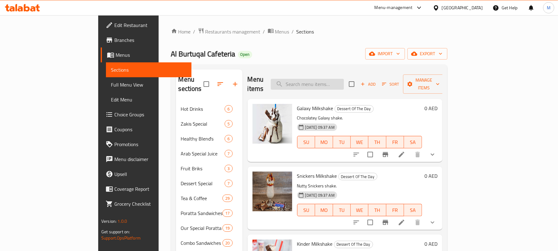
click at [344, 84] on input "search" at bounding box center [307, 84] width 73 height 11
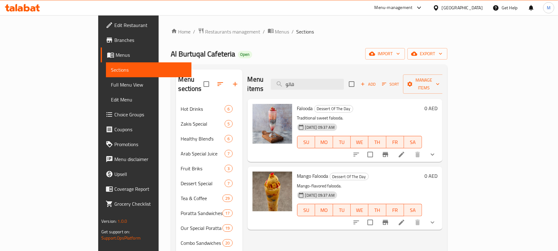
type input "فالو"
click at [440, 152] on button "show more" at bounding box center [432, 154] width 15 height 15
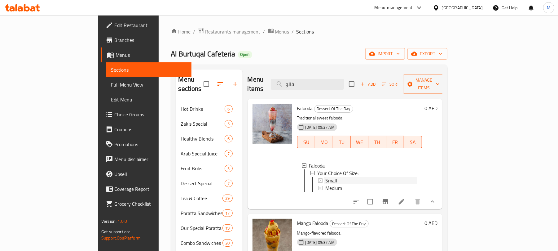
click at [370, 177] on div "Small" at bounding box center [371, 180] width 92 height 7
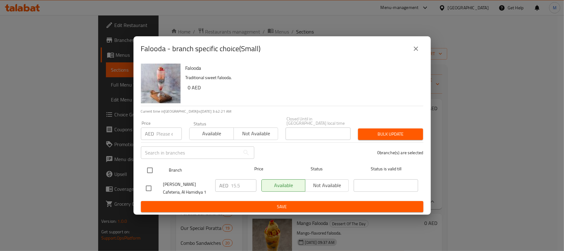
click at [152, 170] on input "checkbox" at bounding box center [149, 170] width 13 height 13
checkbox input "true"
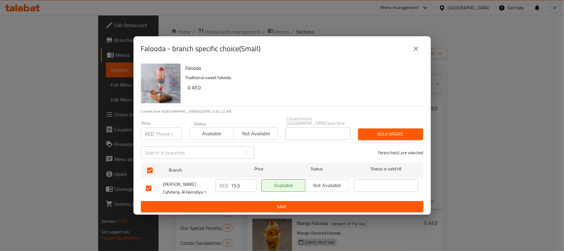
click at [165, 132] on input "number" at bounding box center [169, 133] width 25 height 12
type input "13.50"
click at [385, 138] on span "Bulk update" at bounding box center [390, 134] width 55 height 8
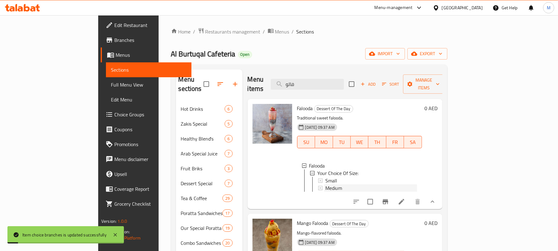
click at [347, 184] on div "Medium" at bounding box center [371, 187] width 92 height 7
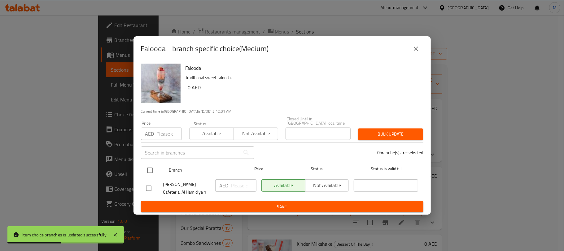
click at [147, 166] on input "checkbox" at bounding box center [149, 170] width 13 height 13
checkbox input "true"
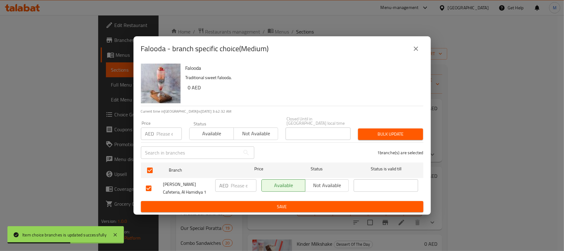
click at [158, 135] on input "number" at bounding box center [169, 133] width 25 height 12
type input "16.20"
click at [377, 134] on span "Bulk update" at bounding box center [390, 134] width 55 height 8
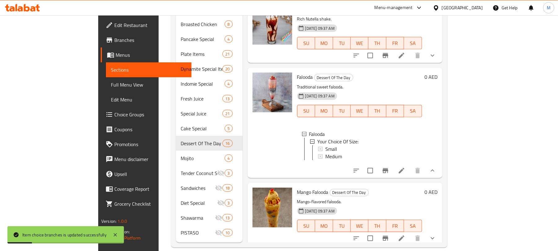
scroll to position [165, 0]
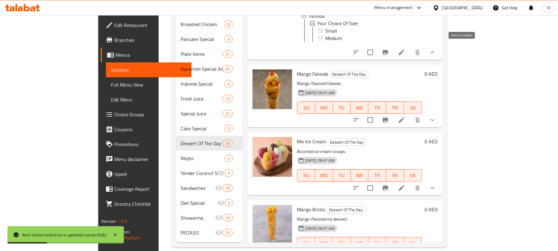
click at [377, 50] on input "checkbox" at bounding box center [370, 52] width 13 height 13
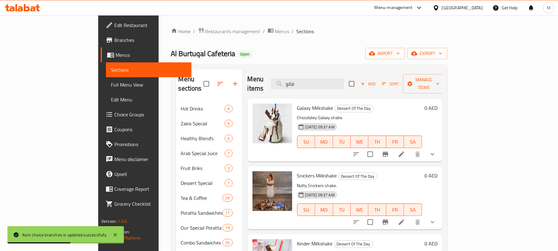
scroll to position [0, 0]
click at [440, 82] on span "Manage items" at bounding box center [424, 83] width 32 height 15
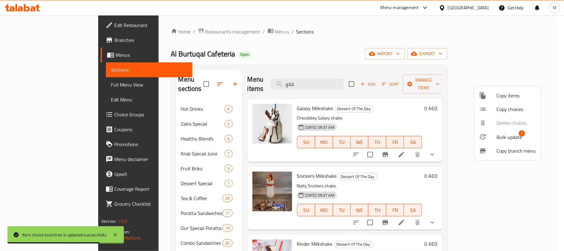
click at [503, 135] on span "Bulk update" at bounding box center [509, 136] width 25 height 7
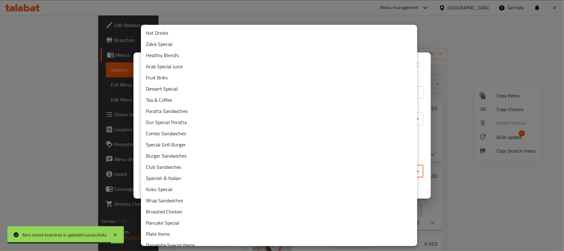
click at [283, 165] on body "Item choice branches is updated successfully ​ Menu-management United Arab Emir…" at bounding box center [282, 132] width 564 height 235
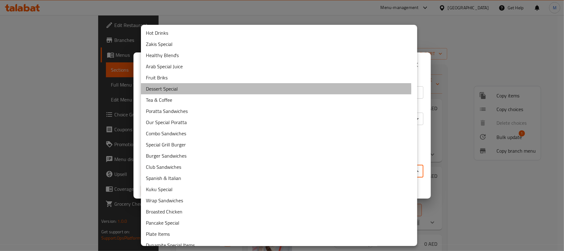
click at [185, 90] on li "Dessert Special" at bounding box center [279, 88] width 276 height 11
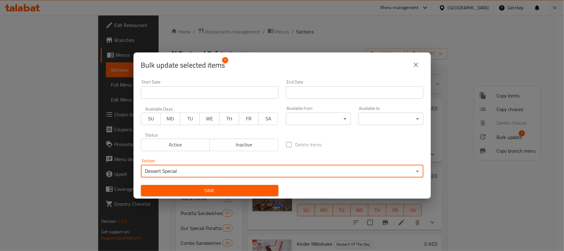
click at [227, 189] on span "Save" at bounding box center [210, 191] width 128 height 8
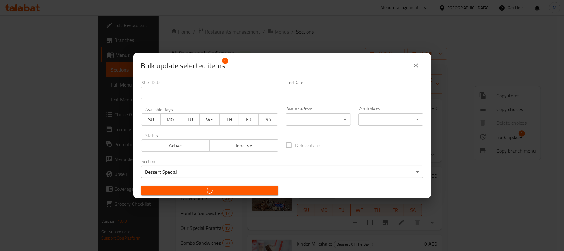
checkbox input "false"
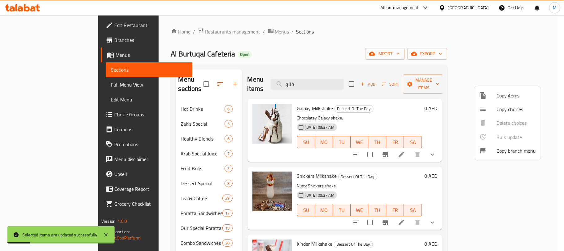
click at [312, 153] on div at bounding box center [282, 125] width 564 height 251
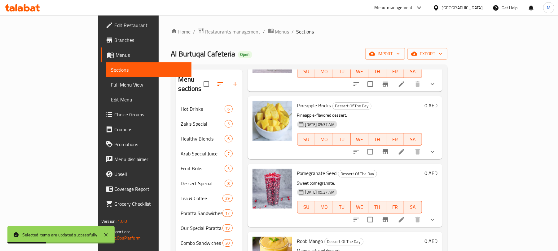
scroll to position [420, 0]
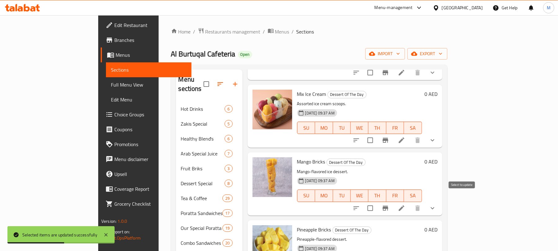
click at [377, 201] on input "checkbox" at bounding box center [370, 207] width 13 height 13
checkbox input "true"
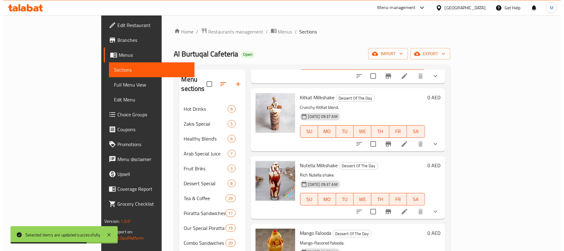
scroll to position [0, 0]
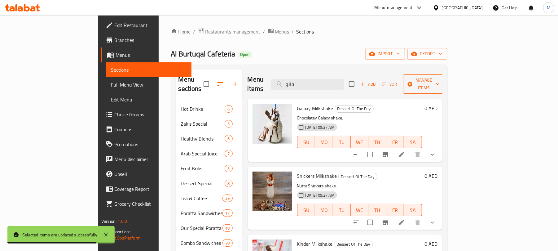
click at [440, 78] on span "Manage items" at bounding box center [424, 83] width 32 height 15
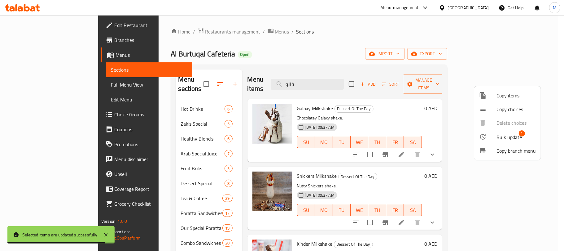
click at [488, 93] on div at bounding box center [487, 95] width 17 height 7
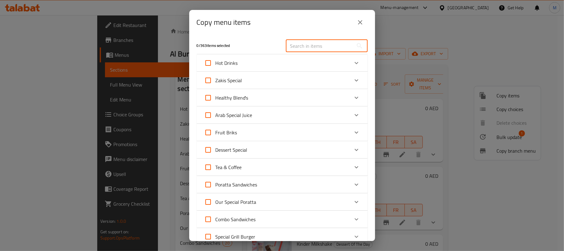
click at [301, 47] on input "text" at bounding box center [320, 46] width 68 height 12
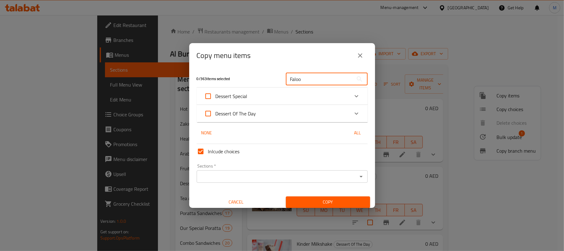
type input "Faloo"
click at [289, 112] on div "Dessert Of The Day" at bounding box center [276, 113] width 145 height 15
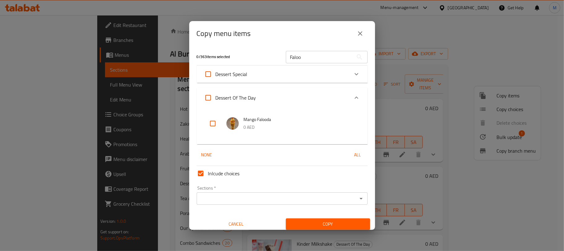
click at [215, 124] on input "checkbox" at bounding box center [212, 123] width 15 height 15
checkbox input "true"
click at [201, 173] on input "Inlcude choices" at bounding box center [200, 173] width 15 height 15
checkbox input "false"
click at [262, 196] on input "Sections   *" at bounding box center [277, 198] width 157 height 9
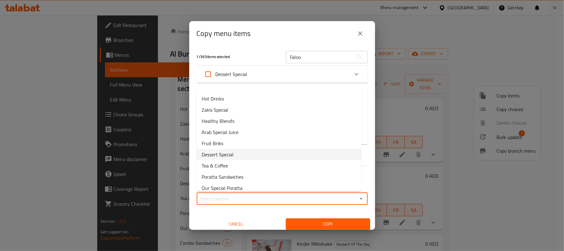
click at [257, 155] on li "Dessert Special" at bounding box center [279, 154] width 165 height 11
type input "Dessert Special"
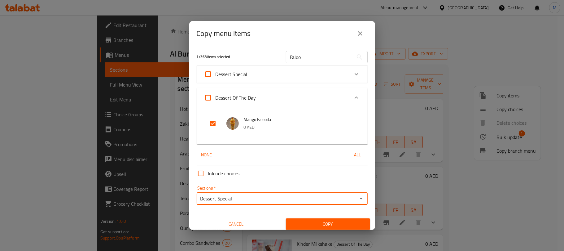
click at [317, 225] on span "Copy" at bounding box center [328, 224] width 74 height 8
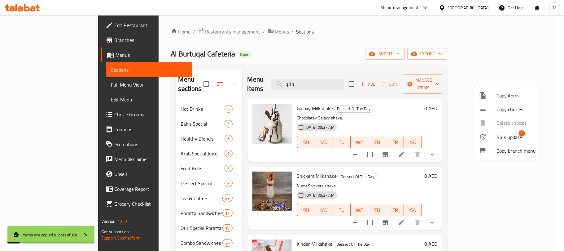
click at [249, 61] on div at bounding box center [282, 125] width 564 height 251
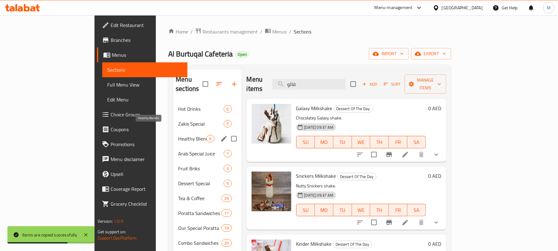
scroll to position [41, 0]
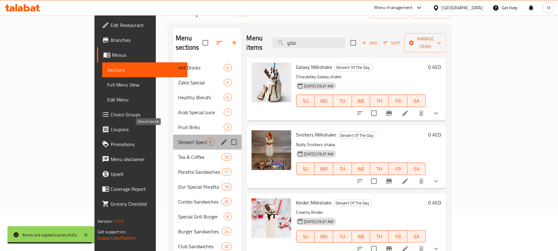
click at [178, 138] on span "Dessert Special" at bounding box center [192, 141] width 28 height 7
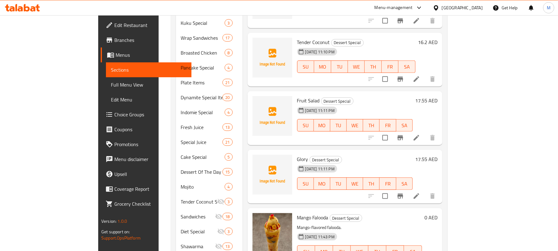
scroll to position [323, 0]
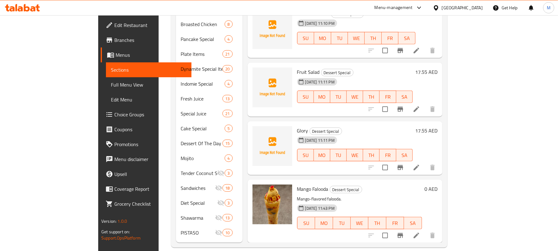
click at [438, 184] on h6 "0 AED" at bounding box center [430, 188] width 13 height 9
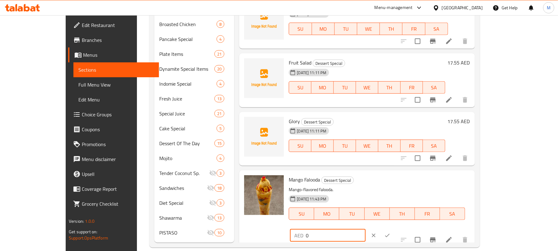
drag, startPoint x: 468, startPoint y: 183, endPoint x: 439, endPoint y: 185, distance: 29.5
click at [366, 229] on div "AED 0 ​" at bounding box center [328, 235] width 76 height 12
type input "16.20"
click at [394, 228] on button "ok" at bounding box center [387, 235] width 14 height 14
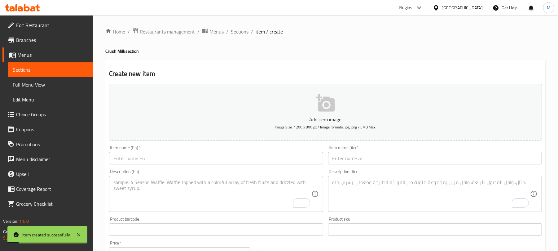
click at [240, 28] on span "Sections" at bounding box center [240, 31] width 18 height 7
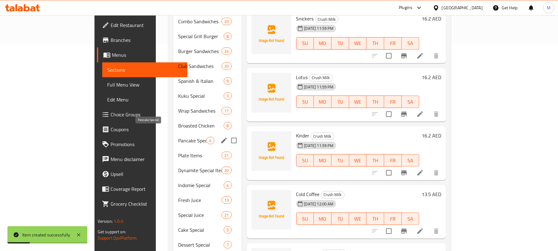
scroll to position [352, 0]
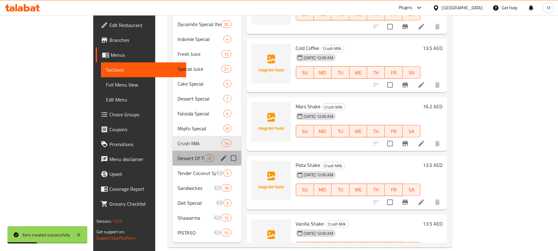
click at [173, 153] on div "Dessert Of The Day 15" at bounding box center [207, 158] width 69 height 15
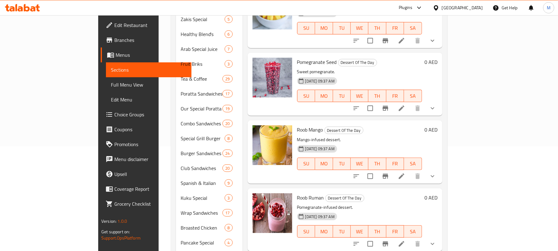
scroll to position [515, 0]
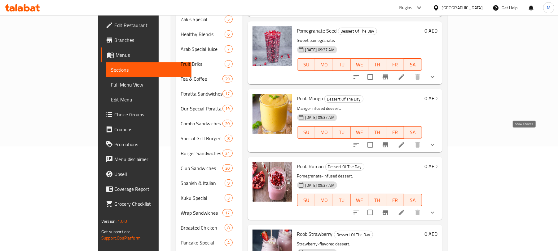
click at [436, 141] on icon "show more" at bounding box center [432, 144] width 7 height 7
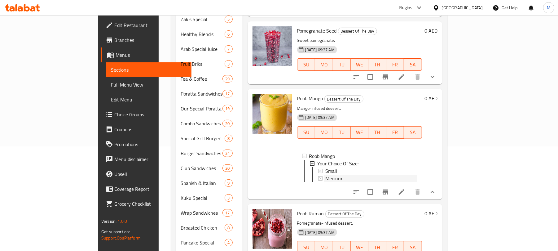
click at [364, 174] on div "Medium" at bounding box center [371, 177] width 92 height 7
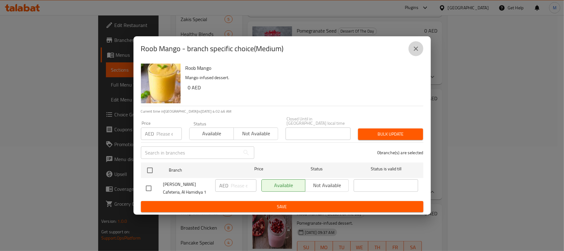
click at [417, 47] on icon "close" at bounding box center [416, 48] width 4 height 4
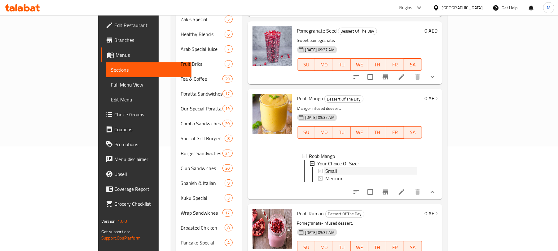
click at [390, 167] on div "Small" at bounding box center [371, 170] width 92 height 7
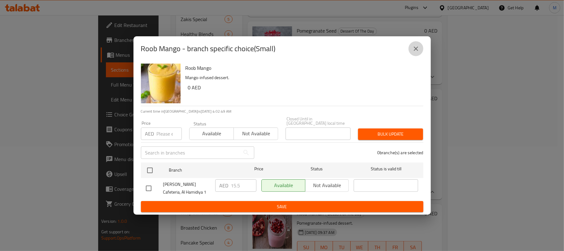
click at [415, 52] on button "close" at bounding box center [416, 48] width 15 height 15
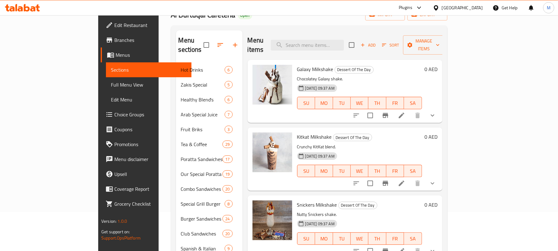
scroll to position [0, 0]
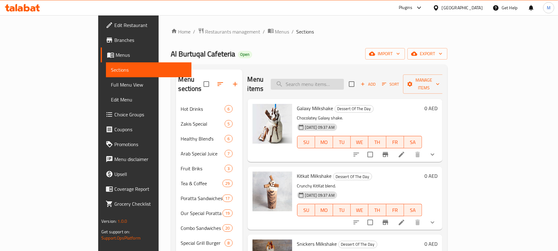
click at [344, 79] on input "search" at bounding box center [307, 84] width 73 height 11
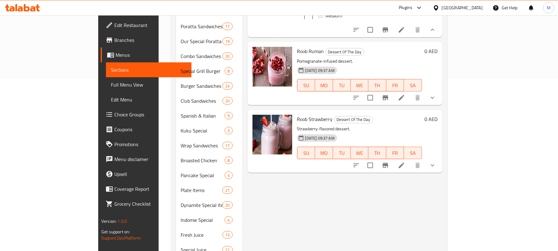
scroll to position [41, 0]
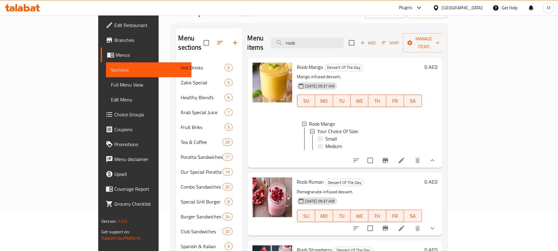
type input "roob"
click at [325, 135] on div "Small" at bounding box center [371, 138] width 92 height 7
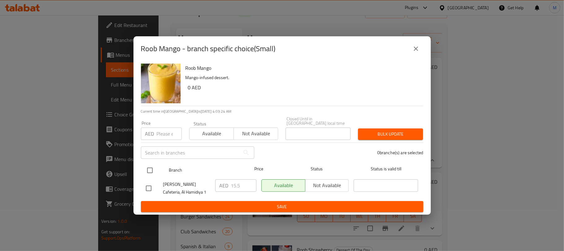
click at [150, 167] on input "checkbox" at bounding box center [149, 170] width 13 height 13
checkbox input "true"
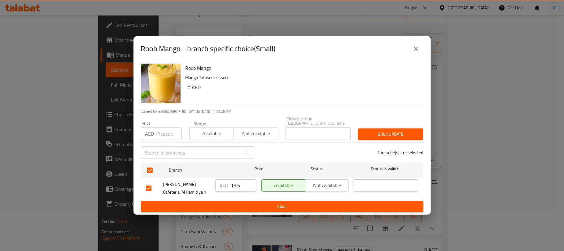
click at [164, 131] on input "number" at bounding box center [169, 133] width 25 height 12
type input "13.50"
click at [376, 134] on span "Bulk update" at bounding box center [390, 134] width 55 height 8
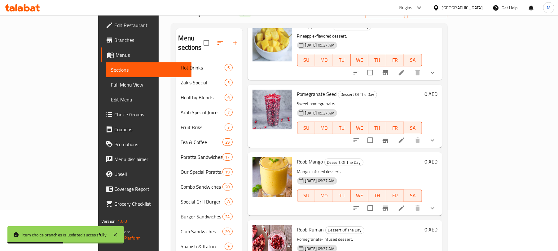
scroll to position [165, 0]
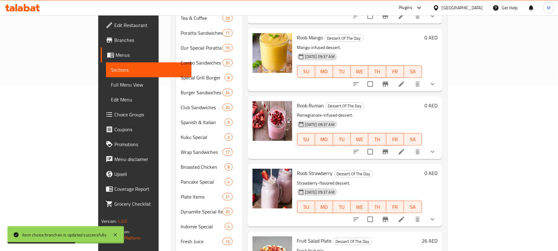
click at [440, 80] on button "show more" at bounding box center [432, 84] width 15 height 15
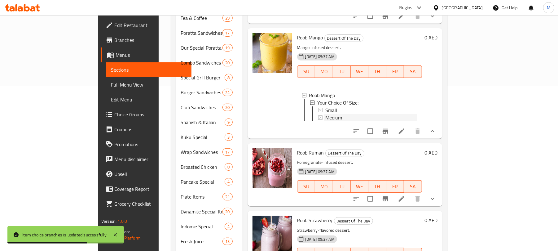
click at [325, 114] on span "Medium" at bounding box center [333, 117] width 17 height 7
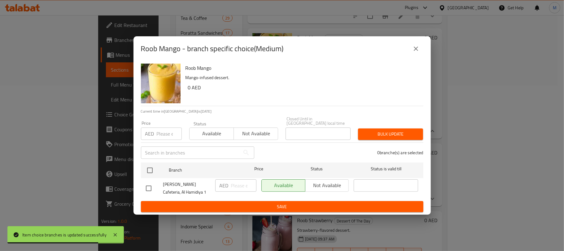
drag, startPoint x: 145, startPoint y: 170, endPoint x: 161, endPoint y: 158, distance: 20.0
click at [146, 170] on input "checkbox" at bounding box center [149, 170] width 13 height 13
checkbox input "true"
click at [173, 133] on input "1" at bounding box center [169, 133] width 25 height 12
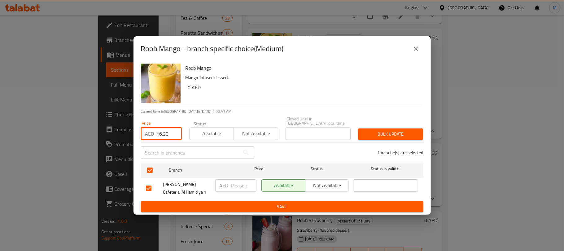
type input "16.20"
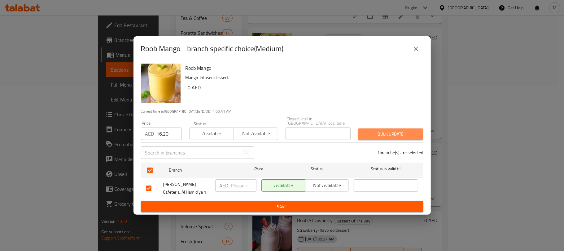
click at [384, 132] on span "Bulk update" at bounding box center [390, 134] width 55 height 8
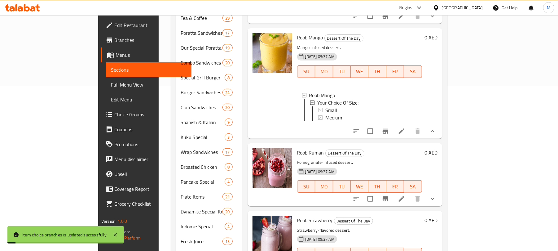
scroll to position [568, 0]
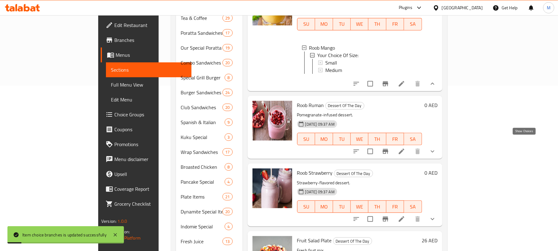
click at [436, 147] on icon "show more" at bounding box center [432, 150] width 7 height 7
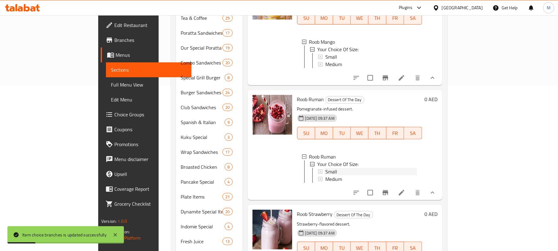
click at [325, 169] on div "Small" at bounding box center [371, 171] width 92 height 7
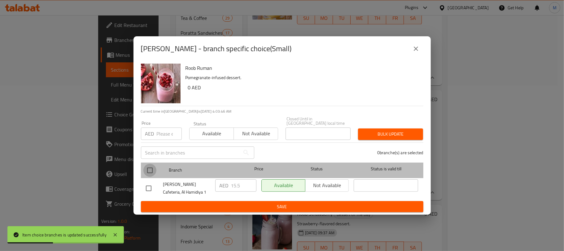
click at [147, 170] on input "checkbox" at bounding box center [149, 170] width 13 height 13
checkbox input "true"
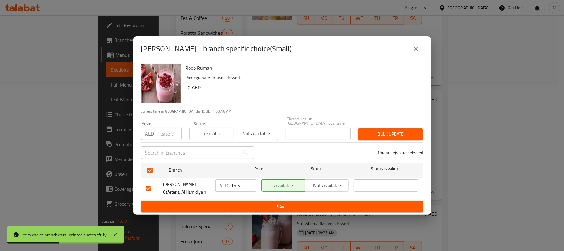
drag, startPoint x: 164, startPoint y: 135, endPoint x: 226, endPoint y: 132, distance: 62.1
click at [165, 134] on input "number" at bounding box center [169, 133] width 25 height 12
paste input "13.50"
type input "13.50"
click at [404, 136] on span "Bulk update" at bounding box center [390, 134] width 55 height 8
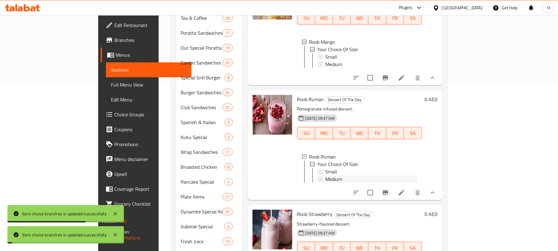
click at [325, 176] on div "Medium" at bounding box center [371, 178] width 92 height 7
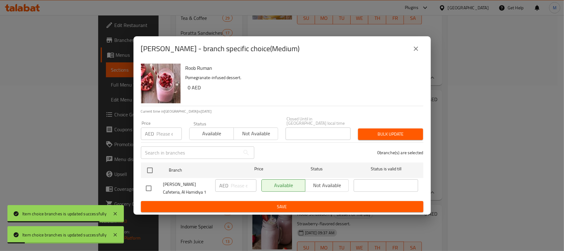
drag, startPoint x: 149, startPoint y: 171, endPoint x: 152, endPoint y: 152, distance: 19.9
click at [149, 171] on input "checkbox" at bounding box center [149, 170] width 13 height 13
checkbox input "true"
click at [163, 134] on input "number" at bounding box center [169, 133] width 25 height 12
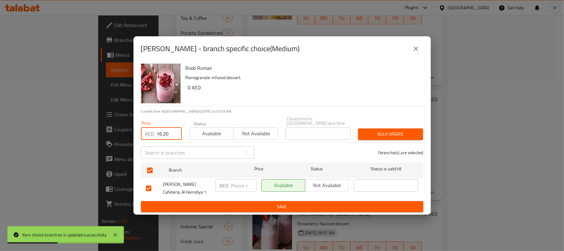
type input "16.20"
click at [380, 127] on div "Bulk update" at bounding box center [390, 134] width 73 height 19
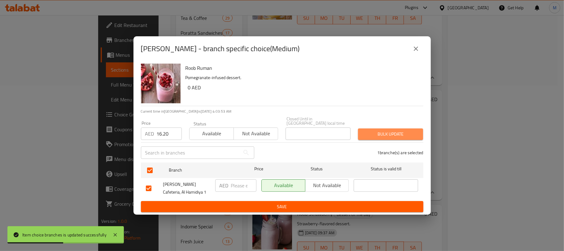
click at [380, 134] on span "Bulk update" at bounding box center [390, 134] width 55 height 8
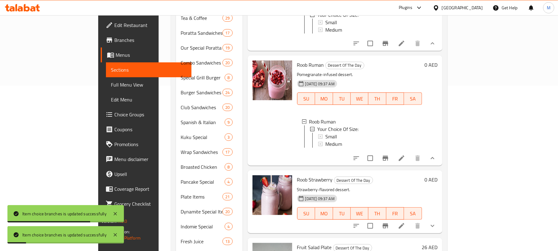
scroll to position [621, 0]
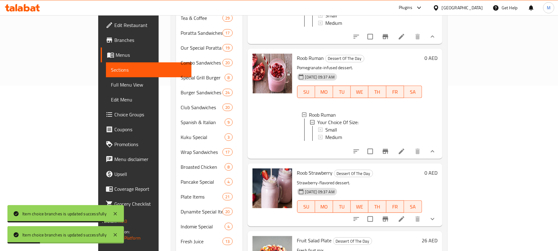
click at [434, 218] on icon "show more" at bounding box center [433, 219] width 4 height 2
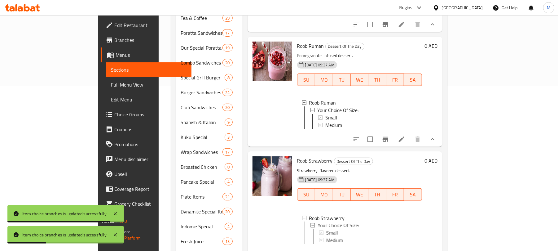
scroll to position [675, 0]
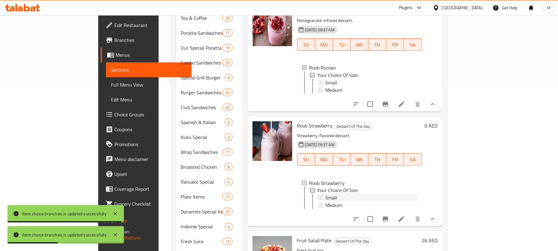
click at [325, 194] on div "Small" at bounding box center [371, 197] width 92 height 7
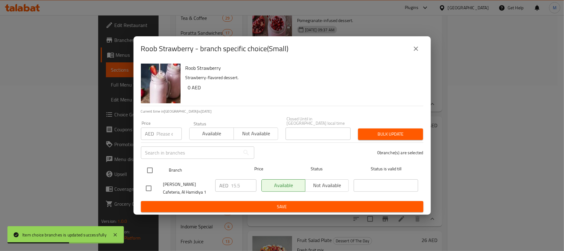
click at [151, 169] on input "checkbox" at bounding box center [149, 170] width 13 height 13
checkbox input "true"
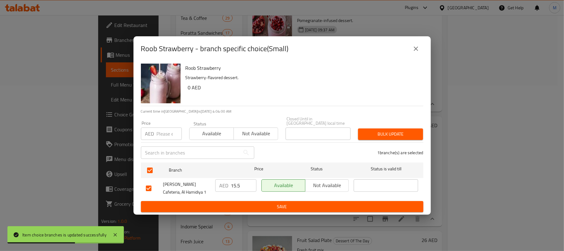
click at [159, 135] on input "number" at bounding box center [169, 133] width 25 height 12
type input "13.50"
click at [382, 138] on button "Bulk update" at bounding box center [390, 133] width 65 height 11
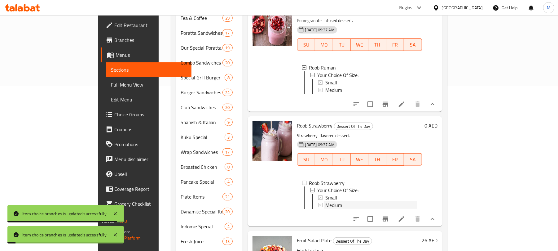
click at [325, 201] on span "Medium" at bounding box center [333, 204] width 17 height 7
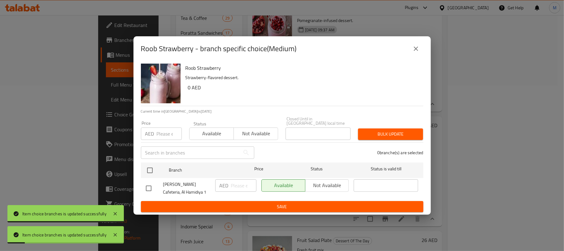
drag, startPoint x: 150, startPoint y: 169, endPoint x: 153, endPoint y: 152, distance: 17.0
click at [150, 168] on input "checkbox" at bounding box center [149, 170] width 13 height 13
checkbox input "true"
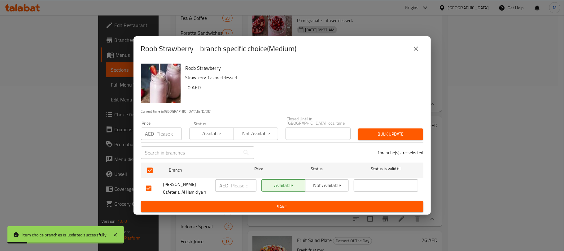
checkbox input "true"
click at [159, 130] on input "number" at bounding box center [169, 133] width 25 height 12
type input "16.20"
click at [394, 129] on button "Bulk update" at bounding box center [390, 133] width 65 height 11
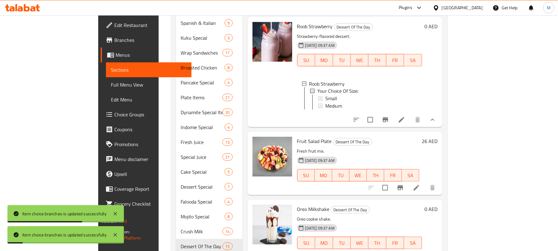
scroll to position [352, 0]
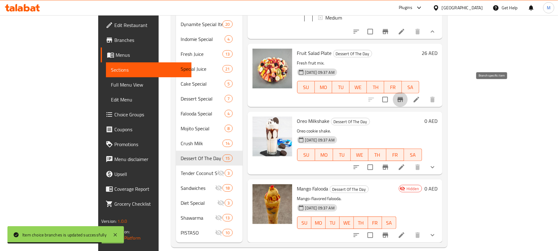
click at [404, 96] on icon "Branch-specific-item" at bounding box center [400, 99] width 7 height 7
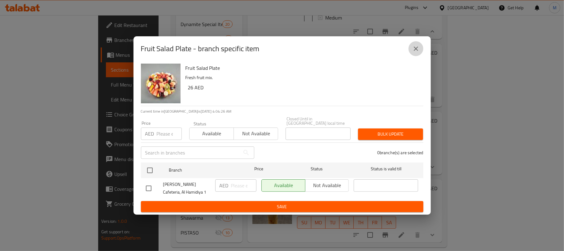
click at [417, 50] on icon "close" at bounding box center [415, 48] width 7 height 7
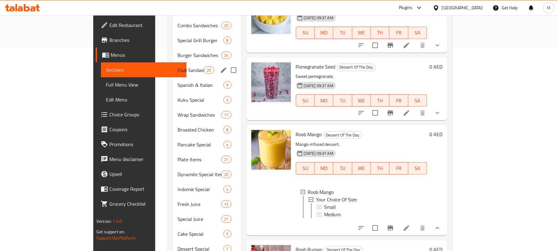
scroll to position [0, 0]
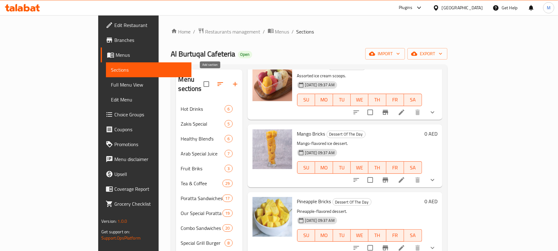
click at [231, 80] on icon "button" at bounding box center [234, 83] width 7 height 7
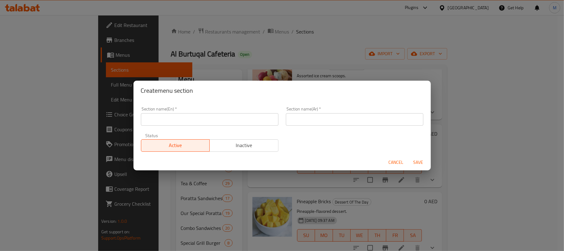
click at [220, 118] on input "text" at bounding box center [210, 119] width 138 height 12
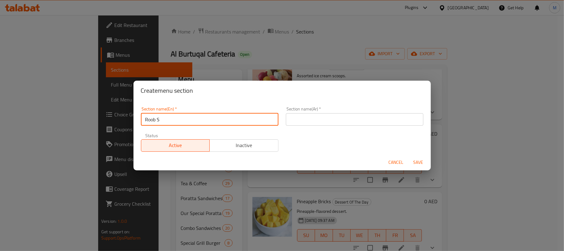
type input "Roob Special"
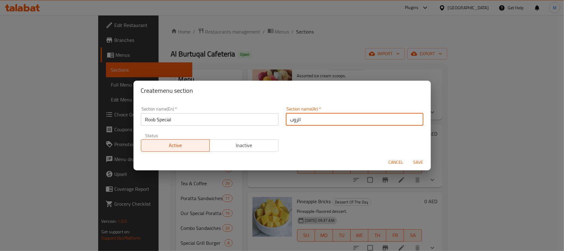
type input "الروب سبيشال"
click at [409, 156] on button "Save" at bounding box center [419, 161] width 20 height 11
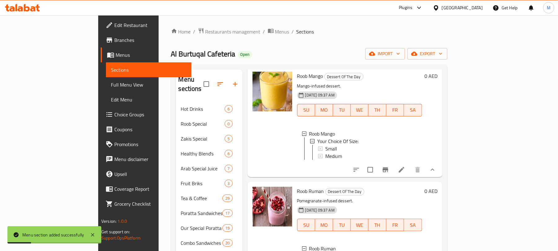
scroll to position [660, 0]
click at [377, 163] on input "checkbox" at bounding box center [370, 169] width 13 height 13
checkbox input "true"
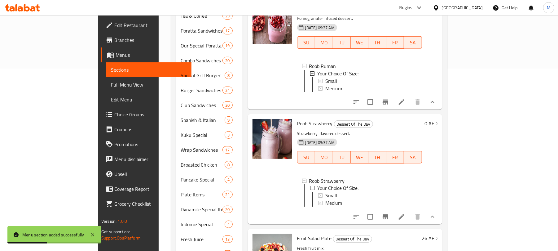
scroll to position [206, 0]
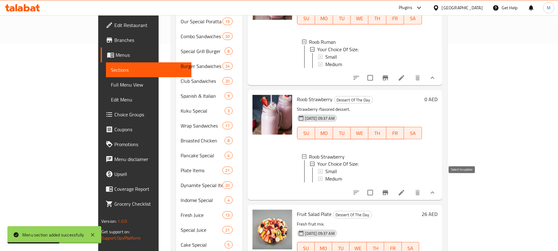
drag, startPoint x: 460, startPoint y: 186, endPoint x: 460, endPoint y: 134, distance: 52.4
click at [377, 186] on input "checkbox" at bounding box center [370, 192] width 13 height 13
checkbox input "true"
click at [377, 71] on input "checkbox" at bounding box center [370, 77] width 13 height 13
checkbox input "true"
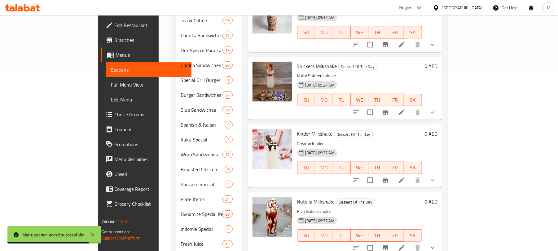
scroll to position [41, 0]
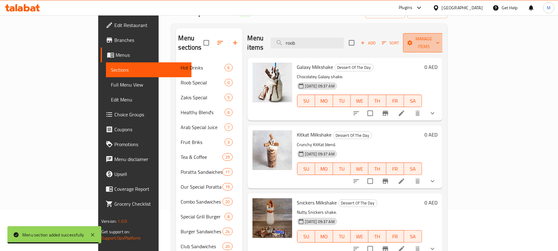
click at [440, 40] on span "Manage items" at bounding box center [424, 42] width 32 height 15
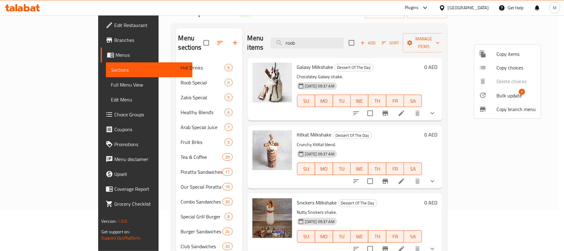
click at [500, 92] on span "Bulk update" at bounding box center [509, 95] width 25 height 7
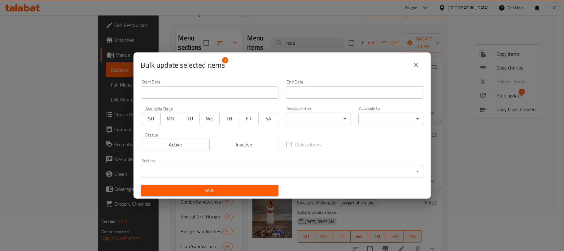
click at [238, 164] on body "​ Plugins [GEOGRAPHIC_DATA] Get Help M Edit Restaurant Branches Menus Sections …" at bounding box center [282, 91] width 564 height 235
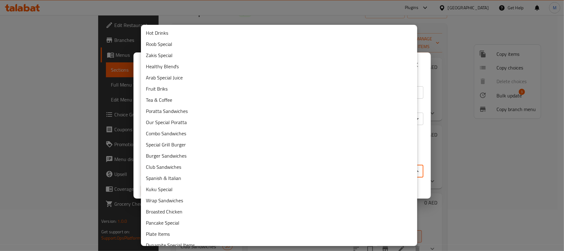
click at [239, 169] on li "Club Sandwiches" at bounding box center [279, 166] width 276 height 11
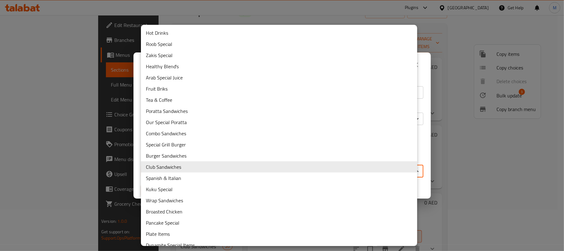
click at [229, 170] on body "​ Plugins [GEOGRAPHIC_DATA] Get Help M Edit Restaurant Branches Menus Sections …" at bounding box center [282, 91] width 564 height 235
click at [177, 43] on li "Roob Special" at bounding box center [279, 43] width 276 height 11
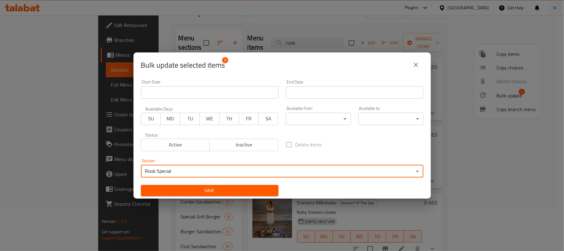
click at [225, 185] on button "Save" at bounding box center [210, 190] width 138 height 11
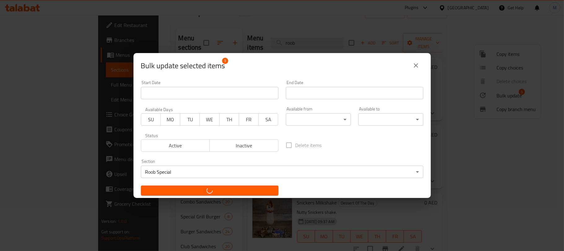
checkbox input "false"
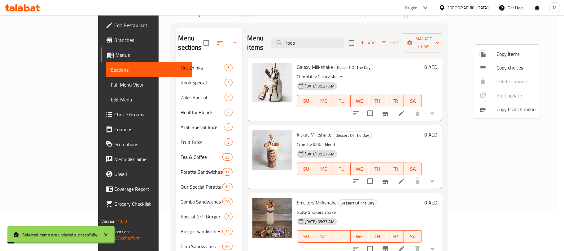
click at [283, 37] on div at bounding box center [282, 125] width 564 height 251
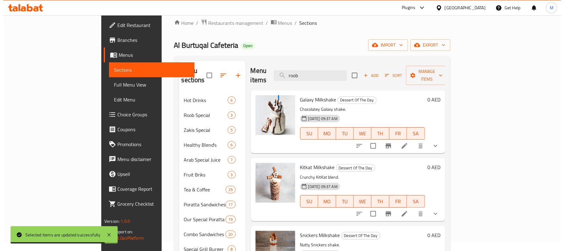
scroll to position [0, 0]
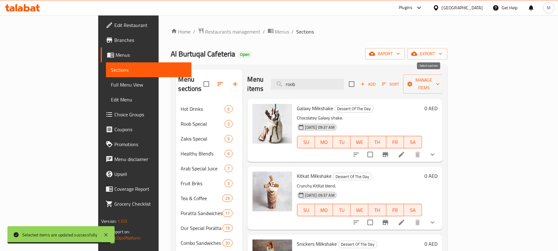
click at [358, 79] on input "checkbox" at bounding box center [351, 83] width 13 height 13
checkbox input "true"
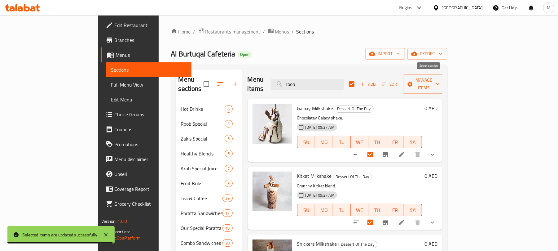
checkbox input "true"
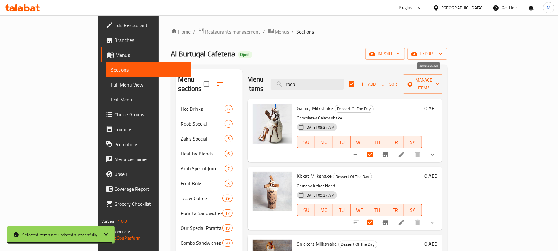
checkbox input "true"
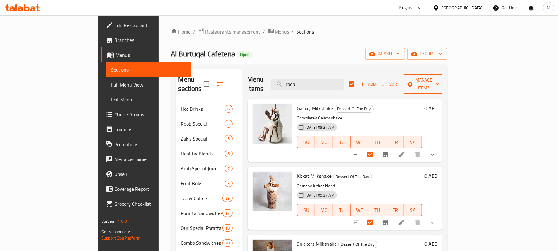
click at [440, 77] on span "Manage items" at bounding box center [424, 83] width 32 height 15
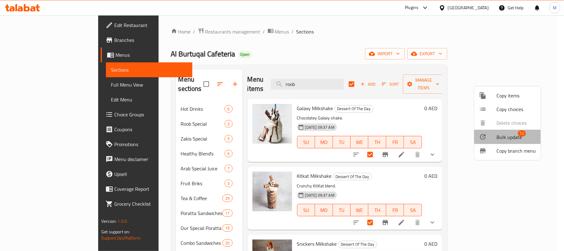
click at [508, 139] on span "Bulk update" at bounding box center [509, 136] width 25 height 7
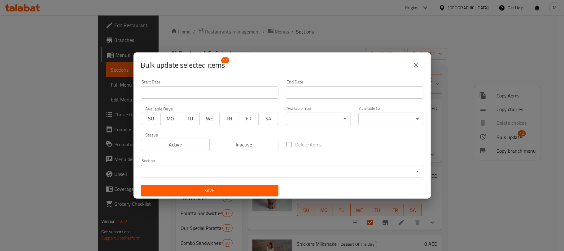
click at [258, 144] on span "Inactive" at bounding box center [244, 144] width 64 height 9
click at [266, 191] on span "Save" at bounding box center [210, 191] width 128 height 8
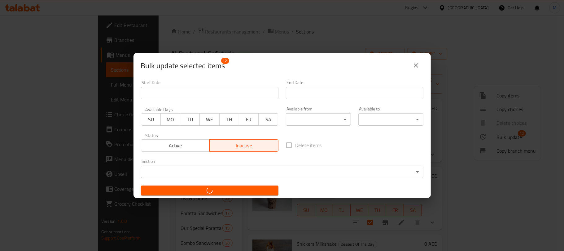
checkbox input "false"
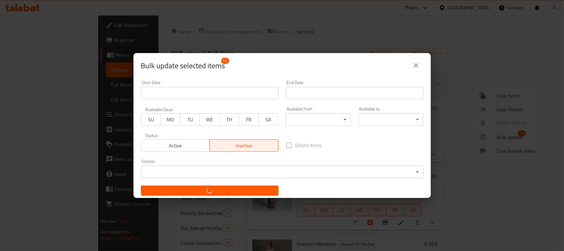
checkbox input "false"
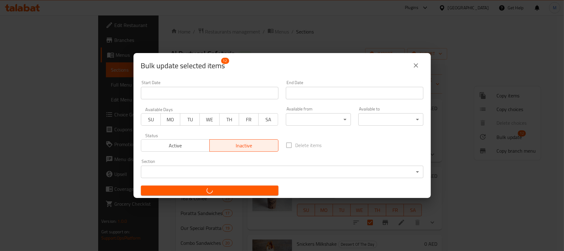
checkbox input "false"
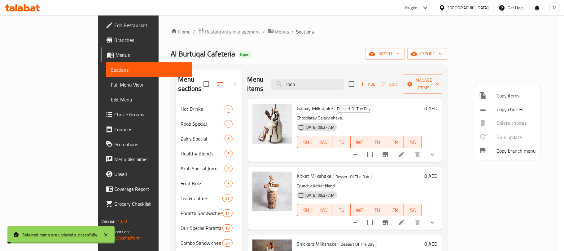
click at [288, 37] on div at bounding box center [282, 125] width 564 height 251
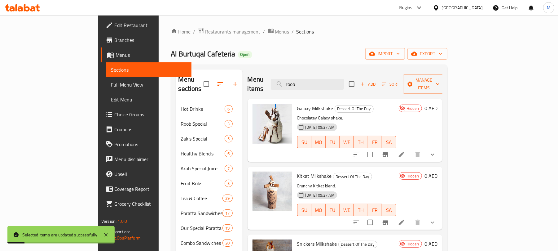
click at [279, 54] on div "Al Burtuqal Cafeteria Open import export" at bounding box center [309, 53] width 276 height 11
click at [218, 82] on icon "button" at bounding box center [221, 84] width 6 height 4
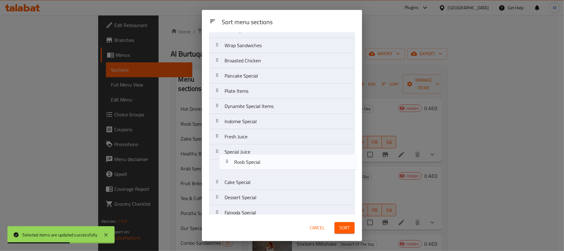
scroll to position [226, 0]
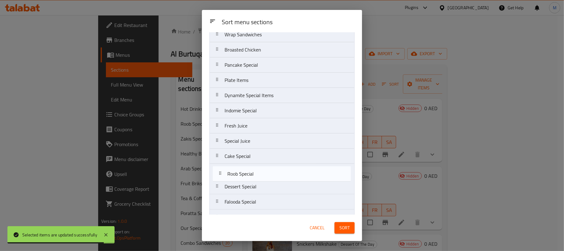
drag, startPoint x: 233, startPoint y: 75, endPoint x: 237, endPoint y: 178, distance: 103.6
click at [237, 178] on nav "Hot Drinks Roob Special [PERSON_NAME] Special Healthy Blend's Arab Special Juic…" at bounding box center [281, 72] width 145 height 517
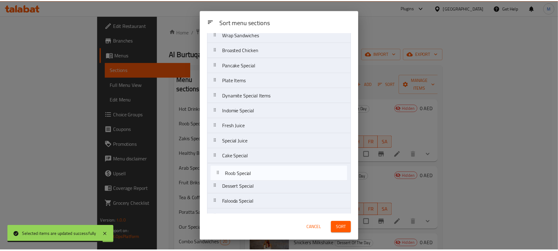
scroll to position [238, 0]
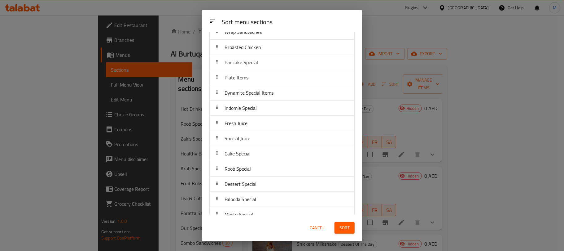
click at [340, 226] on span "Sort" at bounding box center [345, 228] width 10 height 8
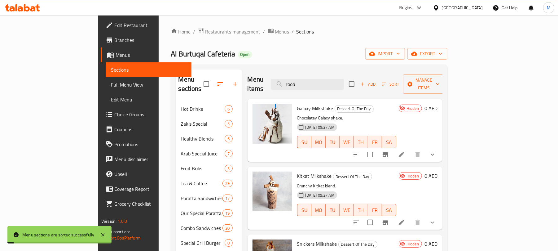
click at [388, 51] on div "Al Burtuqal Cafeteria Open import export" at bounding box center [309, 53] width 276 height 11
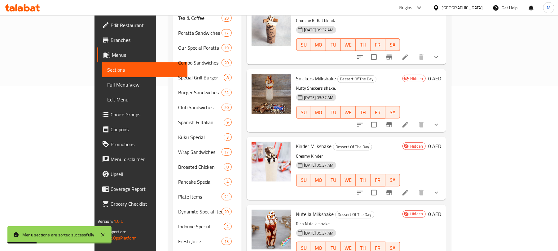
scroll to position [289, 0]
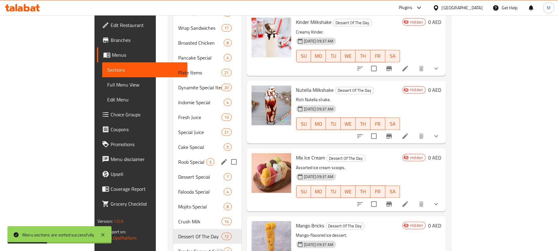
click at [173, 157] on div "Roob Special 3" at bounding box center [207, 161] width 68 height 15
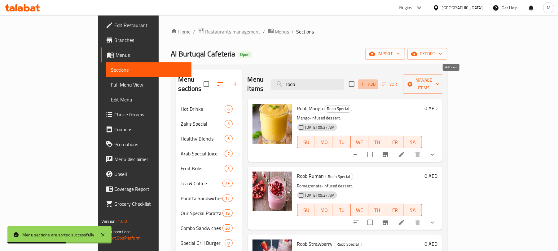
click at [376, 82] on span "Add" at bounding box center [368, 84] width 17 height 7
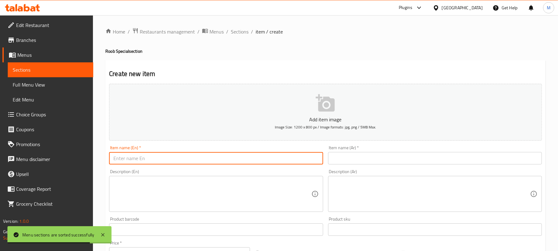
click at [173, 159] on input "text" at bounding box center [216, 158] width 214 height 12
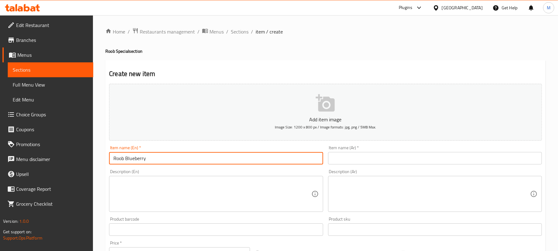
type input "Roob Blueberry"
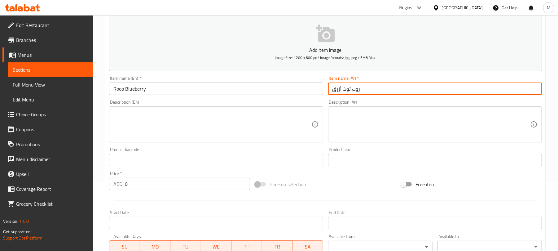
scroll to position [187, 0]
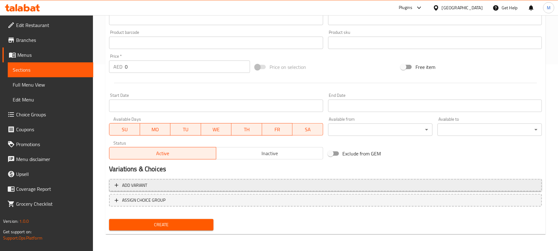
type input "روب توت أزرق"
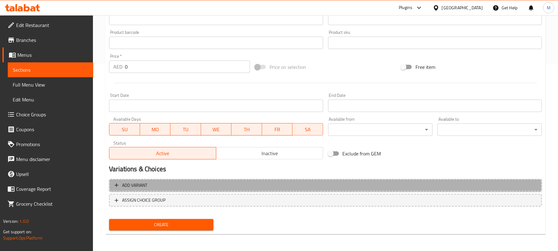
click at [366, 186] on span "Add variant" at bounding box center [326, 185] width 422 height 8
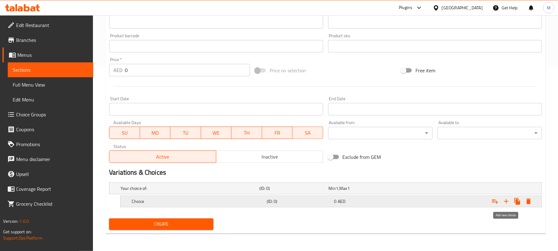
click at [504, 203] on icon "Expand" at bounding box center [506, 200] width 7 height 7
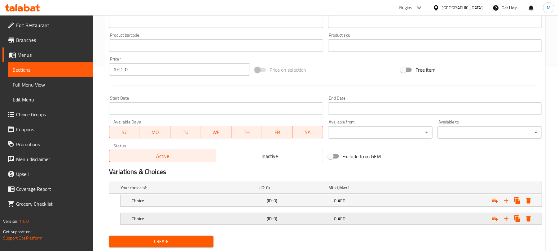
scroll to position [202, 0]
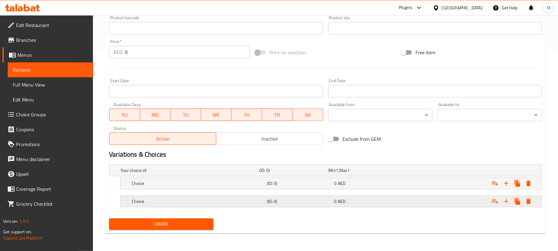
click at [290, 204] on h5 "(ID: 0)" at bounding box center [299, 201] width 65 height 6
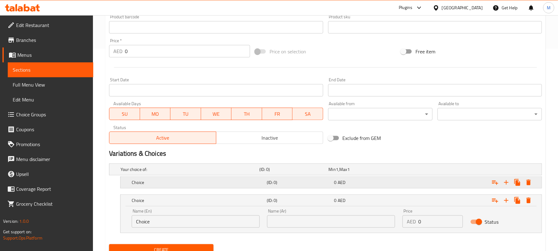
click at [292, 179] on div "(ID: 0)" at bounding box center [300, 182] width 68 height 9
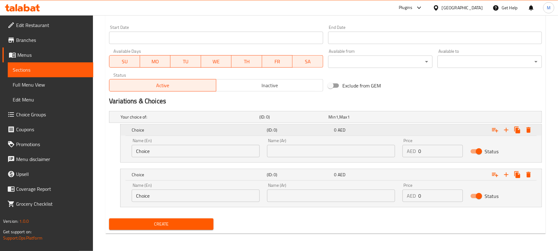
scroll to position [255, 0]
click at [241, 151] on input "Choice" at bounding box center [196, 151] width 128 height 12
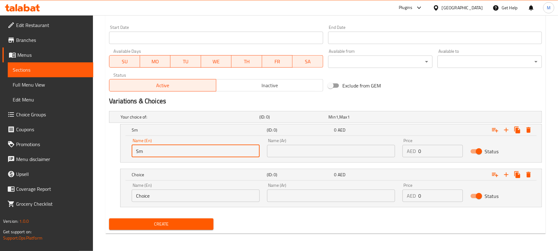
type input "Small"
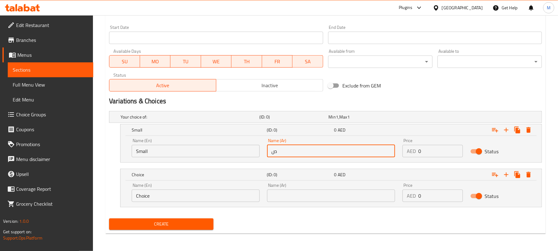
type input "صغير"
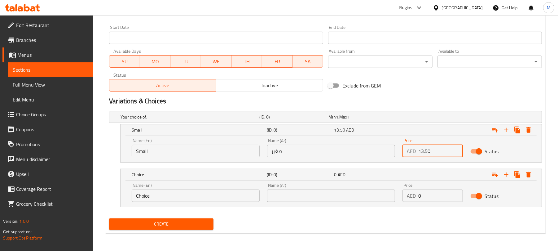
type input "13.50"
click at [227, 189] on div "Name (En) Choice Name (En)" at bounding box center [196, 192] width 128 height 19
click at [227, 193] on input "Choice" at bounding box center [196, 195] width 128 height 12
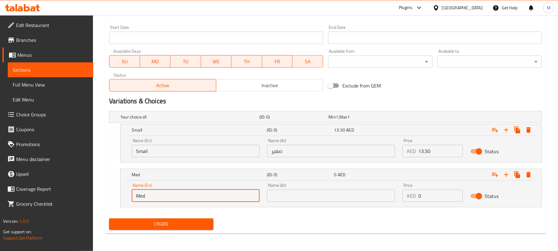
type input "Medium"
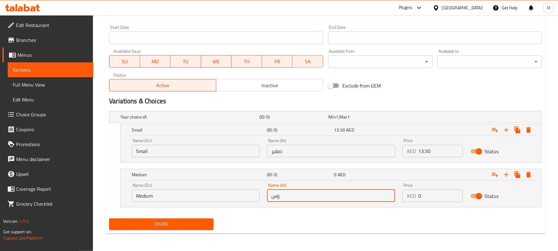
type input "وسط"
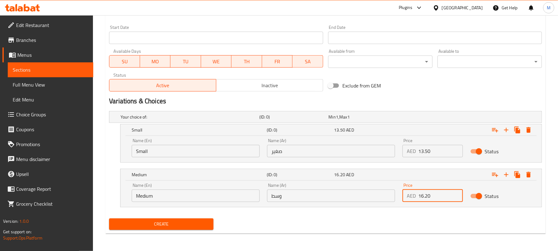
type input "16.20"
click at [109, 218] on button "Create" at bounding box center [161, 223] width 104 height 11
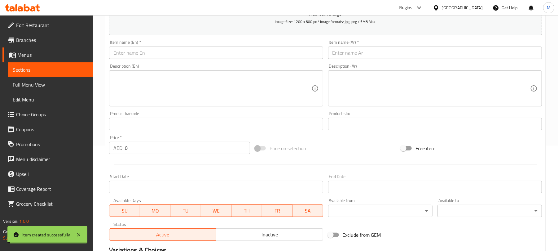
scroll to position [90, 0]
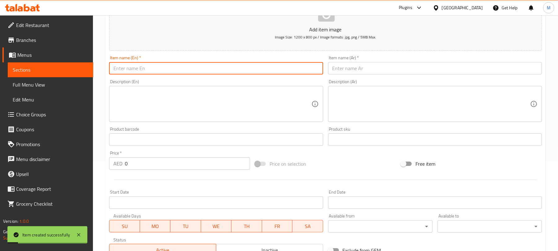
click at [197, 69] on input "text" at bounding box center [216, 68] width 214 height 12
type input "Roob Passino"
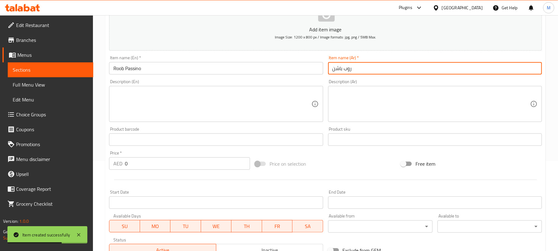
type input "روب باشن"
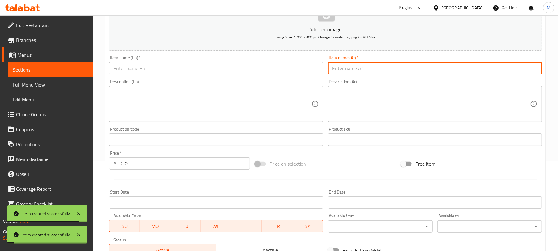
scroll to position [0, 0]
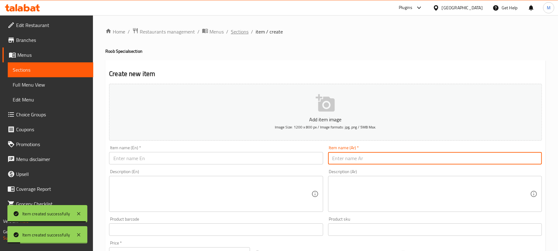
click at [245, 33] on span "Sections" at bounding box center [240, 31] width 18 height 7
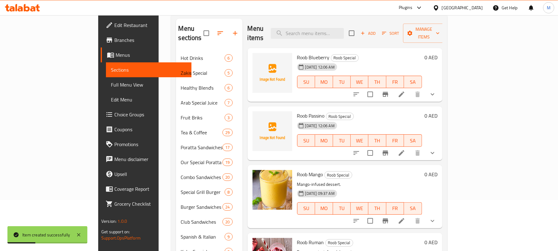
scroll to position [41, 0]
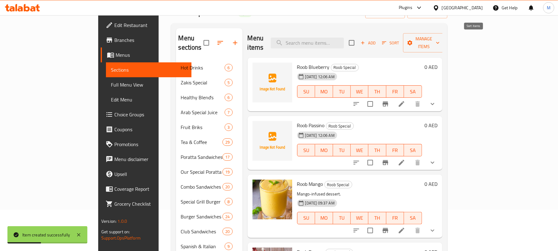
click at [399, 39] on span "Sort" at bounding box center [390, 42] width 17 height 7
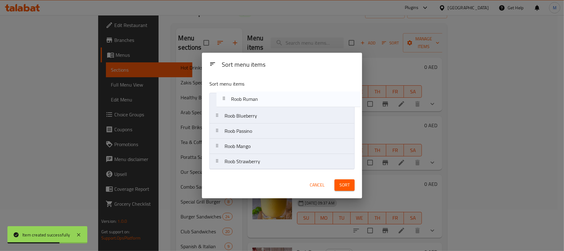
drag, startPoint x: 249, startPoint y: 146, endPoint x: 256, endPoint y: 91, distance: 55.9
click at [256, 91] on div "Sort menu items Roob Blueberry Roob [PERSON_NAME] [PERSON_NAME] Mango Roob [PER…" at bounding box center [282, 123] width 160 height 97
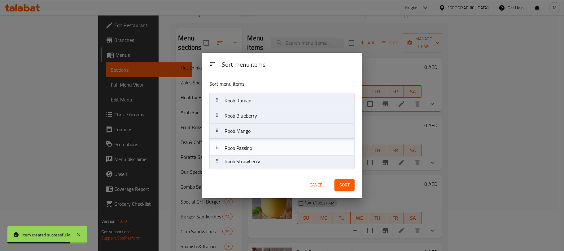
drag, startPoint x: 256, startPoint y: 141, endPoint x: 256, endPoint y: 154, distance: 13.0
click at [256, 154] on nav "Roob [PERSON_NAME] Blueberry Roob [PERSON_NAME] [PERSON_NAME] Mango Roob Strawb…" at bounding box center [281, 131] width 145 height 77
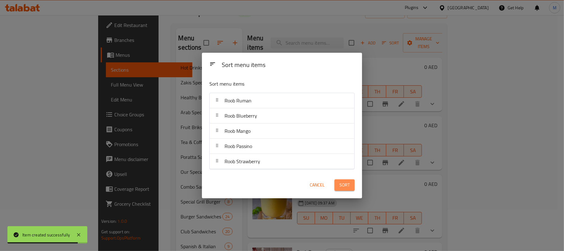
click at [347, 185] on span "Sort" at bounding box center [345, 185] width 10 height 8
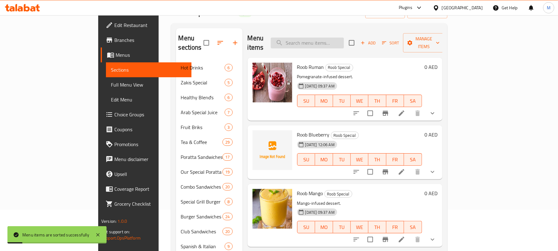
click at [343, 38] on input "search" at bounding box center [307, 42] width 73 height 11
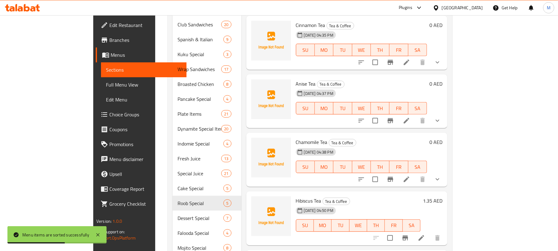
scroll to position [367, 0]
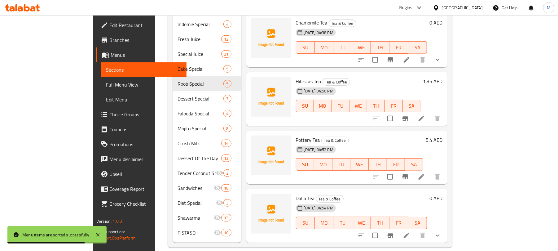
type input "tea"
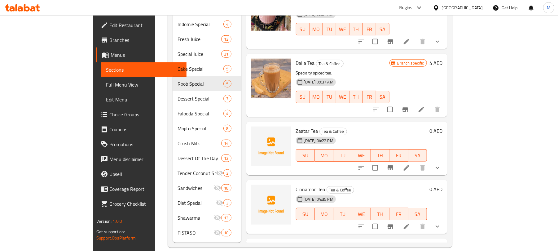
scroll to position [63, 0]
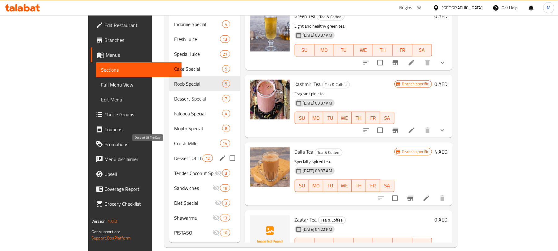
click at [174, 154] on span "Dessert Of The Day" at bounding box center [188, 157] width 29 height 7
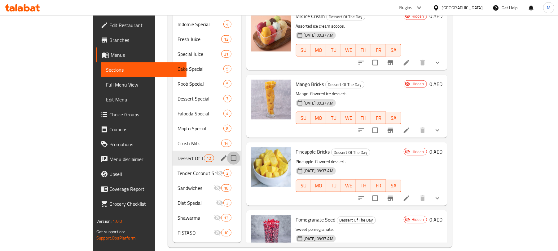
click at [227, 152] on input "Menu sections" at bounding box center [233, 158] width 13 height 13
checkbox input "true"
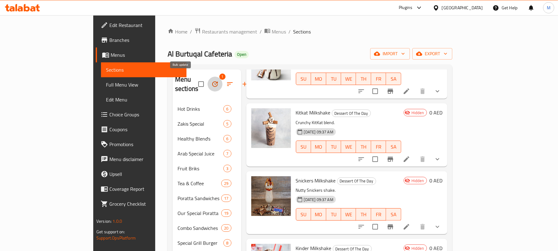
click at [211, 80] on icon "button" at bounding box center [214, 83] width 7 height 7
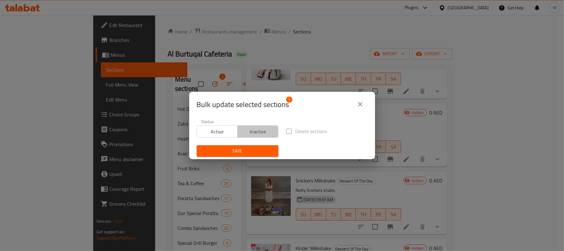
click at [257, 129] on span "Inactive" at bounding box center [258, 131] width 36 height 9
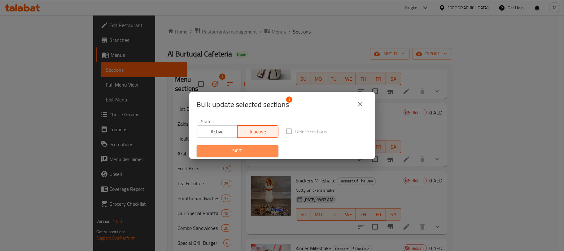
click at [252, 148] on span "Save" at bounding box center [238, 151] width 72 height 8
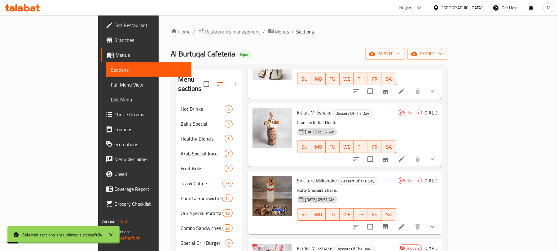
click at [372, 119] on p "Crunchy KitKat blend." at bounding box center [346, 123] width 99 height 8
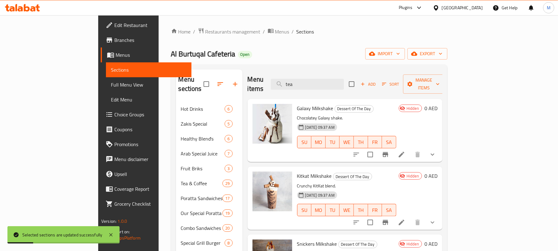
click at [298, 103] on span "Galaxy Milkshake" at bounding box center [315, 107] width 36 height 9
copy h6 "Galaxy Milkshake"
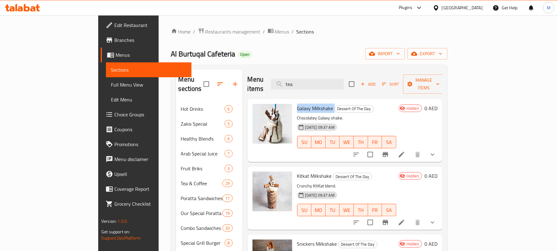
click at [215, 48] on div "Al Burtuqal Cafeteria Open import export" at bounding box center [309, 53] width 276 height 11
click at [297, 103] on span "Galaxy Milkshake" at bounding box center [315, 107] width 36 height 9
copy h6 "Galaxy Milkshake"
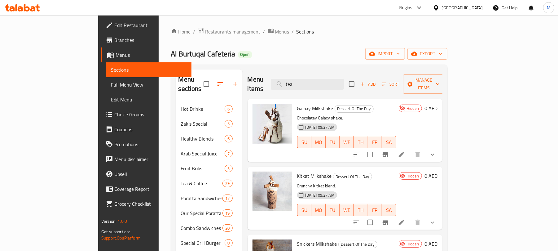
click at [297, 171] on span "Kitkat Milkshake" at bounding box center [314, 175] width 35 height 9
copy h6 "Kitkat Milkshake"
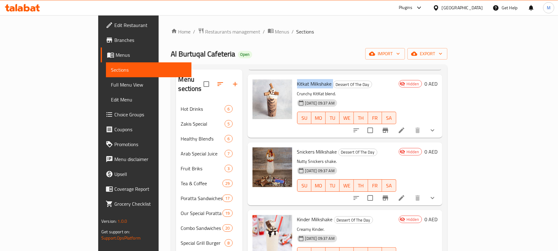
scroll to position [82, 0]
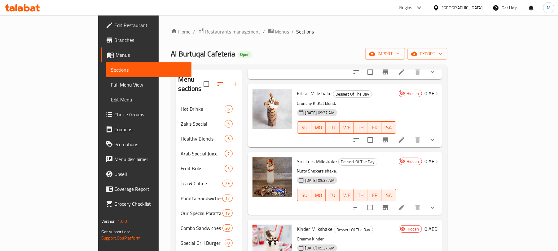
click at [299, 156] on span "Snickers Milkshake" at bounding box center [317, 160] width 40 height 9
copy h6 "Snickers Milkshake"
click at [297, 224] on span "Kinder Milkshake" at bounding box center [315, 228] width 36 height 9
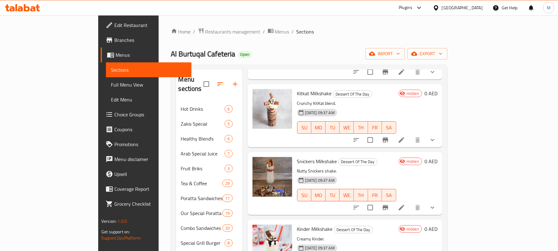
click at [297, 224] on span "Kinder Milkshake" at bounding box center [315, 228] width 36 height 9
copy h6 "Kinder Milkshake"
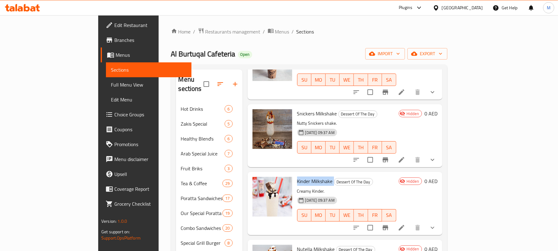
scroll to position [206, 0]
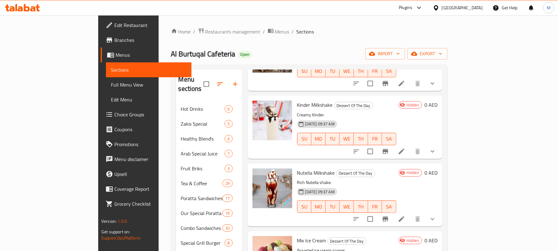
click at [297, 168] on span "Nutella Milkshake" at bounding box center [316, 172] width 38 height 9
copy h6 "Nutella Milkshake"
click at [297, 235] on span "Mix Ice Cream" at bounding box center [311, 239] width 29 height 9
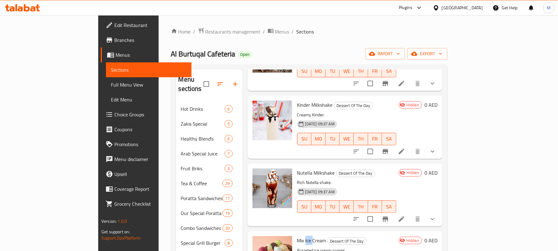
click at [297, 235] on span "Mix Ice Cream" at bounding box center [311, 239] width 29 height 9
copy h6 "Mix Ice Cream"
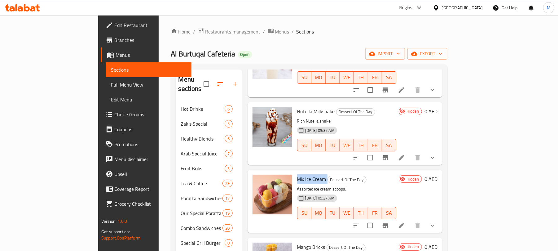
scroll to position [297, 0]
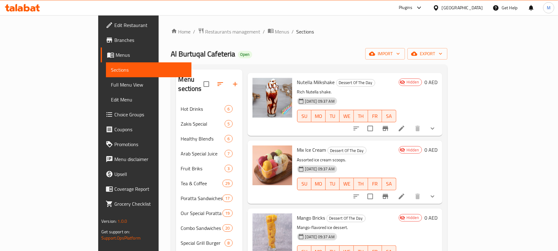
click at [297, 213] on span "Mango Bricks" at bounding box center [311, 217] width 28 height 9
copy h6 "Mango Bricks"
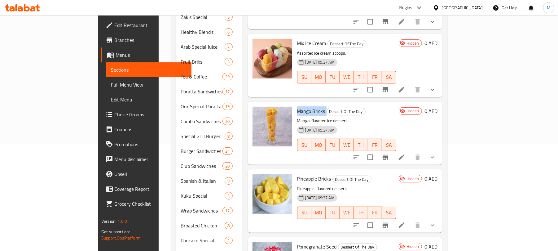
scroll to position [124, 0]
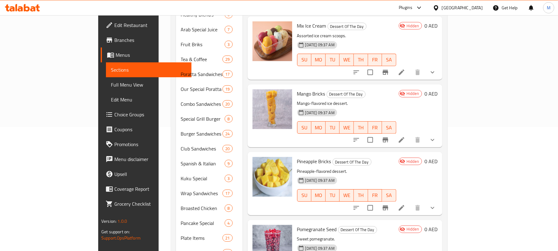
click at [297, 156] on span "Pineapple Bricks" at bounding box center [314, 160] width 34 height 9
copy h6 "Pineapple Bricks"
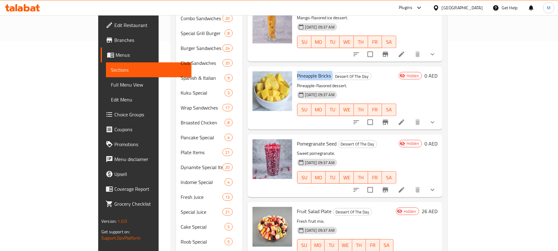
scroll to position [248, 0]
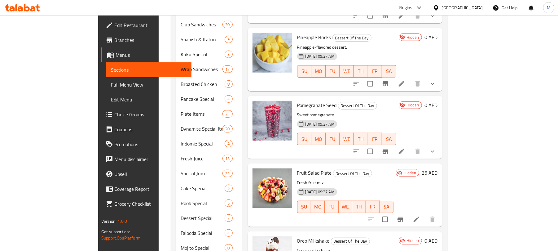
click at [297, 100] on span "Pomegranate Seed" at bounding box center [317, 104] width 40 height 9
copy h6 "Pomegranate Seed"
click at [297, 100] on span "Pomegranate Seed" at bounding box center [317, 104] width 40 height 9
click at [295, 166] on div "Fruit Salad Plate Dessert Of The Day Fresh fruit mix. [DATE] 09:37 AM SU MO TU …" at bounding box center [345, 195] width 101 height 58
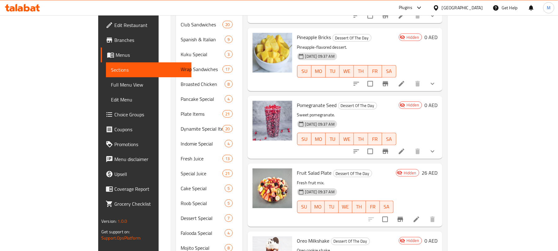
click at [297, 168] on span "Fruit Salad Plate" at bounding box center [314, 172] width 35 height 9
click at [297, 236] on span "Oreo Milkshake" at bounding box center [313, 240] width 33 height 9
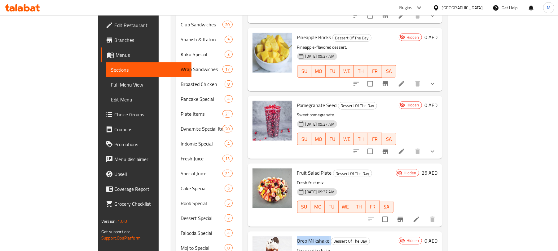
click at [297, 236] on span "Oreo Milkshake" at bounding box center [313, 240] width 33 height 9
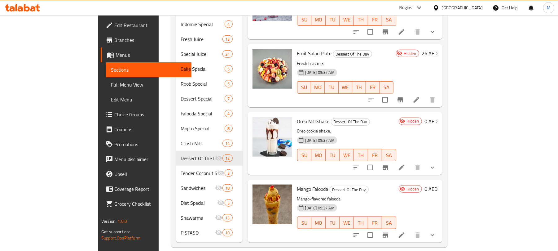
click at [299, 184] on span "Mango Falooda" at bounding box center [312, 188] width 31 height 9
click at [248, 163] on div "Oreo Milkshake Dessert Of The Day Oreo cookie shake. [DATE] 09:37 AM SU MO TU W…" at bounding box center [345, 143] width 195 height 63
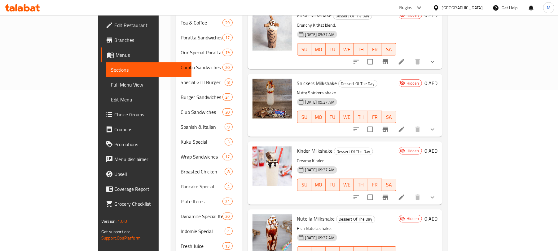
scroll to position [0, 0]
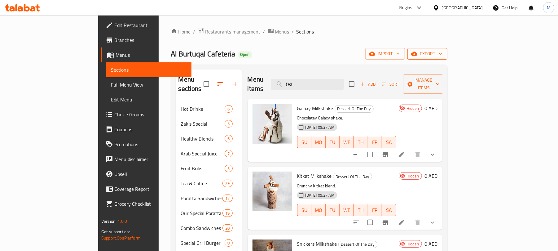
click at [442, 55] on span "export" at bounding box center [427, 54] width 30 height 8
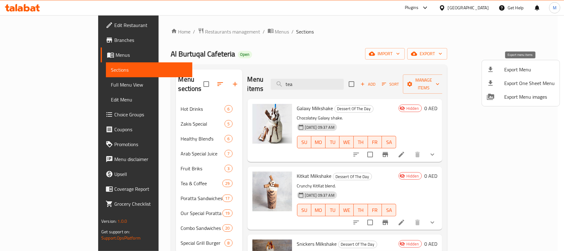
click at [507, 64] on li "Export Menu" at bounding box center [521, 70] width 78 height 14
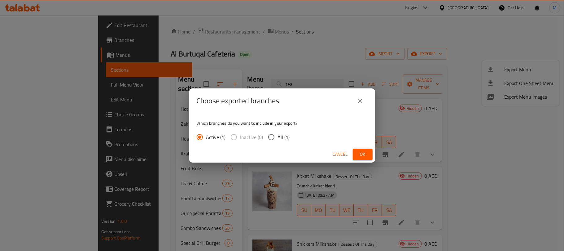
click at [287, 139] on span "All (1)" at bounding box center [284, 136] width 12 height 7
click at [278, 139] on input "All (1)" at bounding box center [271, 136] width 13 height 13
radio input "true"
click at [367, 154] on span "Ok" at bounding box center [363, 154] width 10 height 8
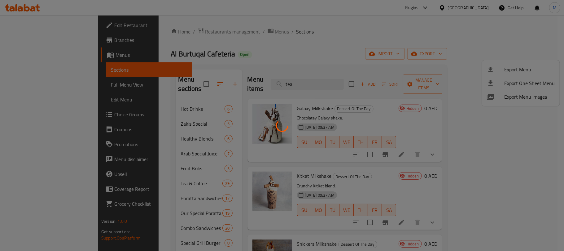
click at [290, 65] on div at bounding box center [282, 125] width 564 height 251
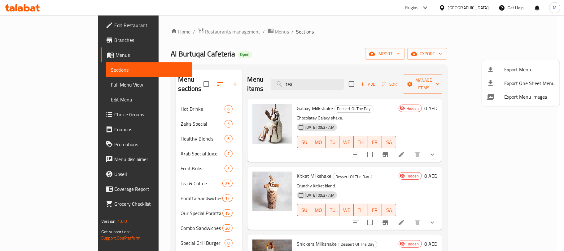
click at [462, 8] on div at bounding box center [282, 125] width 564 height 251
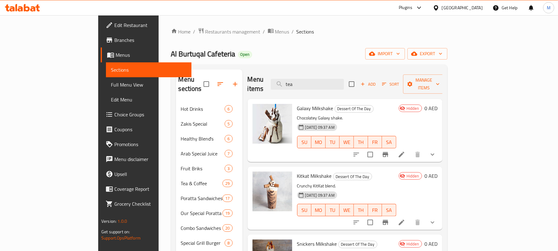
click at [462, 8] on div "[GEOGRAPHIC_DATA]" at bounding box center [462, 7] width 41 height 7
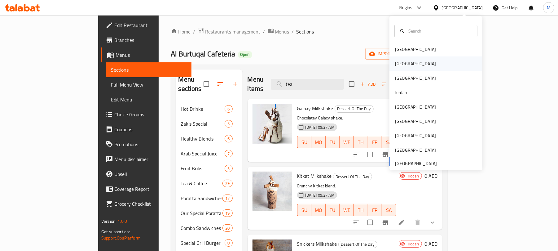
click at [403, 63] on div "[GEOGRAPHIC_DATA]" at bounding box center [415, 63] width 51 height 14
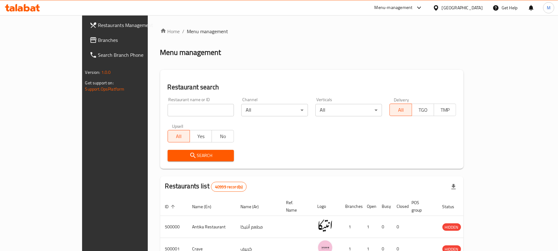
click at [98, 39] on span "Branches" at bounding box center [134, 39] width 72 height 7
